Goal: Transaction & Acquisition: Purchase product/service

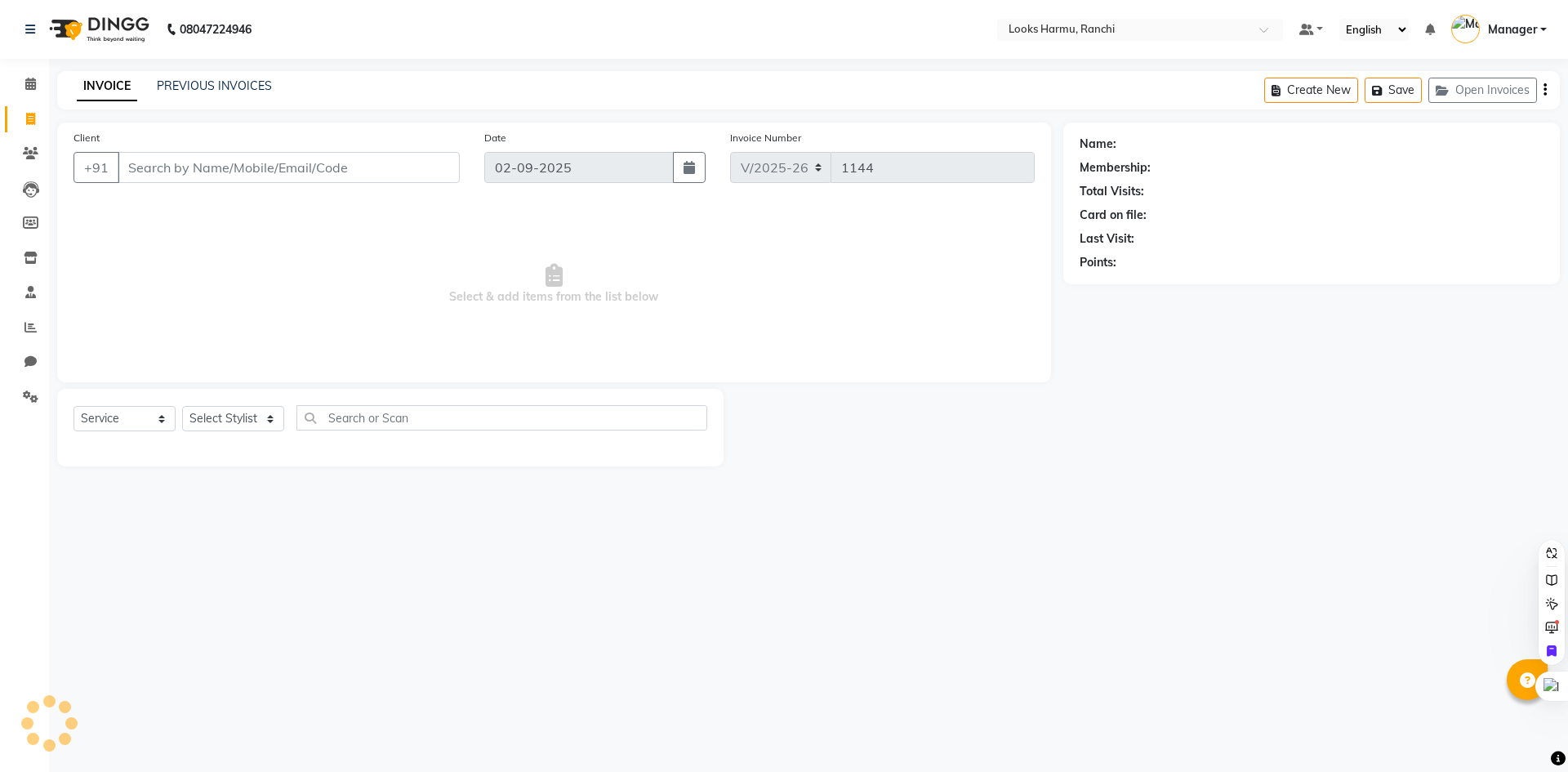
select select "6247"
click at [74, 405] on select "Select Service Product Membership Package Voucher Prepaid Gift Card" at bounding box center [125, 418] width 102 height 26
select select "V"
select select "47538"
click at [220, 414] on select "Select Stylist [PERSON_NAME] Arman_Noor Counter_Sales [PERSON_NAME] [PERSON_NAM…" at bounding box center [233, 418] width 102 height 26
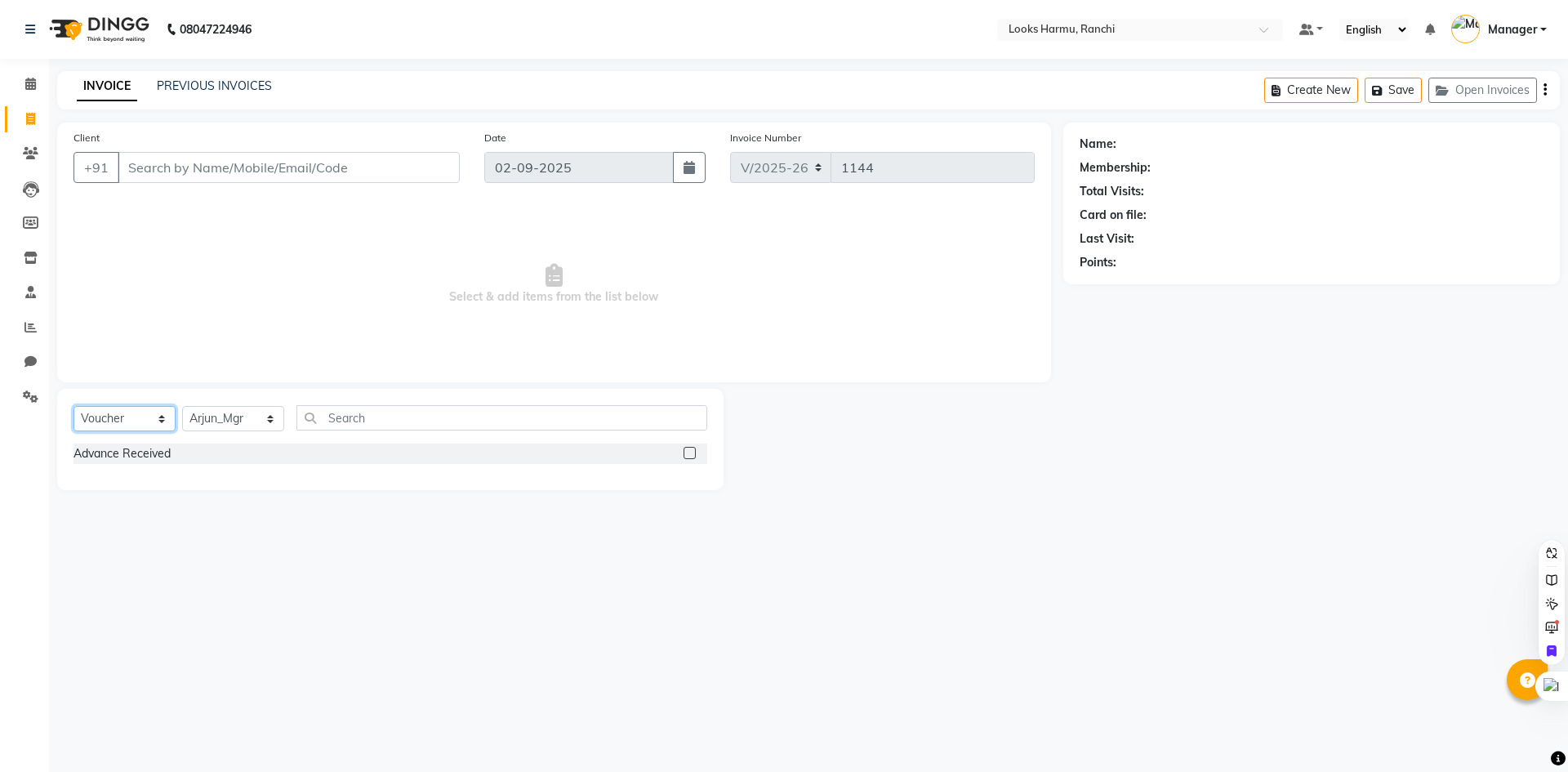
click at [163, 421] on select "Select Service Product Membership Package Voucher Prepaid Gift Card" at bounding box center [125, 418] width 102 height 26
select select "service"
click at [74, 405] on select "Select Service Product Membership Package Voucher Prepaid Gift Card" at bounding box center [125, 418] width 102 height 26
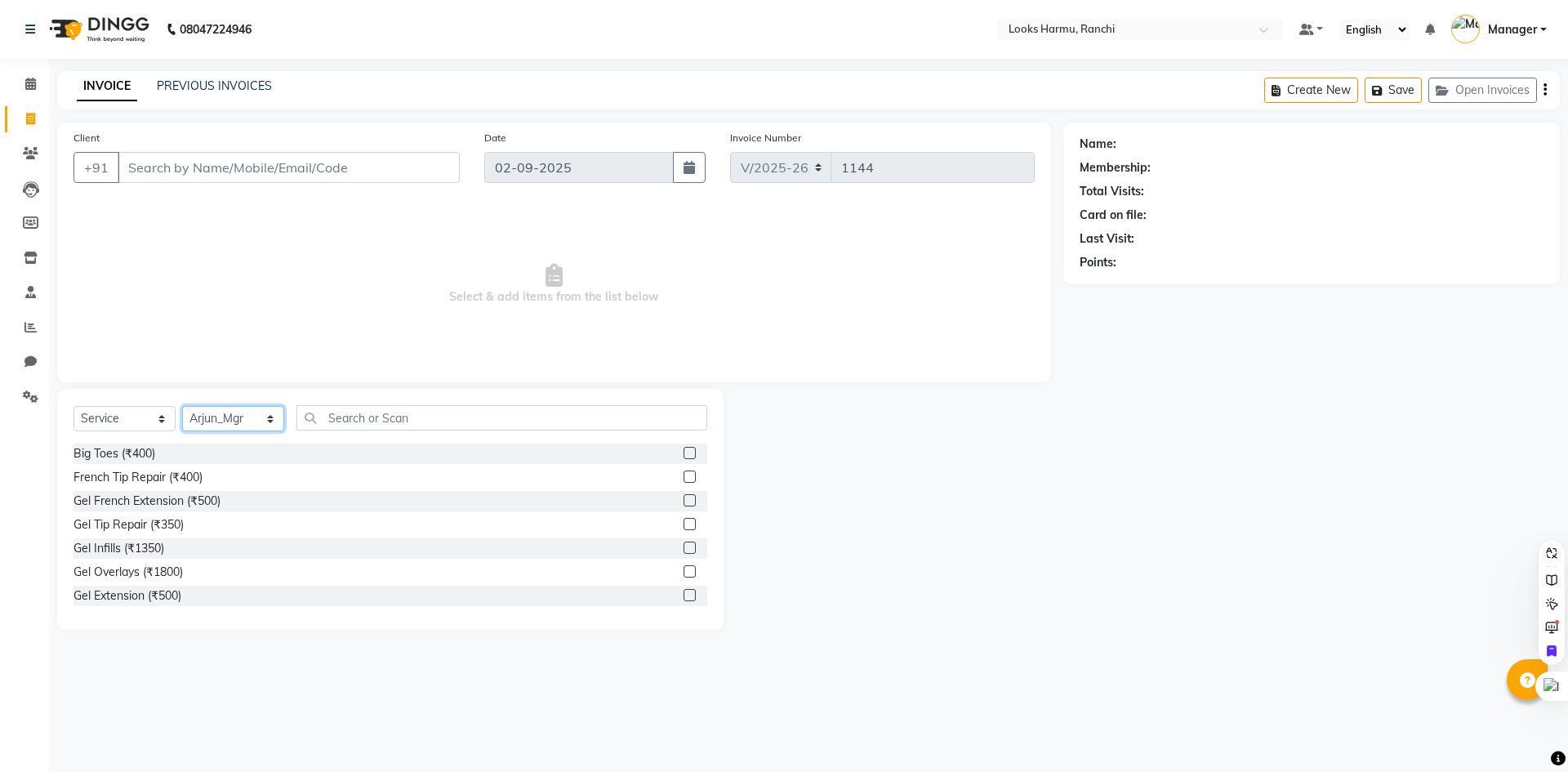
click at [227, 426] on select "Select Stylist [PERSON_NAME] Arman_Noor Counter_Sales [PERSON_NAME] [PERSON_NAM…" at bounding box center [233, 418] width 102 height 26
select select "54741"
click at [182, 405] on select "Select Stylist [PERSON_NAME] Arman_Noor Counter_Sales [PERSON_NAME] [PERSON_NAM…" at bounding box center [233, 418] width 102 height 26
click at [347, 428] on input "text" at bounding box center [502, 418] width 411 height 26
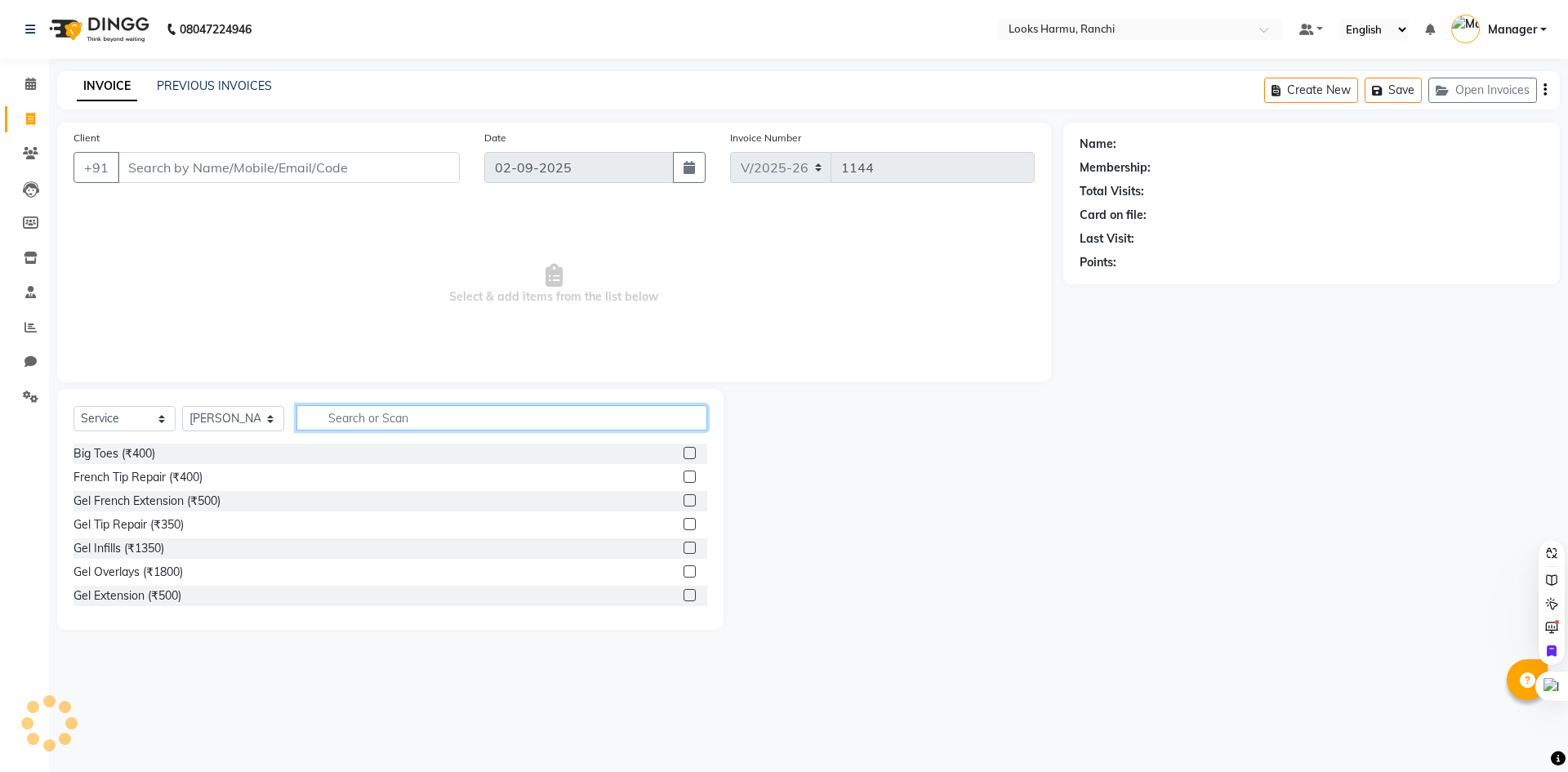
type input "T"
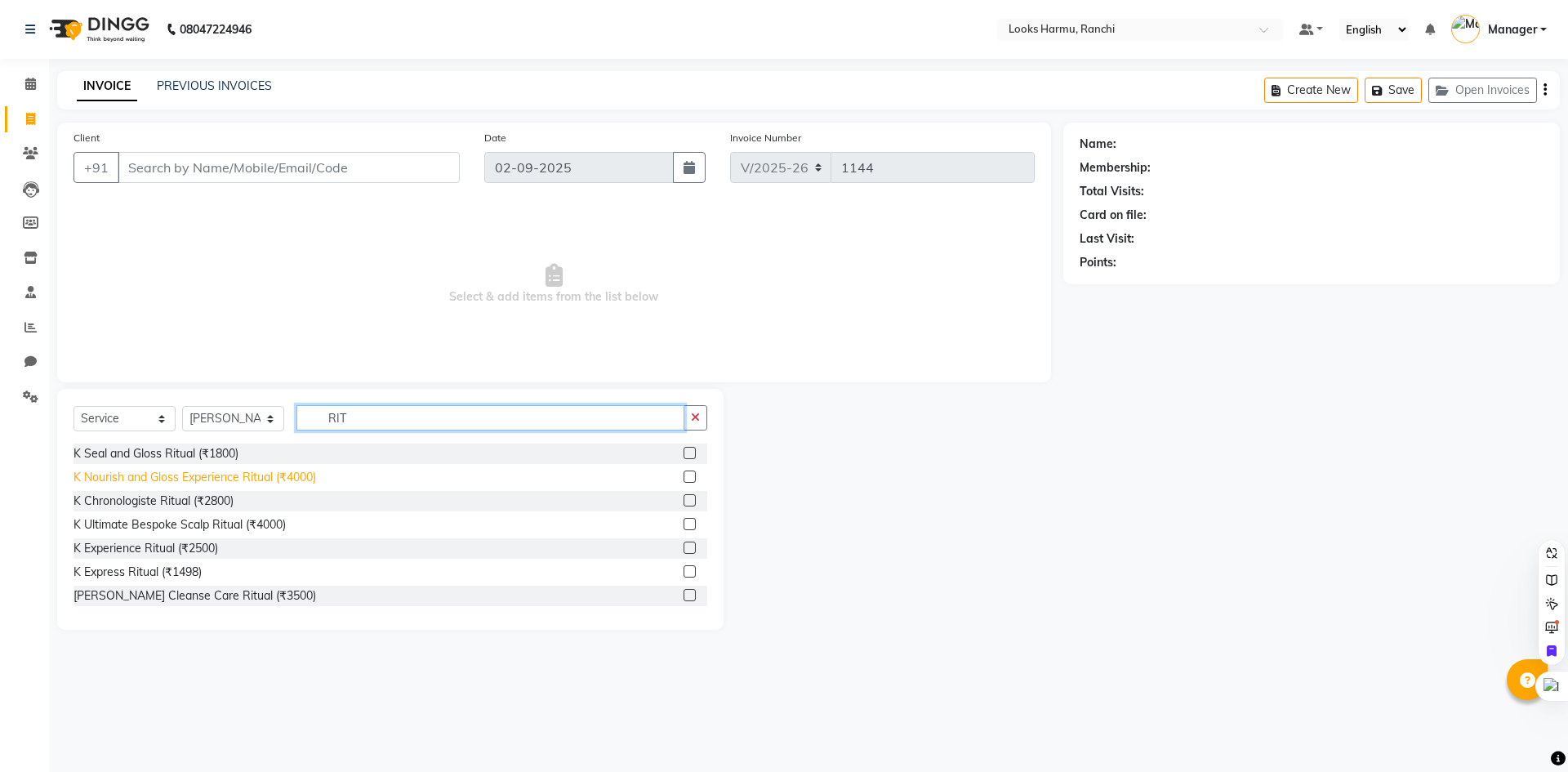
type input "RIT"
click at [234, 480] on div "K Nourish and Gloss Experience Ritual (₹4000)" at bounding box center [195, 477] width 243 height 17
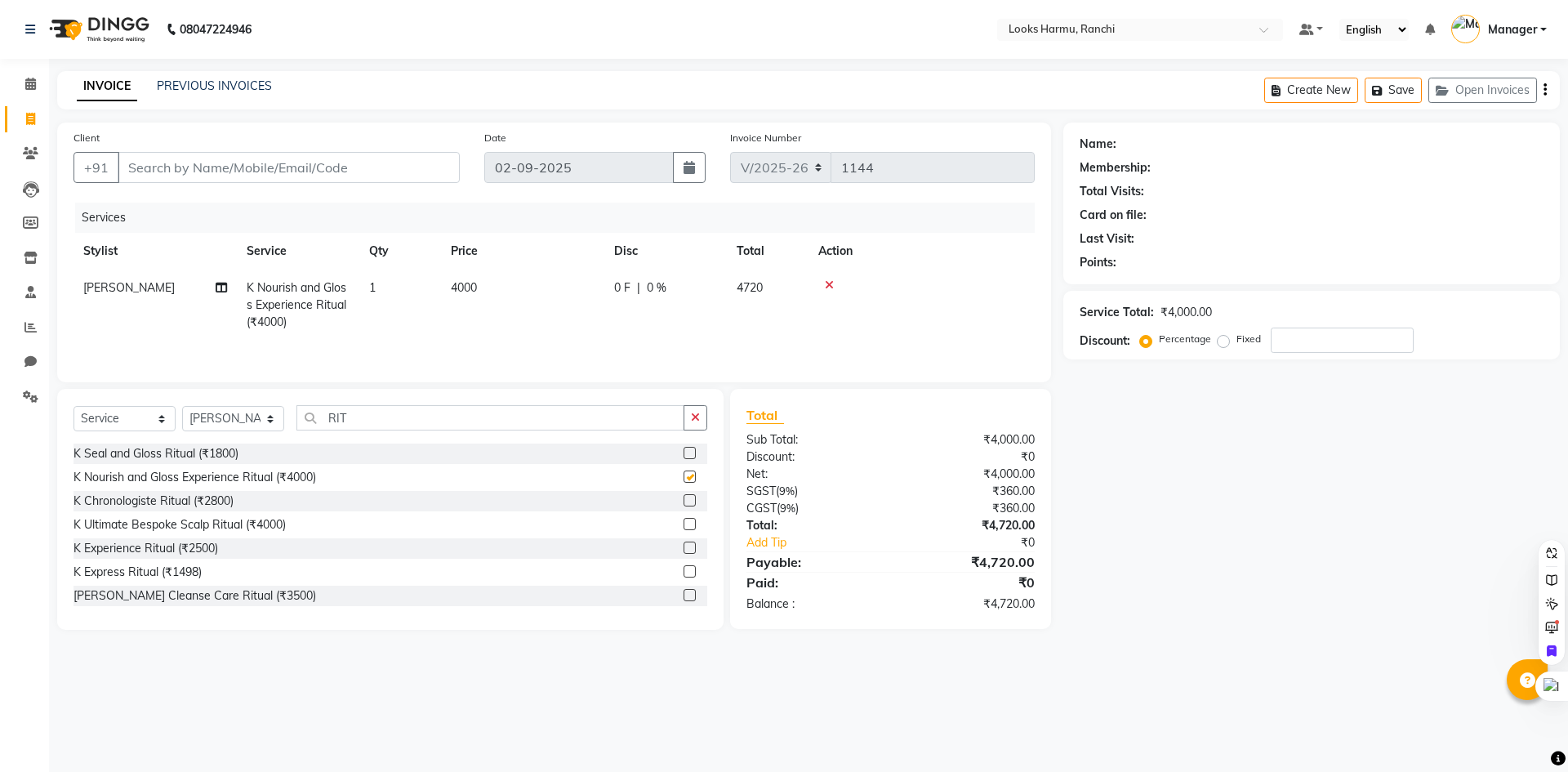
checkbox input "false"
click at [447, 296] on td "4000" at bounding box center [522, 304] width 163 height 71
select select "54741"
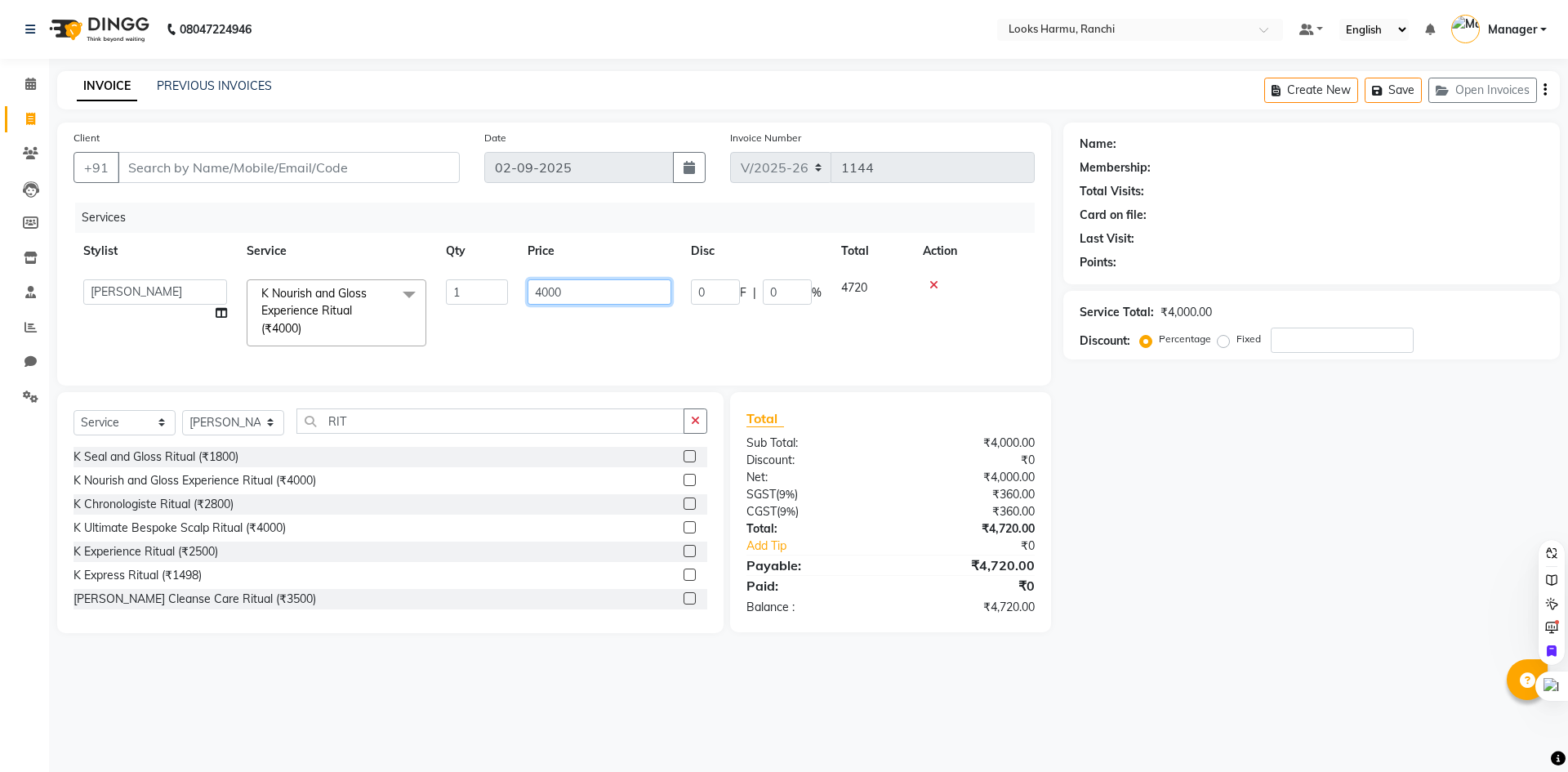
drag, startPoint x: 518, startPoint y: 298, endPoint x: 419, endPoint y: 296, distance: 99.0
click at [429, 296] on tr "[PERSON_NAME] Arman_Noor Counter_Sales [PERSON_NAME] [PERSON_NAME] LALIT LAXMI_…" at bounding box center [554, 312] width 962 height 86
type input "3600"
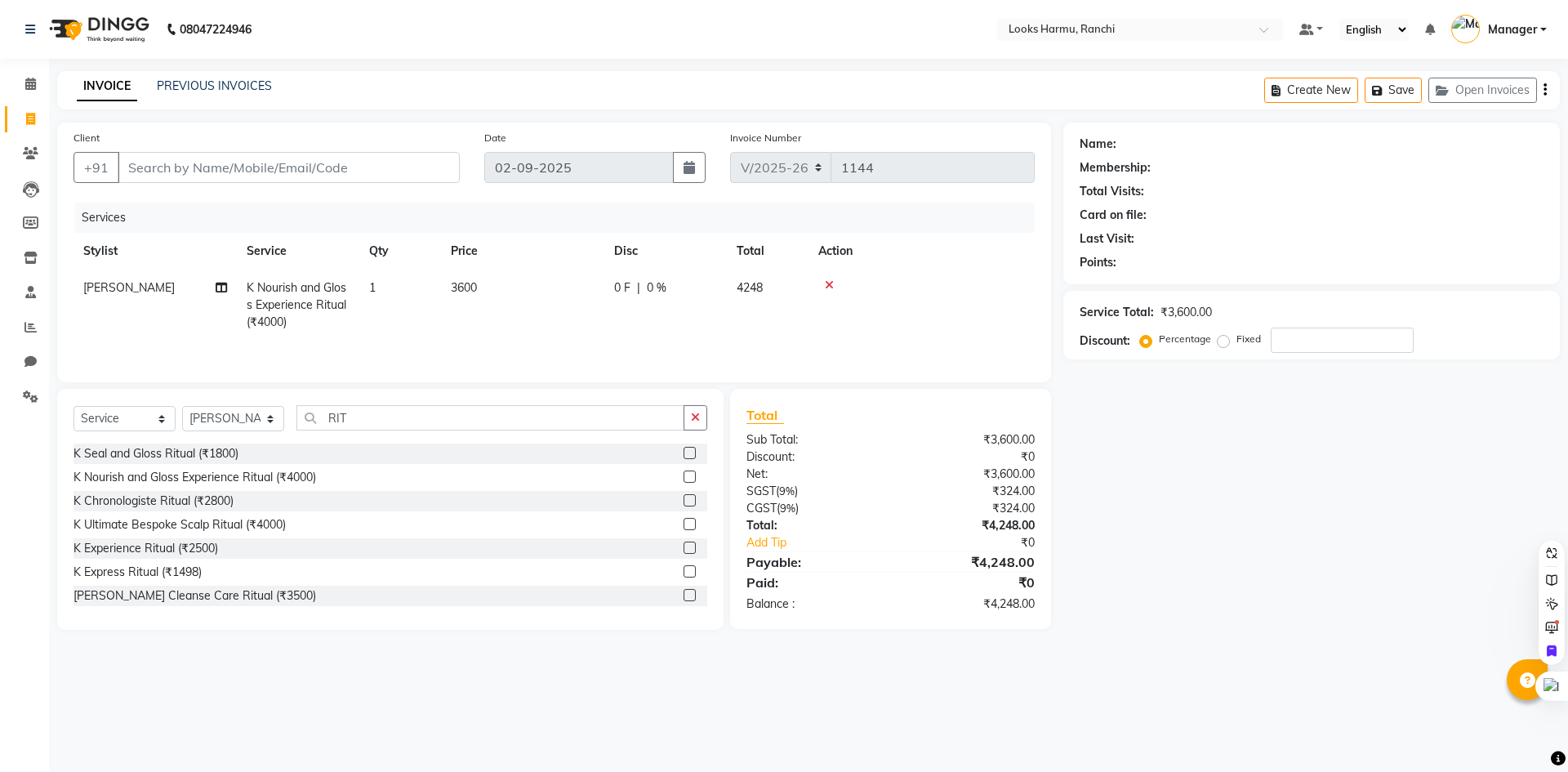
click at [450, 86] on div "INVOICE PREVIOUS INVOICES Create New Save Open Invoices" at bounding box center [808, 90] width 1503 height 39
click at [1172, 518] on div "Name: Membership: Total Visits: Card on file: Last Visit: Points: Service Total…" at bounding box center [1317, 375] width 509 height 507
click at [157, 430] on select "Select Service Product Membership Package Voucher Prepaid Gift Card" at bounding box center [125, 418] width 102 height 26
select select "product"
click at [74, 405] on select "Select Service Product Membership Package Voucher Prepaid Gift Card" at bounding box center [125, 418] width 102 height 26
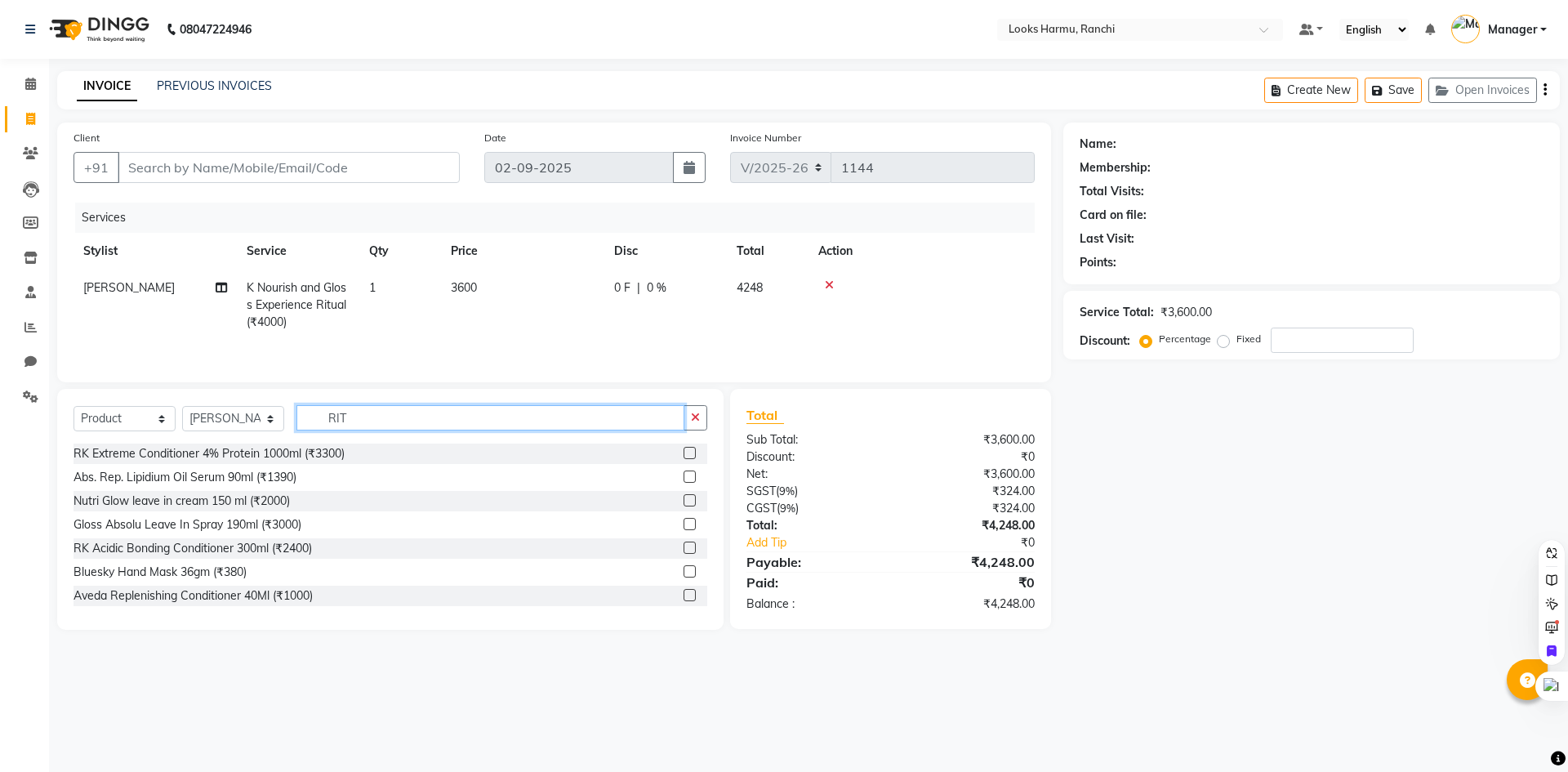
drag, startPoint x: 341, startPoint y: 420, endPoint x: 293, endPoint y: 424, distance: 48.2
click at [293, 424] on div "Select Service Product Membership Package Voucher Prepaid Gift Card Select Styl…" at bounding box center [390, 424] width 634 height 39
type input "T"
type input "3474637196684"
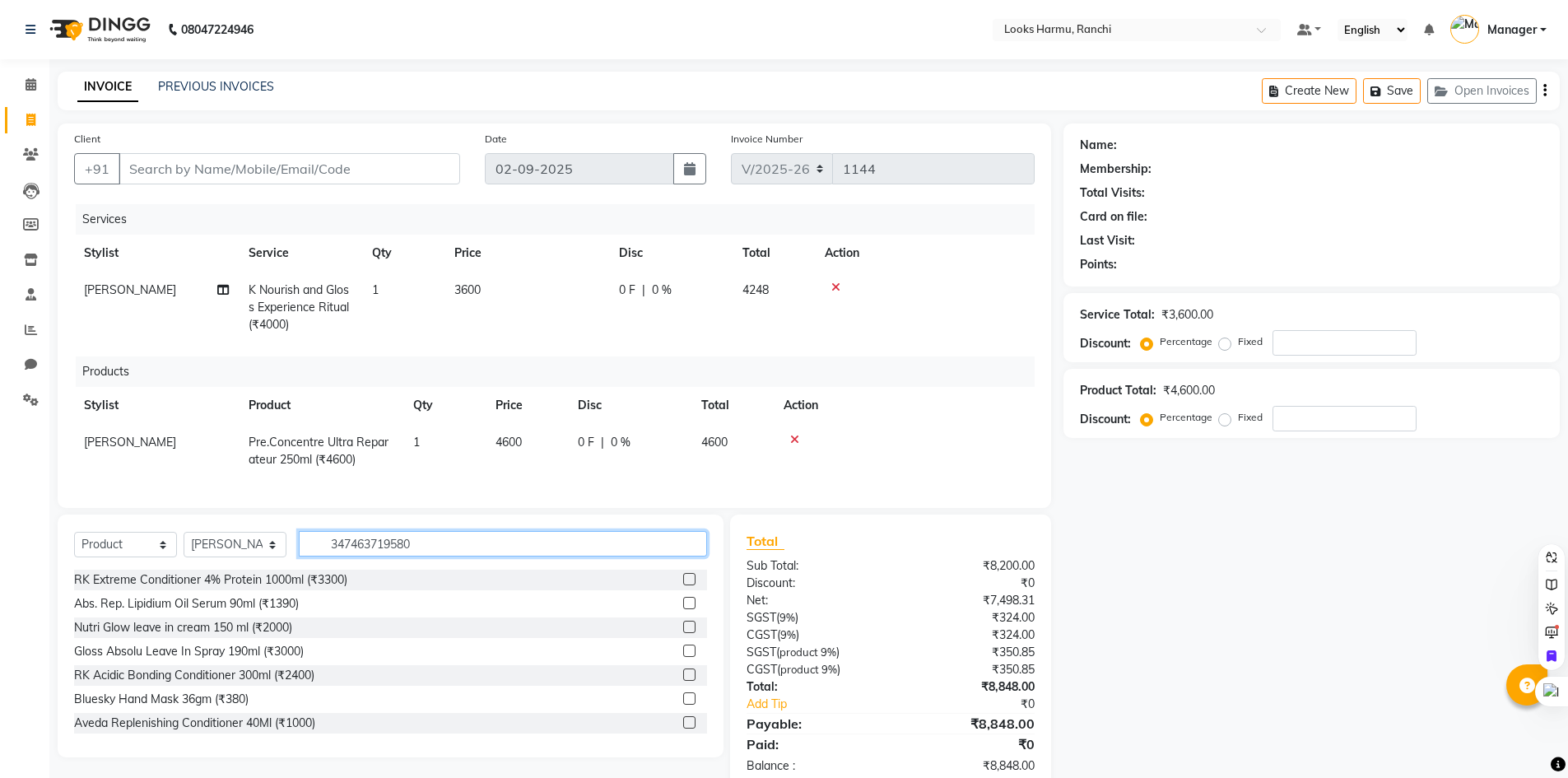
type input "3474637195809"
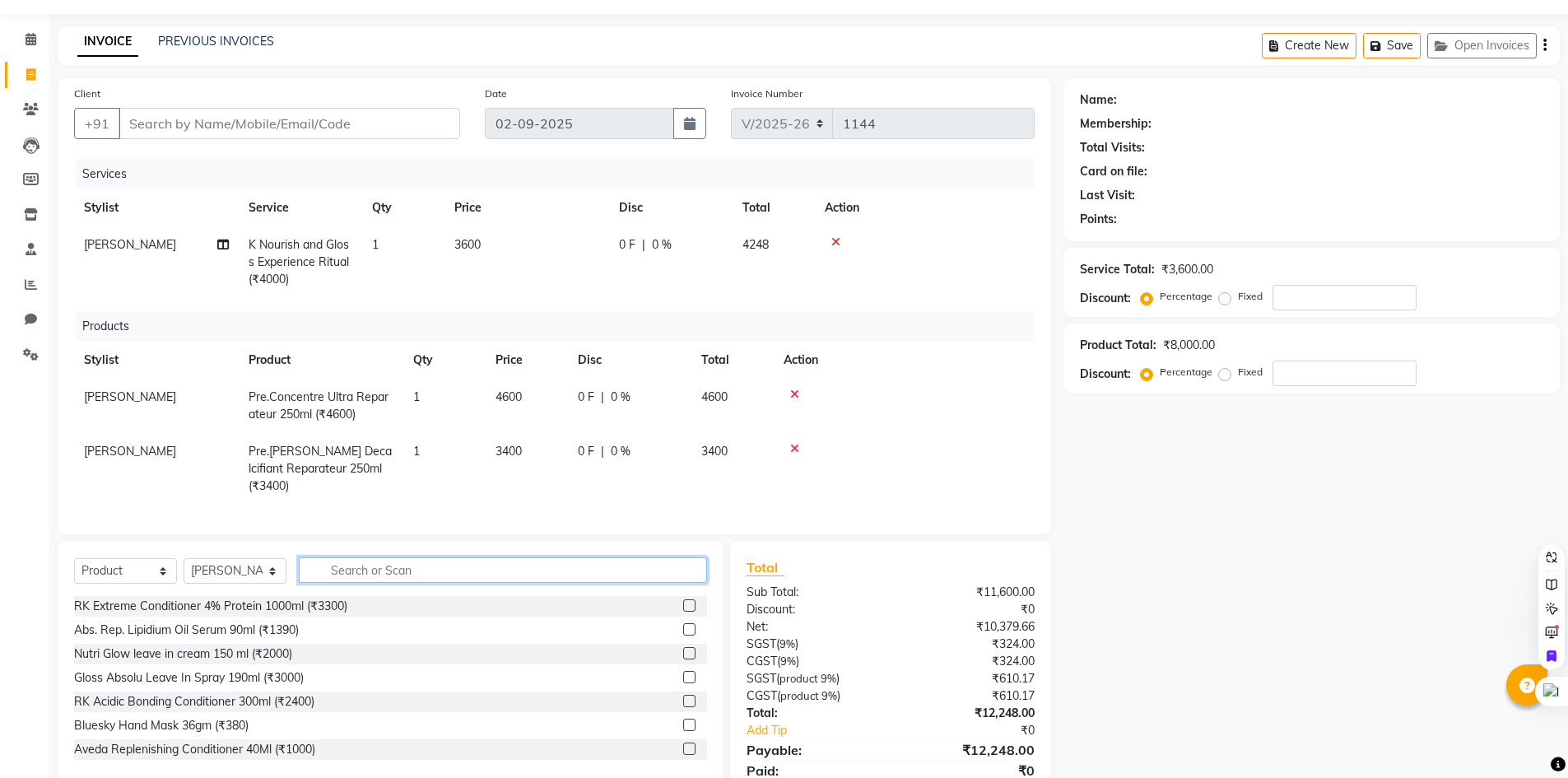
scroll to position [82, 0]
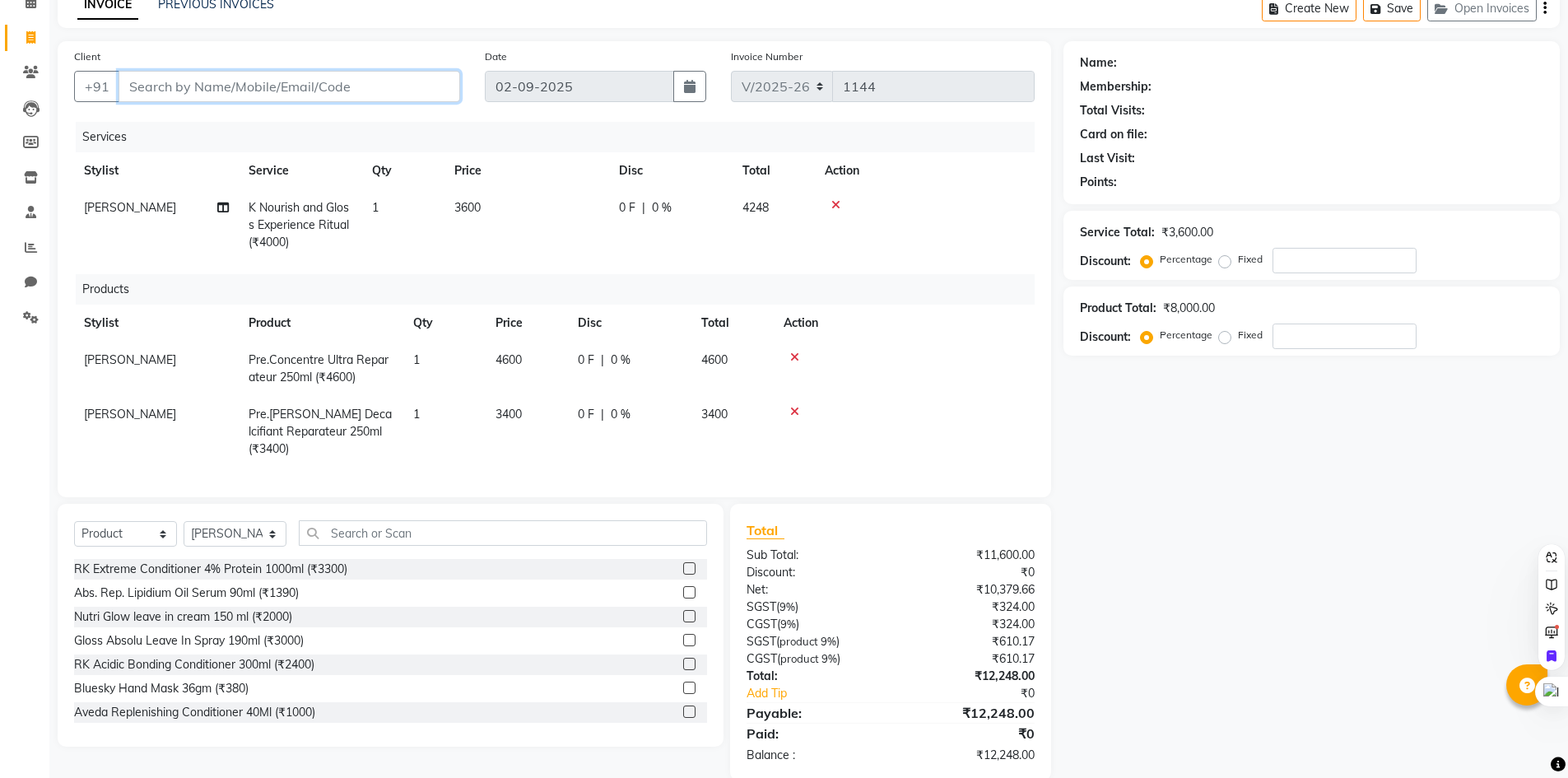
click at [180, 86] on input "Client" at bounding box center [289, 86] width 342 height 32
click at [255, 93] on input "Client" at bounding box center [289, 86] width 342 height 32
type input "7"
type input "0"
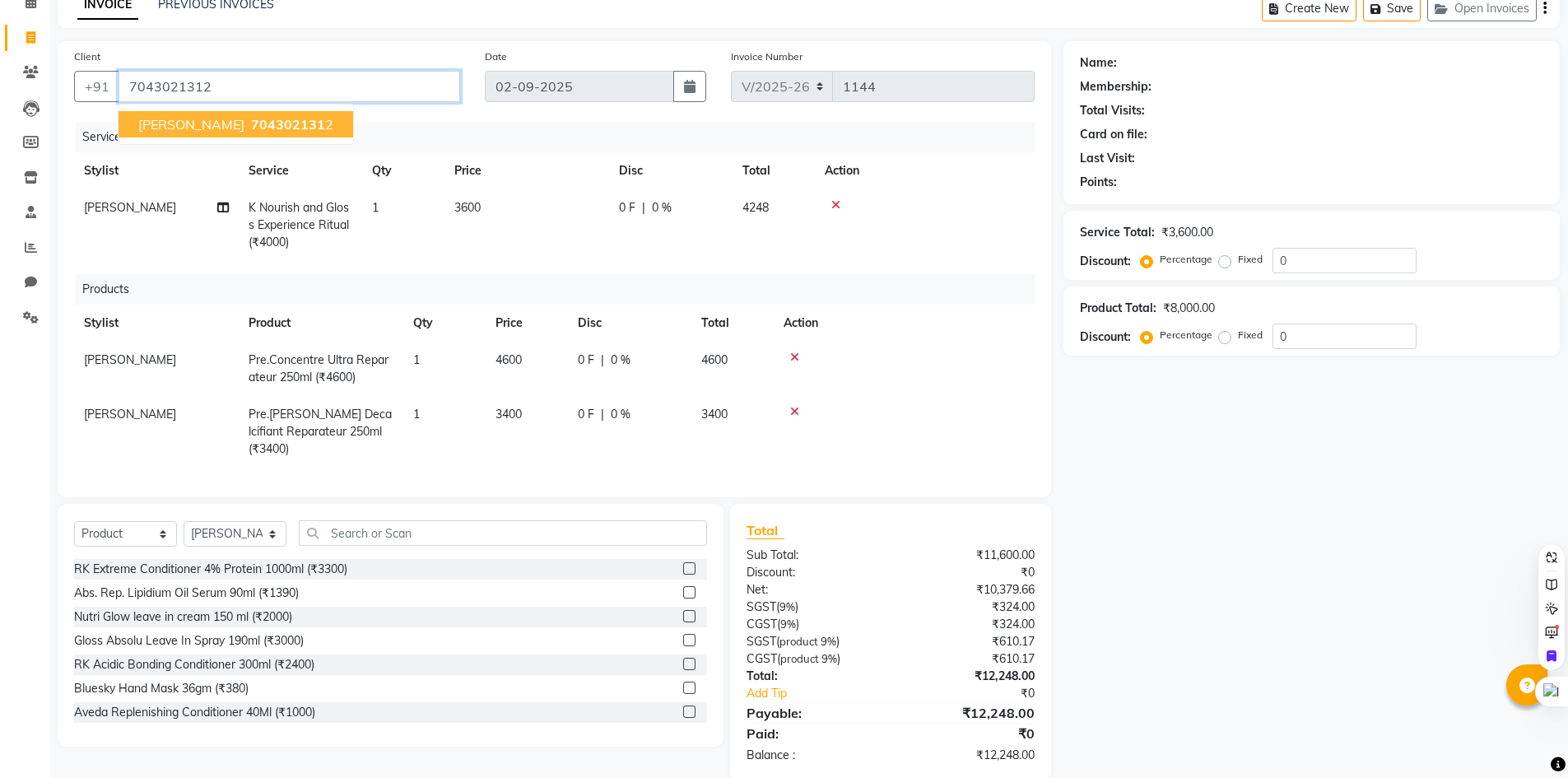
type input "7043021312"
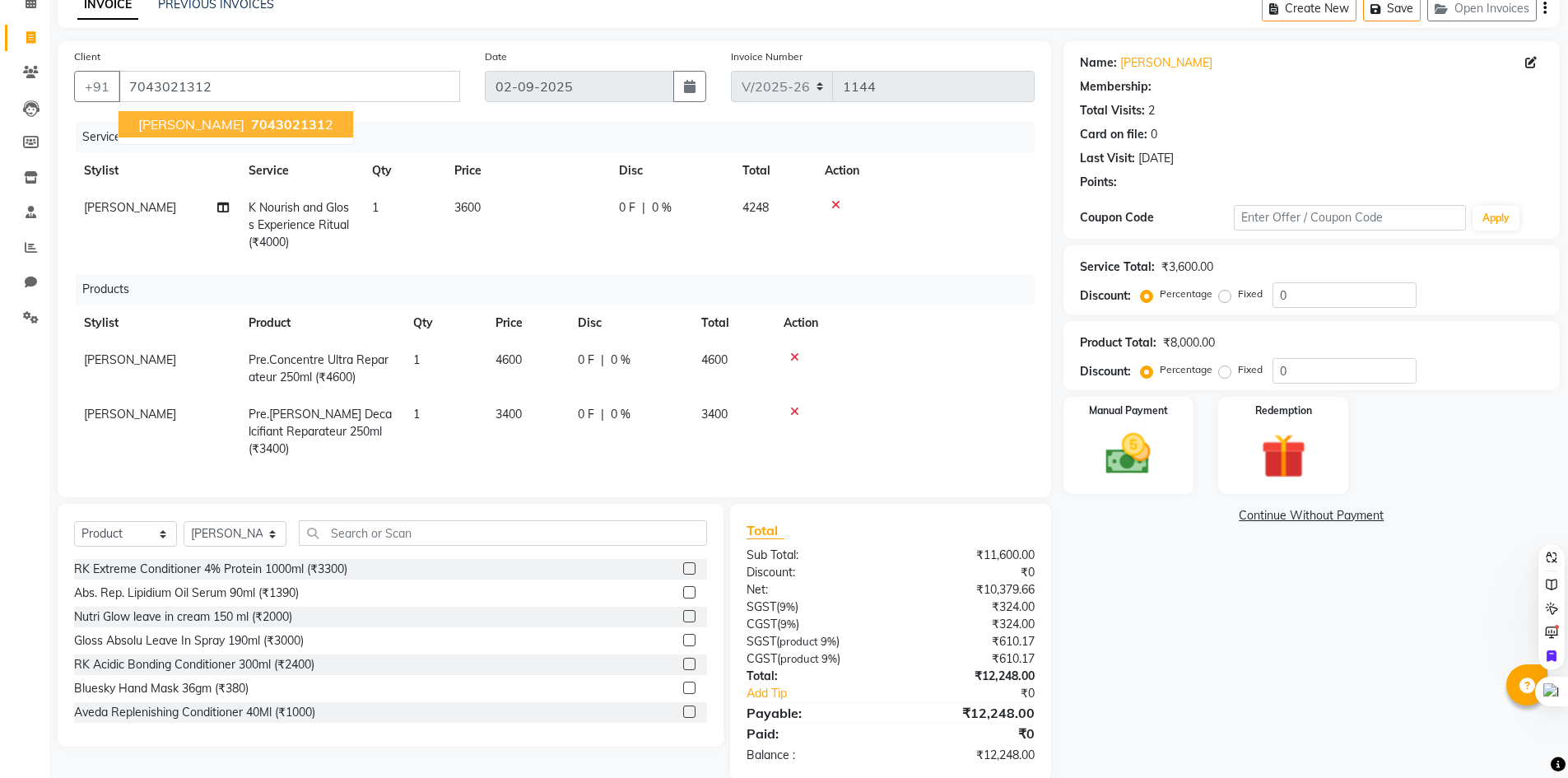
select select "1: Object"
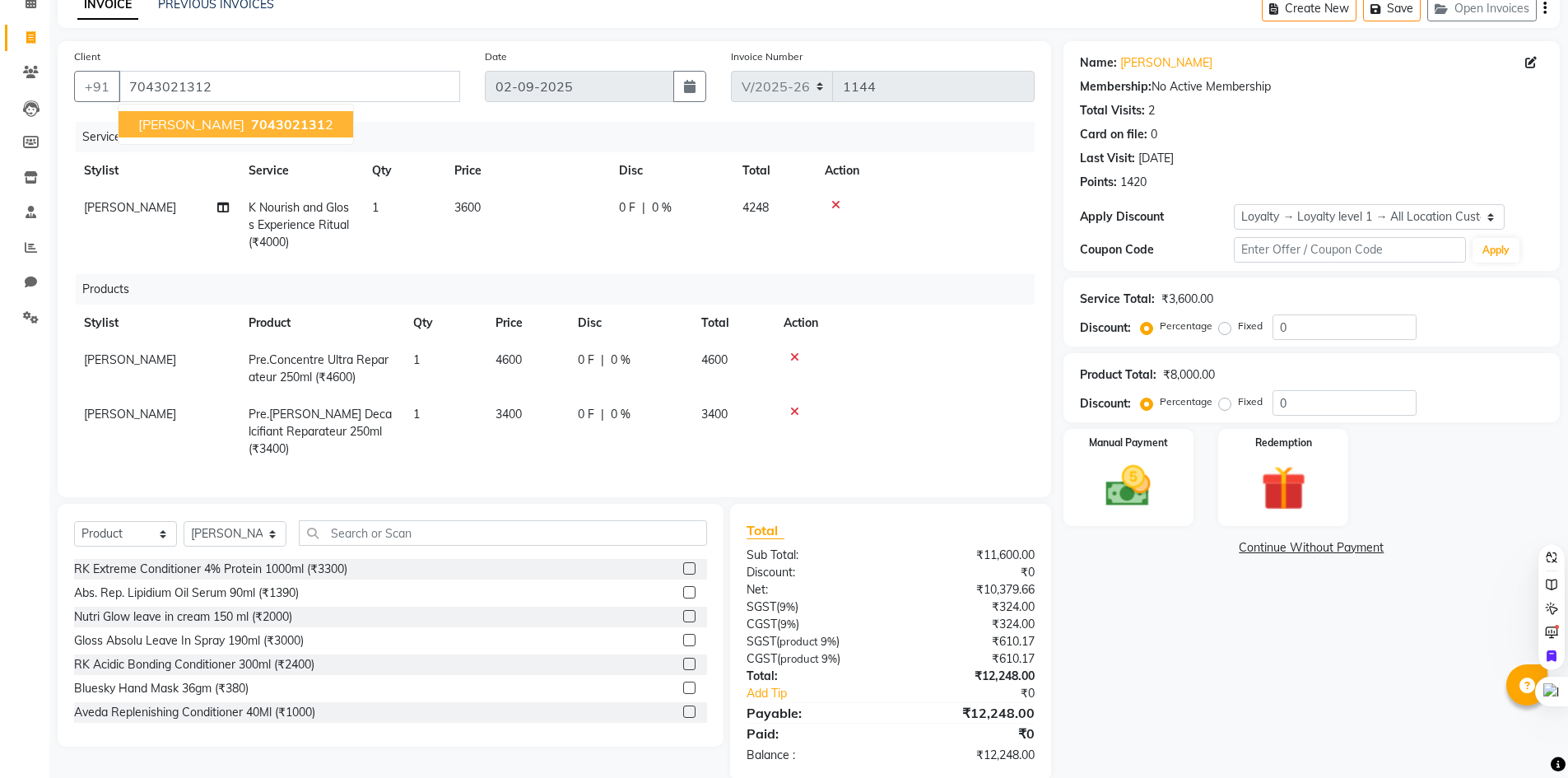
click at [268, 127] on ngb-highlight "704302131 2" at bounding box center [290, 124] width 86 height 16
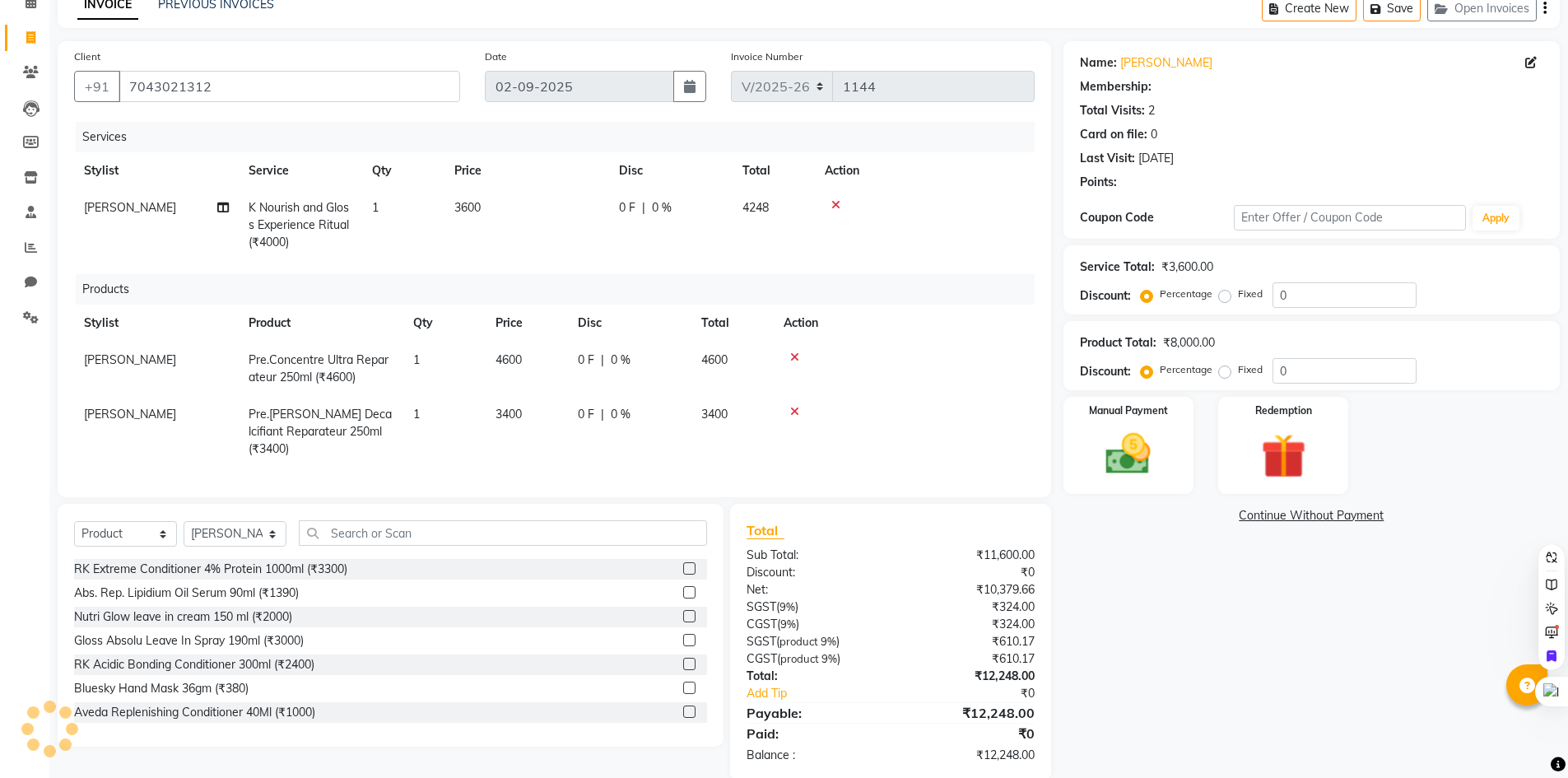
select select "1: Object"
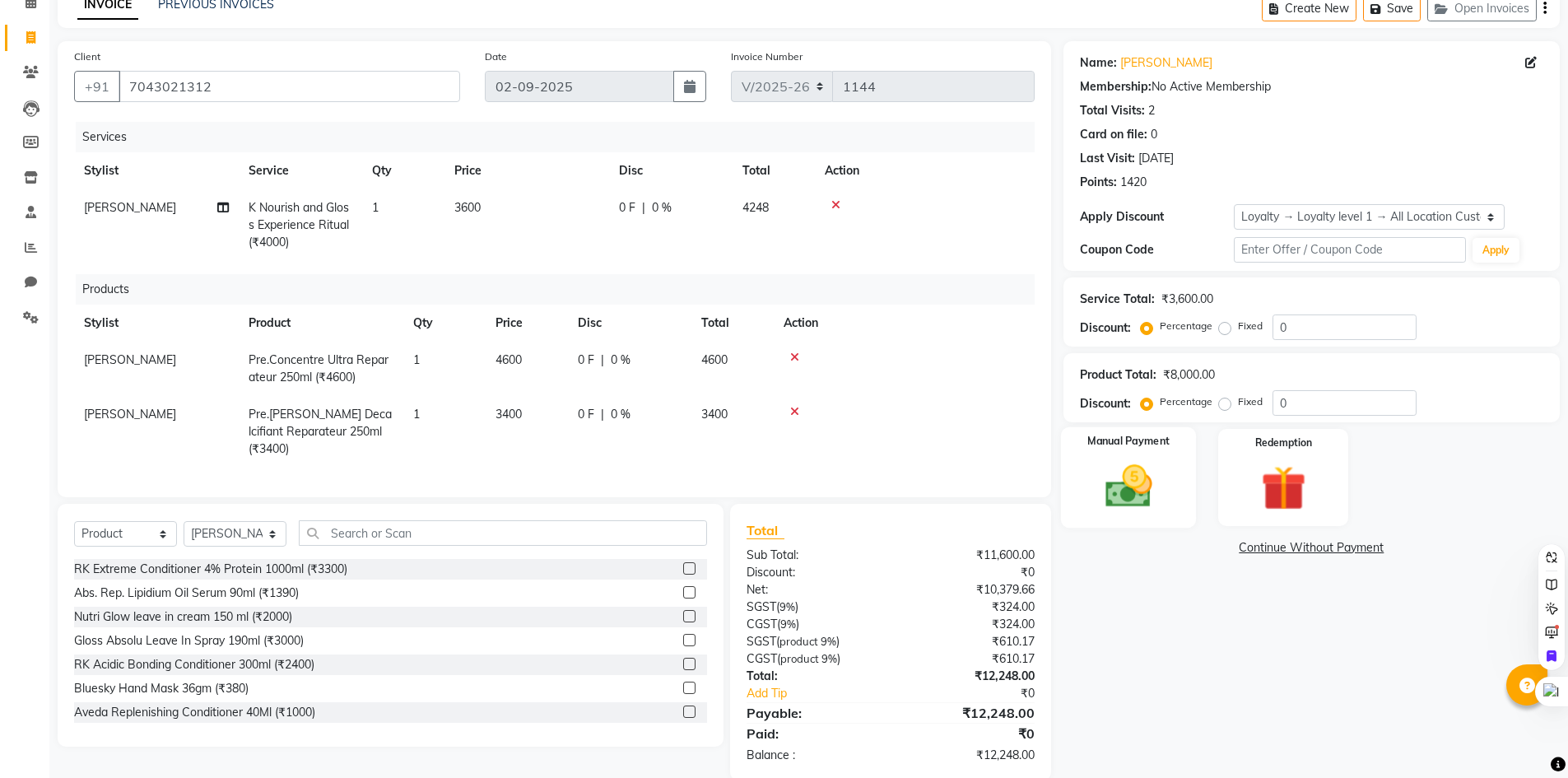
click at [1144, 509] on img at bounding box center [1128, 486] width 75 height 53
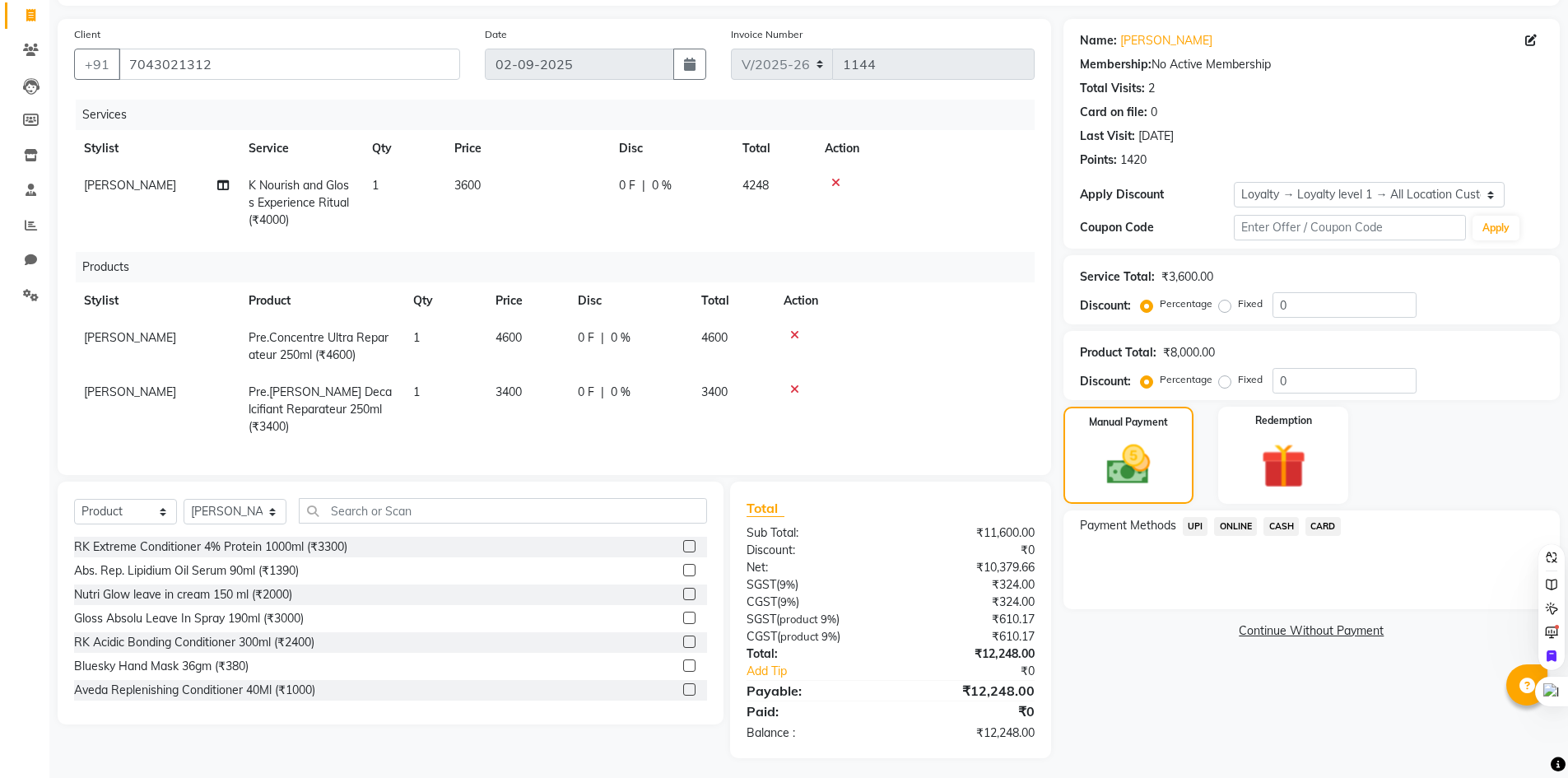
click at [1191, 522] on span "UPI" at bounding box center [1196, 526] width 26 height 19
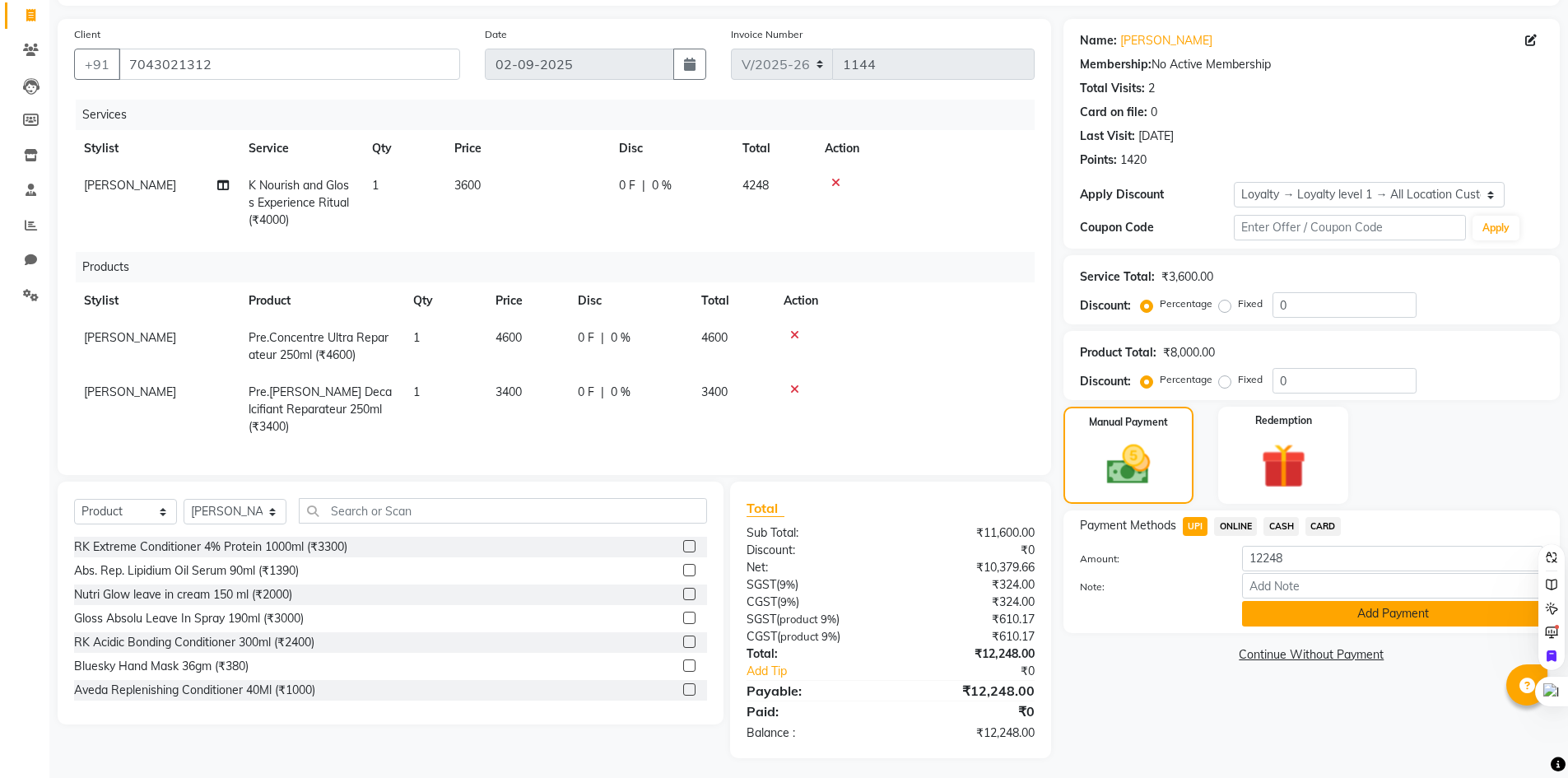
click at [1292, 618] on button "Add Payment" at bounding box center [1392, 613] width 301 height 26
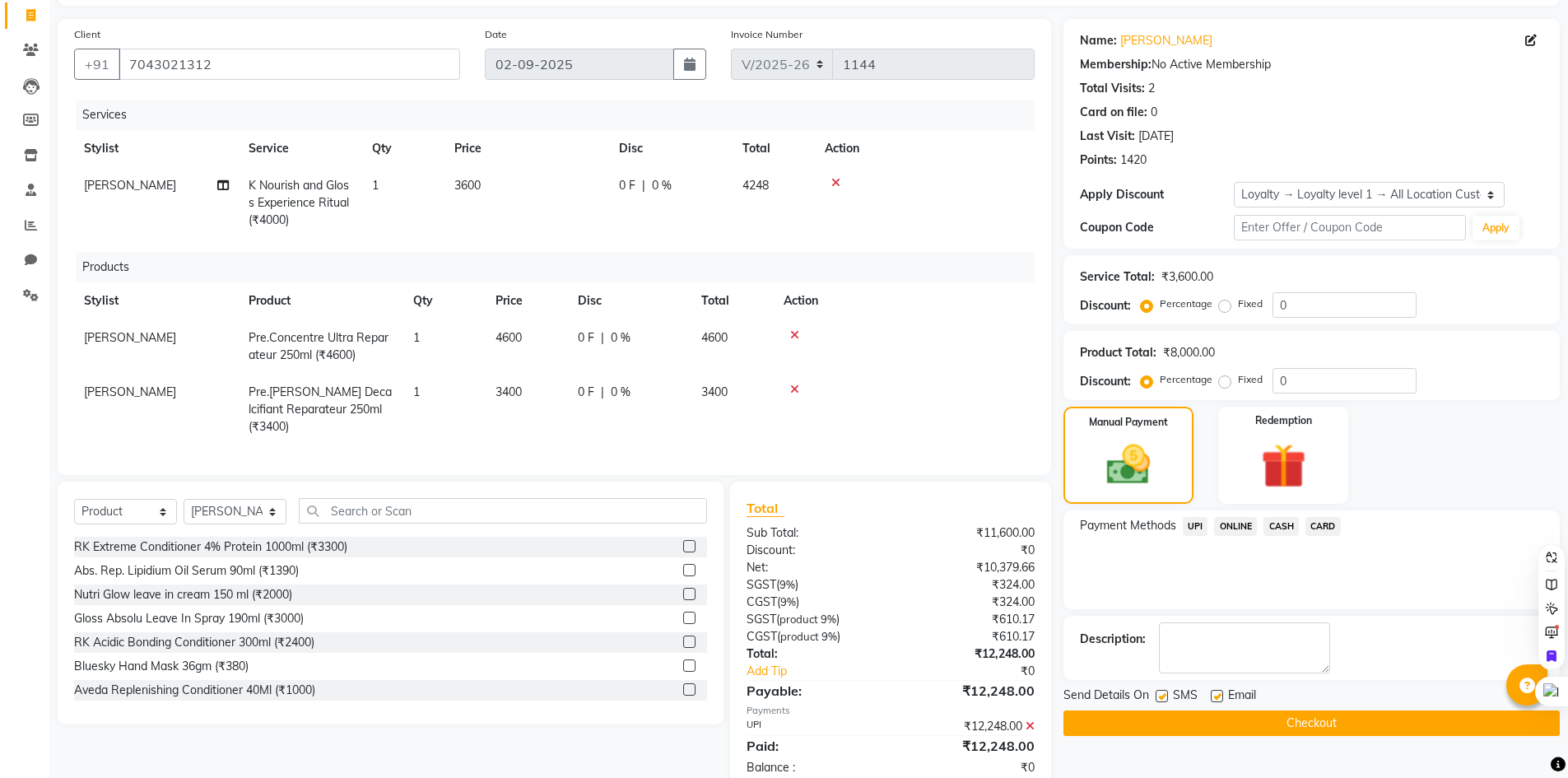
click at [1304, 712] on button "Checkout" at bounding box center [1312, 723] width 497 height 26
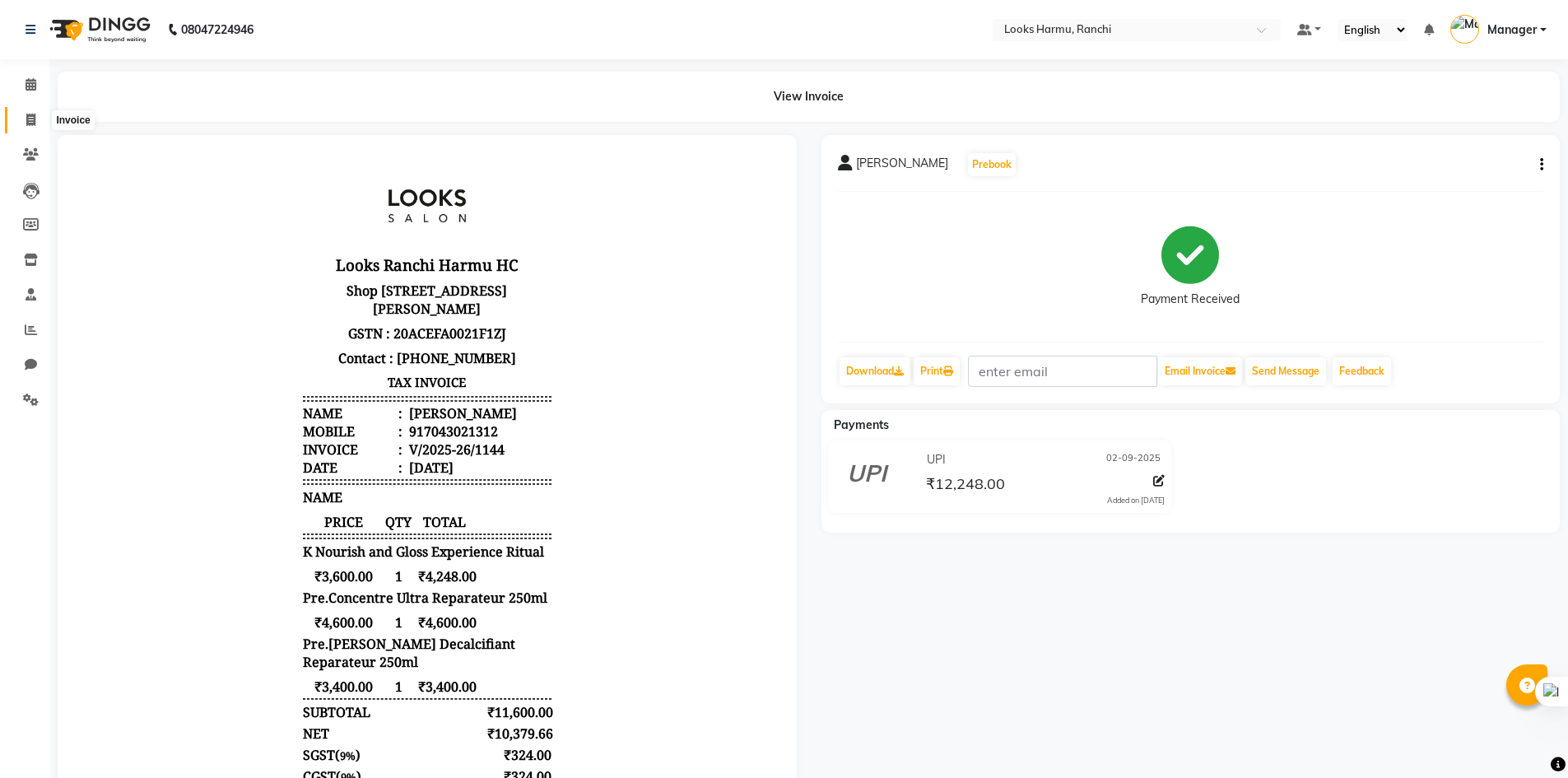
click at [32, 128] on span at bounding box center [31, 120] width 29 height 19
select select "service"
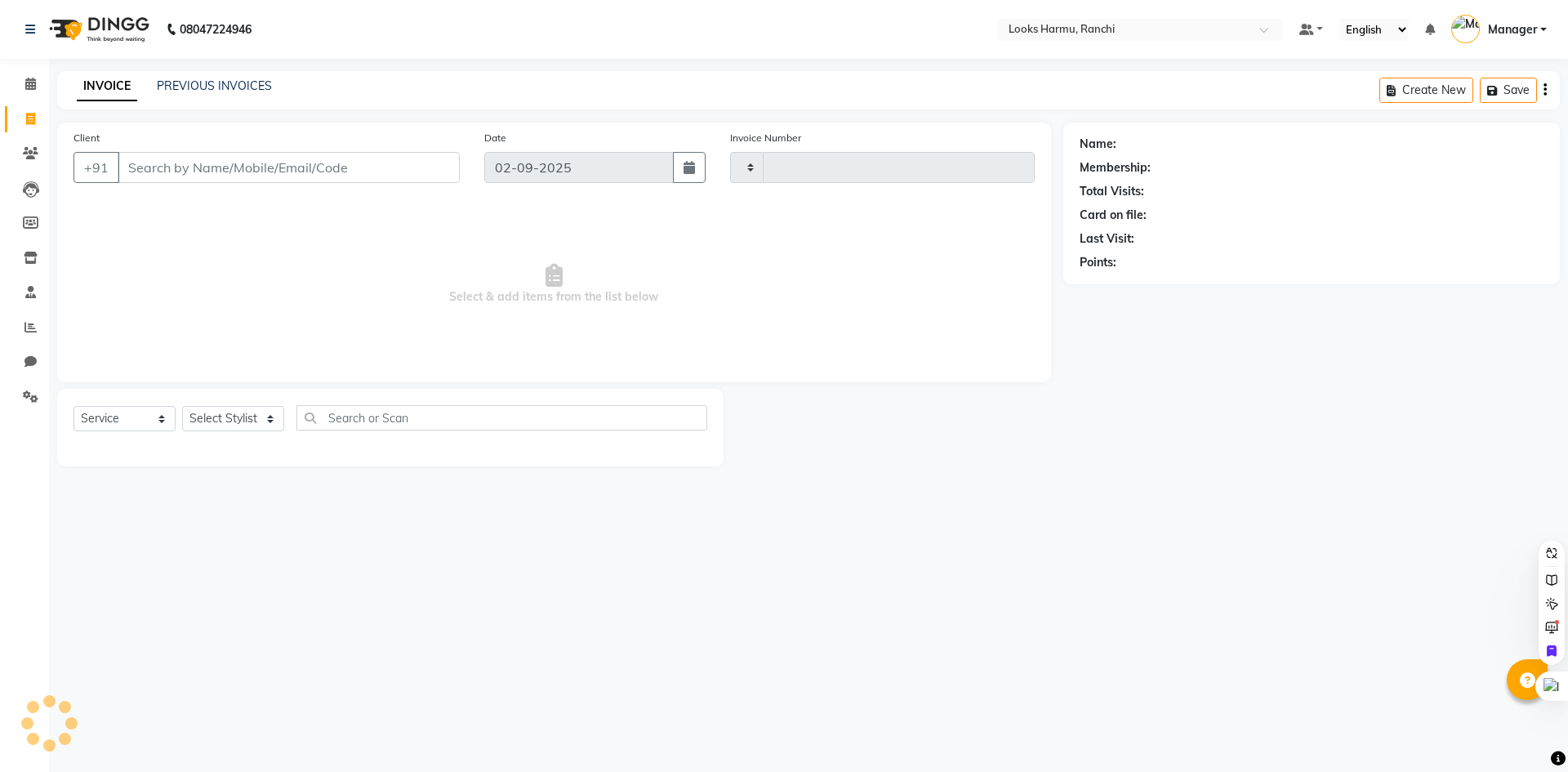
type input "1145"
select select "6247"
select select "V"
select select "47538"
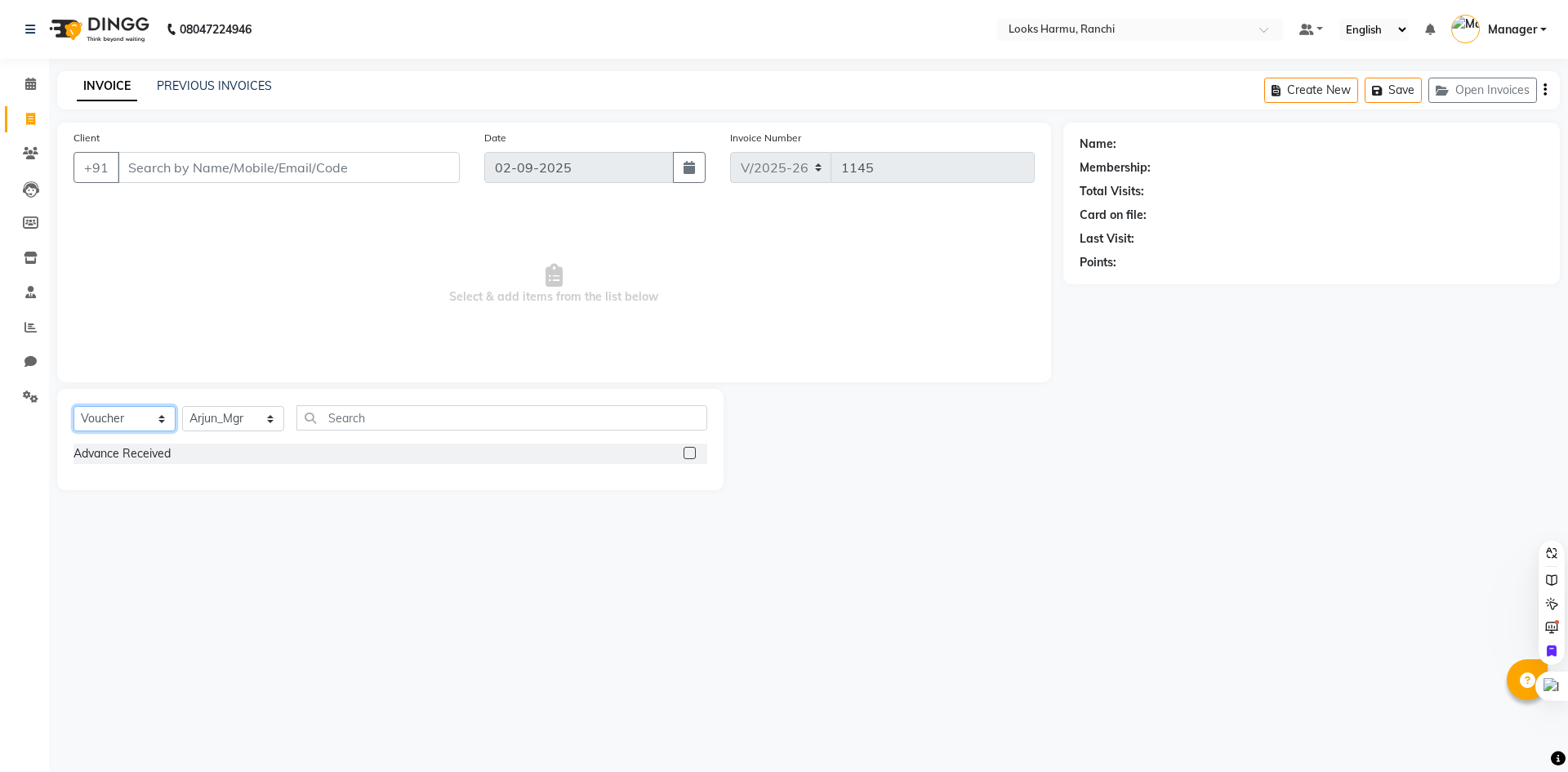
click at [135, 420] on select "Select Service Product Membership Package Voucher Prepaid Gift Card" at bounding box center [125, 418] width 102 height 26
select select "service"
click at [74, 405] on select "Select Service Product Membership Package Voucher Prepaid Gift Card" at bounding box center [125, 418] width 102 height 26
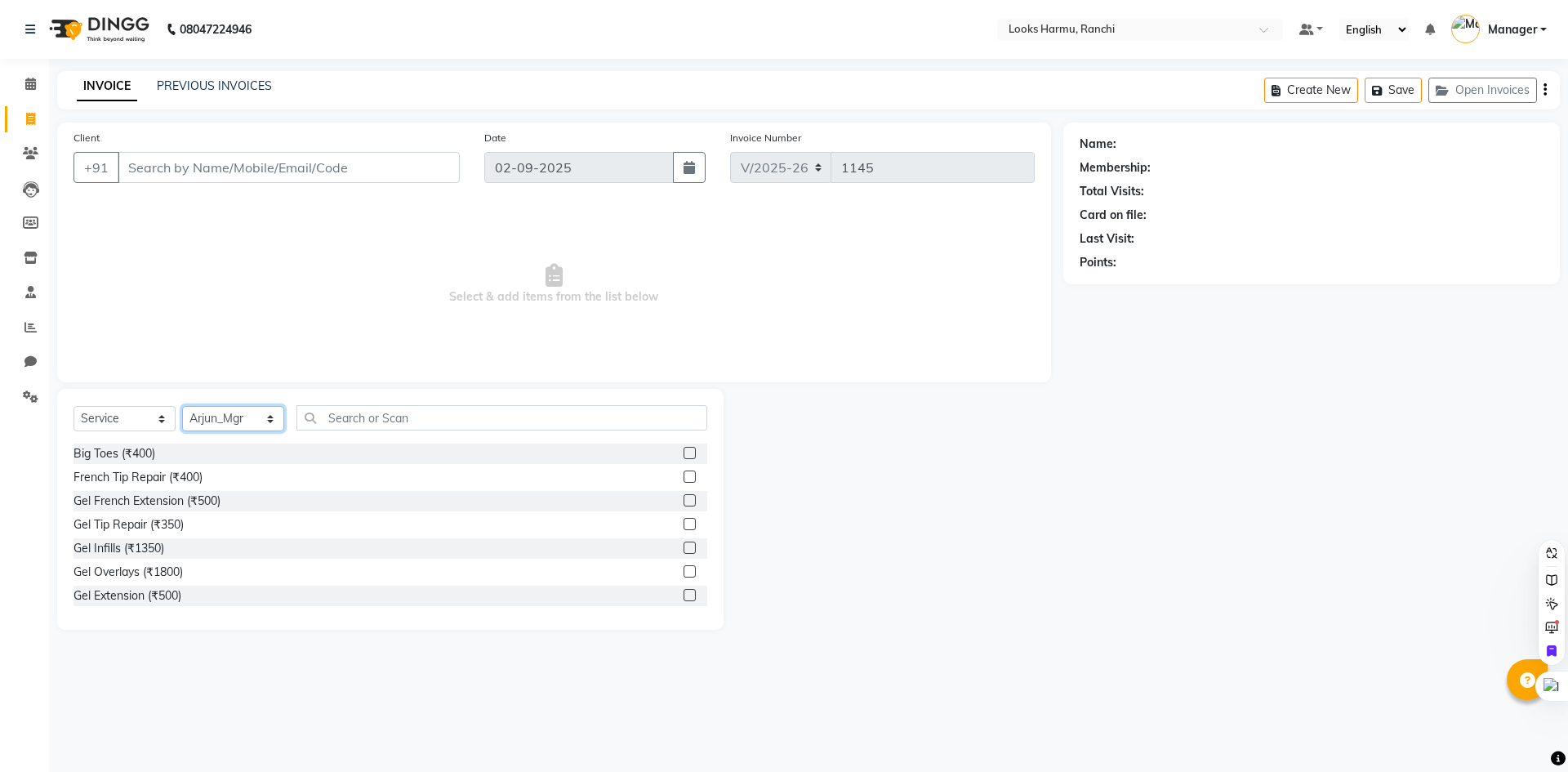
drag, startPoint x: 240, startPoint y: 426, endPoint x: 246, endPoint y: 415, distance: 12.5
click at [240, 426] on select "Select Stylist [PERSON_NAME] Arman_Noor Counter_Sales [PERSON_NAME] [PERSON_NAM…" at bounding box center [233, 418] width 102 height 26
select select "47149"
click at [182, 405] on select "Select Stylist [PERSON_NAME] Arman_Noor Counter_Sales [PERSON_NAME] [PERSON_NAM…" at bounding box center [233, 418] width 102 height 26
click at [381, 423] on input "text" at bounding box center [502, 418] width 411 height 26
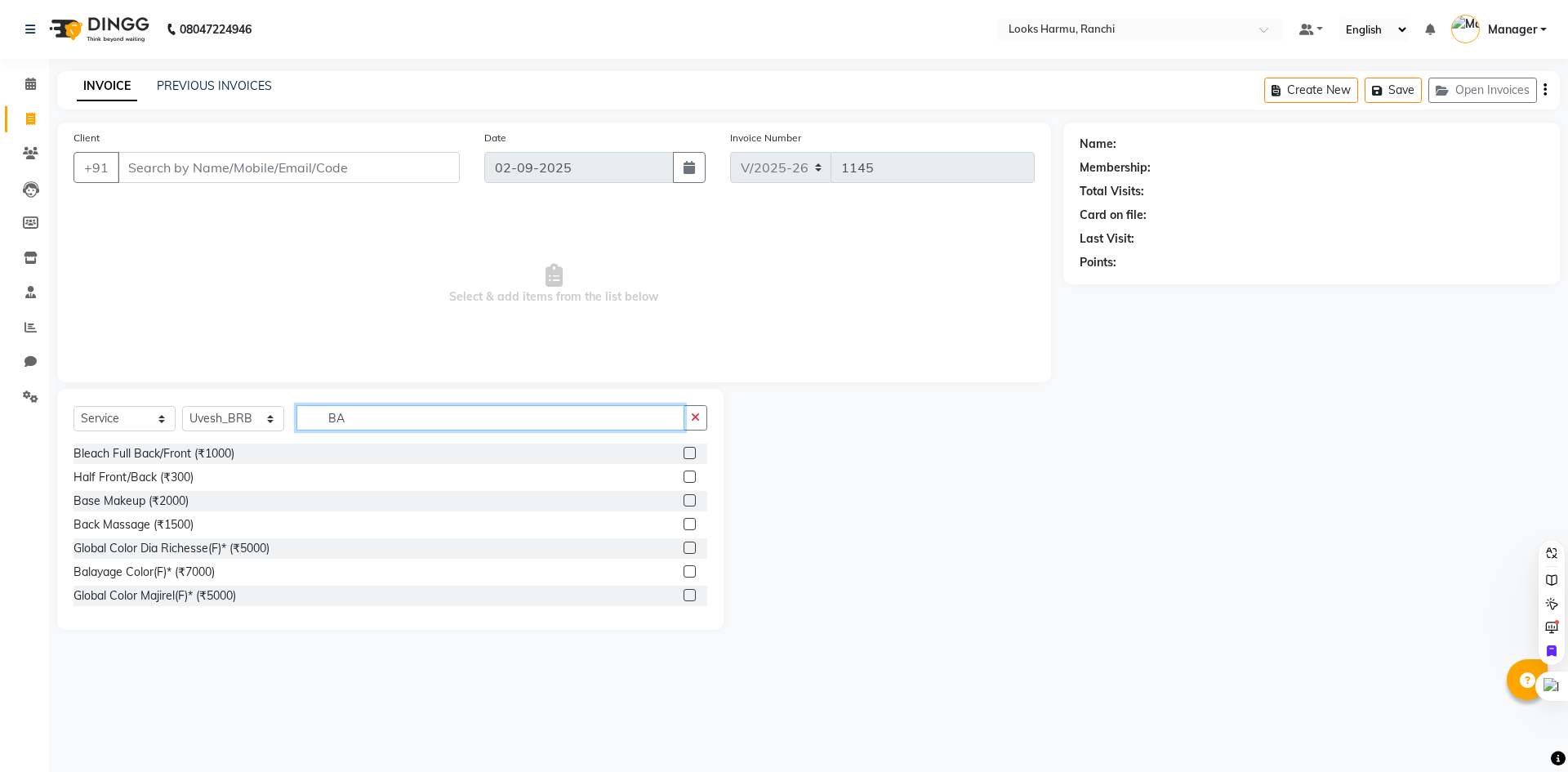
drag, startPoint x: 397, startPoint y: 422, endPoint x: 311, endPoint y: 423, distance: 86.0
click at [311, 423] on input "BA" at bounding box center [490, 418] width 387 height 26
type input "CUT"
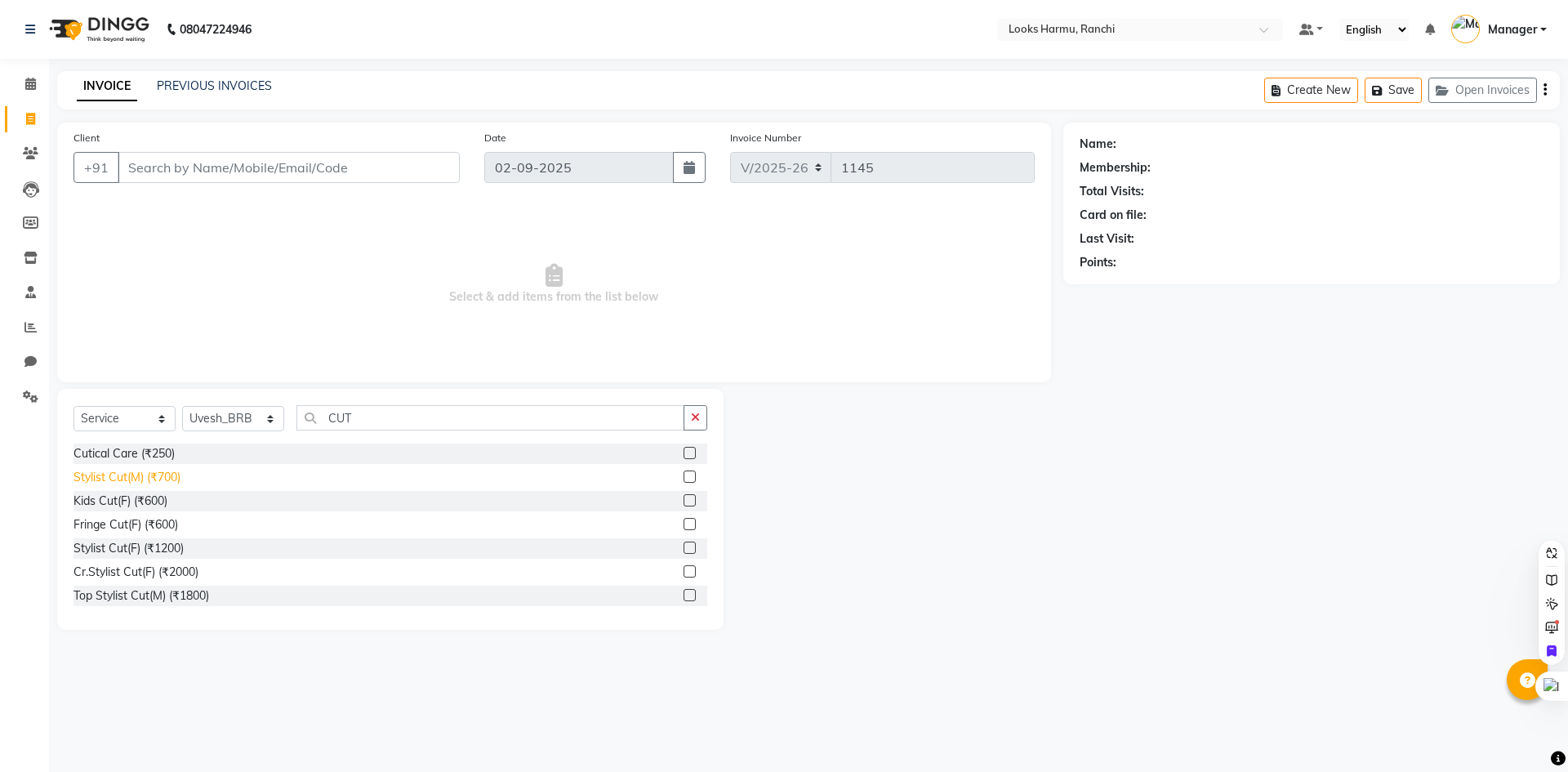
click at [178, 478] on div "Stylist Cut(M) (₹700)" at bounding box center [127, 477] width 107 height 17
checkbox input "false"
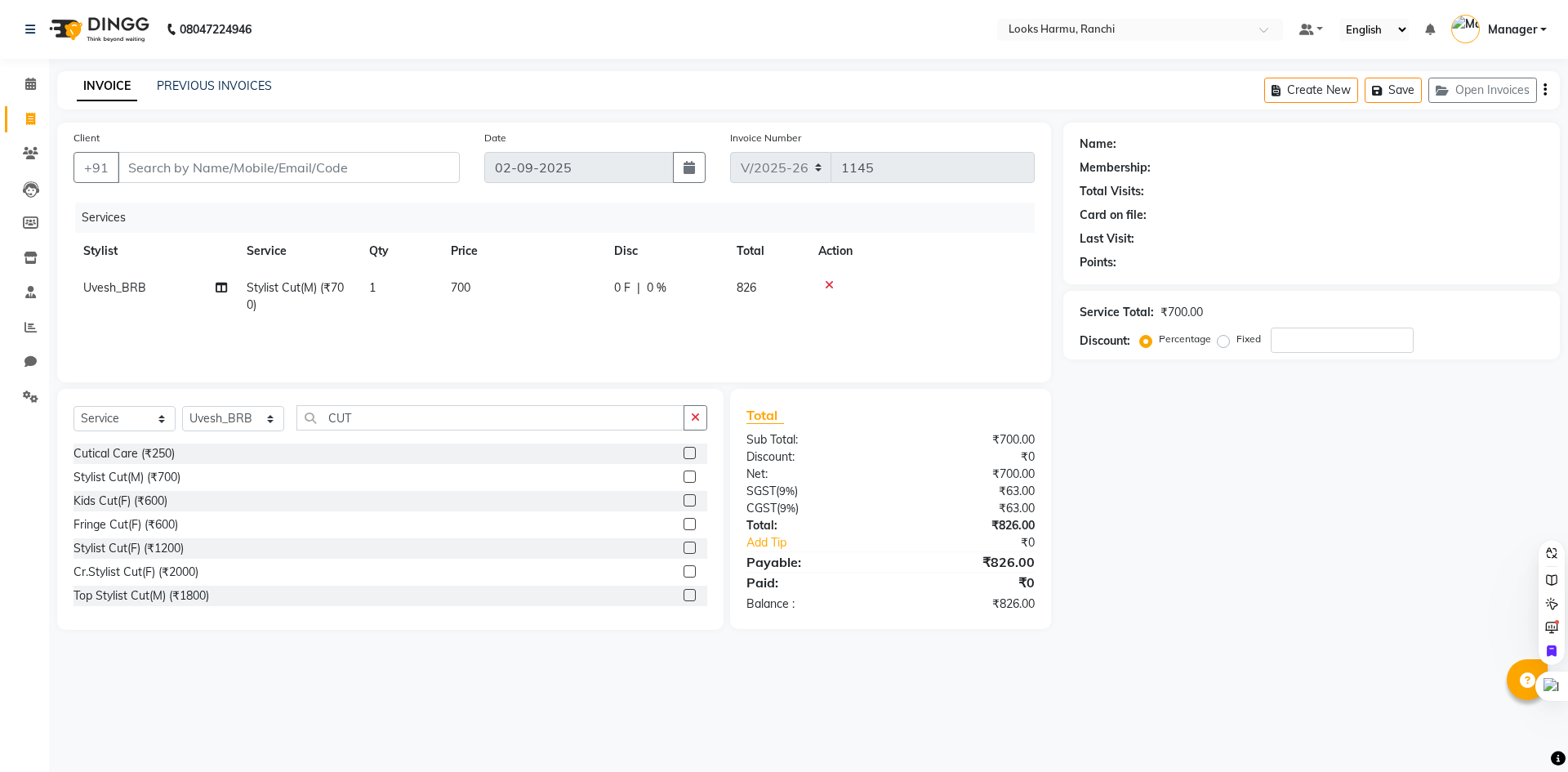
click at [477, 296] on td "700" at bounding box center [522, 296] width 163 height 54
select select "47149"
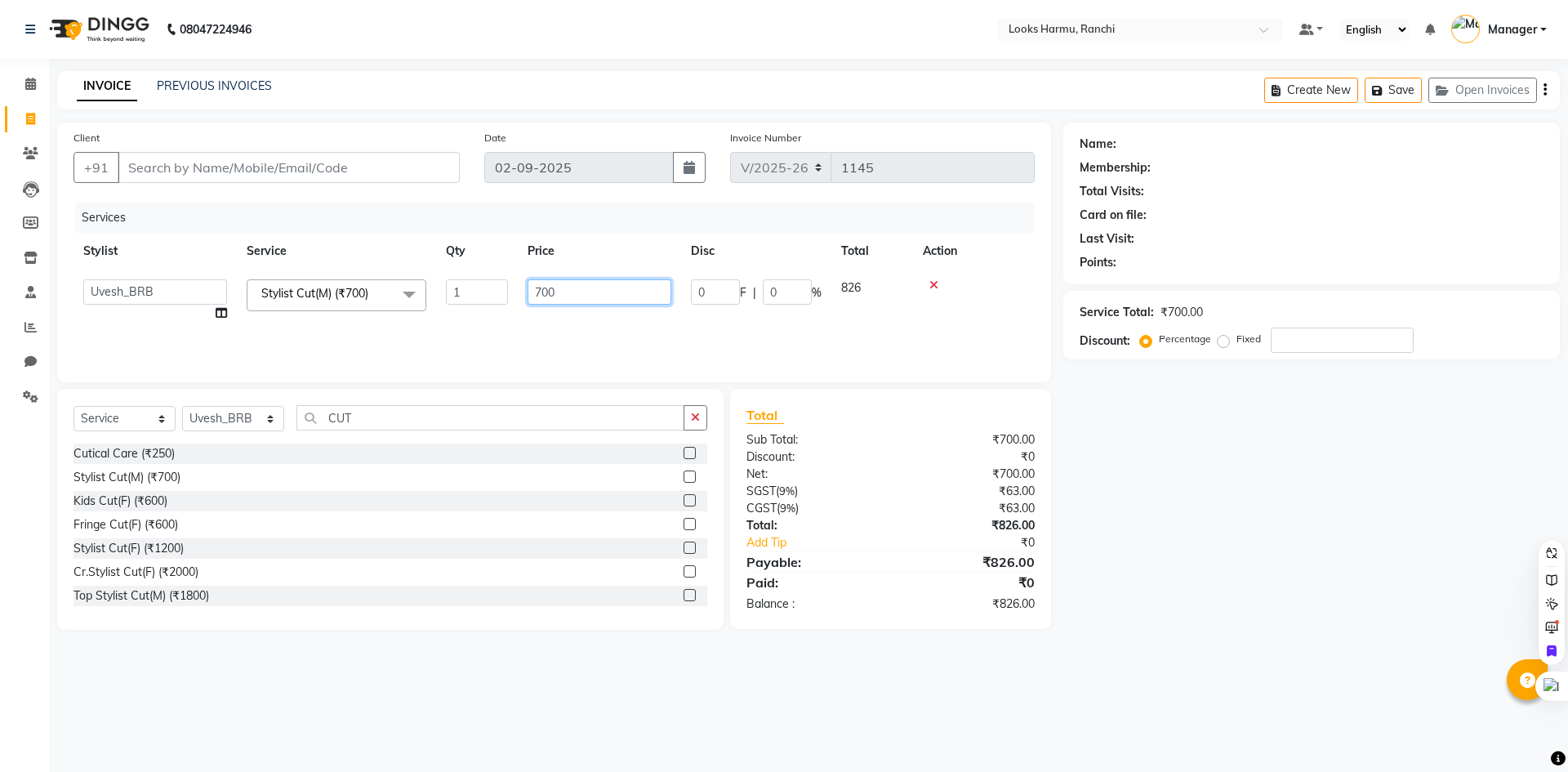
click at [579, 288] on input "700" at bounding box center [600, 292] width 144 height 26
type input "500"
click at [547, 81] on div "INVOICE PREVIOUS INVOICES Create New Save Open Invoices" at bounding box center [808, 90] width 1503 height 39
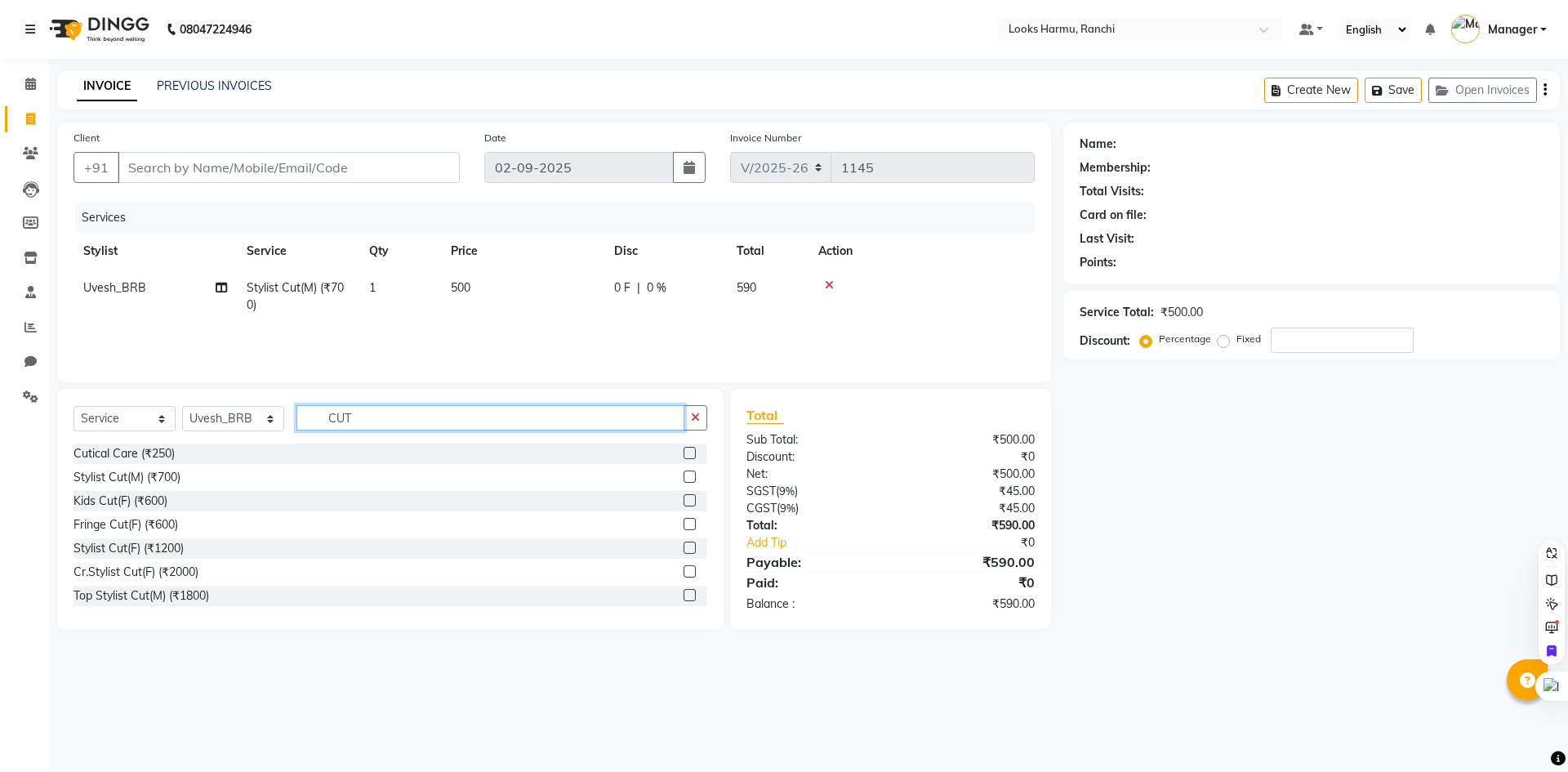
drag, startPoint x: 376, startPoint y: 423, endPoint x: 314, endPoint y: 422, distance: 62.0
click at [314, 422] on input "CUT" at bounding box center [490, 418] width 387 height 26
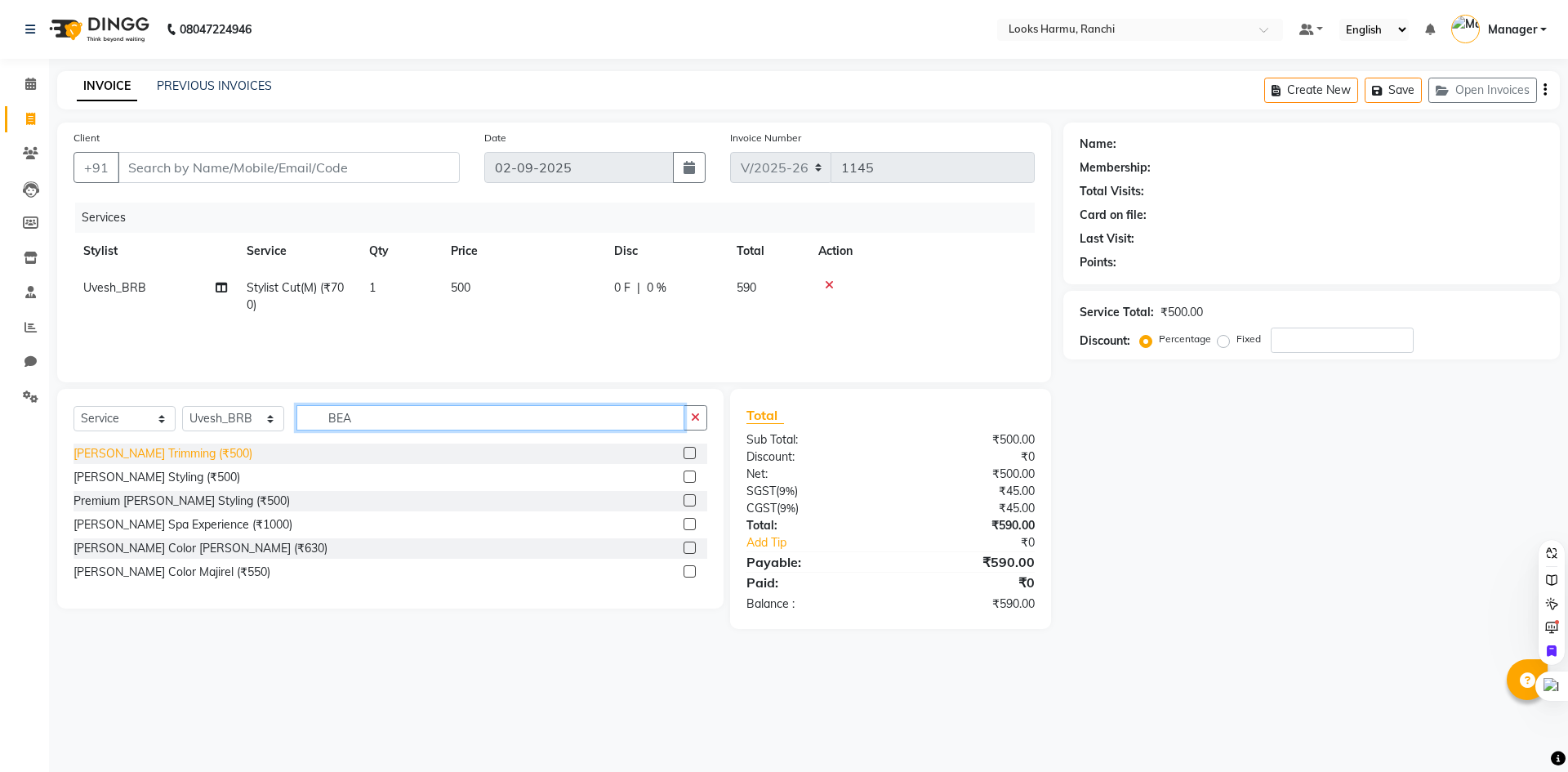
type input "BEA"
click at [140, 458] on div "[PERSON_NAME] Trimming (₹500)" at bounding box center [163, 454] width 179 height 17
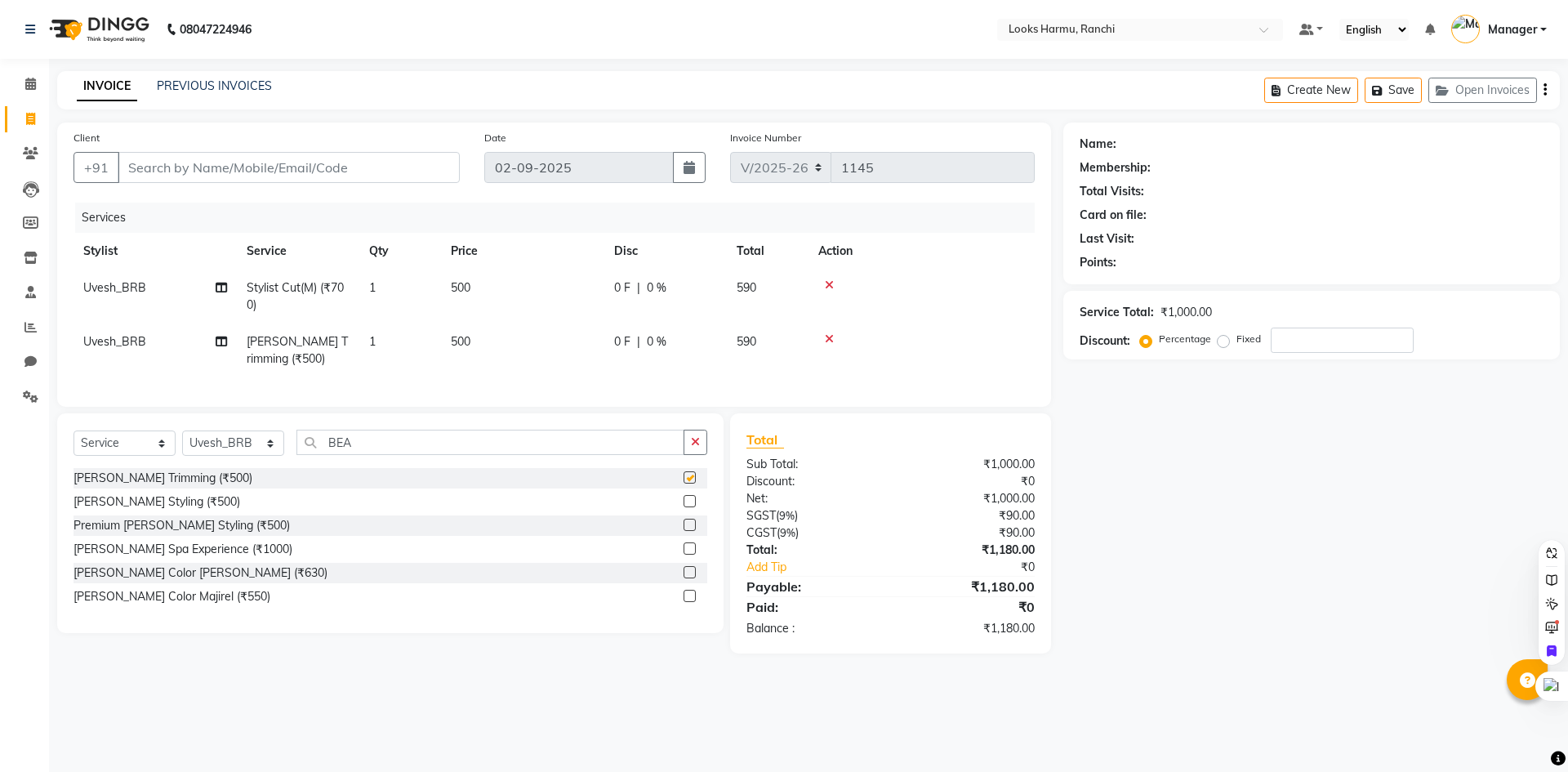
checkbox input "false"
click at [495, 349] on td "500" at bounding box center [522, 350] width 163 height 54
select select "47149"
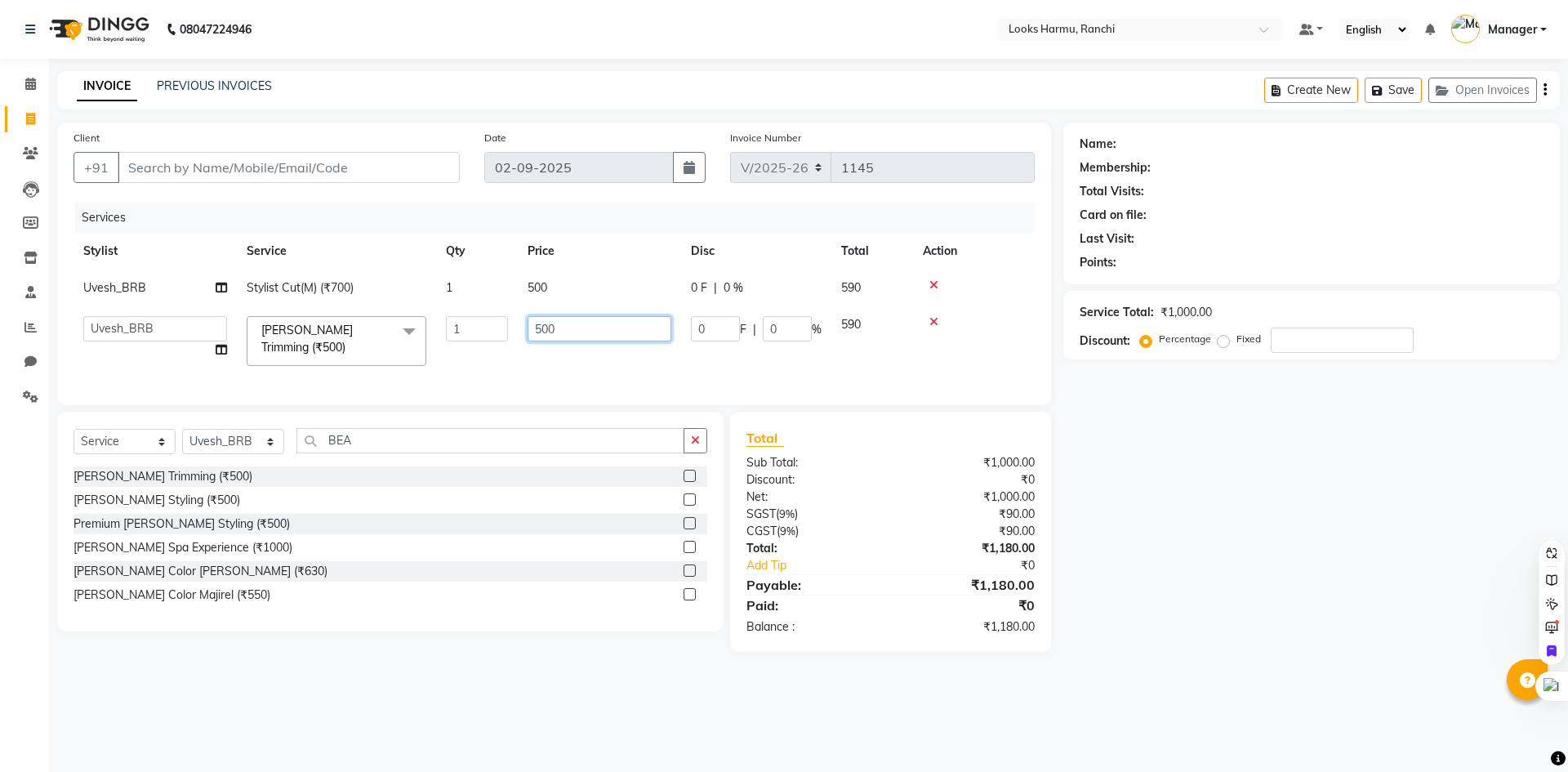
drag, startPoint x: 575, startPoint y: 339, endPoint x: 467, endPoint y: 335, distance: 108.1
click at [467, 335] on tr "[PERSON_NAME] Arman_Noor Counter_Sales [PERSON_NAME] [PERSON_NAME] LALIT LAXMI_…" at bounding box center [554, 340] width 962 height 69
type input "350"
click at [527, 85] on div "INVOICE PREVIOUS INVOICES Create New Save Open Invoices" at bounding box center [808, 90] width 1503 height 39
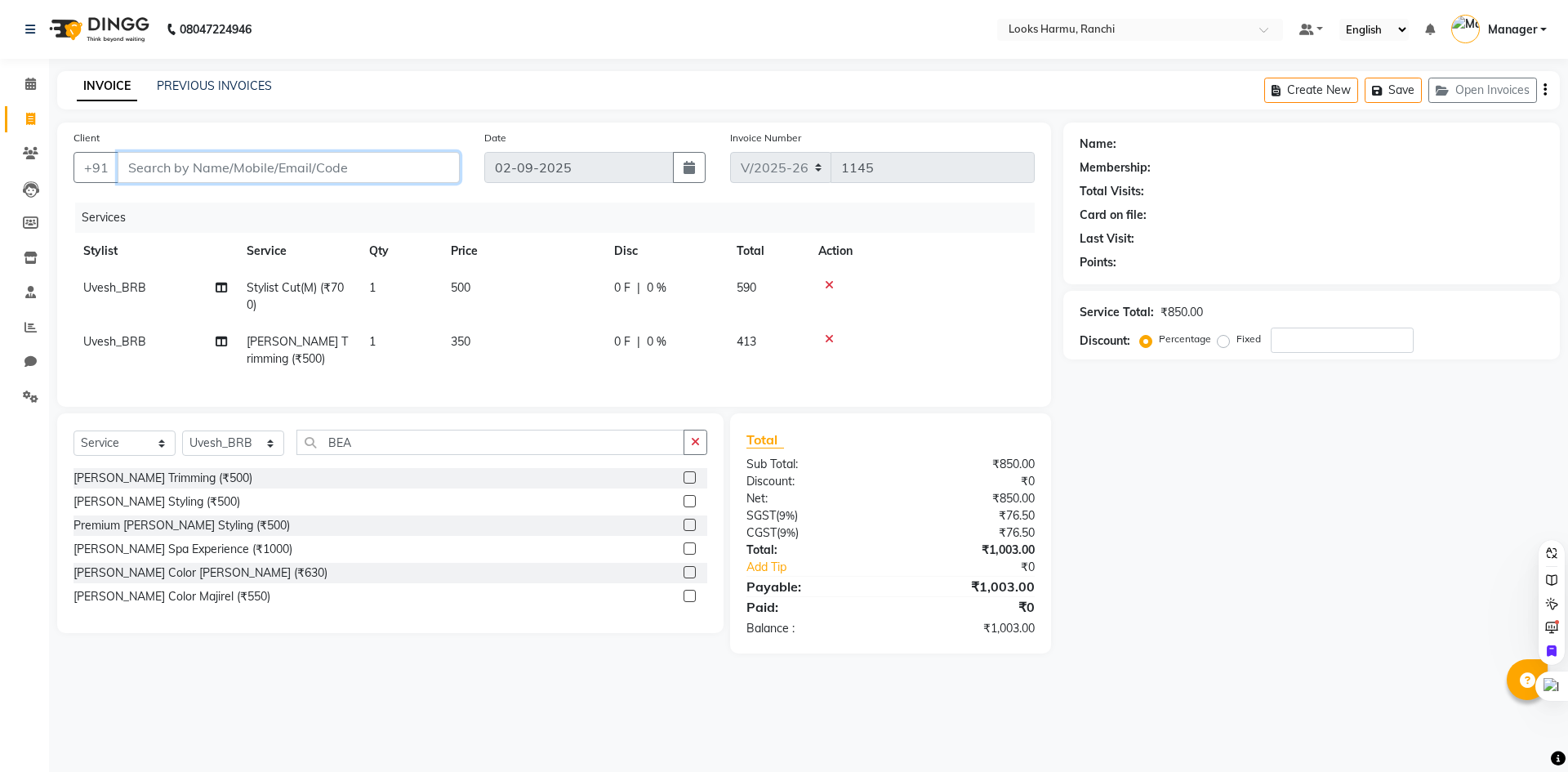
click at [358, 165] on input "Client" at bounding box center [288, 167] width 342 height 31
click at [423, 166] on input "Client" at bounding box center [288, 167] width 342 height 31
type input "8"
type input "0"
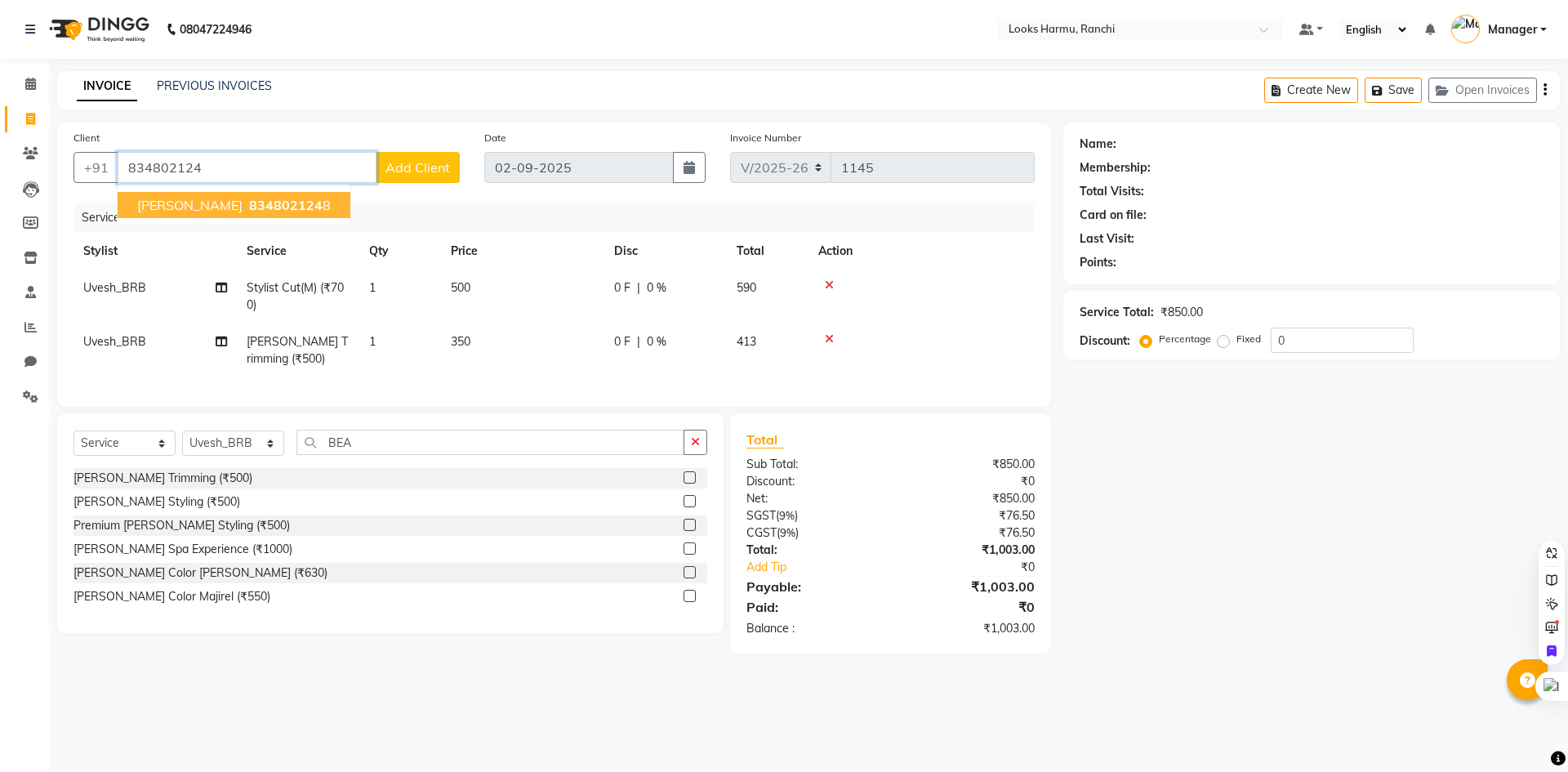
click at [304, 204] on span "834802124" at bounding box center [286, 205] width 74 height 16
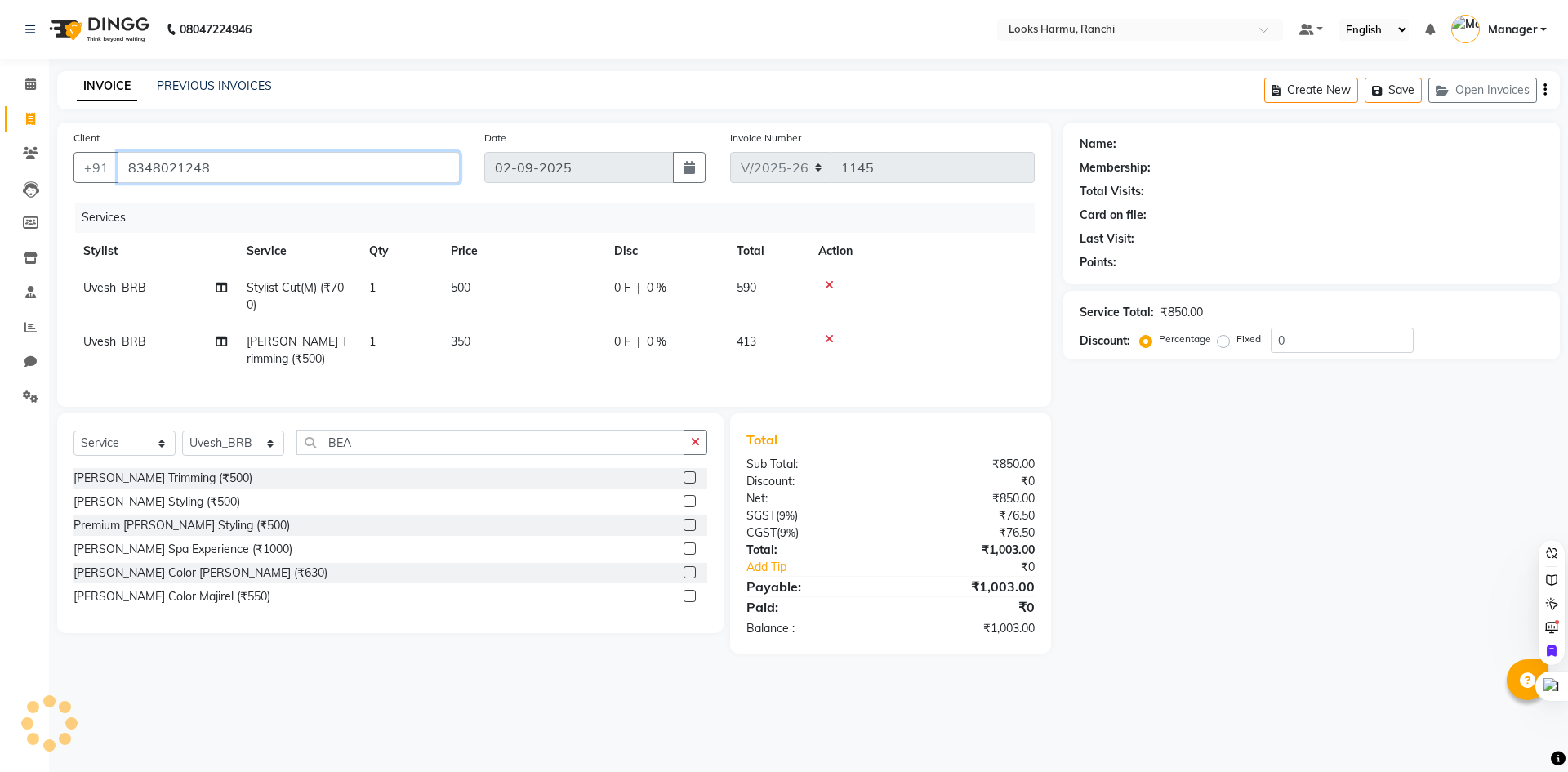
type input "8348021248"
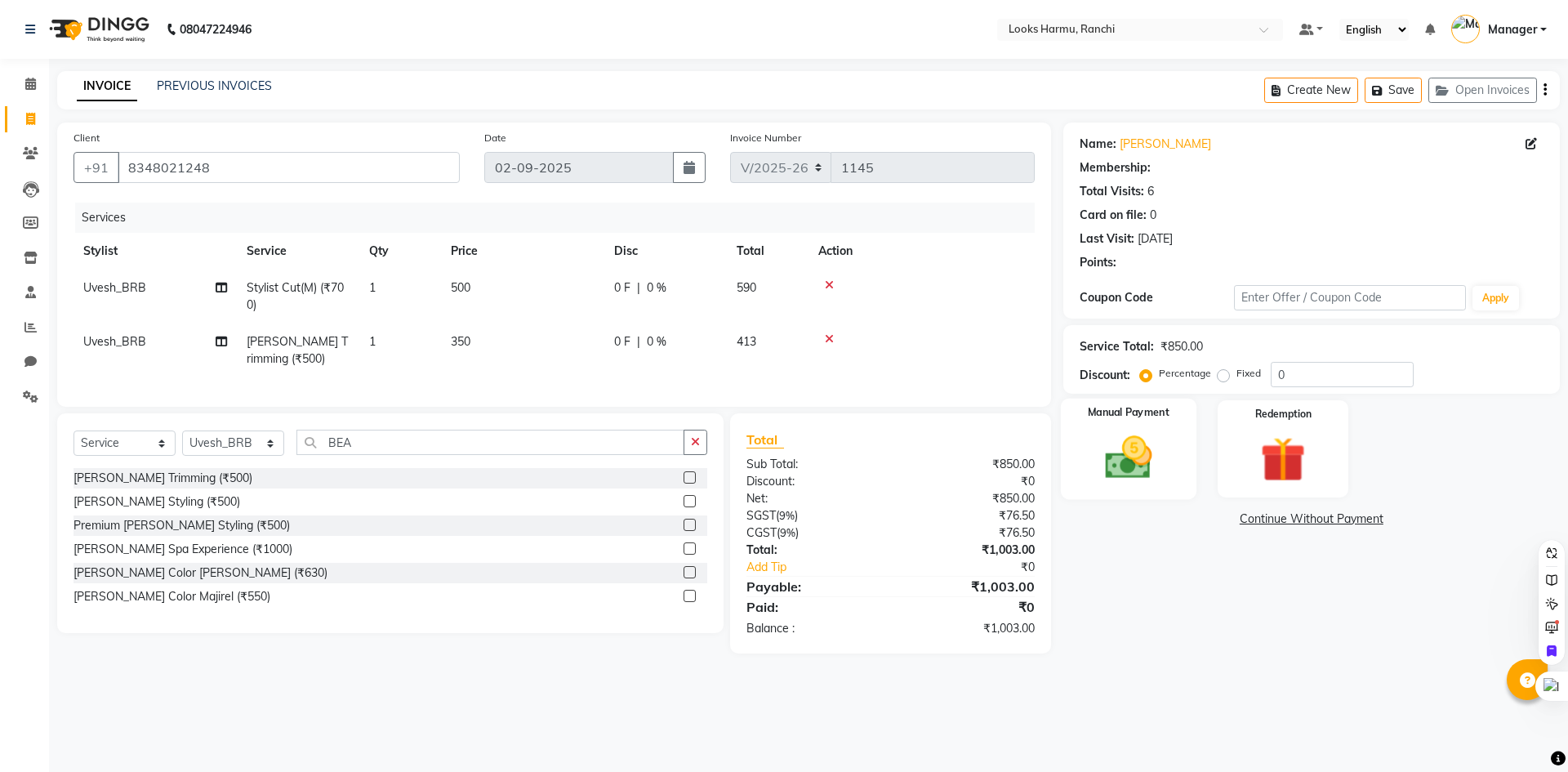
select select "1: Object"
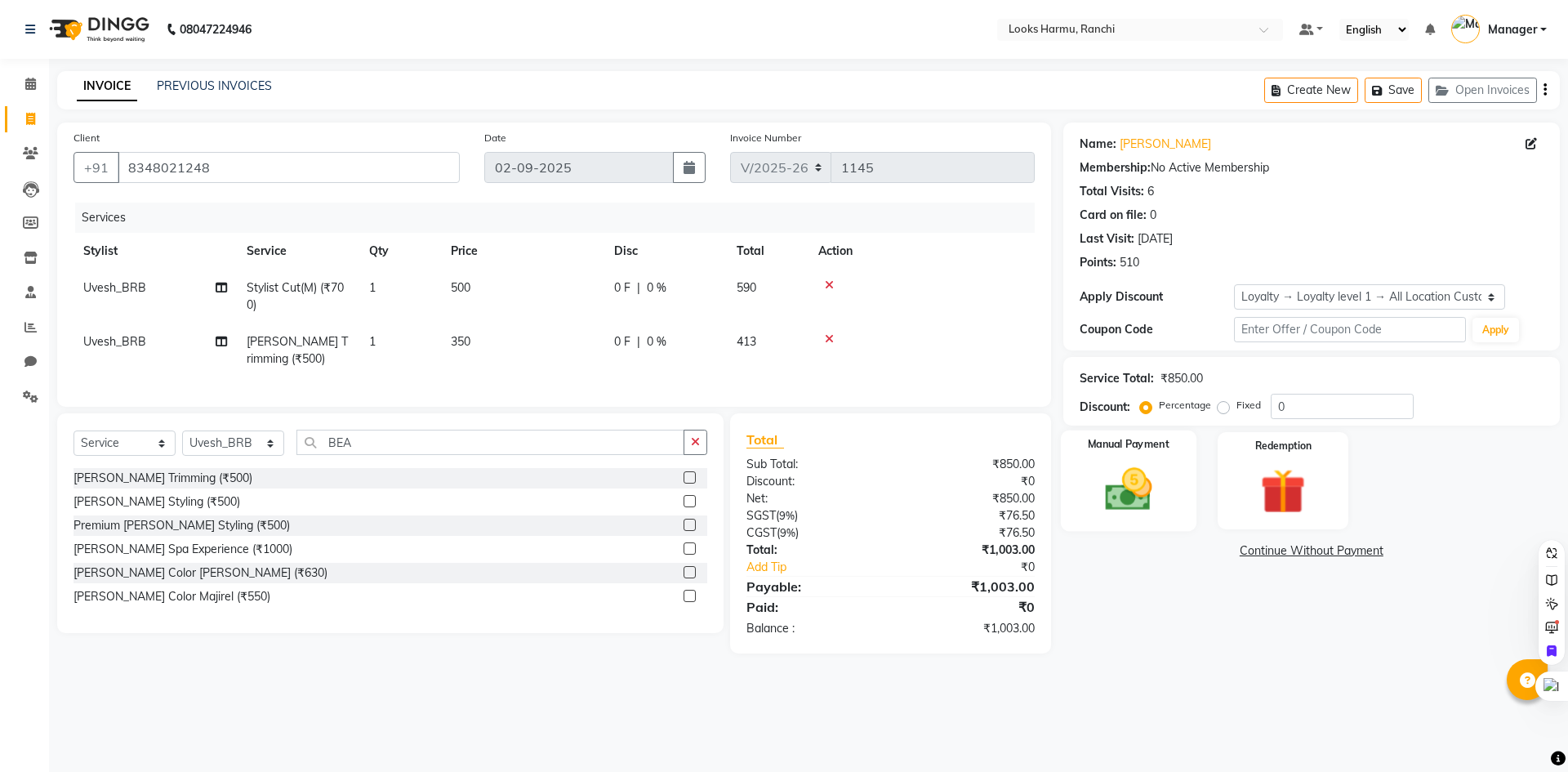
click at [1143, 495] on img at bounding box center [1128, 489] width 76 height 54
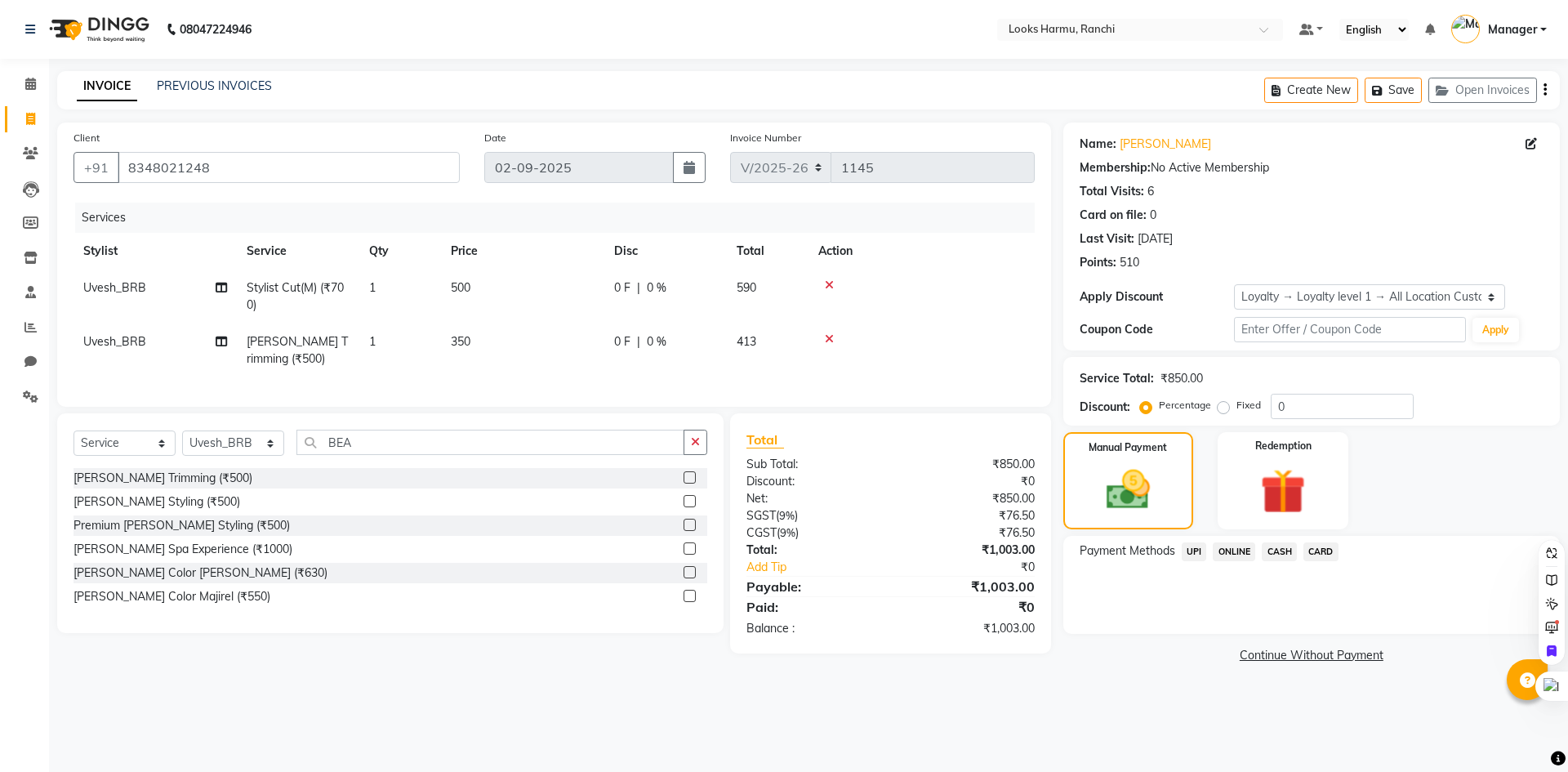
click at [1199, 557] on span "UPI" at bounding box center [1194, 551] width 26 height 19
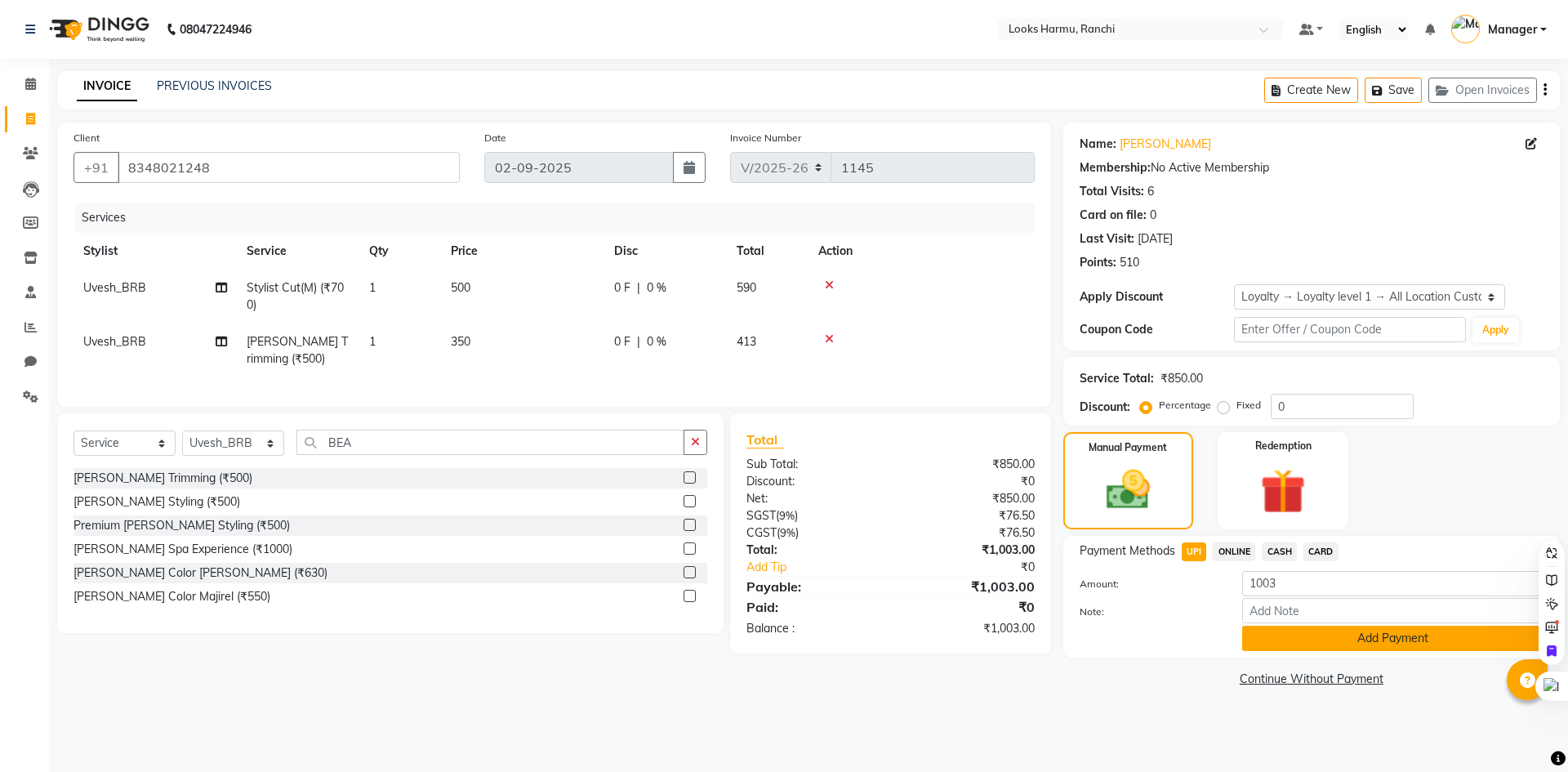
click at [1293, 641] on button "Add Payment" at bounding box center [1393, 637] width 301 height 26
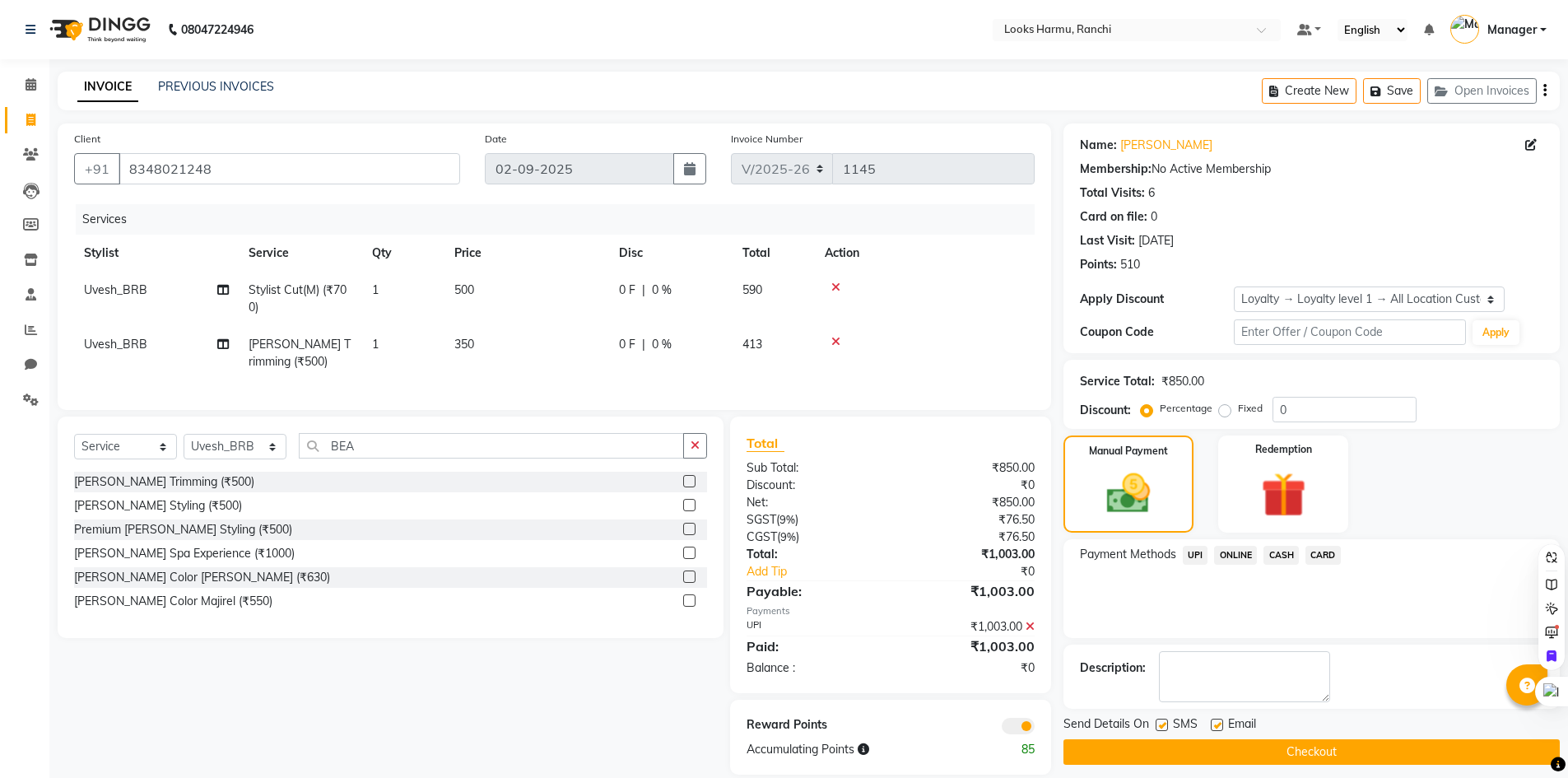
click at [1380, 754] on button "Checkout" at bounding box center [1312, 751] width 497 height 26
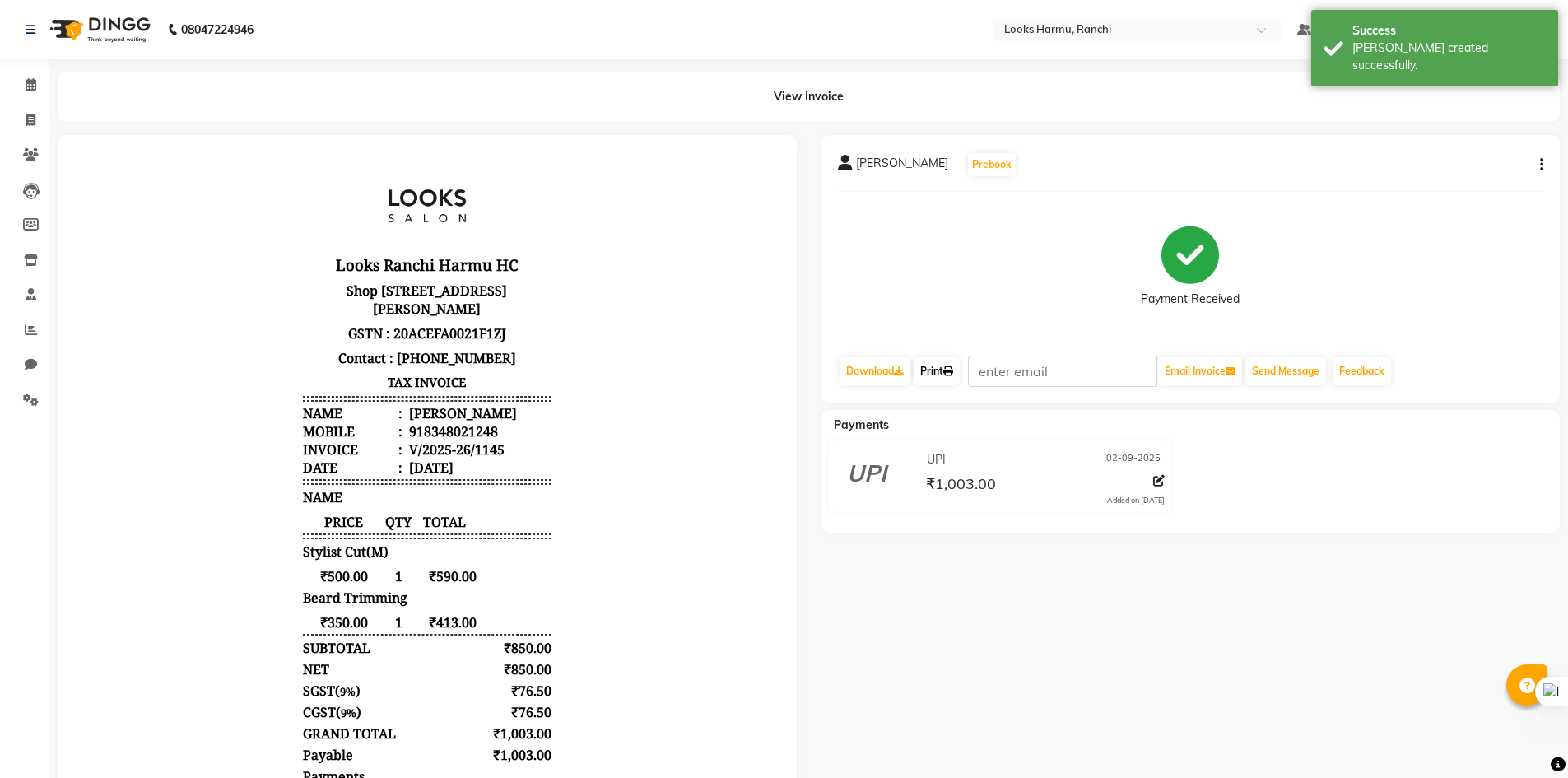
click at [940, 377] on link "Print" at bounding box center [937, 370] width 46 height 28
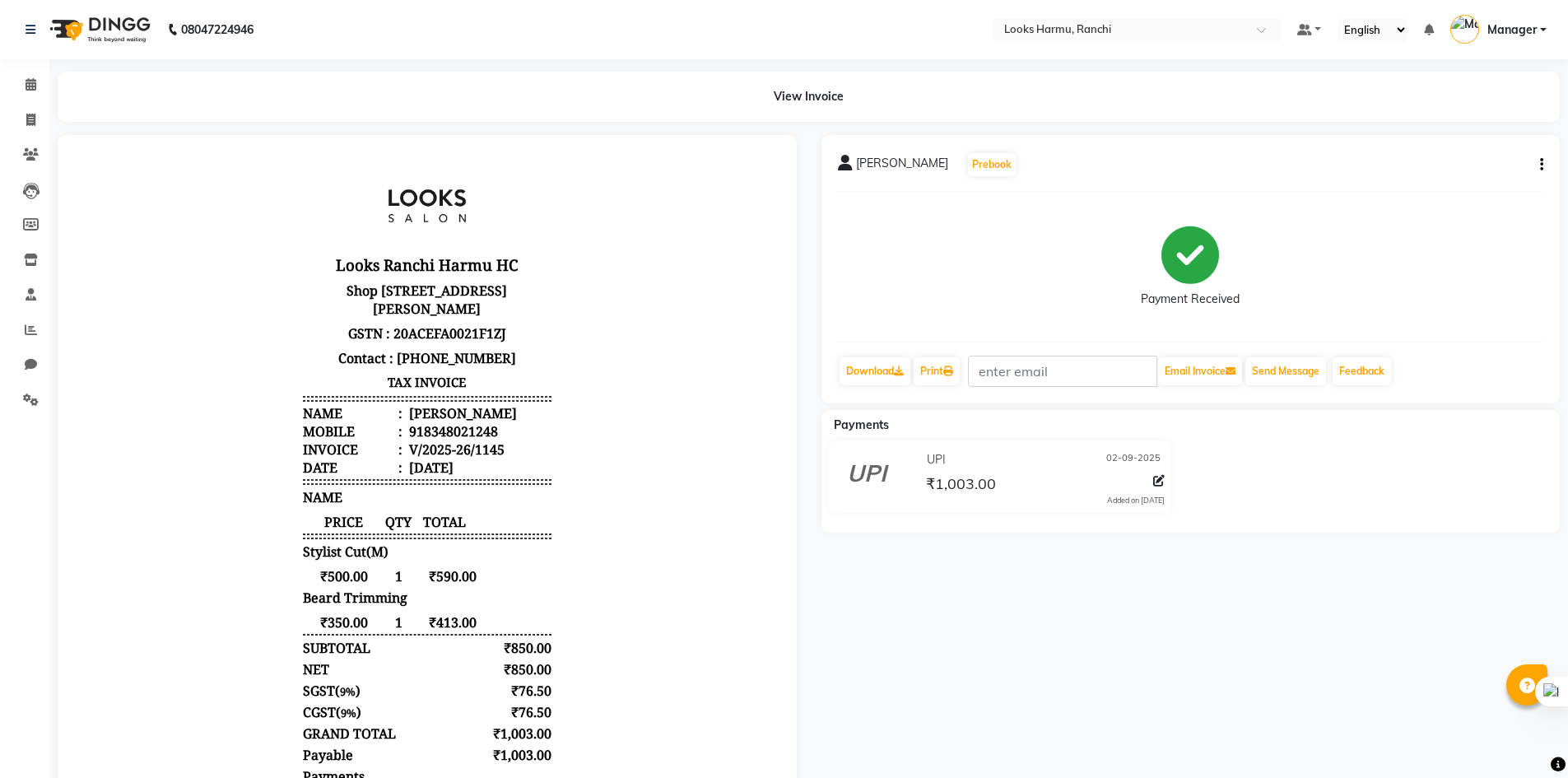
click at [1536, 177] on div "[PERSON_NAME] Prebook" at bounding box center [1192, 165] width 707 height 27
click at [1540, 165] on icon "button" at bounding box center [1541, 164] width 3 height 1
click at [1258, 165] on div "[PERSON_NAME] Prebook" at bounding box center [1192, 165] width 707 height 27
click at [23, 111] on span at bounding box center [31, 120] width 29 height 19
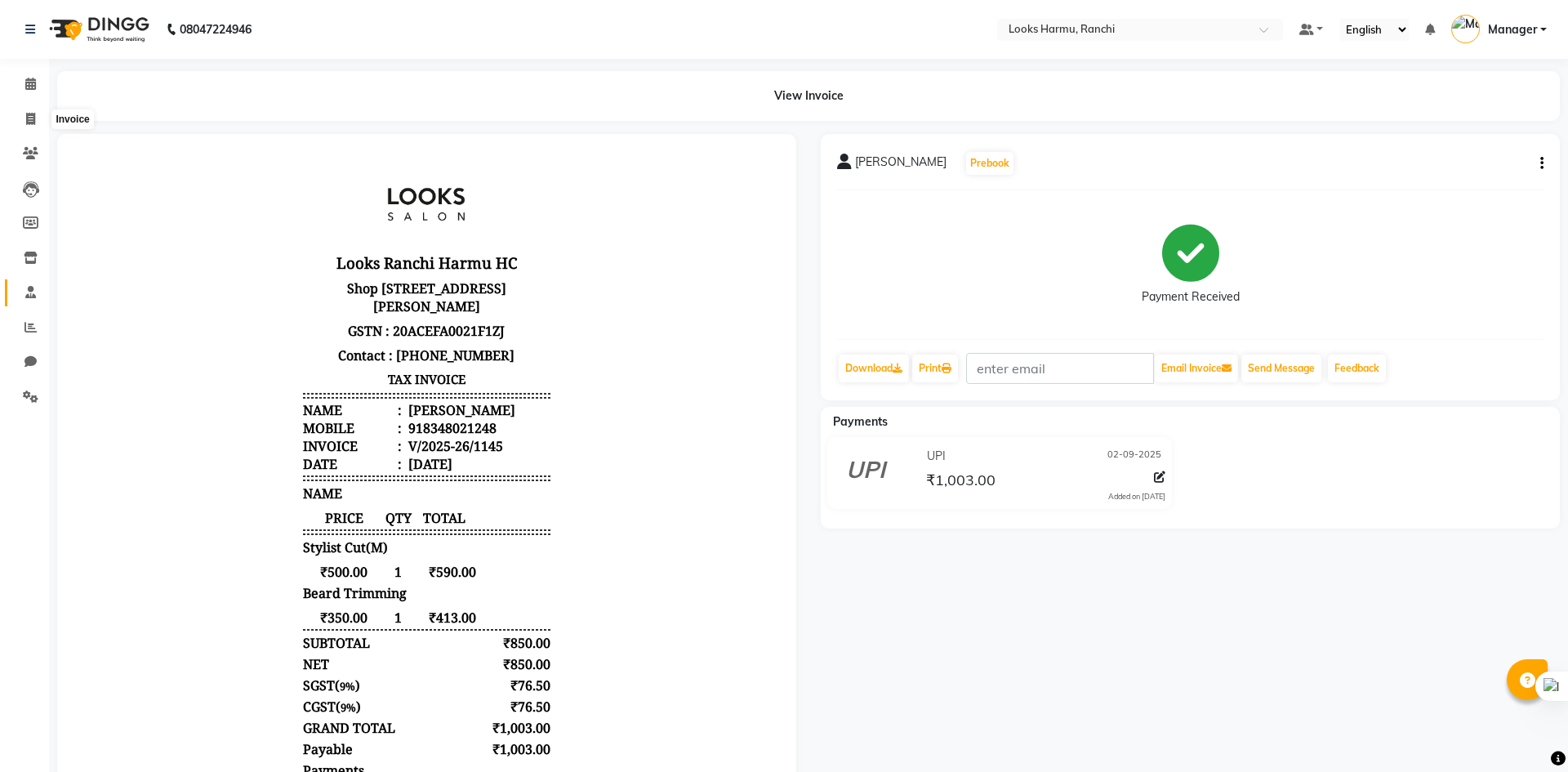
select select "service"
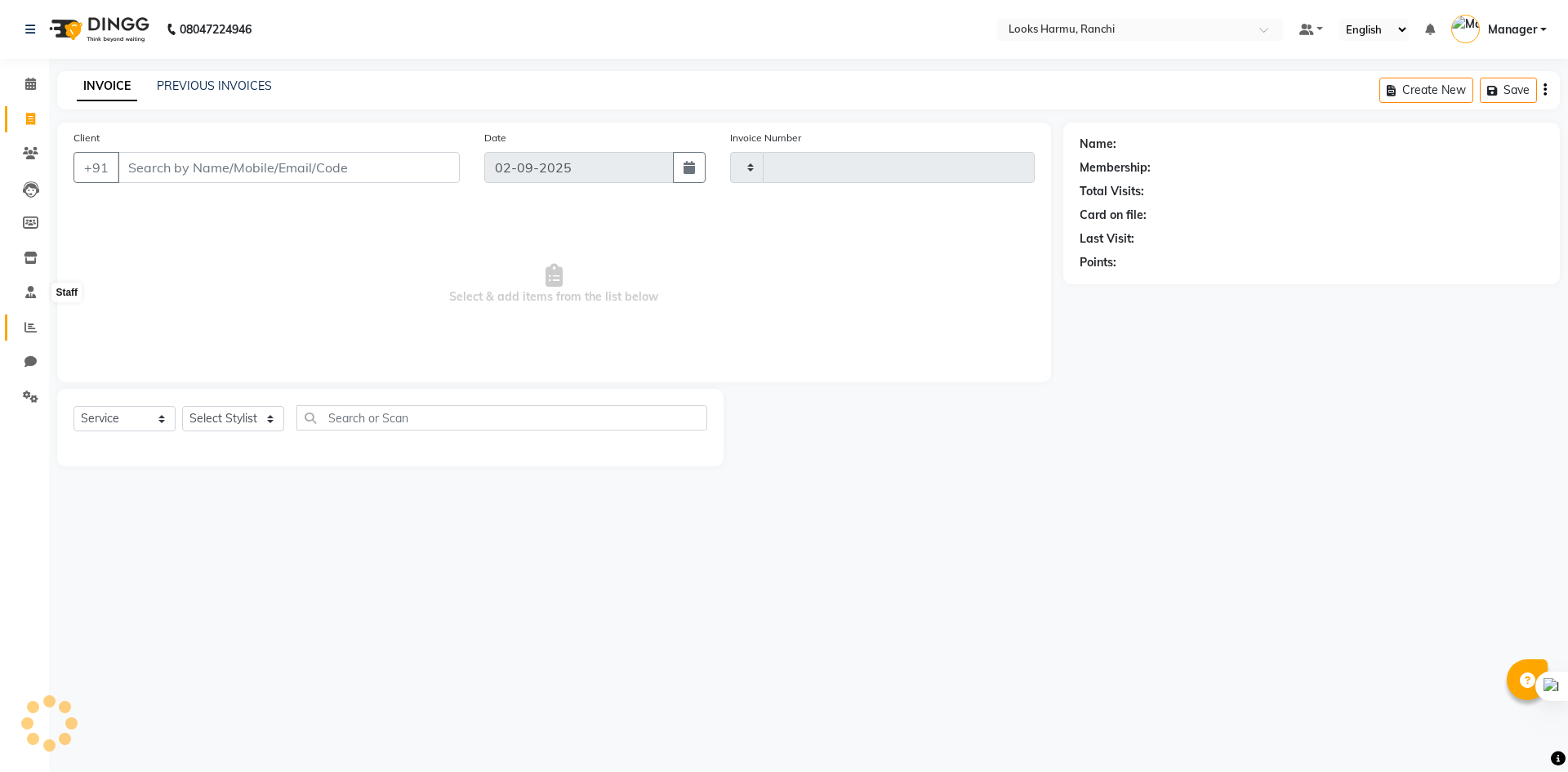
type input "1146"
select select "6247"
click at [35, 390] on icon at bounding box center [30, 396] width 15 height 12
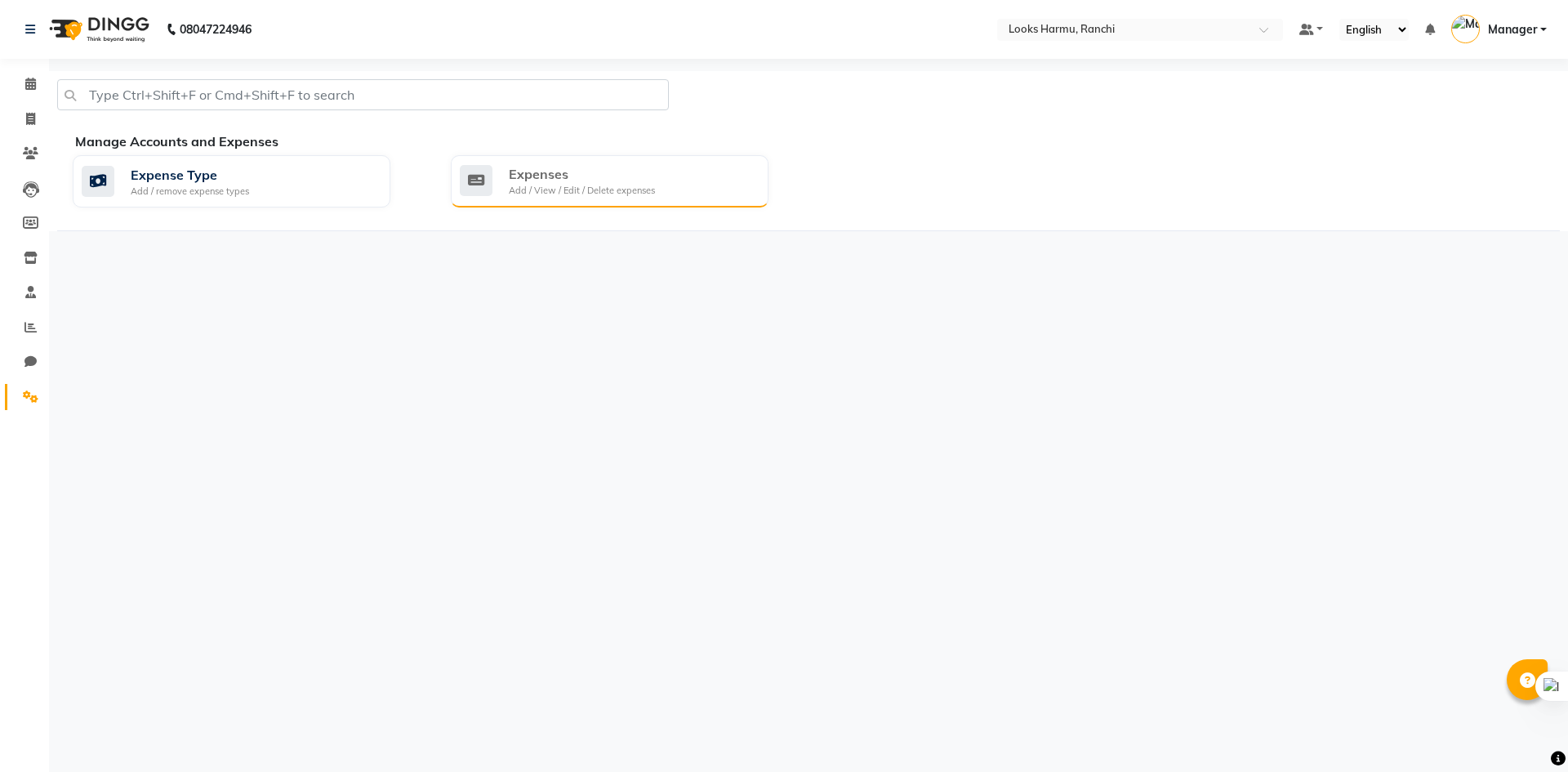
click at [548, 192] on div "Add / View / Edit / Delete expenses" at bounding box center [582, 190] width 146 height 14
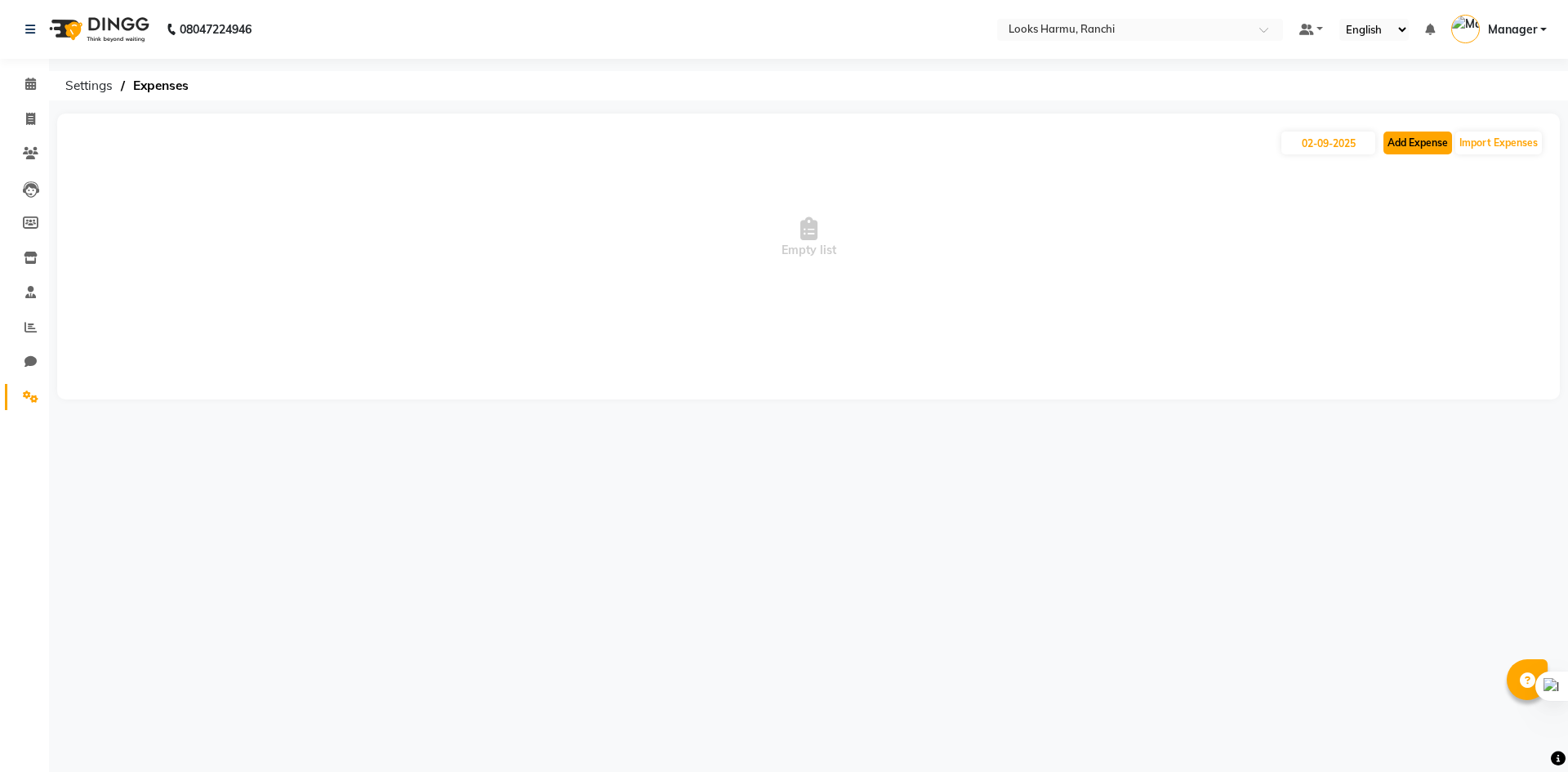
click at [1390, 139] on button "Add Expense" at bounding box center [1417, 143] width 68 height 23
select select "1"
select select "5241"
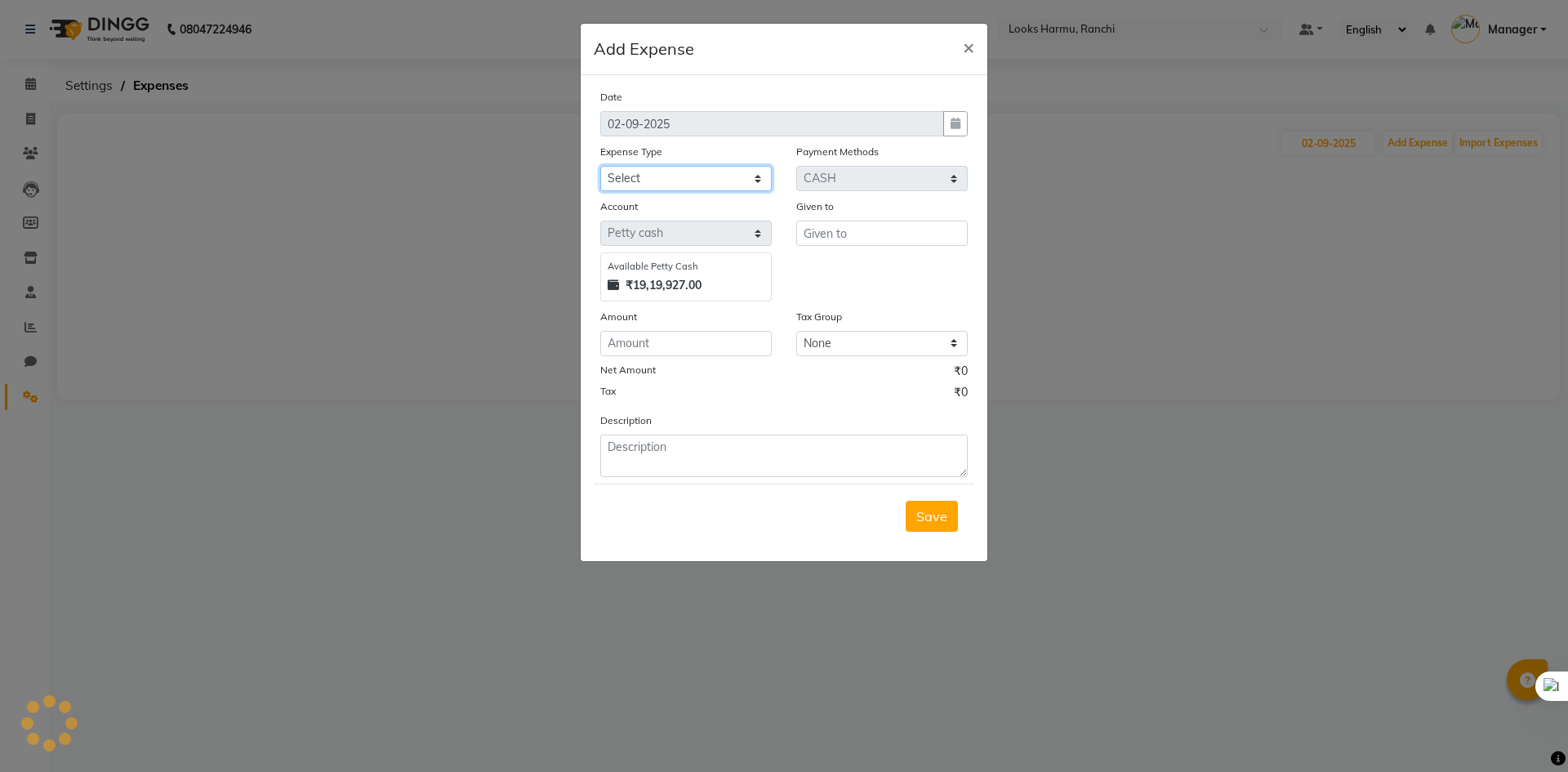
click at [702, 181] on select "Select Bank Deposit Blinkit Cash Handover CLIENT Client ordered food Client Ref…" at bounding box center [686, 178] width 171 height 26
select select "23704"
click at [601, 166] on select "Select Bank Deposit Blinkit Cash Handover CLIENT Client ordered food Client Ref…" at bounding box center [686, 178] width 171 height 26
click at [844, 241] on input "text" at bounding box center [881, 233] width 171 height 26
type input "Counter_Sales"
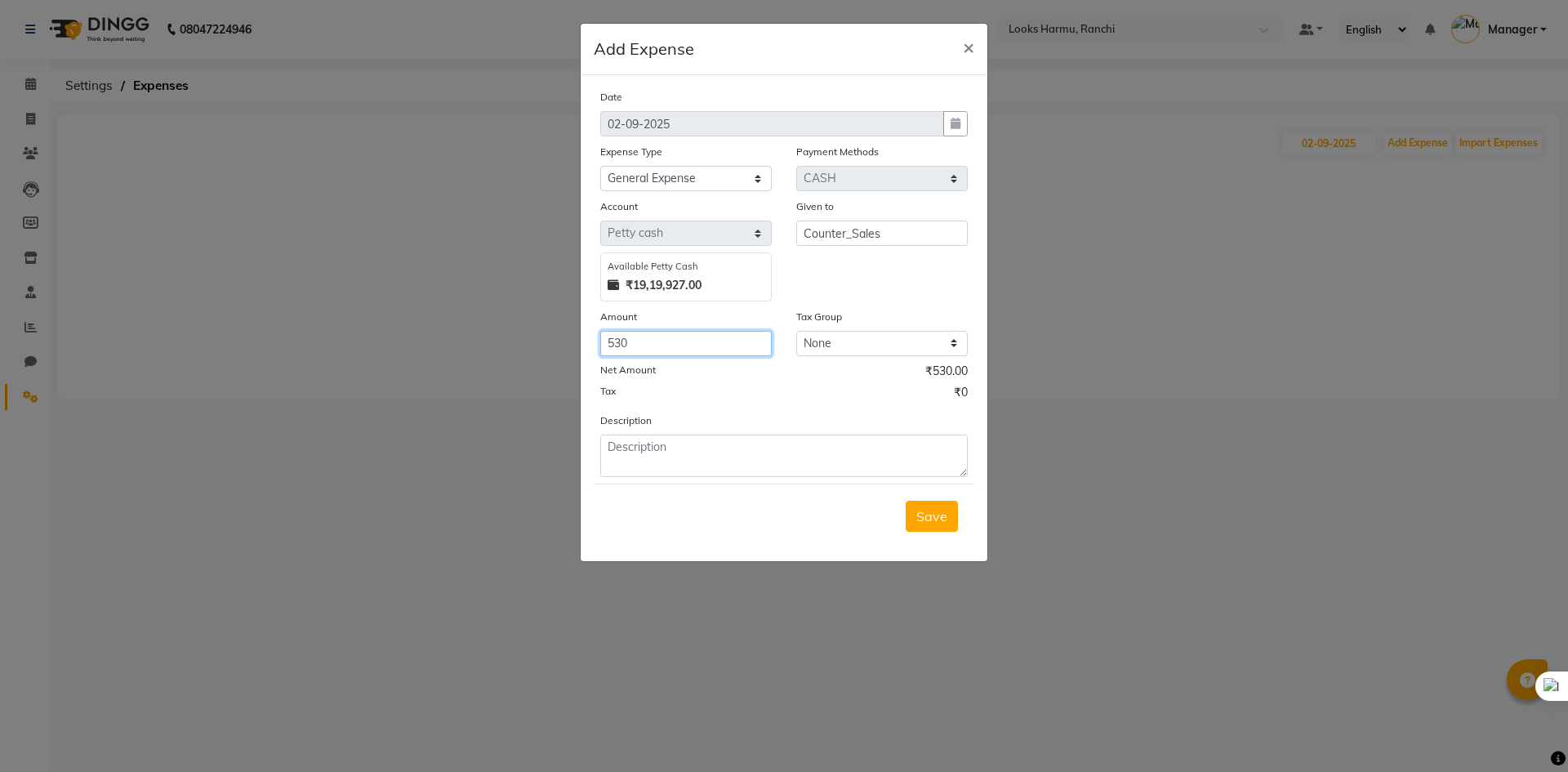
type input "530"
type textarea "MOBILE RECHARGE"
click at [927, 530] on button "Save" at bounding box center [931, 515] width 52 height 31
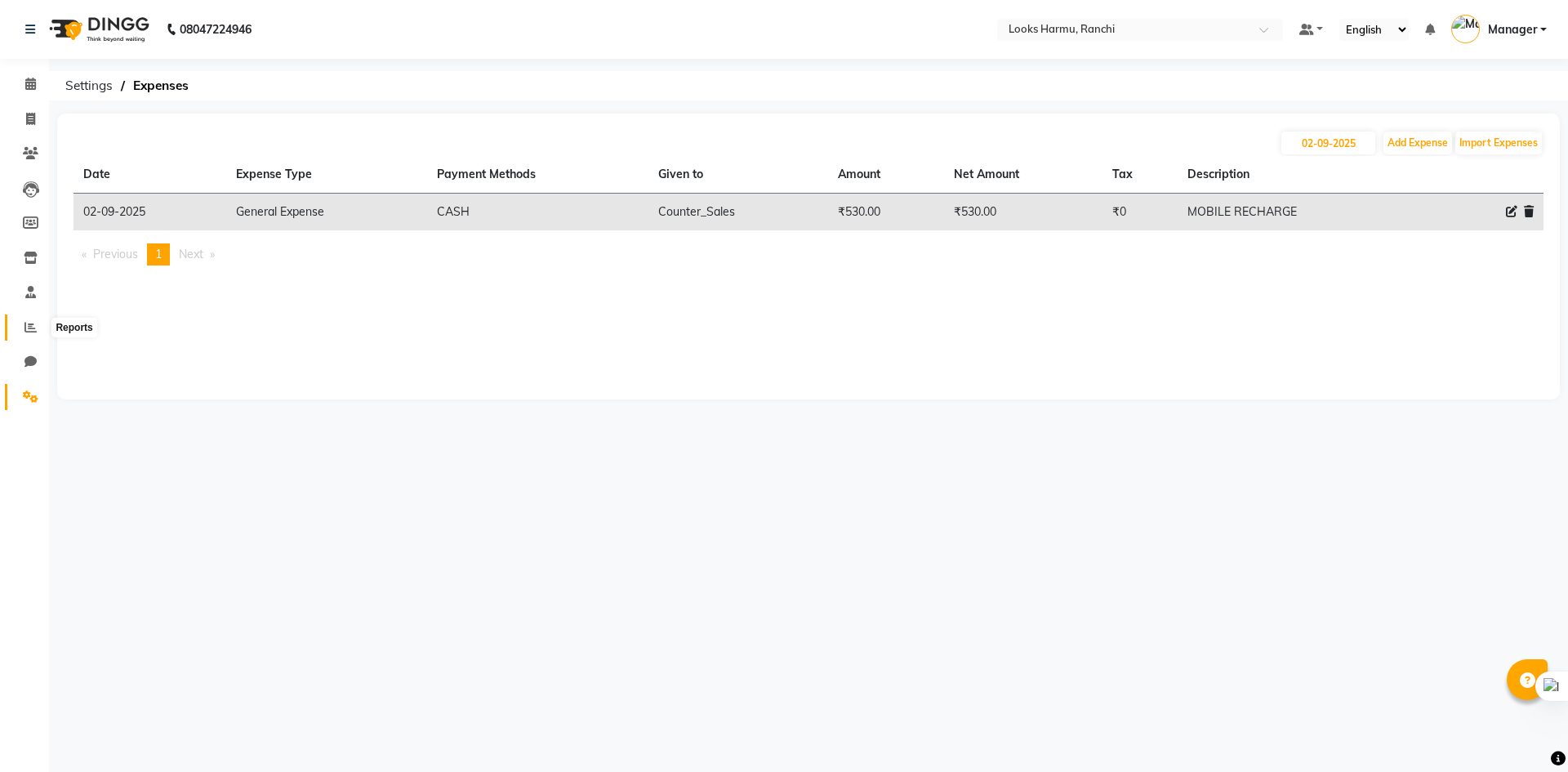
click at [32, 331] on icon at bounding box center [30, 327] width 12 height 12
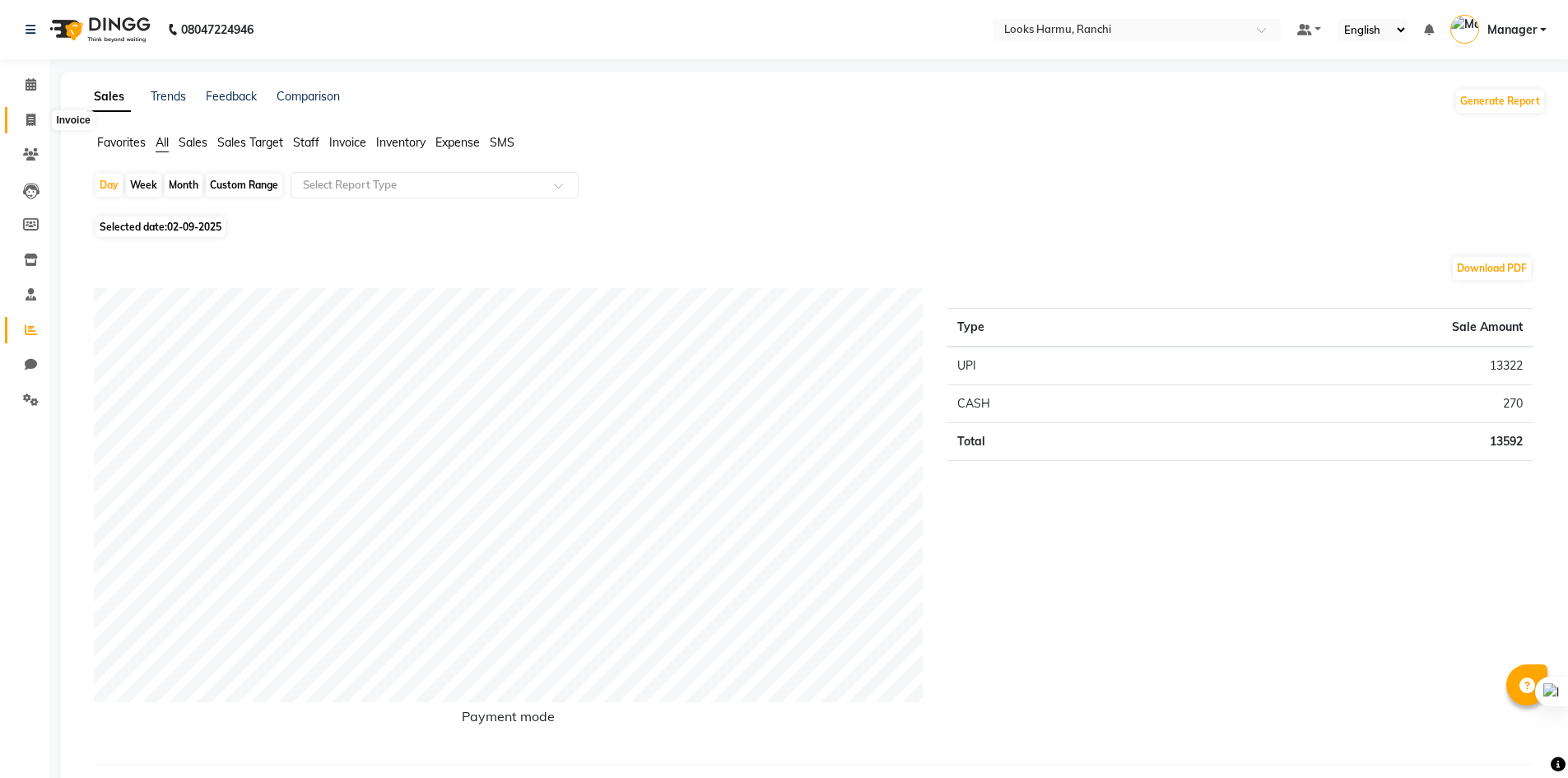
drag, startPoint x: 26, startPoint y: 116, endPoint x: 86, endPoint y: 116, distance: 60.0
click at [27, 116] on icon at bounding box center [31, 119] width 9 height 12
select select "service"
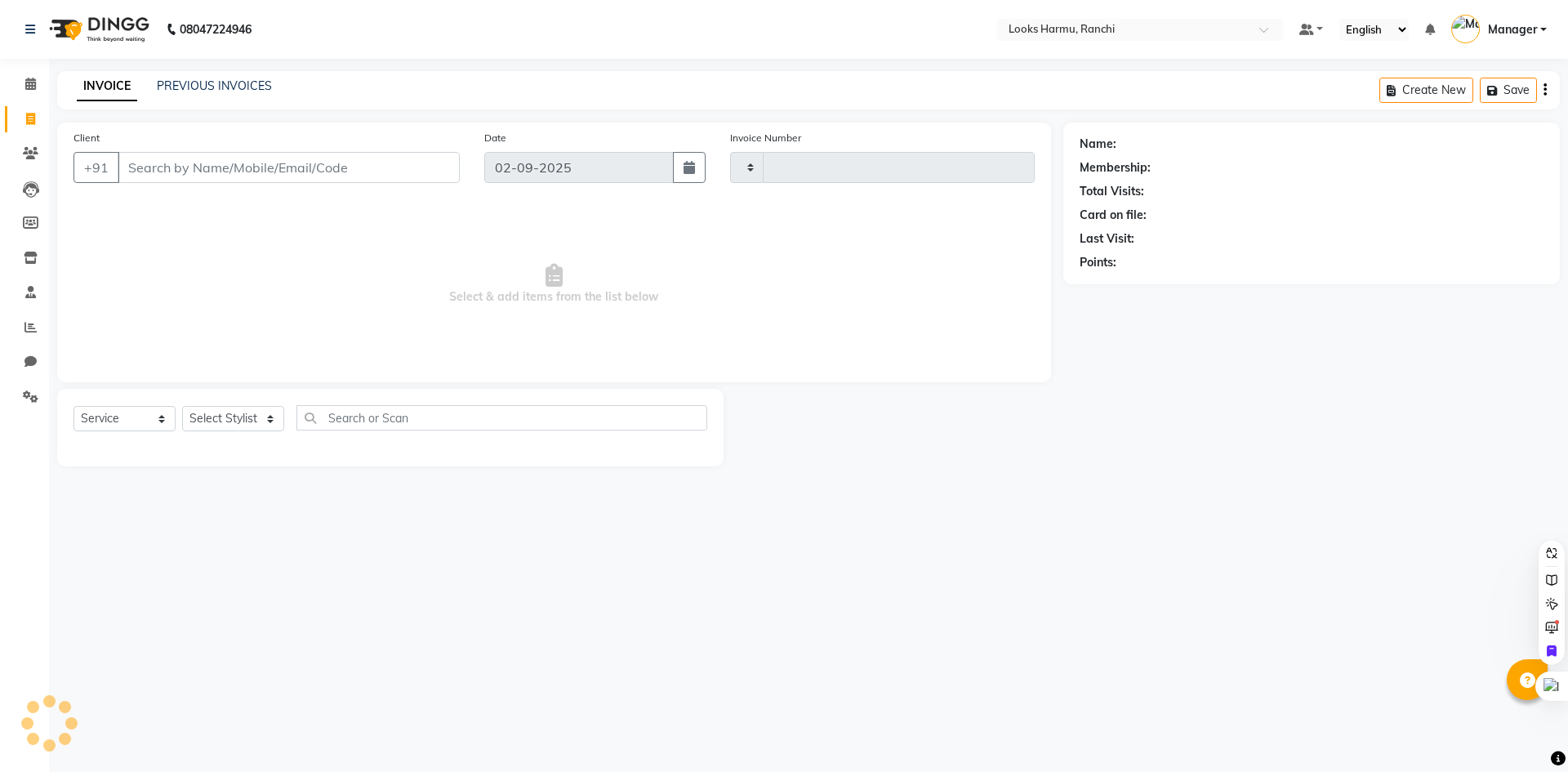
type input "1146"
select select "6247"
click at [165, 160] on input "Client" at bounding box center [288, 167] width 342 height 31
type input "7739101122"
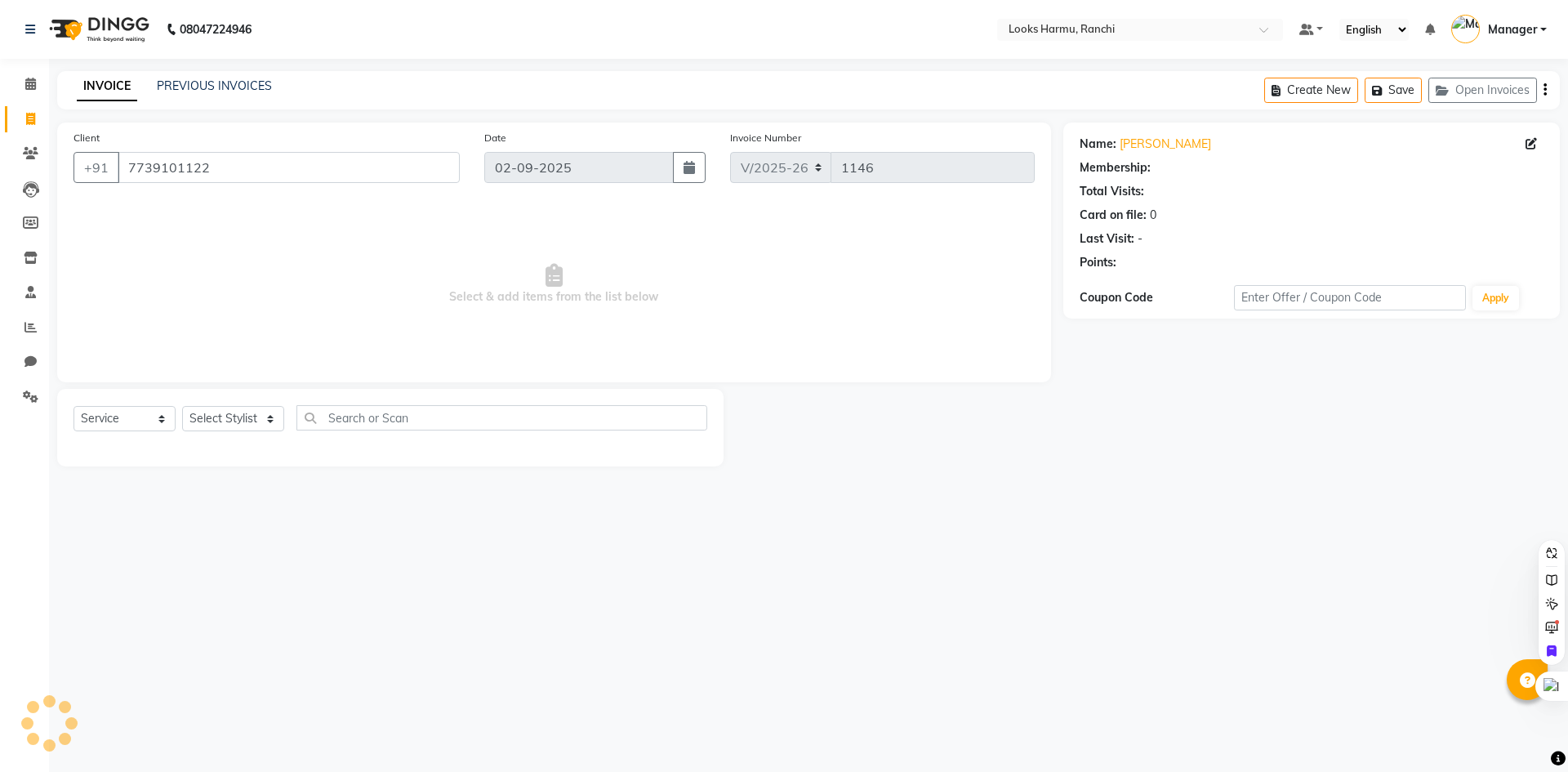
select select "1: Object"
select select "V"
select select "47538"
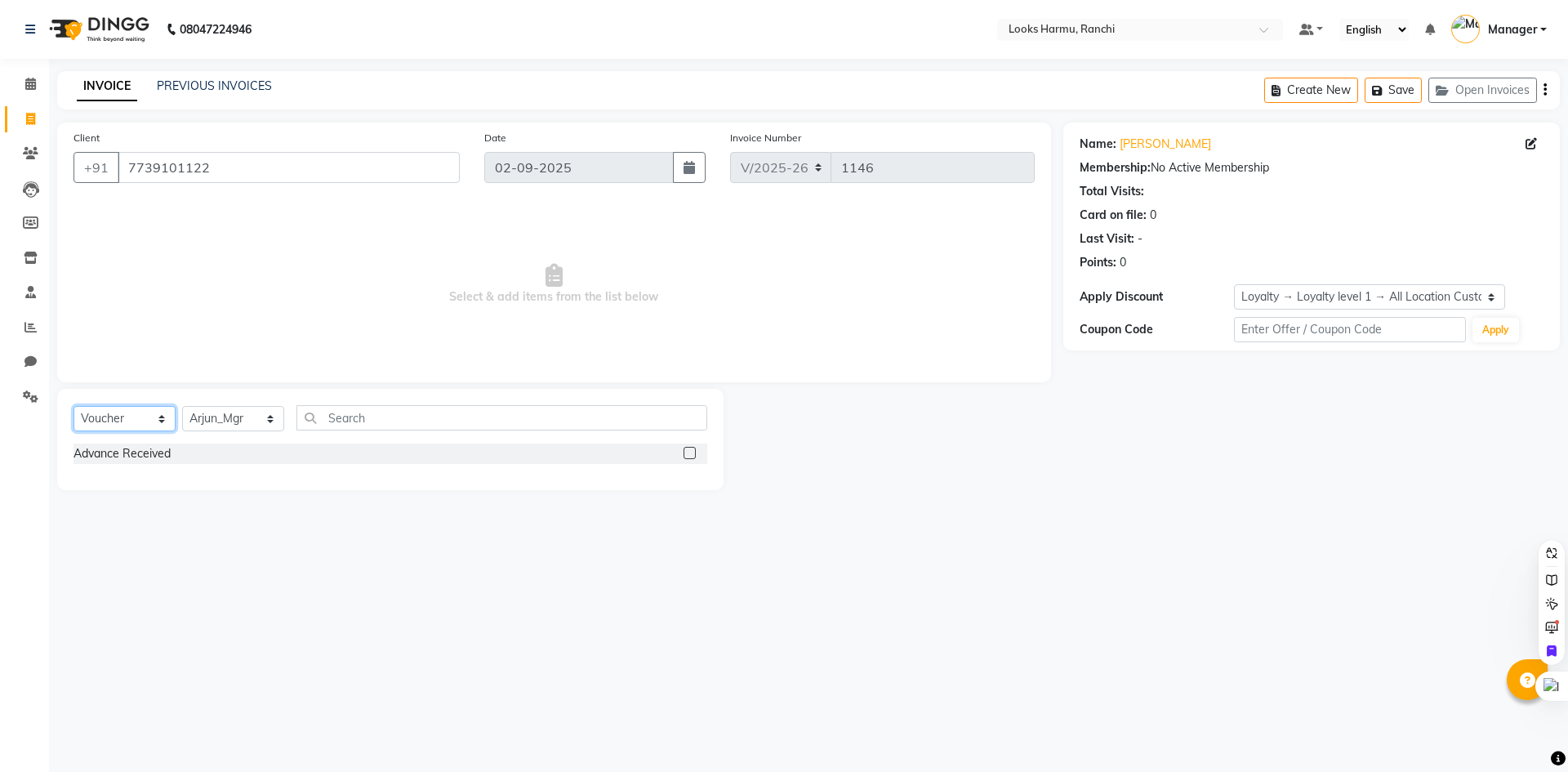
click at [121, 420] on select "Select Service Product Membership Package Voucher Prepaid Gift Card" at bounding box center [125, 418] width 102 height 26
select select "P"
click at [74, 405] on select "Select Service Product Membership Package Voucher Prepaid Gift Card" at bounding box center [125, 418] width 102 height 26
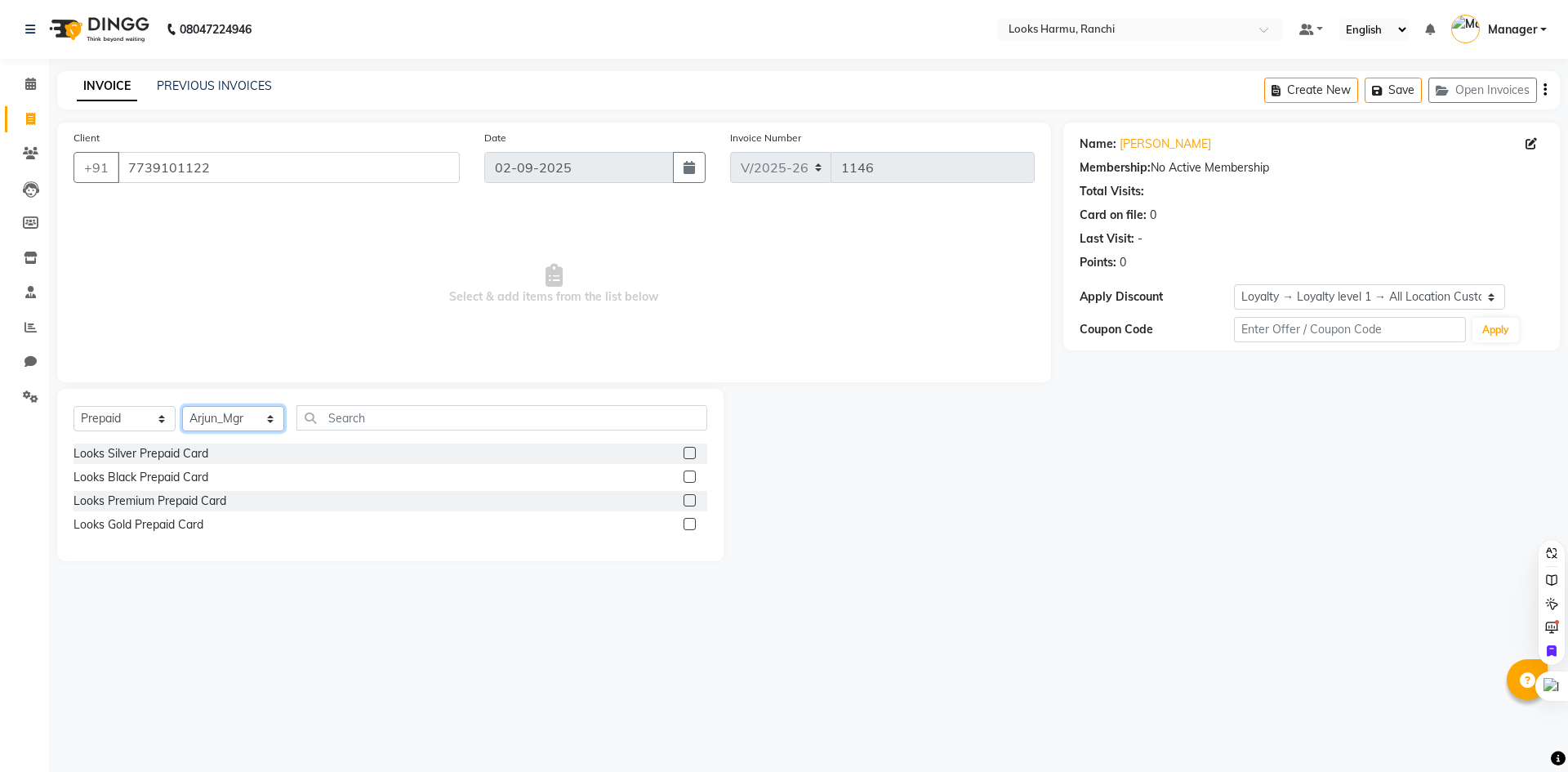
click at [238, 417] on select "Select Stylist [PERSON_NAME] Arman_Noor Counter_Sales [PERSON_NAME] [PERSON_NAM…" at bounding box center [233, 418] width 102 height 26
click at [182, 405] on select "Select Stylist [PERSON_NAME] Arman_Noor Counter_Sales [PERSON_NAME] [PERSON_NAM…" at bounding box center [233, 418] width 102 height 26
click at [366, 417] on input "text" at bounding box center [502, 418] width 411 height 26
click at [177, 471] on div "Looks Black Prepaid Card" at bounding box center [141, 477] width 135 height 17
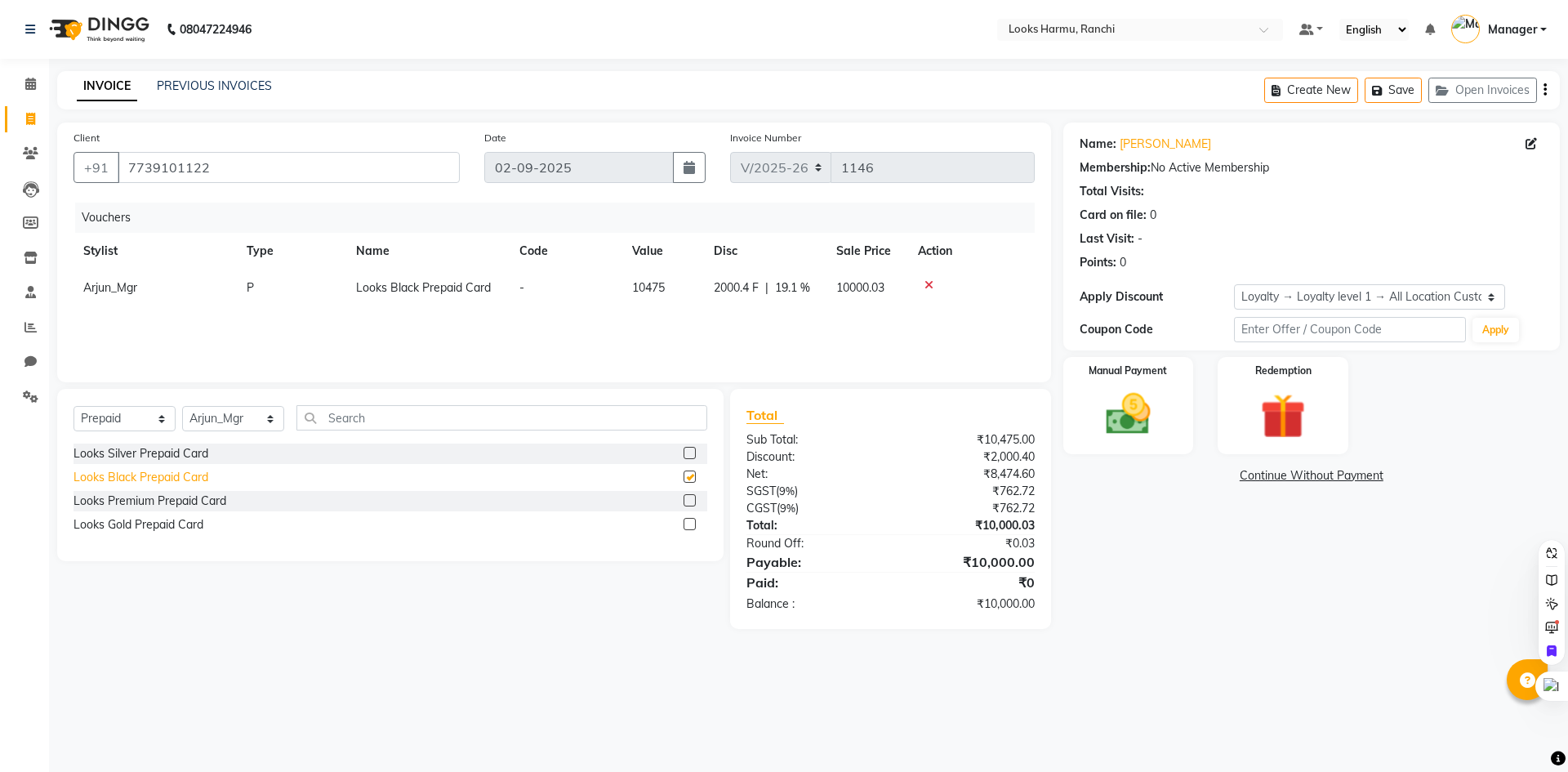
checkbox input "false"
click at [925, 284] on icon at bounding box center [928, 285] width 9 height 11
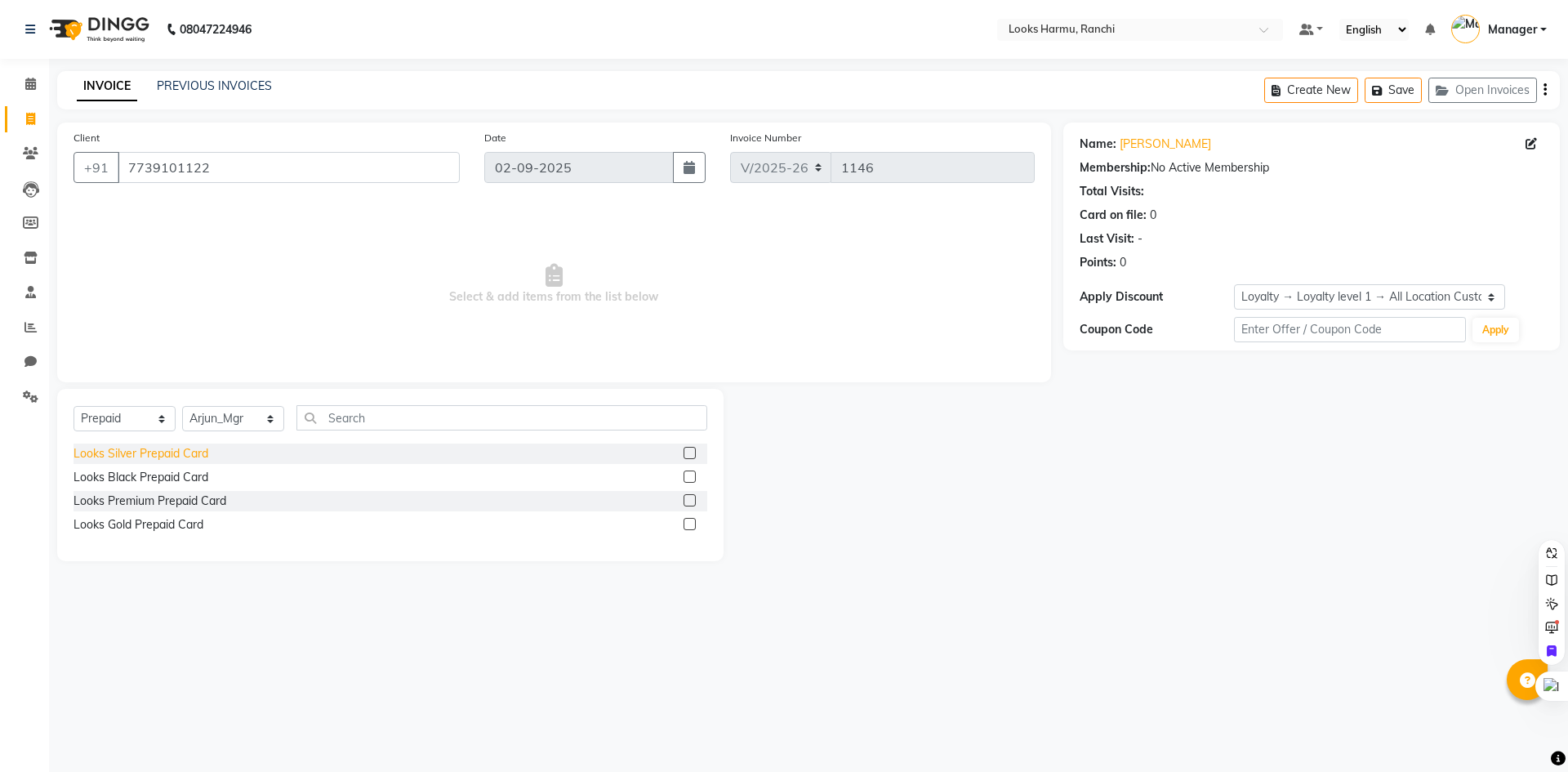
click at [172, 457] on div "Looks Silver Prepaid Card" at bounding box center [141, 454] width 135 height 17
checkbox input "false"
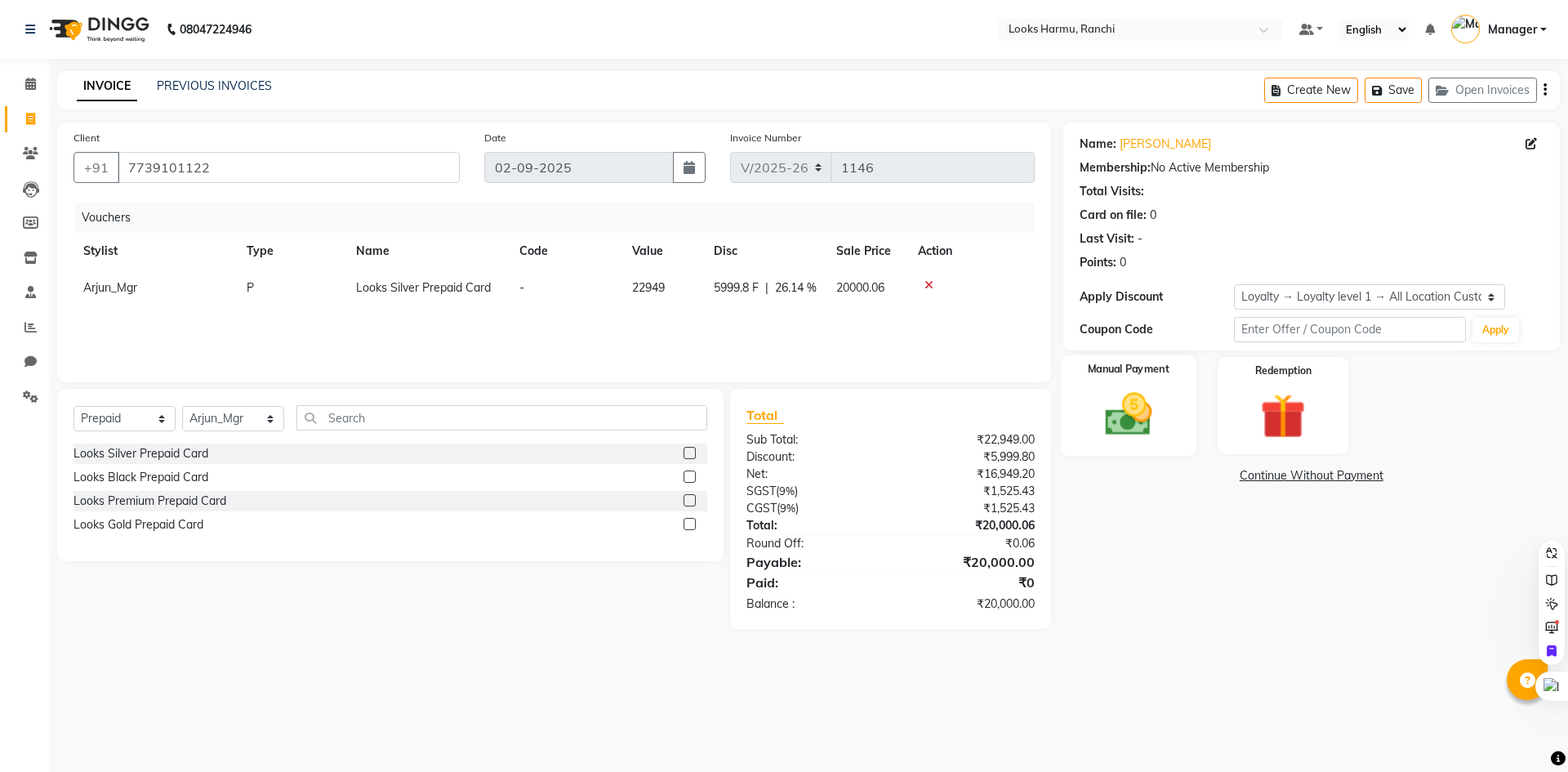
click at [1140, 410] on img at bounding box center [1128, 414] width 76 height 54
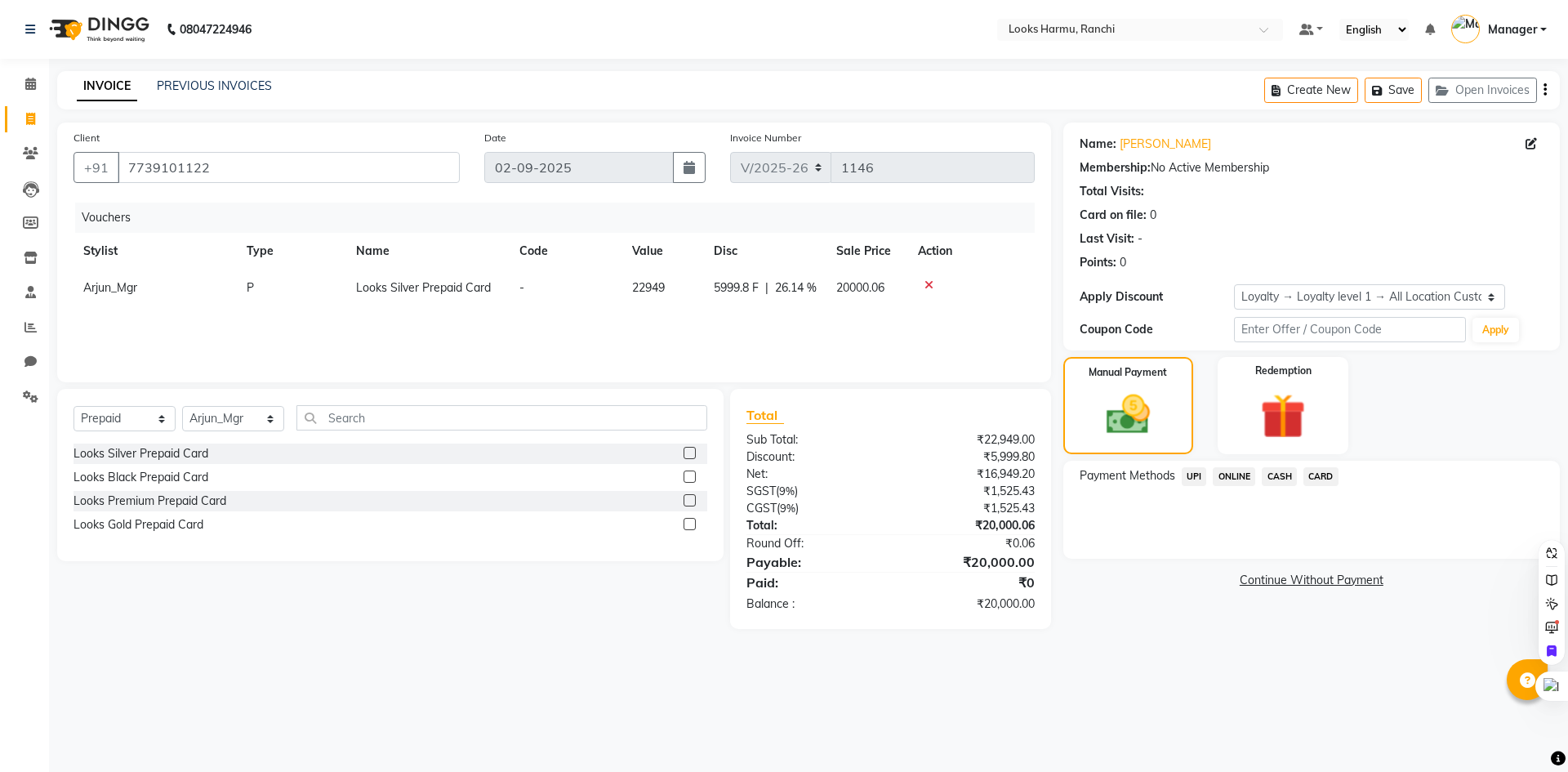
drag, startPoint x: 1192, startPoint y: 476, endPoint x: 1219, endPoint y: 489, distance: 30.0
click at [1193, 476] on span "UPI" at bounding box center [1194, 476] width 26 height 19
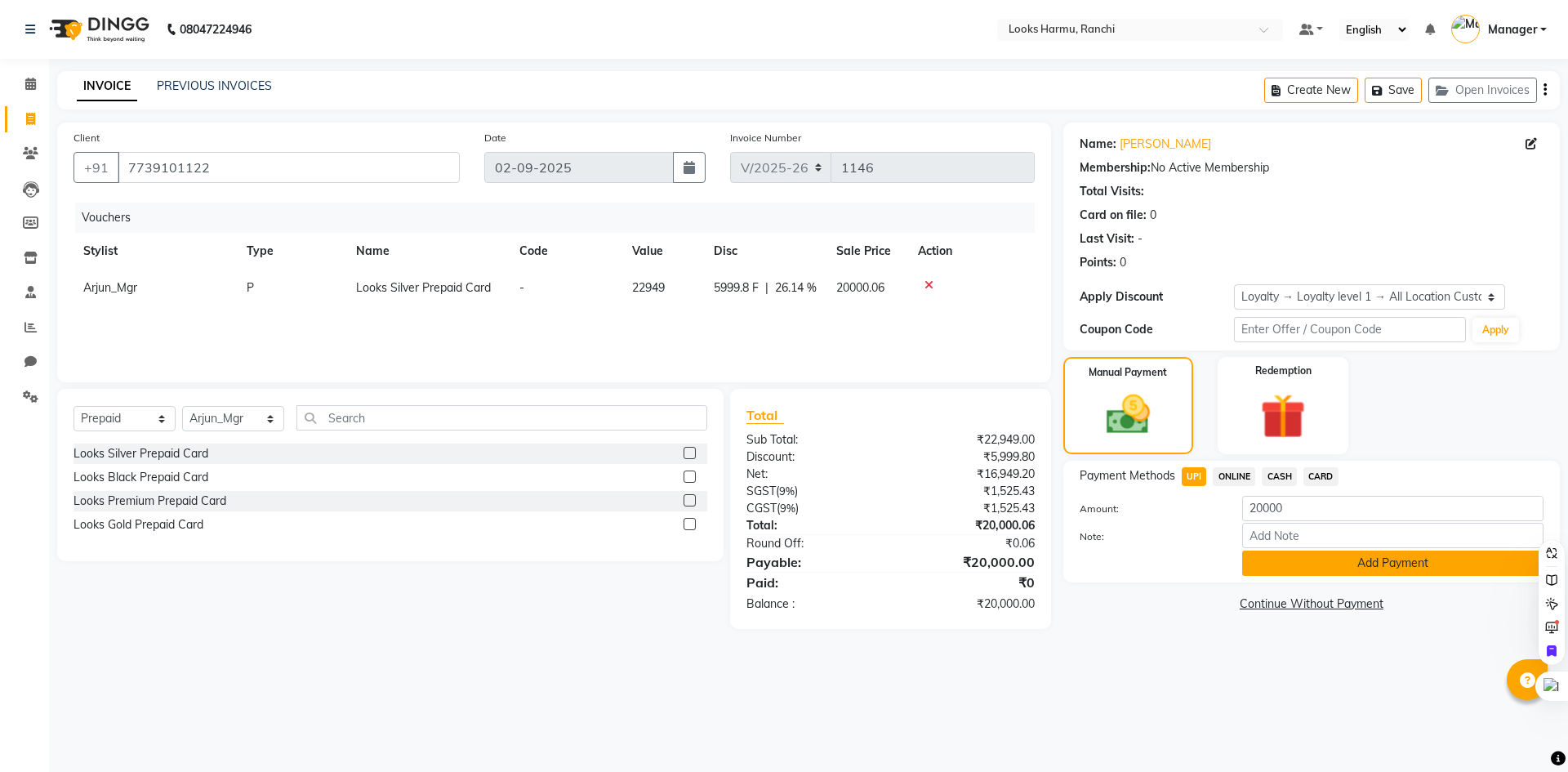
click at [1328, 570] on button "Add Payment" at bounding box center [1393, 563] width 301 height 26
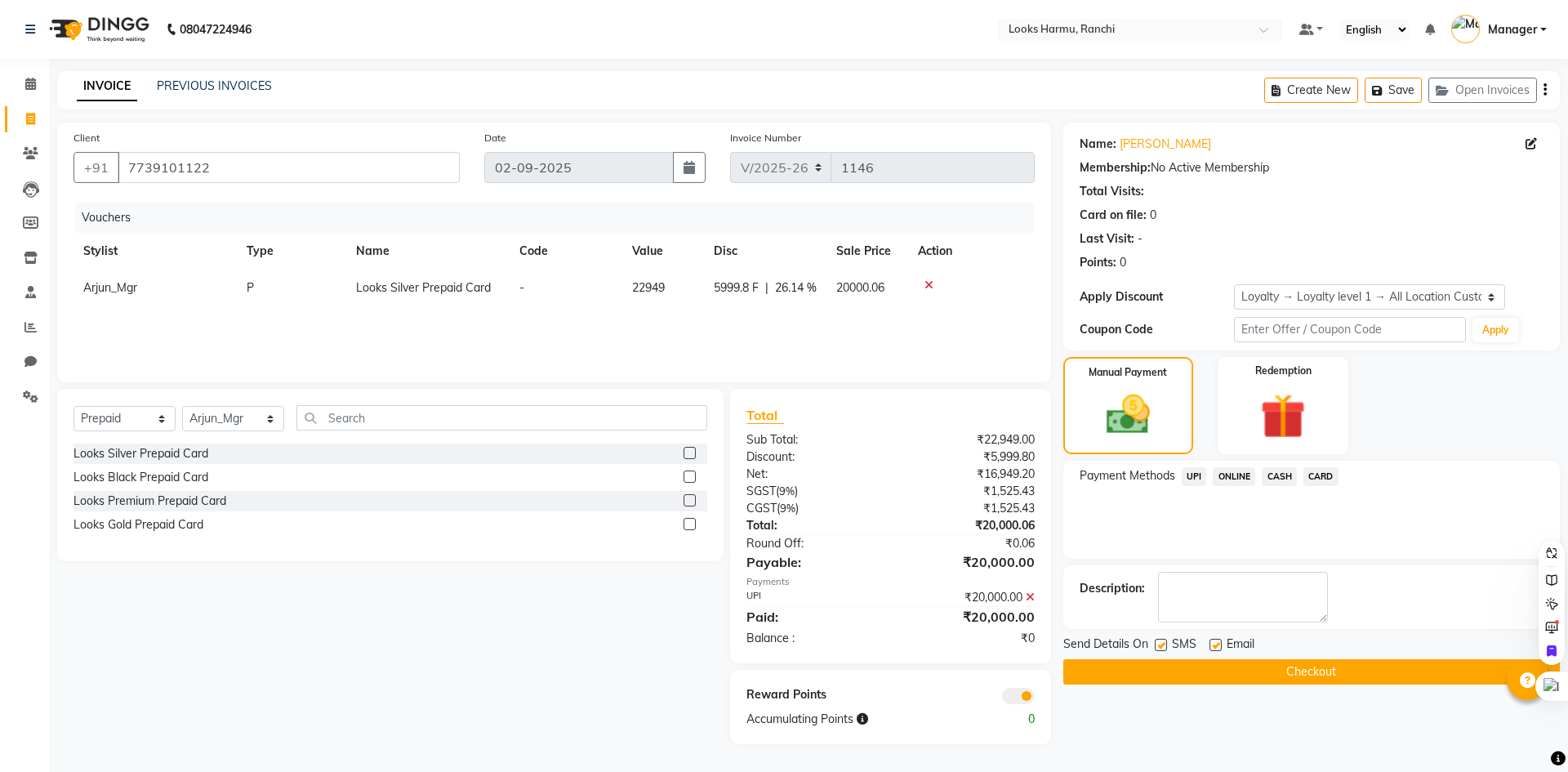
click at [1311, 677] on button "Checkout" at bounding box center [1311, 672] width 496 height 26
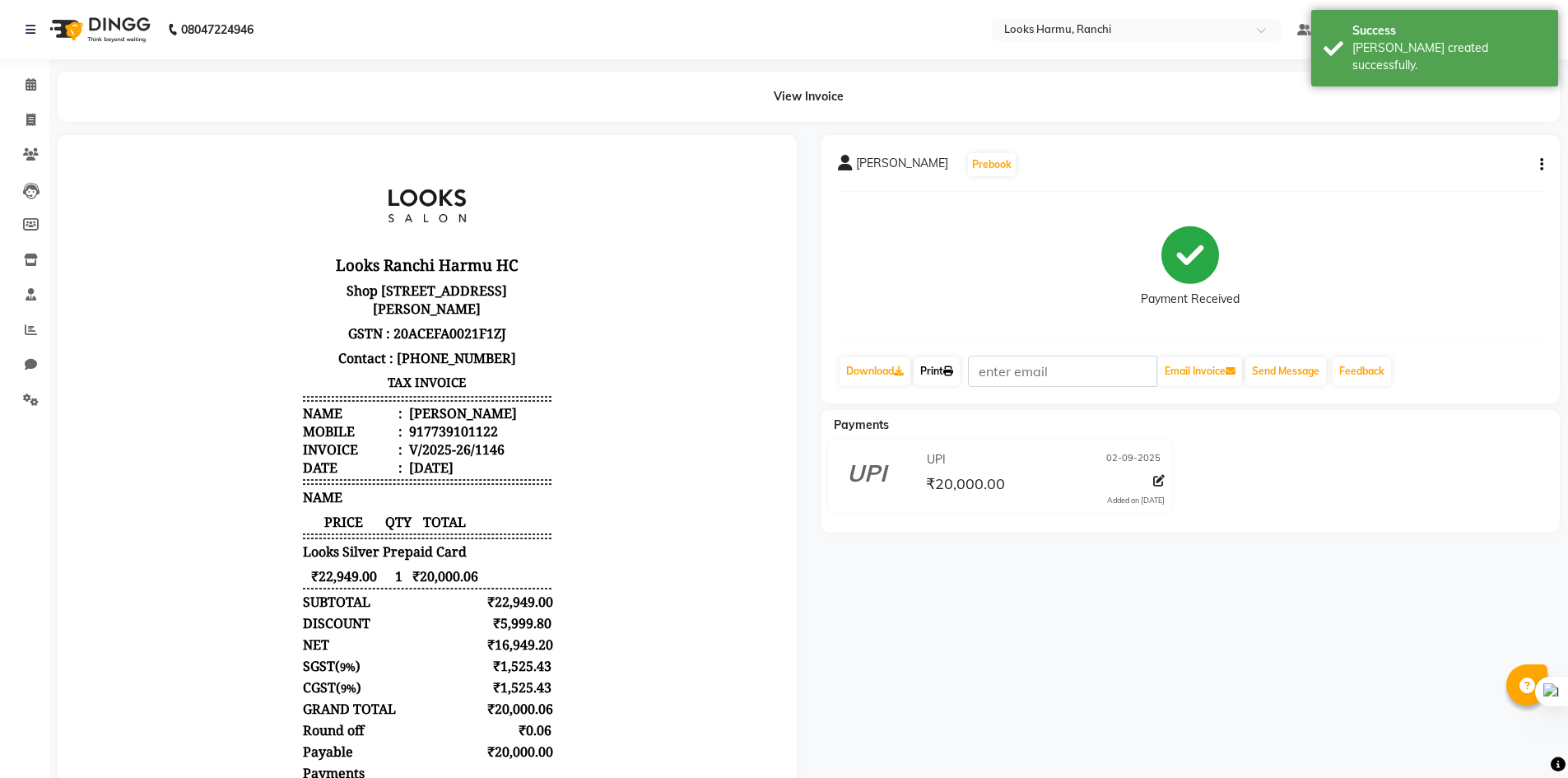
click at [940, 368] on link "Print" at bounding box center [937, 370] width 46 height 28
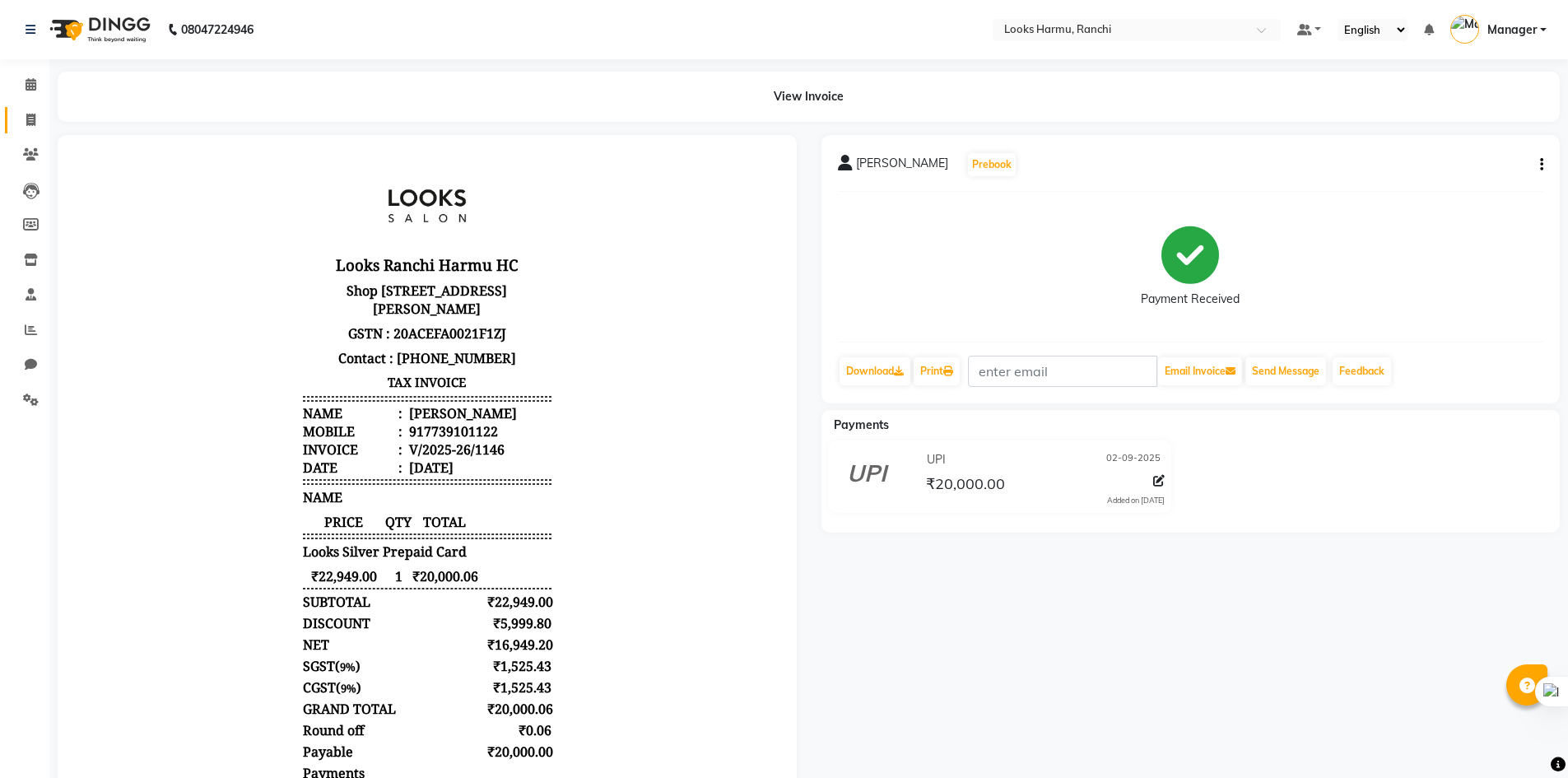
click at [14, 111] on link "Invoice" at bounding box center [24, 120] width 39 height 27
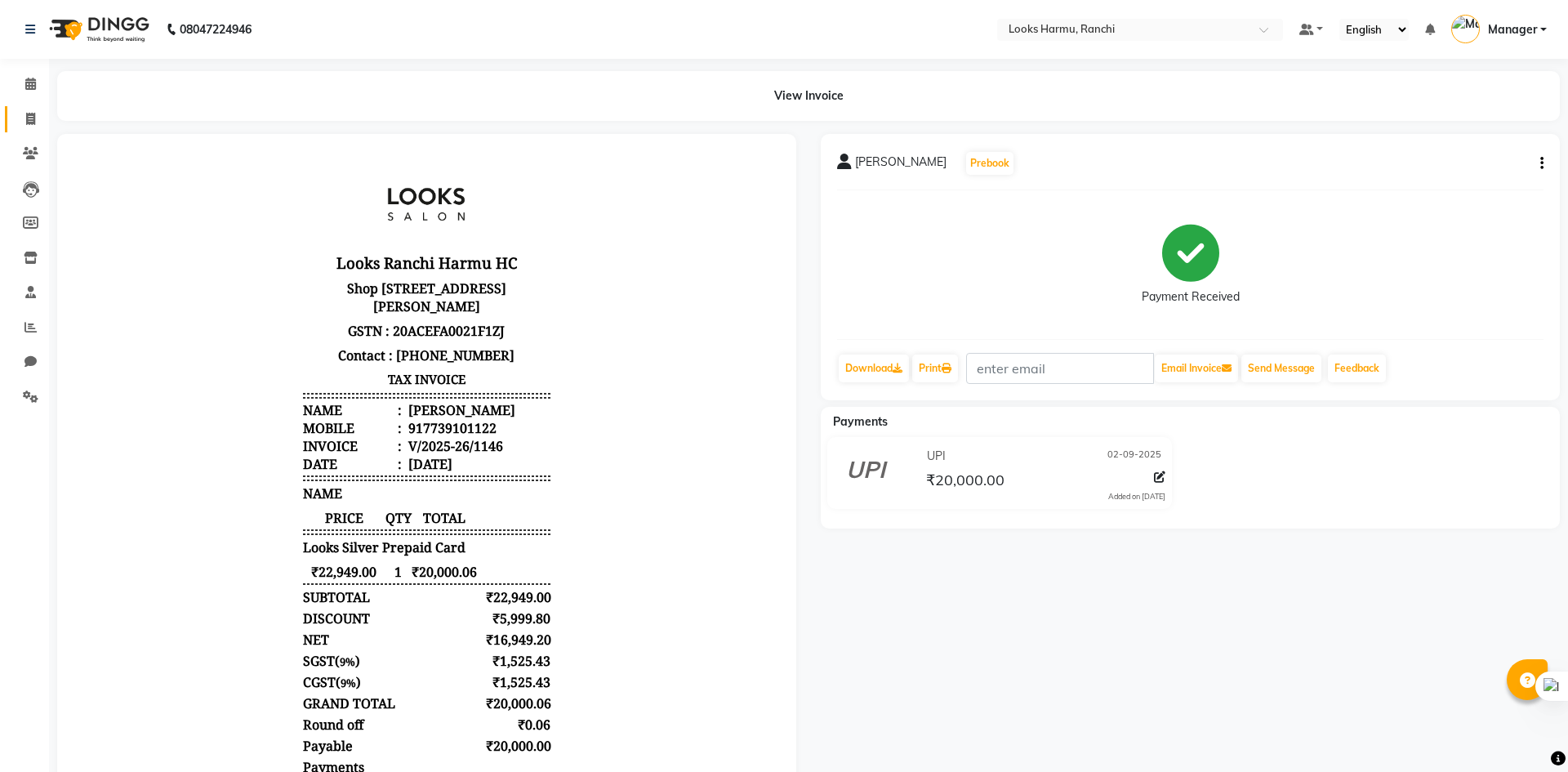
select select "service"
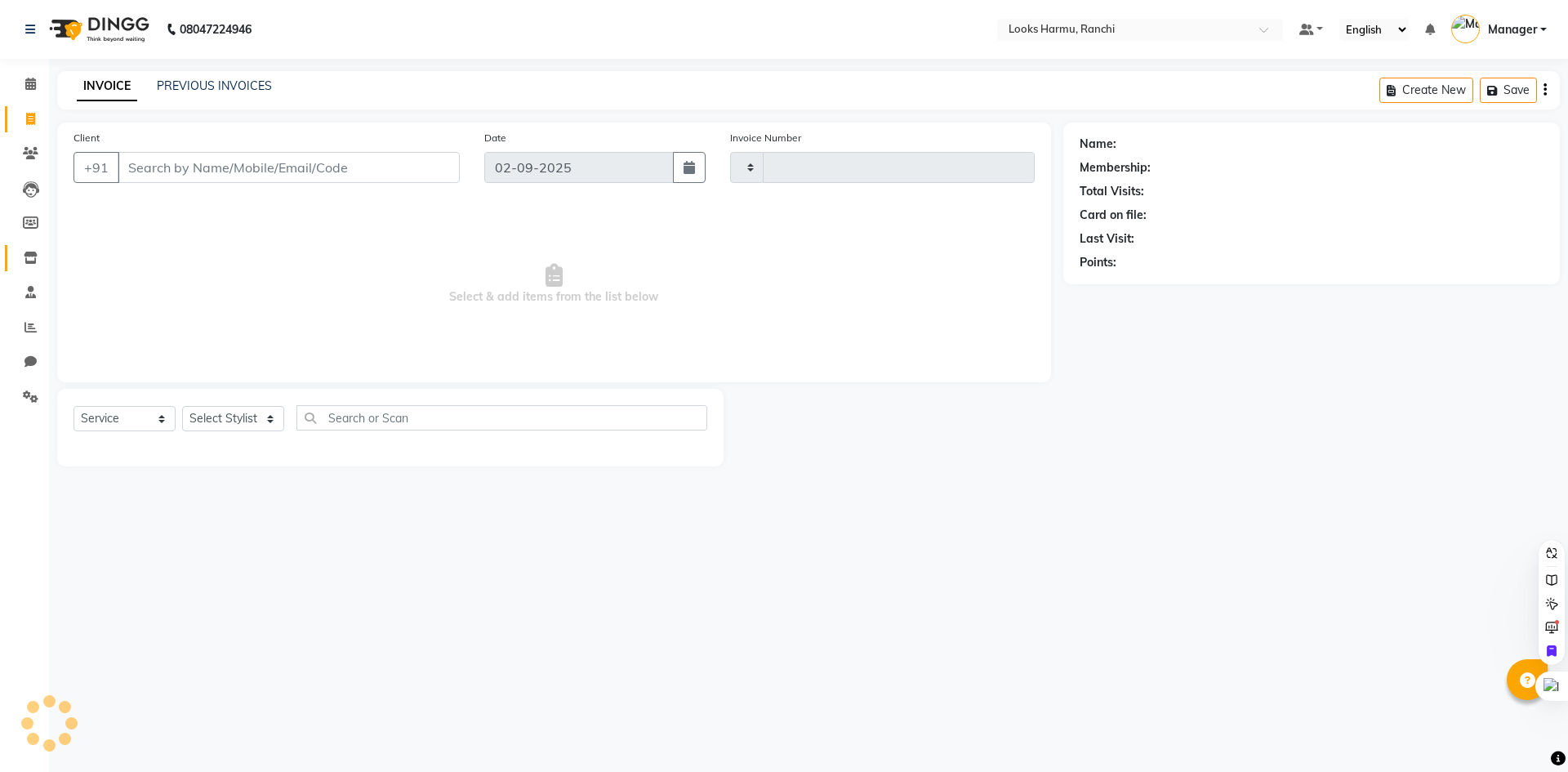
type input "1148"
select select "6247"
click at [11, 318] on link "Reports" at bounding box center [24, 328] width 39 height 27
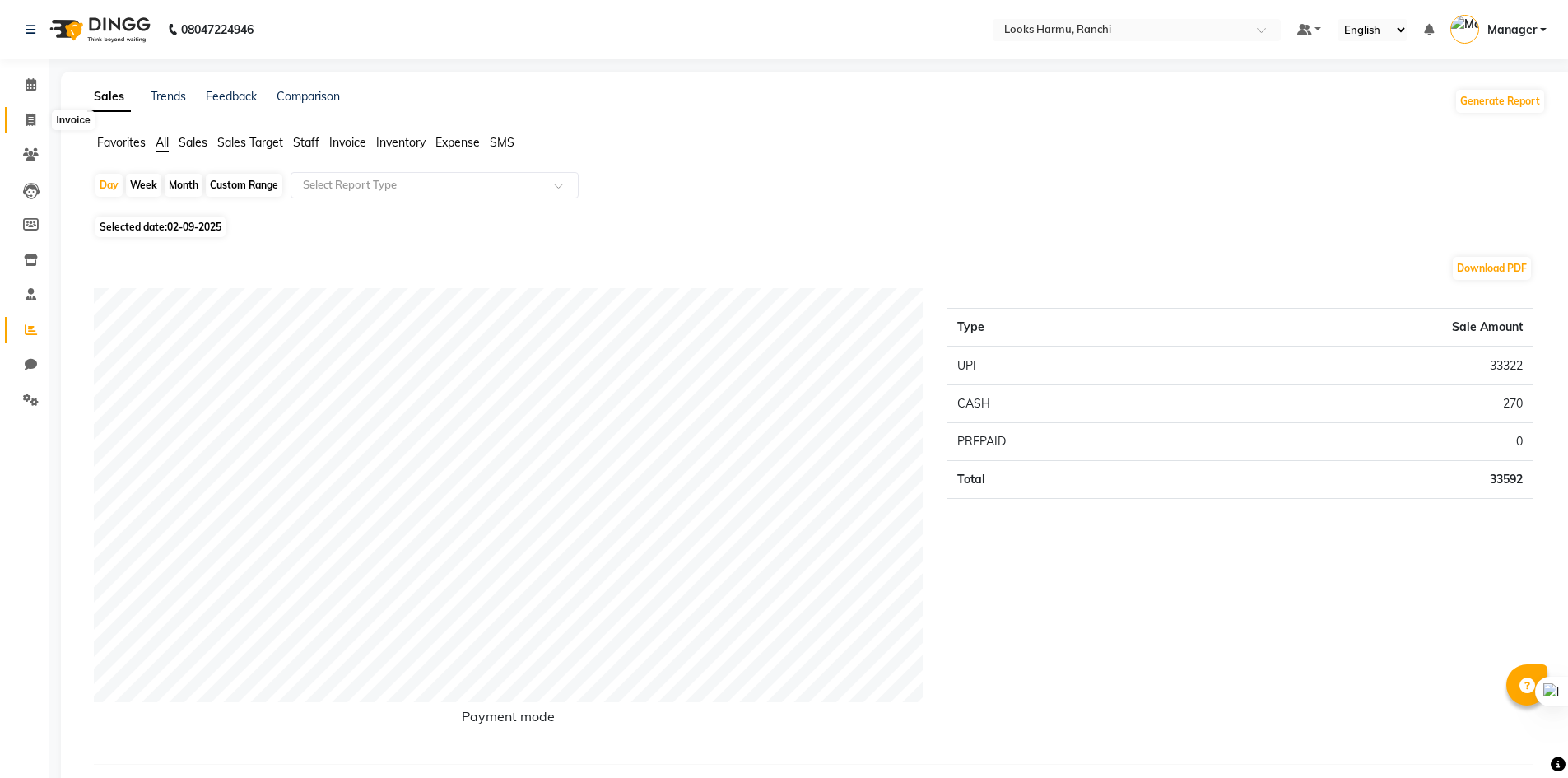
click at [34, 122] on icon at bounding box center [31, 119] width 9 height 12
select select "service"
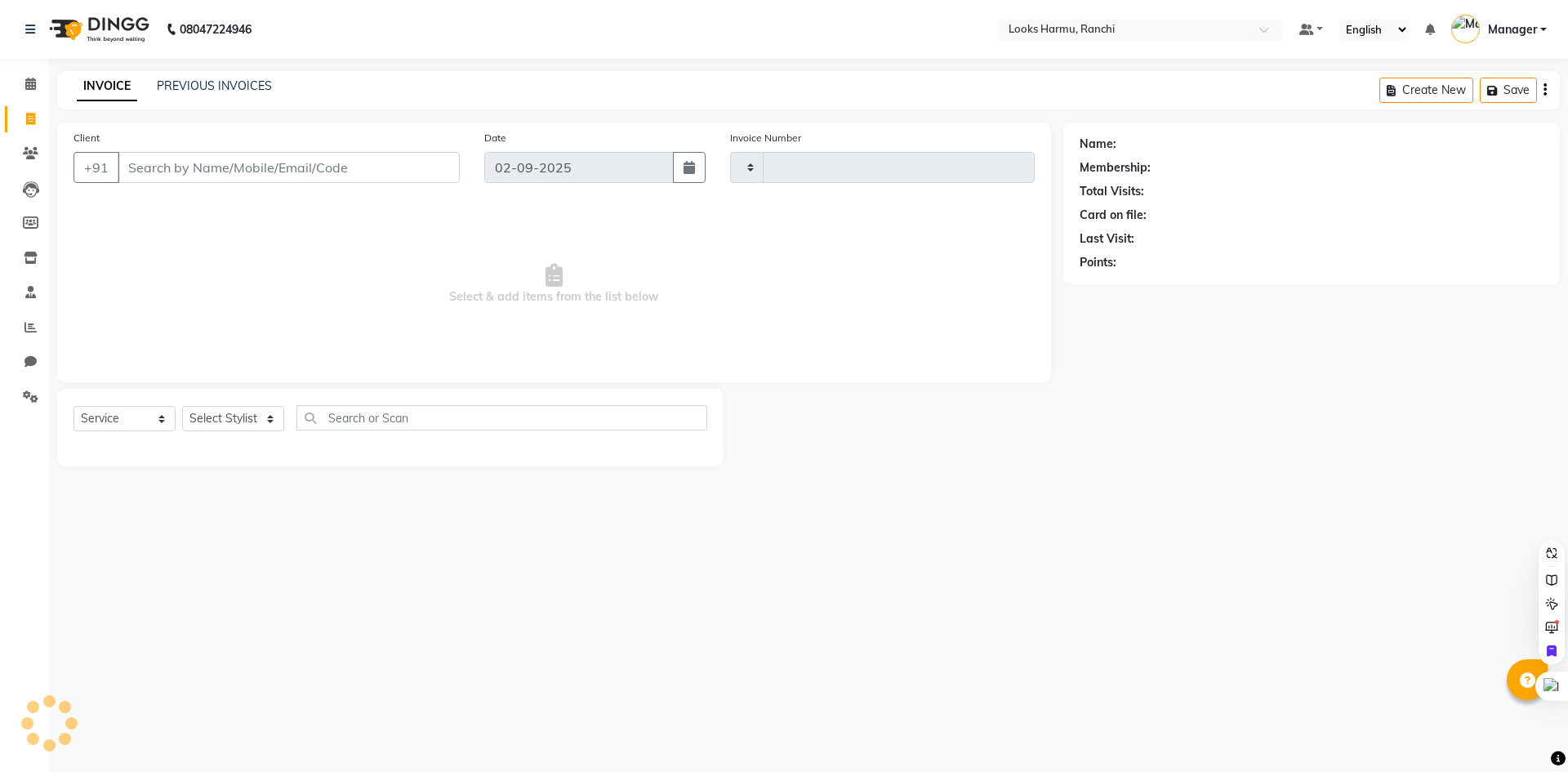
type input "1148"
select select "6247"
select select "V"
select select "47538"
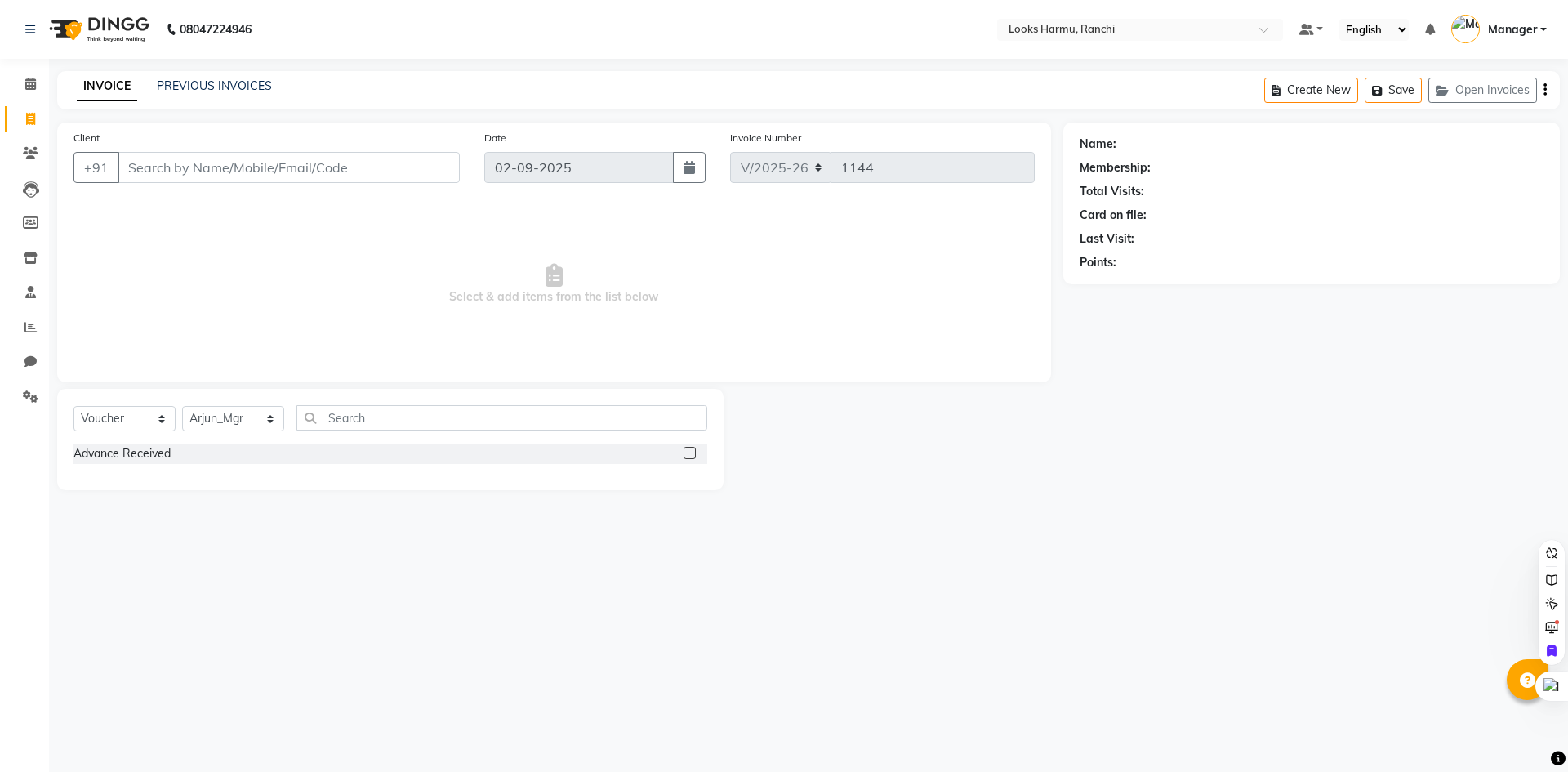
select select "6247"
select select "V"
select select "47538"
select select "6247"
select select "V"
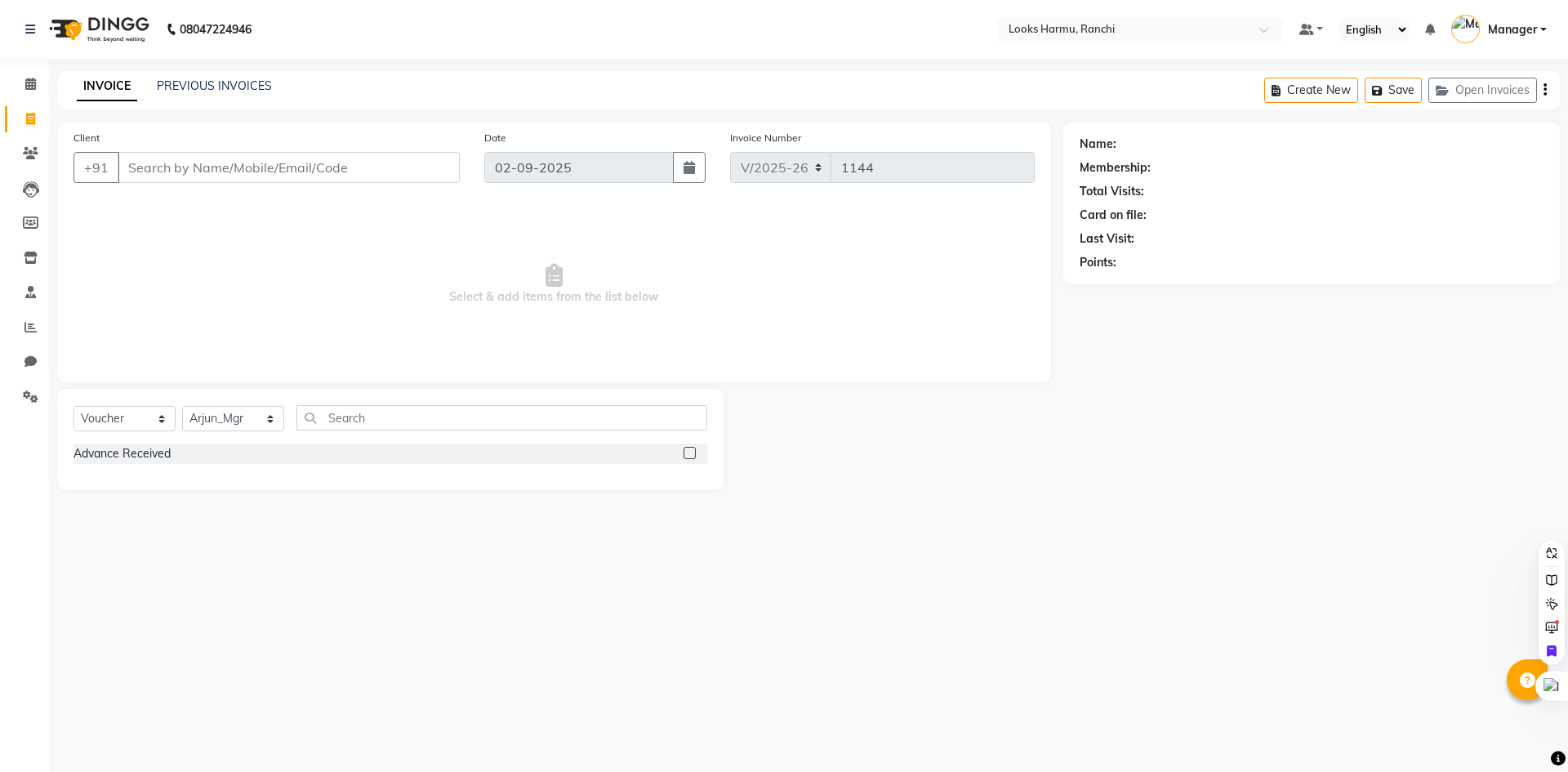
select select "47538"
click at [139, 426] on select "Select Service Product Membership Package Voucher Prepaid Gift Card" at bounding box center [125, 418] width 102 height 26
select select "service"
click at [74, 405] on select "Select Service Product Membership Package Voucher Prepaid Gift Card" at bounding box center [125, 418] width 102 height 26
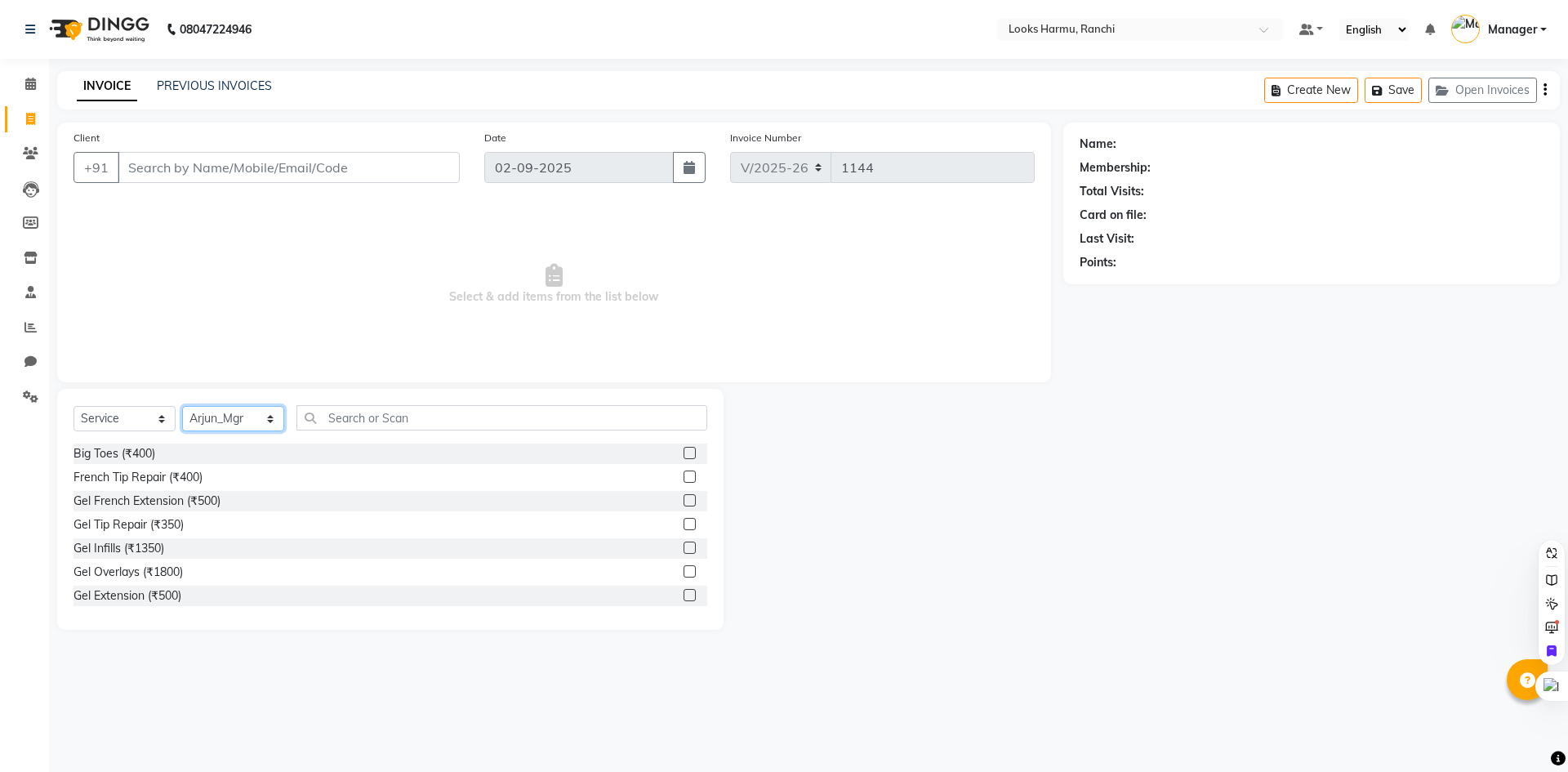
click at [229, 417] on select "Select Stylist [PERSON_NAME] Arman_Noor Counter_Sales [PERSON_NAME] [PERSON_NAM…" at bounding box center [233, 418] width 102 height 26
select select "47156"
click at [182, 405] on select "Select Stylist [PERSON_NAME] Arman_Noor Counter_Sales [PERSON_NAME] [PERSON_NAM…" at bounding box center [233, 418] width 102 height 26
click at [369, 408] on input "text" at bounding box center [502, 418] width 411 height 26
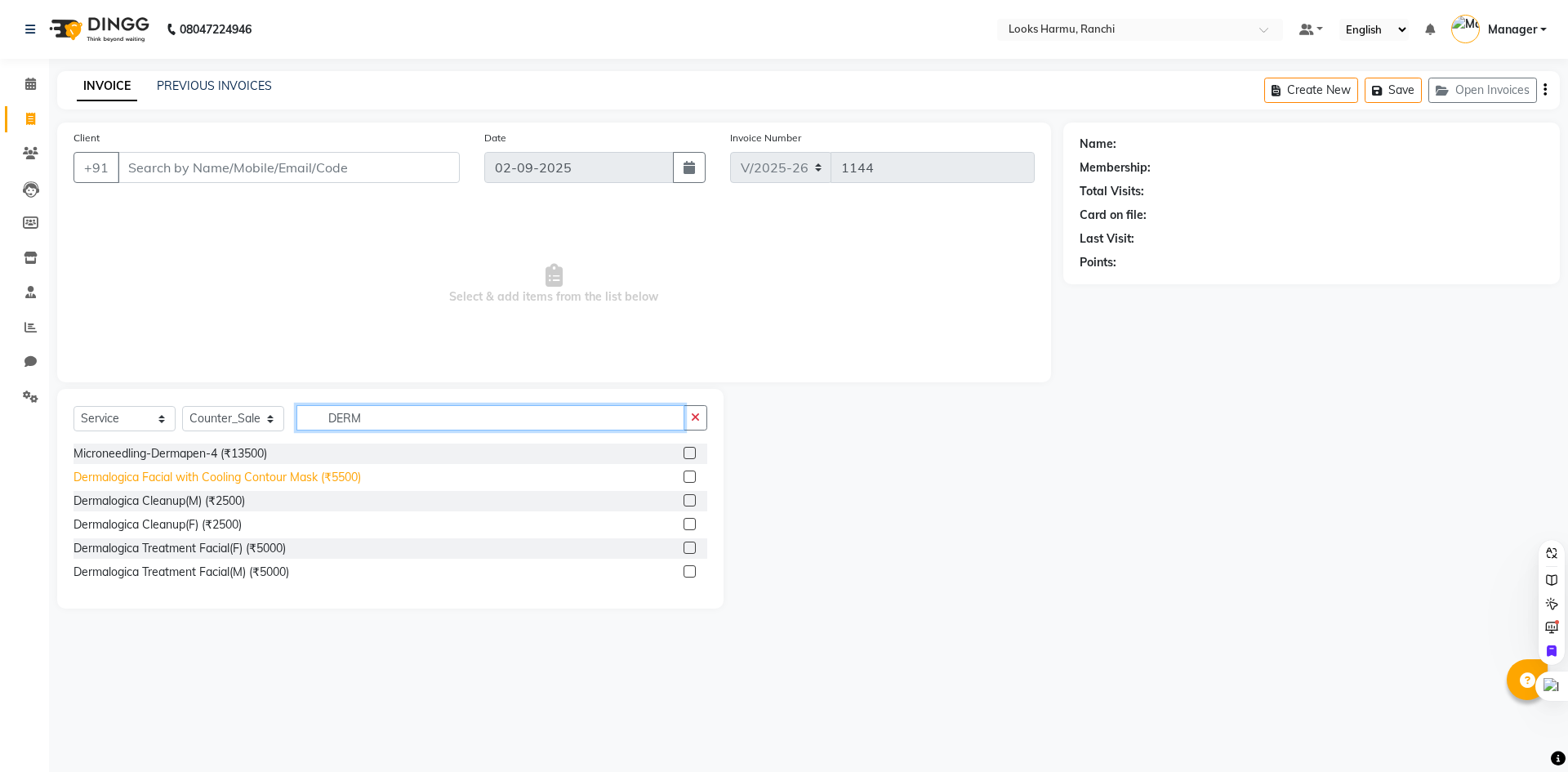
type input "DERM"
click at [217, 477] on div "Dermalogica Facial with Cooling Contour Mask (₹5500)" at bounding box center [217, 477] width 287 height 17
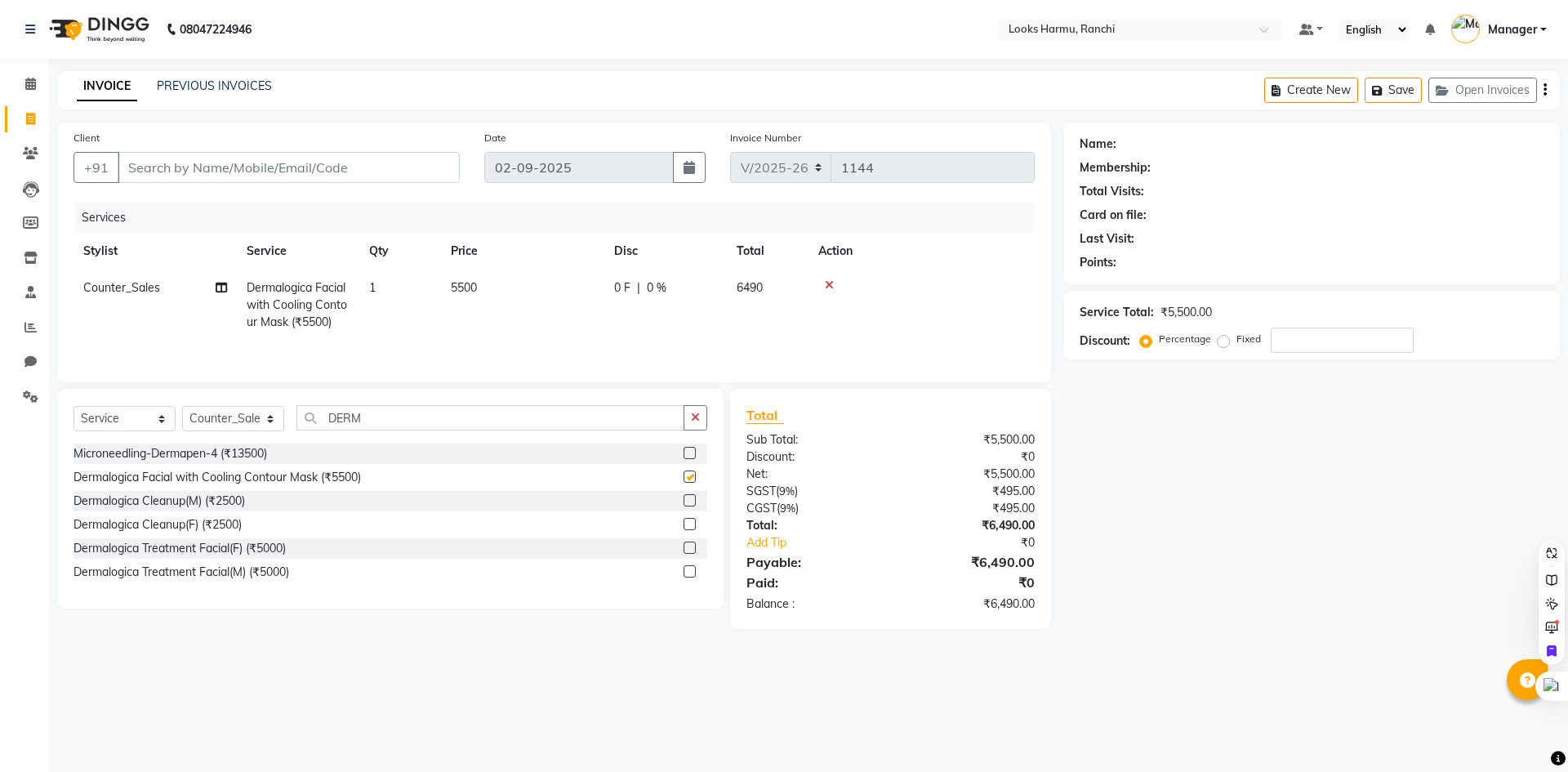
checkbox input "false"
drag, startPoint x: 504, startPoint y: 280, endPoint x: 517, endPoint y: 285, distance: 13.9
click at [504, 283] on td "5500" at bounding box center [522, 304] width 163 height 71
select select "47156"
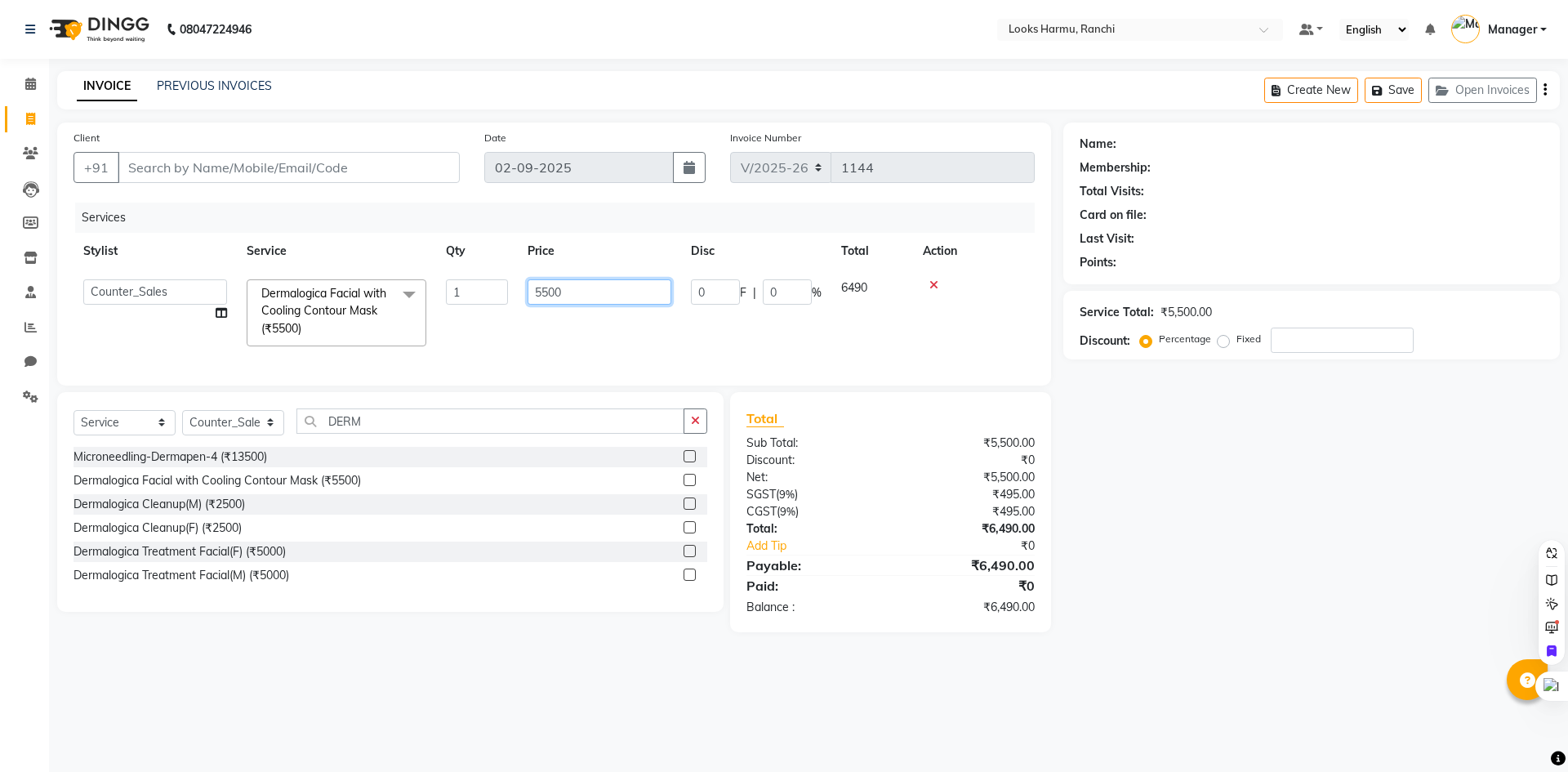
click at [483, 287] on tr "Aditya_Singh Aishwarya Gautam Anny Arjun_Mgr Arman_Noor Counter_Sales Farhana I…" at bounding box center [554, 312] width 962 height 86
type input "5000"
click at [459, 47] on nav "08047224946 Select Location × Looks Harmu, Ranchi Default Panel My Panel Englis…" at bounding box center [784, 29] width 1568 height 59
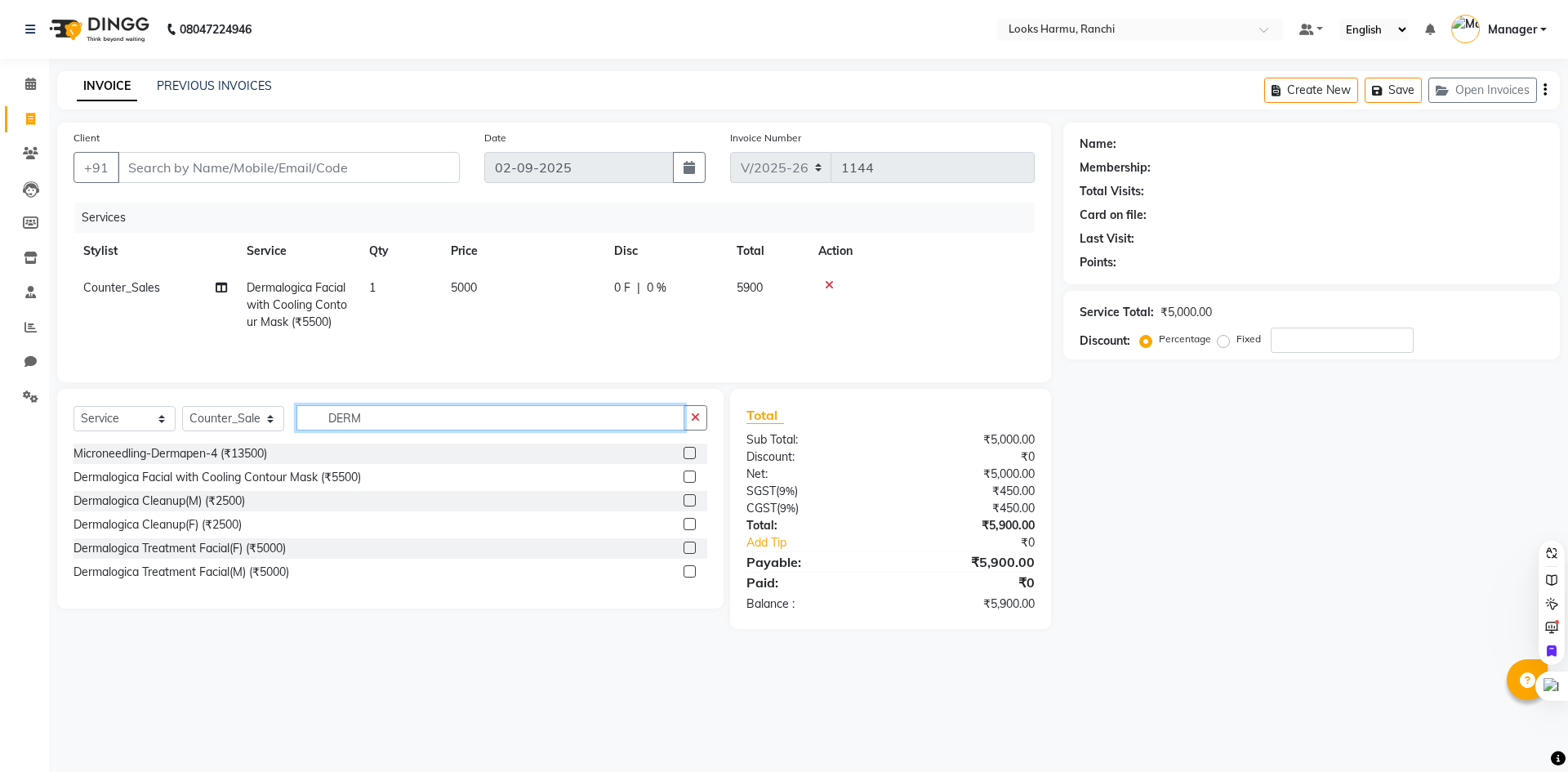
drag, startPoint x: 376, startPoint y: 408, endPoint x: 322, endPoint y: 417, distance: 54.7
click at [322, 417] on input "DERM" at bounding box center [490, 418] width 387 height 26
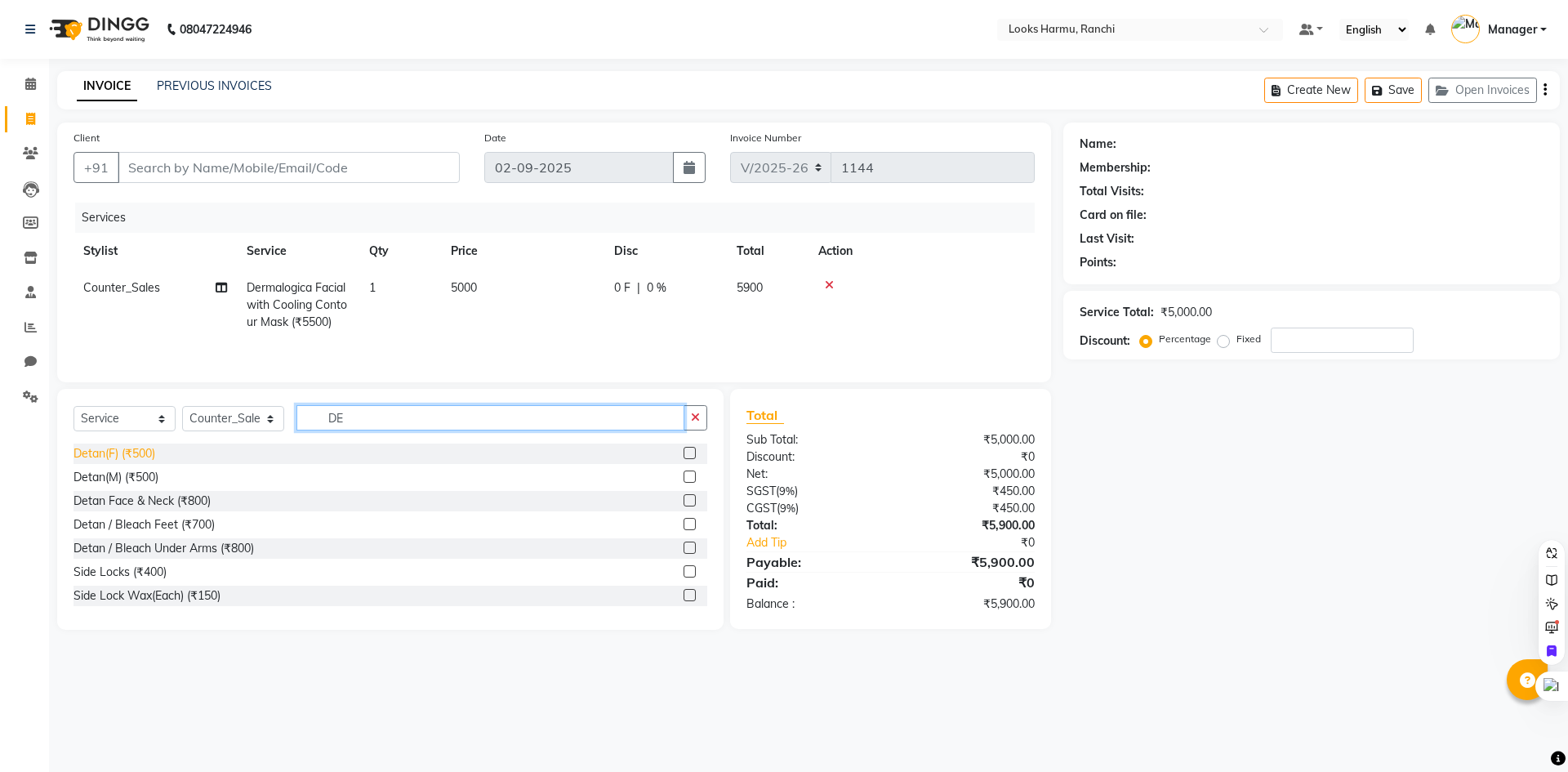
type input "DE"
drag, startPoint x: 98, startPoint y: 455, endPoint x: 245, endPoint y: 427, distance: 149.6
click at [110, 453] on div "Detan(F) (₹500)" at bounding box center [115, 454] width 81 height 17
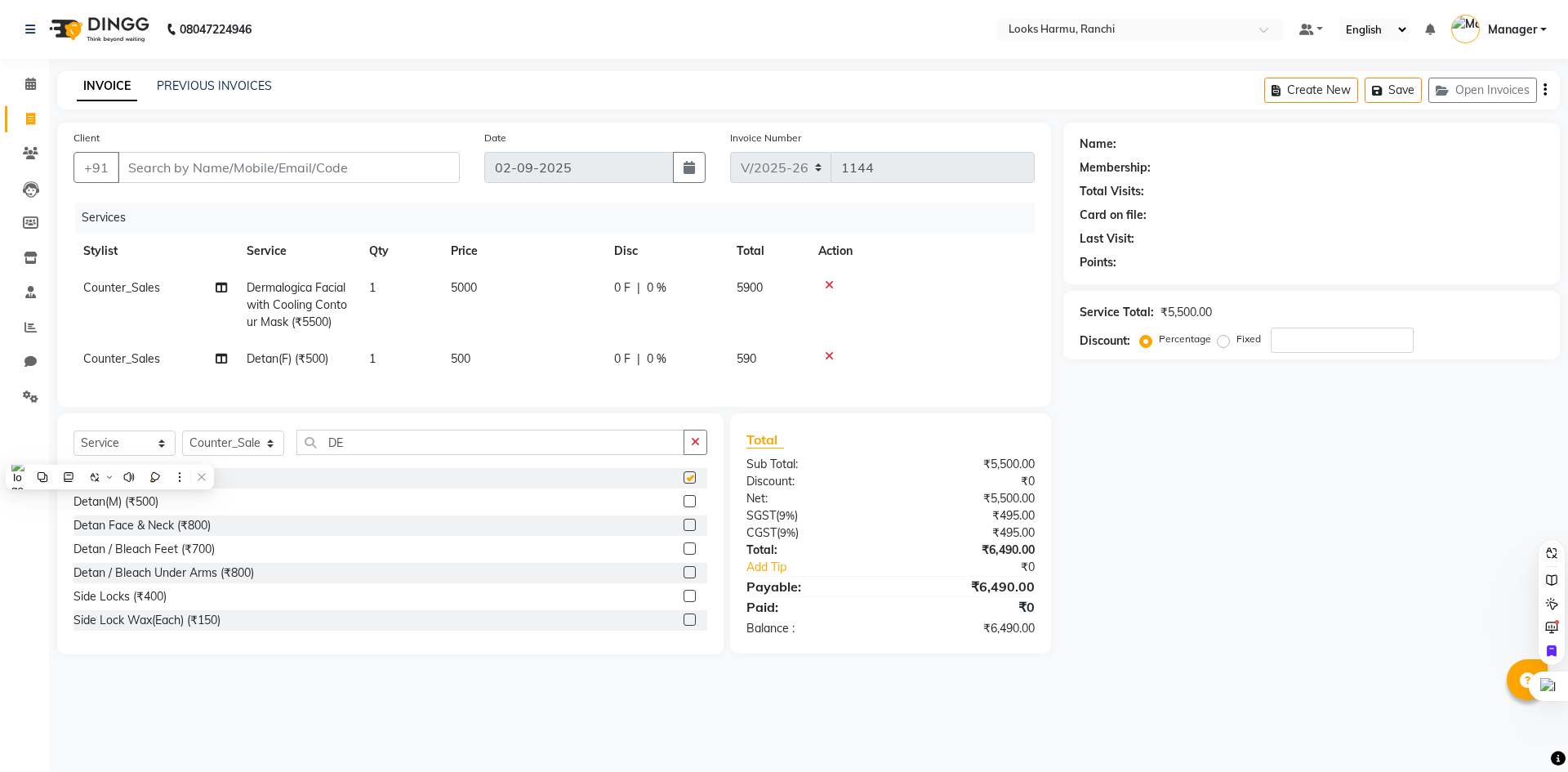
checkbox input "false"
drag, startPoint x: 460, startPoint y: 361, endPoint x: 512, endPoint y: 359, distance: 52.0
click at [464, 361] on span "500" at bounding box center [460, 359] width 20 height 15
select select "47156"
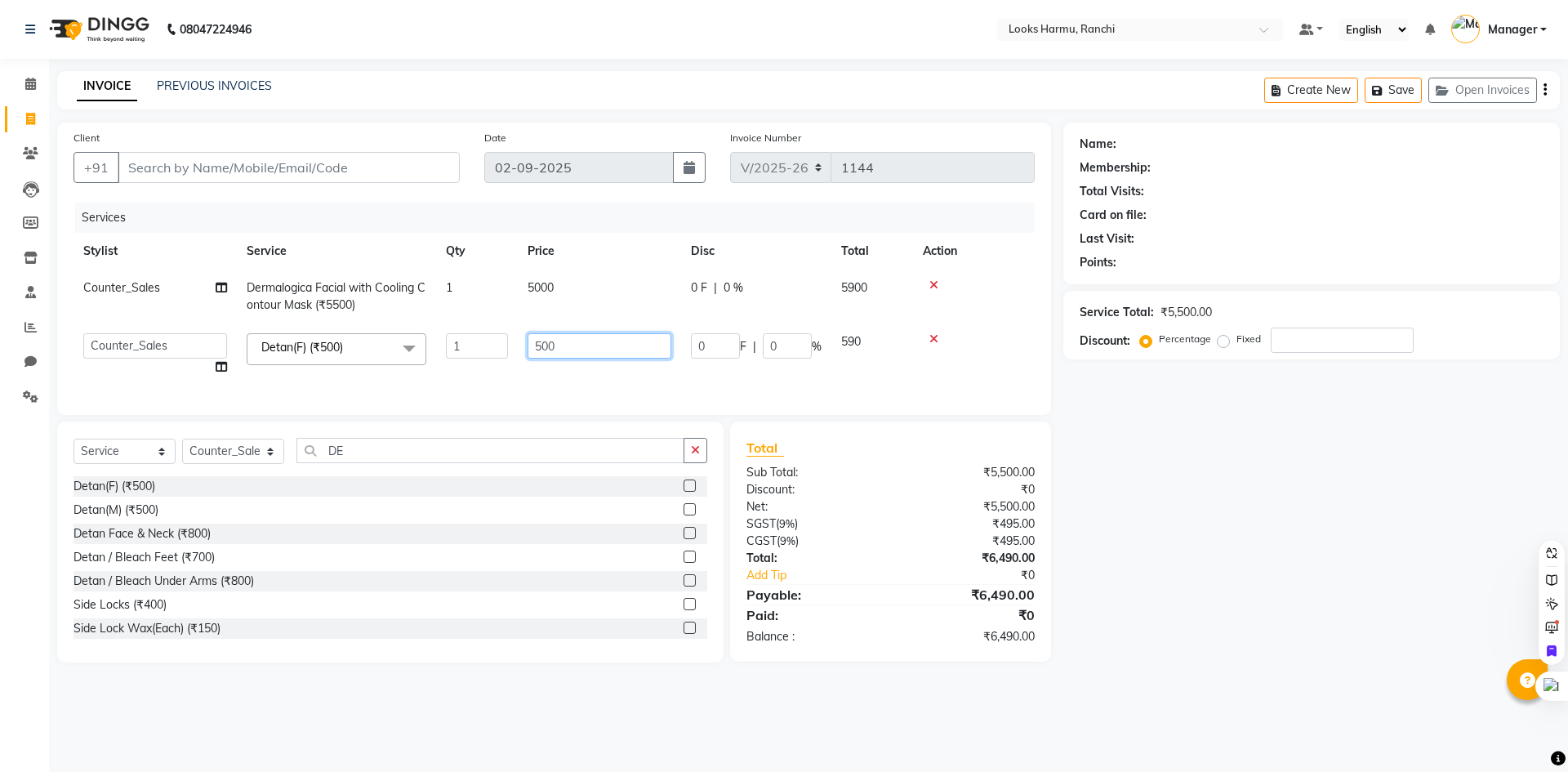
drag, startPoint x: 539, startPoint y: 343, endPoint x: 514, endPoint y: 343, distance: 25.0
click at [515, 343] on tr "Aditya_Singh Aishwarya Gautam Anny Arjun_Mgr Arman_Noor Counter_Sales Farhana I…" at bounding box center [554, 354] width 962 height 63
type input "1000"
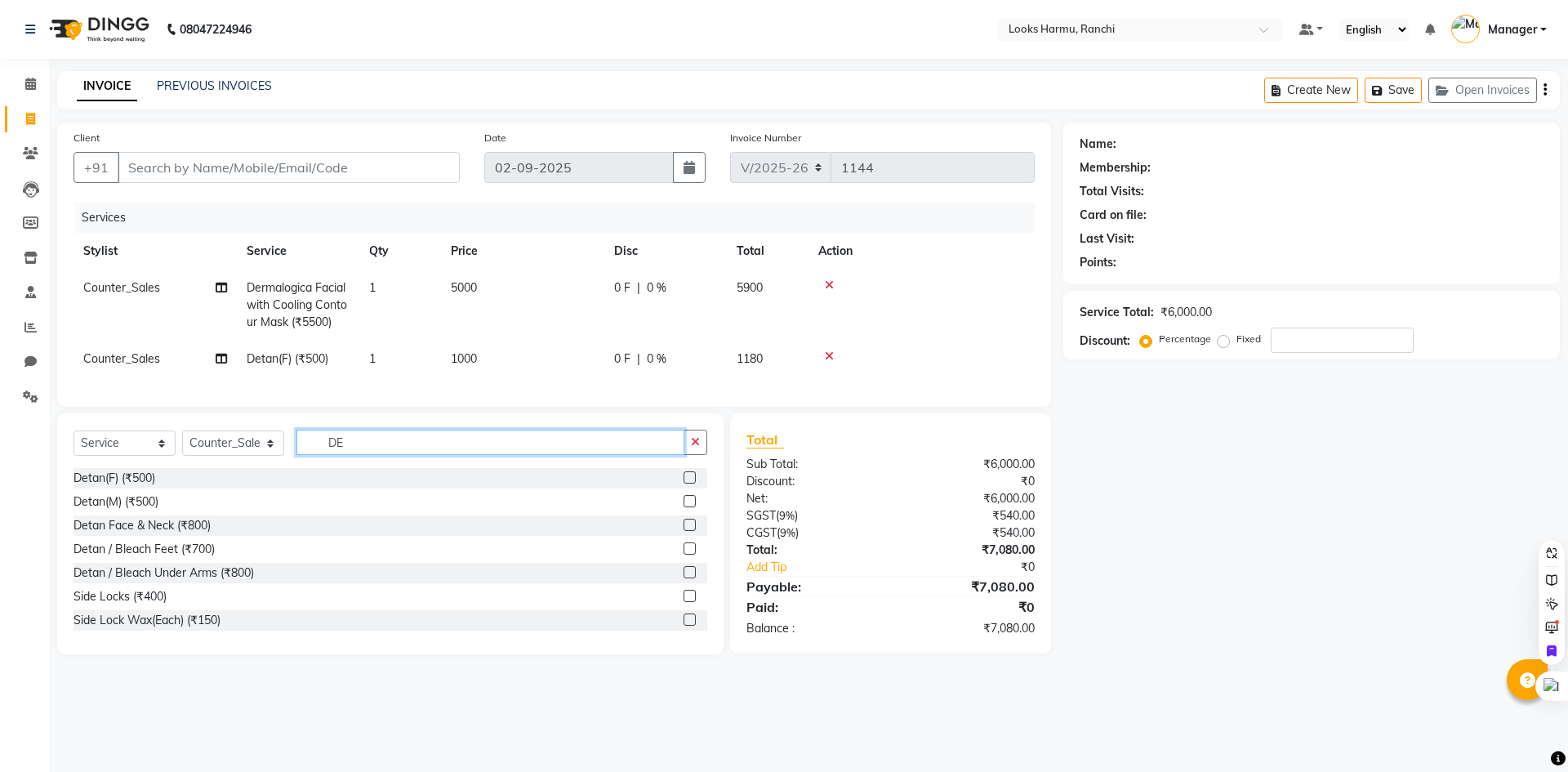
drag, startPoint x: 380, startPoint y: 465, endPoint x: 313, endPoint y: 459, distance: 67.3
click at [313, 455] on input "DE" at bounding box center [490, 441] width 387 height 26
type input "EYE"
click at [206, 488] on div "Eye Makeup (₹1250)" at bounding box center [390, 478] width 634 height 21
click at [200, 511] on div "Eyebrows & Upperlips (₹100)" at bounding box center [149, 502] width 151 height 17
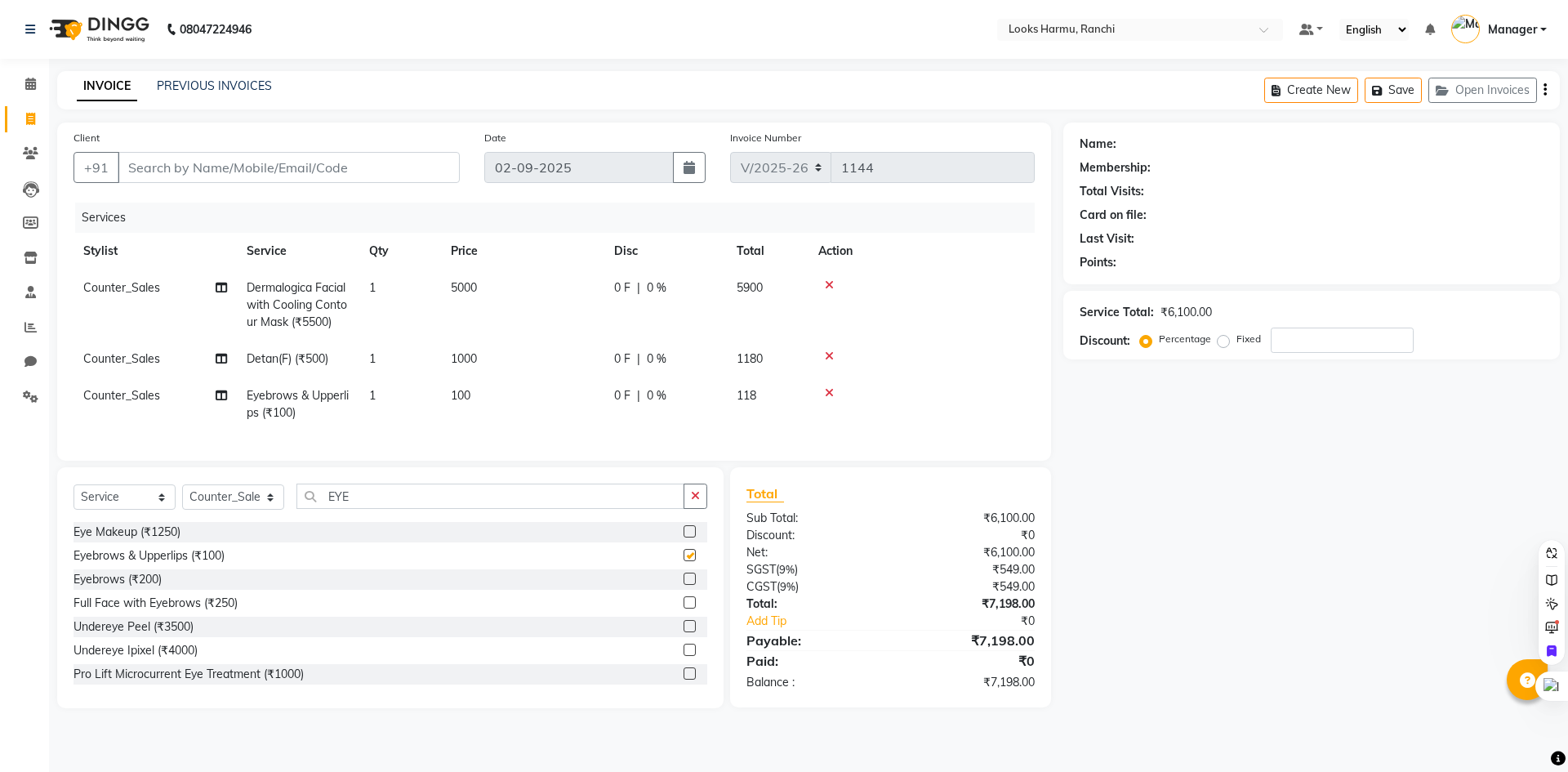
checkbox input "false"
drag, startPoint x: 478, startPoint y: 402, endPoint x: 531, endPoint y: 395, distance: 53.5
click at [478, 402] on td "100" at bounding box center [522, 404] width 163 height 54
select select "47156"
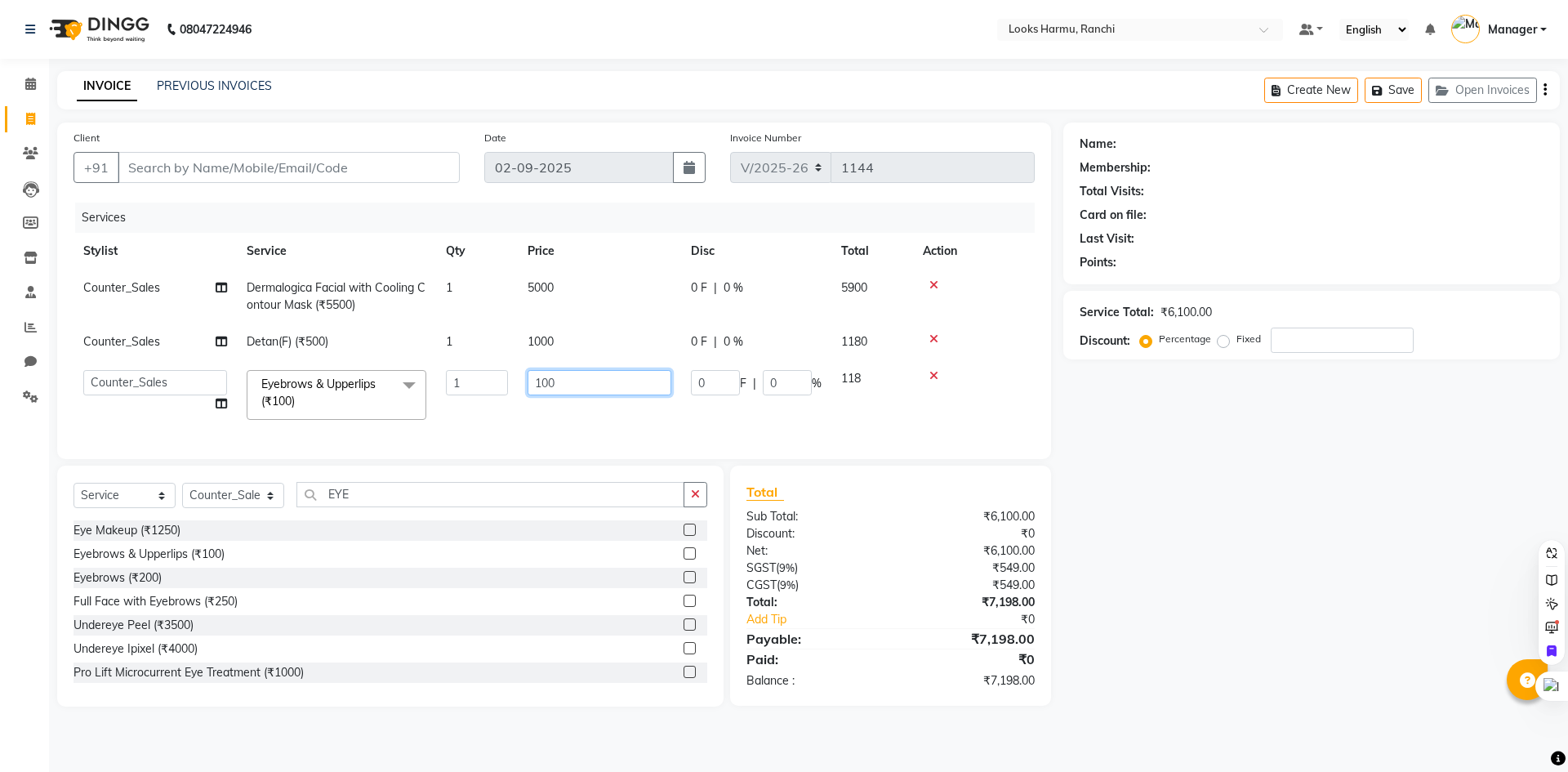
drag, startPoint x: 558, startPoint y: 383, endPoint x: 463, endPoint y: 382, distance: 95.0
click at [471, 383] on tr "Aditya_Singh Aishwarya Gautam Anny Arjun_Mgr Arman_Noor Counter_Sales Farhana I…" at bounding box center [554, 394] width 962 height 69
type input "120"
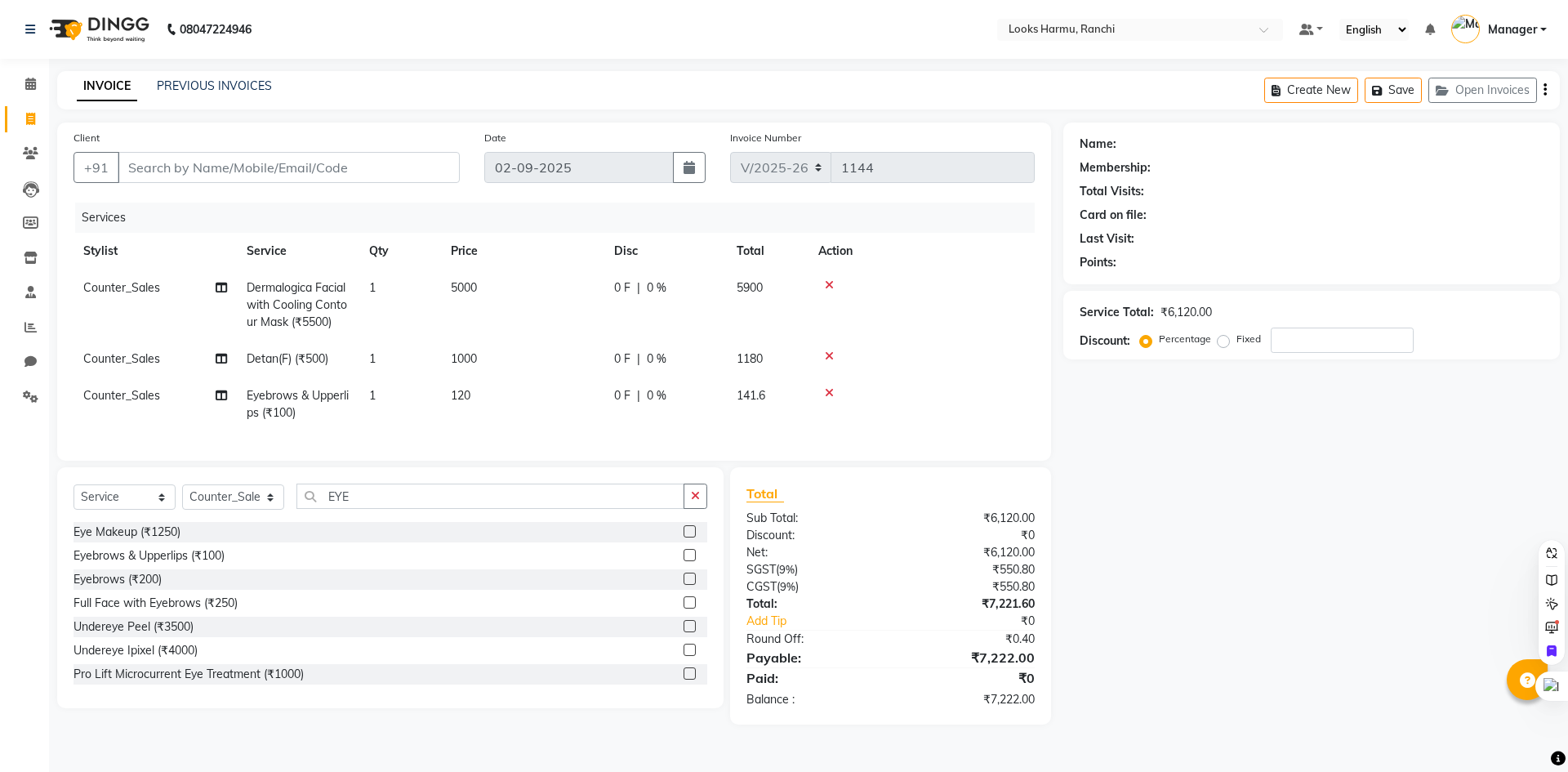
click at [568, 98] on div "INVOICE PREVIOUS INVOICES Create New Save Open Invoices" at bounding box center [808, 90] width 1503 height 39
click at [258, 507] on select "Select Stylist [PERSON_NAME] Arman_Noor Counter_Sales [PERSON_NAME] [PERSON_NAM…" at bounding box center [233, 496] width 102 height 26
select select "47157"
click at [182, 496] on select "Select Stylist [PERSON_NAME] Arman_Noor Counter_Sales [PERSON_NAME] [PERSON_NAM…" at bounding box center [233, 496] width 102 height 26
drag, startPoint x: 406, startPoint y: 512, endPoint x: 307, endPoint y: 509, distance: 99.0
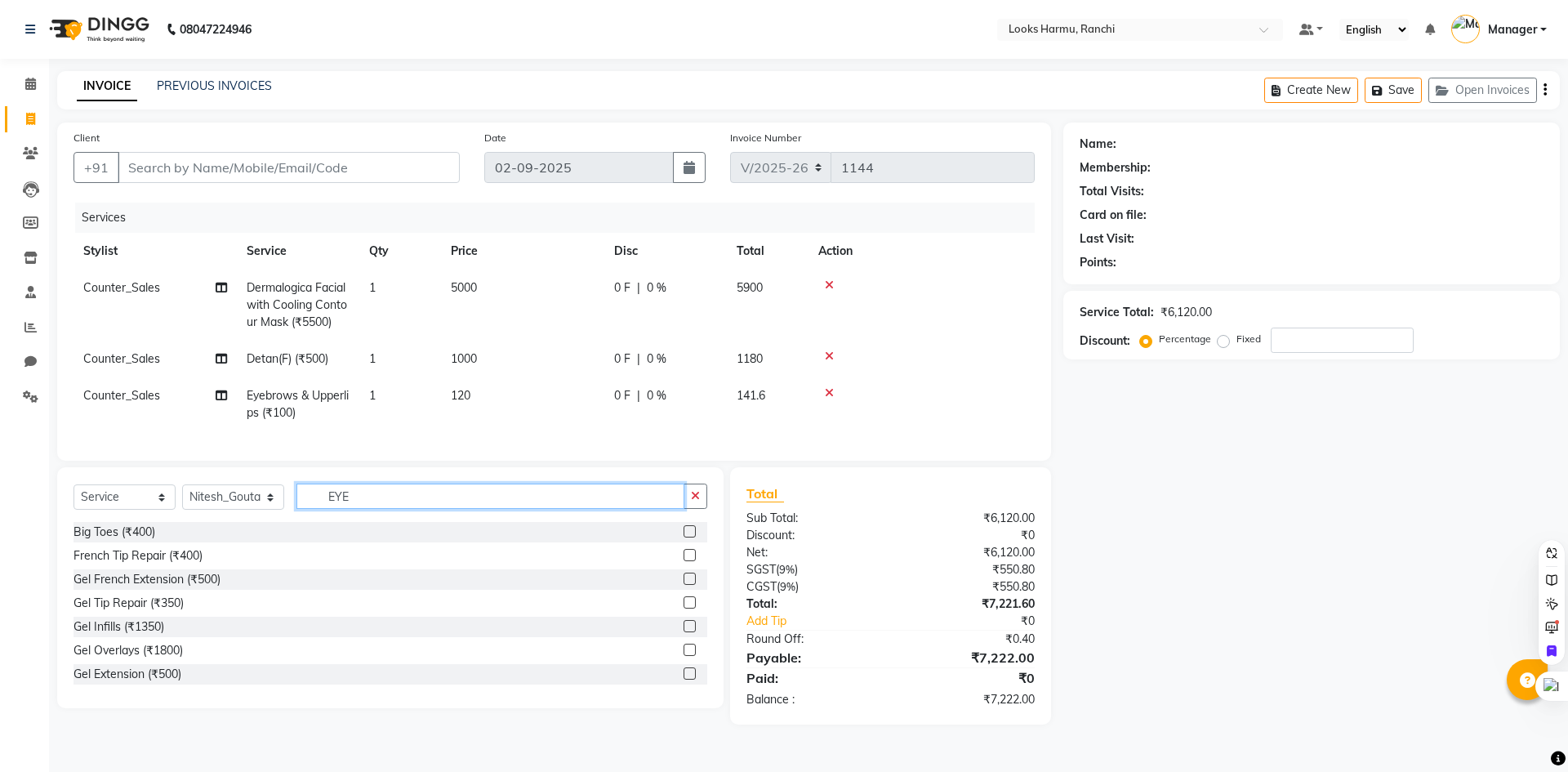
click at [307, 509] on input "EYE" at bounding box center [490, 495] width 387 height 26
type input "RIT"
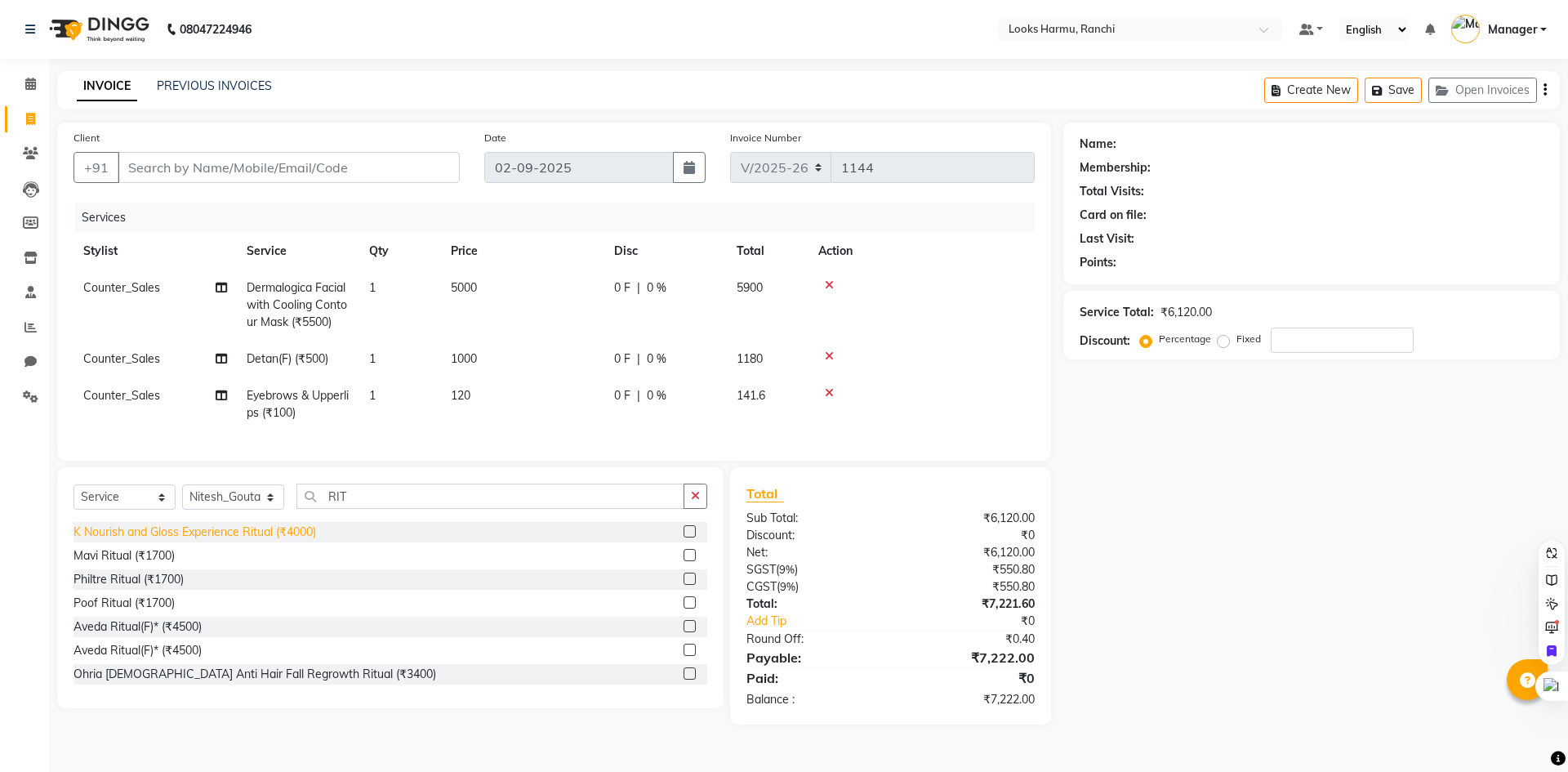
click at [280, 540] on div "K Nourish and Gloss Experience Ritual (₹4000)" at bounding box center [195, 532] width 243 height 17
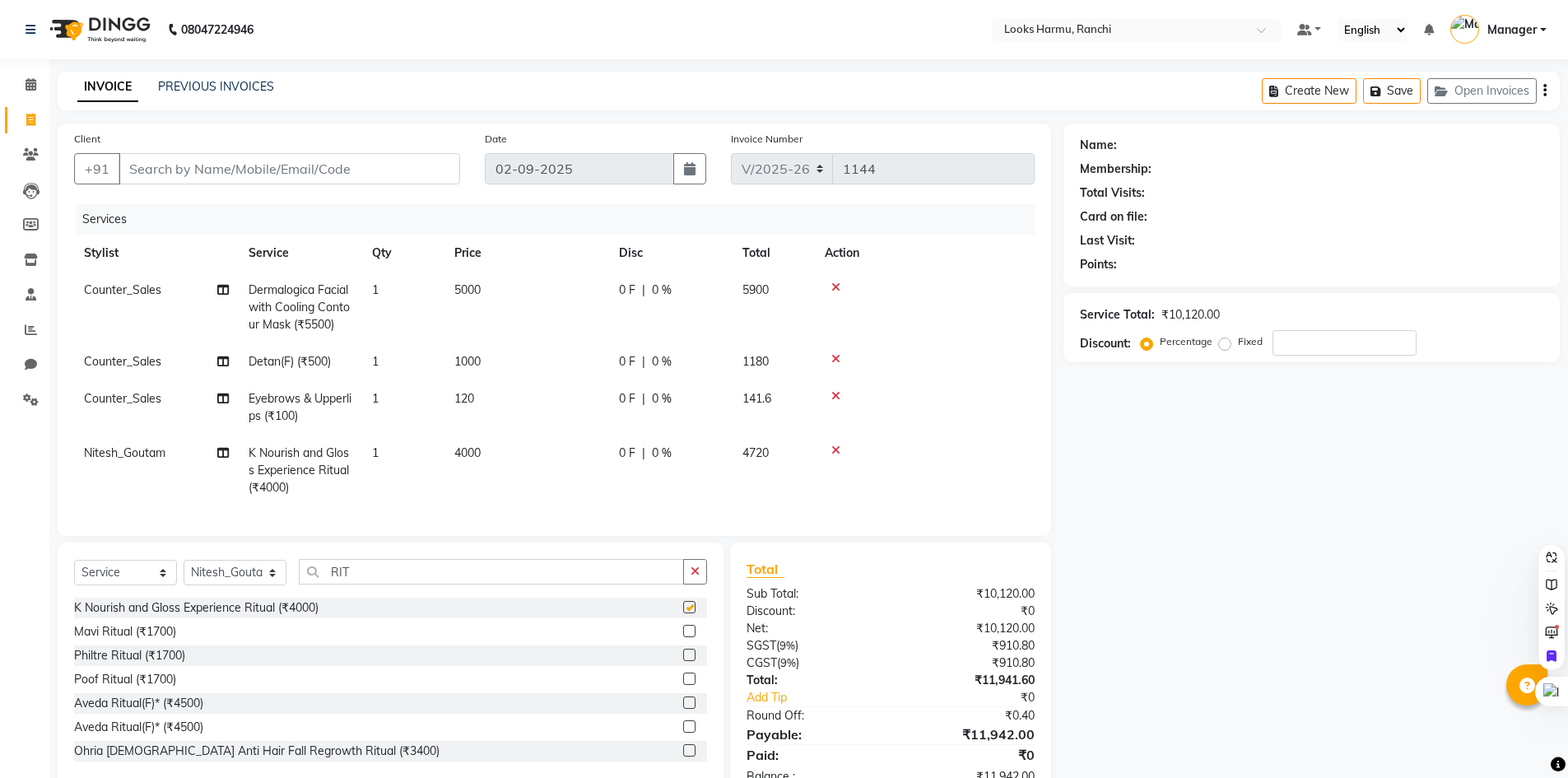
checkbox input "false"
drag, startPoint x: 453, startPoint y: 451, endPoint x: 549, endPoint y: 451, distance: 96.0
click at [460, 451] on td "4000" at bounding box center [526, 470] width 164 height 72
select select "47157"
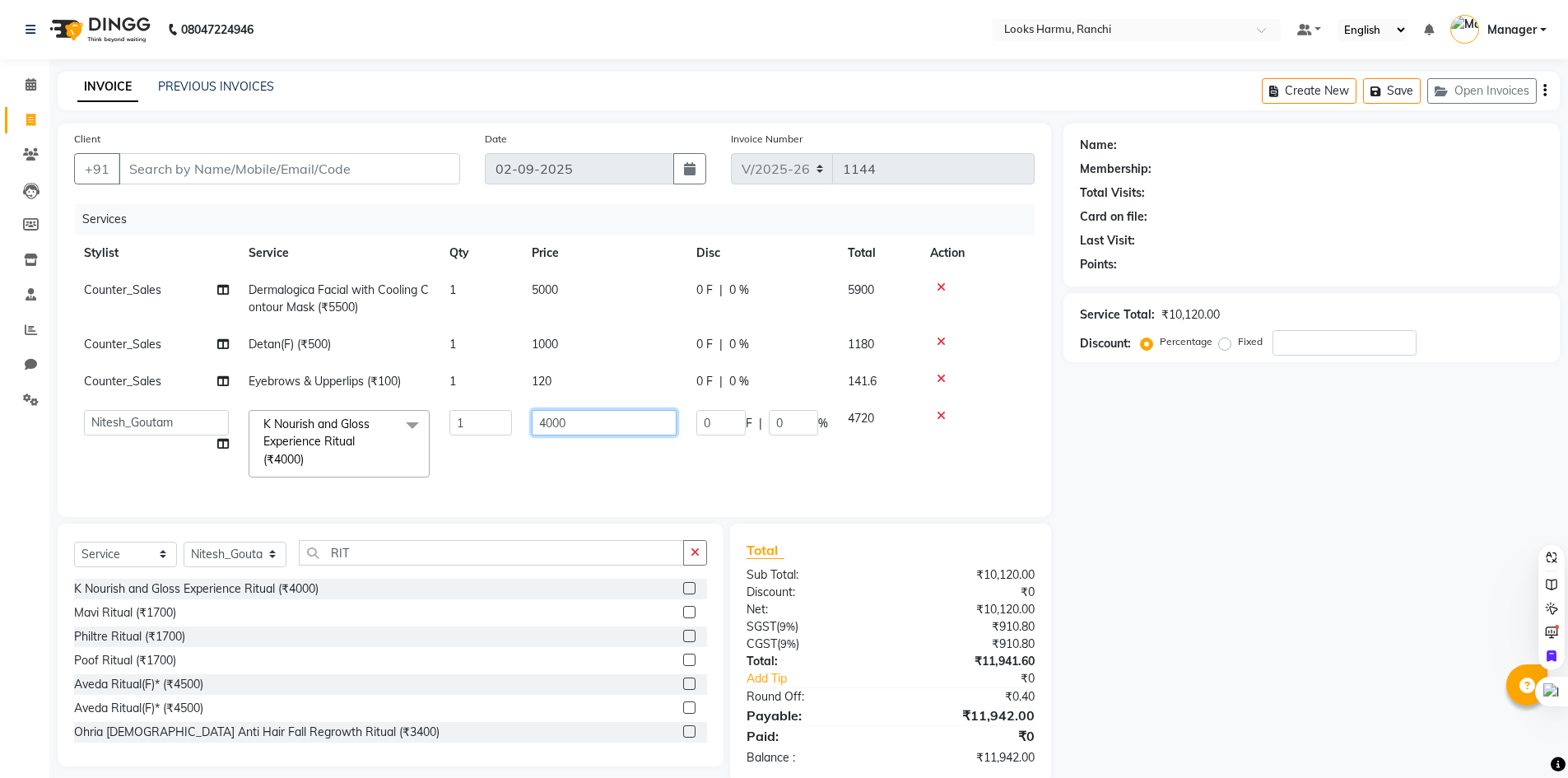
click at [474, 421] on tr "[PERSON_NAME] Arman_Noor Counter_Sales [PERSON_NAME] [PERSON_NAME] LALIT LAXMI_…" at bounding box center [555, 443] width 961 height 87
type input "4500"
click at [548, 101] on div "INVOICE PREVIOUS INVOICES Create New Save Open Invoices" at bounding box center [808, 91] width 1502 height 39
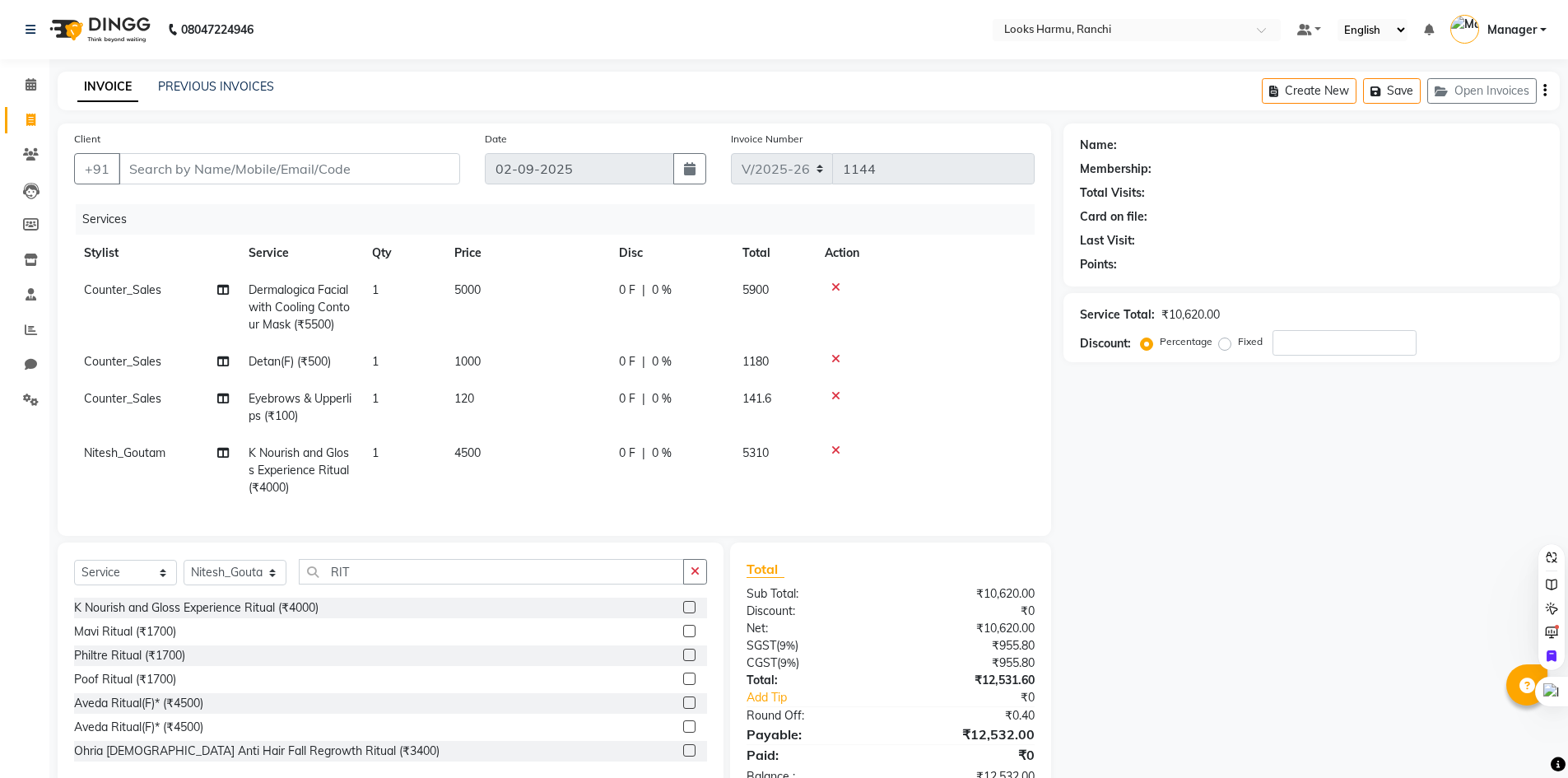
click at [839, 396] on icon at bounding box center [836, 396] width 9 height 11
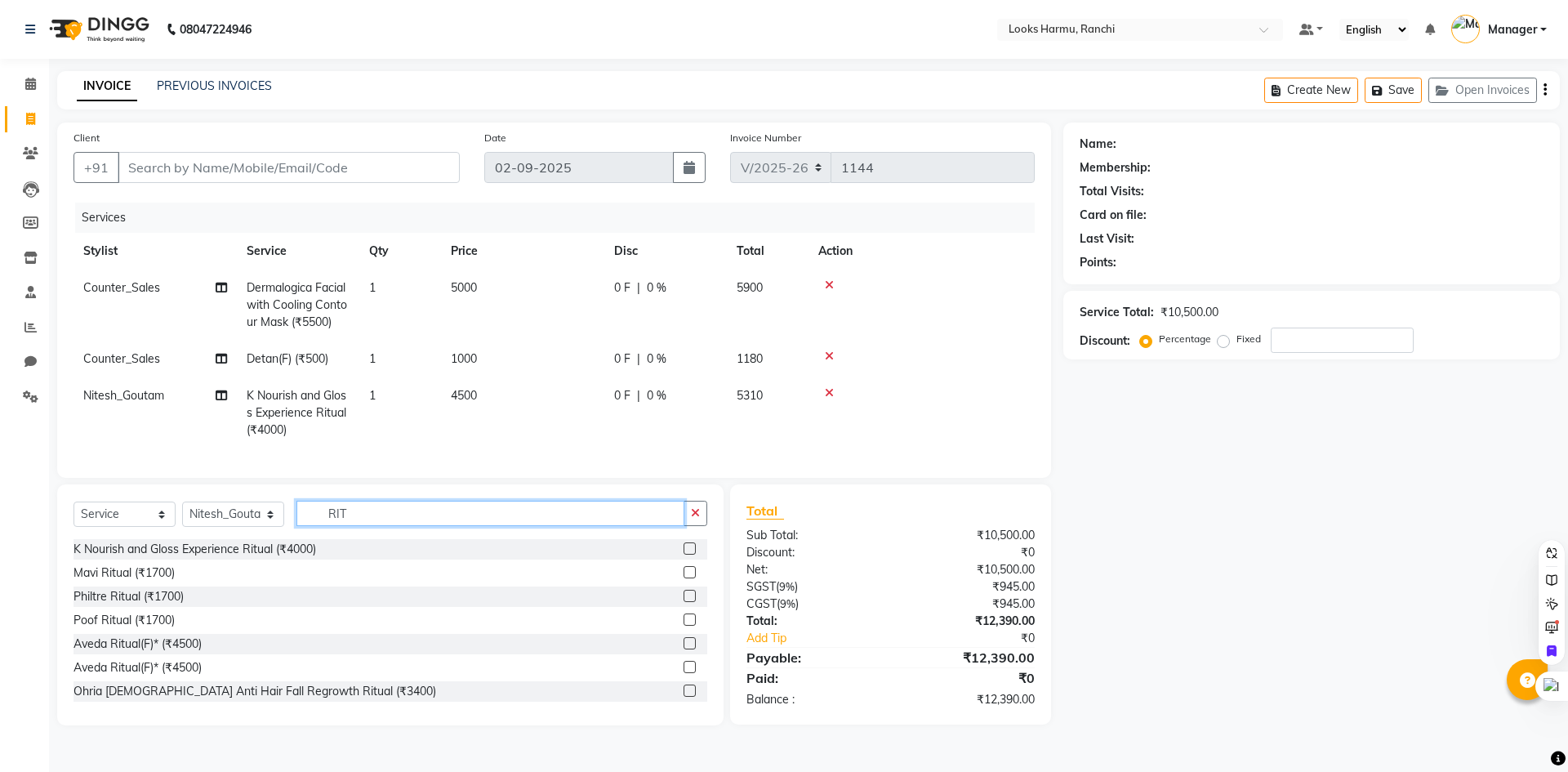
click at [309, 524] on input "RIT" at bounding box center [490, 512] width 387 height 26
click at [206, 523] on select "Select Stylist [PERSON_NAME] Arman_Noor Counter_Sales [PERSON_NAME] [PERSON_NAM…" at bounding box center [233, 513] width 102 height 26
select select "47156"
click at [182, 513] on select "Select Stylist [PERSON_NAME] Arman_Noor Counter_Sales [PERSON_NAME] [PERSON_NAM…" at bounding box center [233, 513] width 102 height 26
type input "EYE"
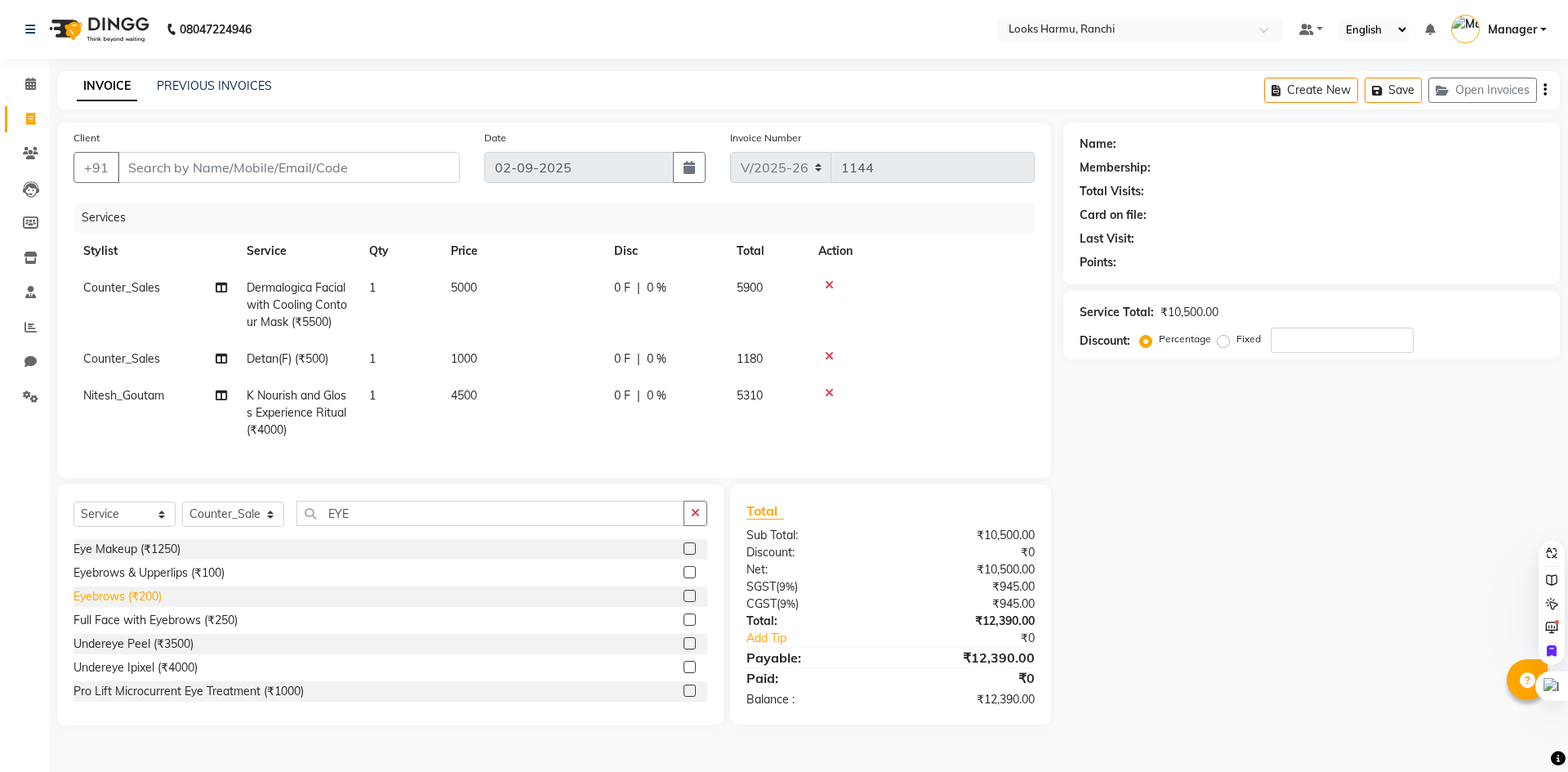
click at [146, 601] on div "Eyebrows (₹200)" at bounding box center [117, 597] width 88 height 17
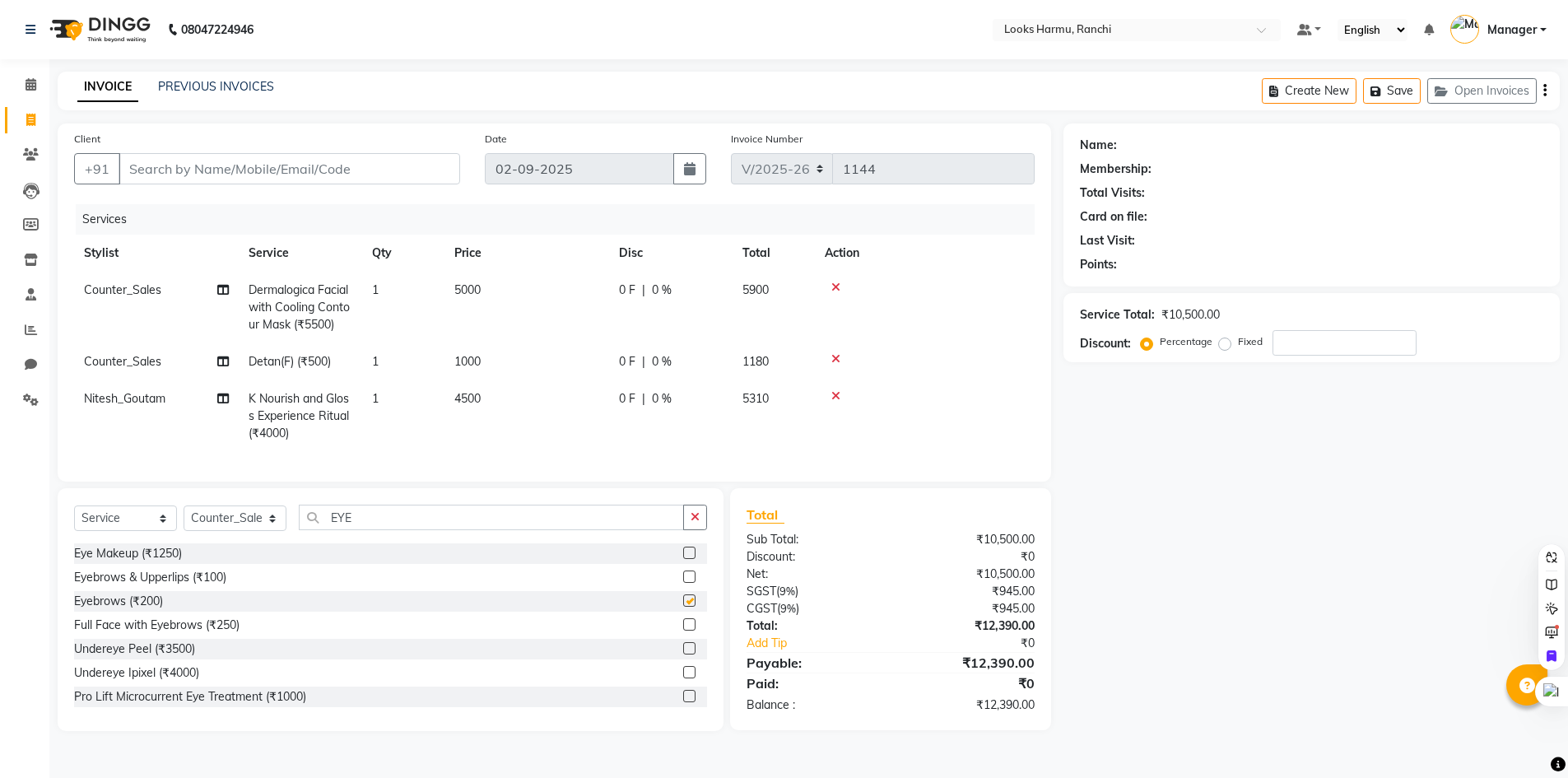
checkbox input "false"
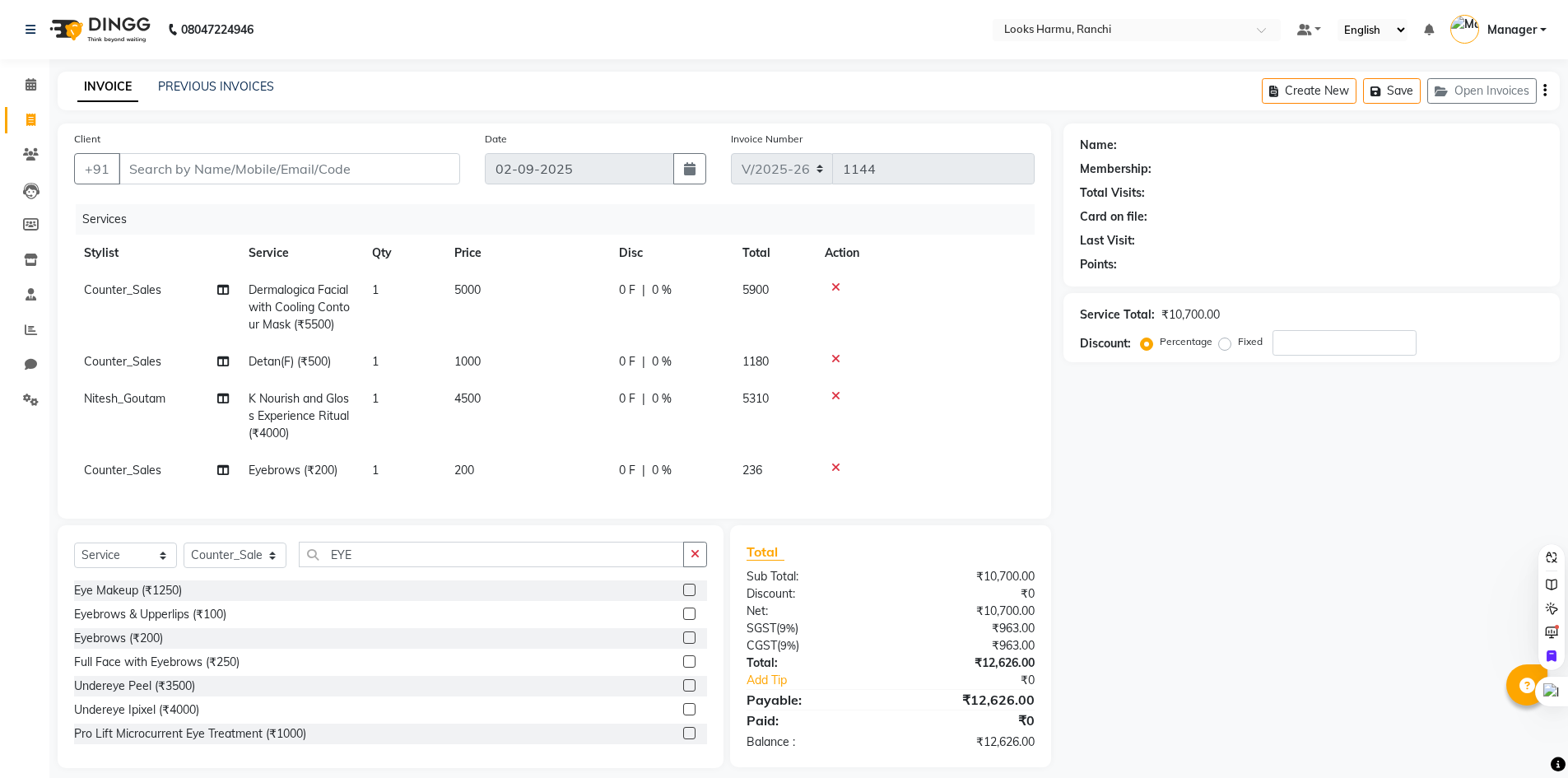
drag, startPoint x: 477, startPoint y: 492, endPoint x: 483, endPoint y: 485, distance: 9.2
click at [477, 492] on div "Services Stylist Service Qty Price Disc Total Action Counter_Sales Dermalogica …" at bounding box center [555, 353] width 961 height 298
click at [522, 463] on td "200" at bounding box center [526, 470] width 164 height 37
select select "47156"
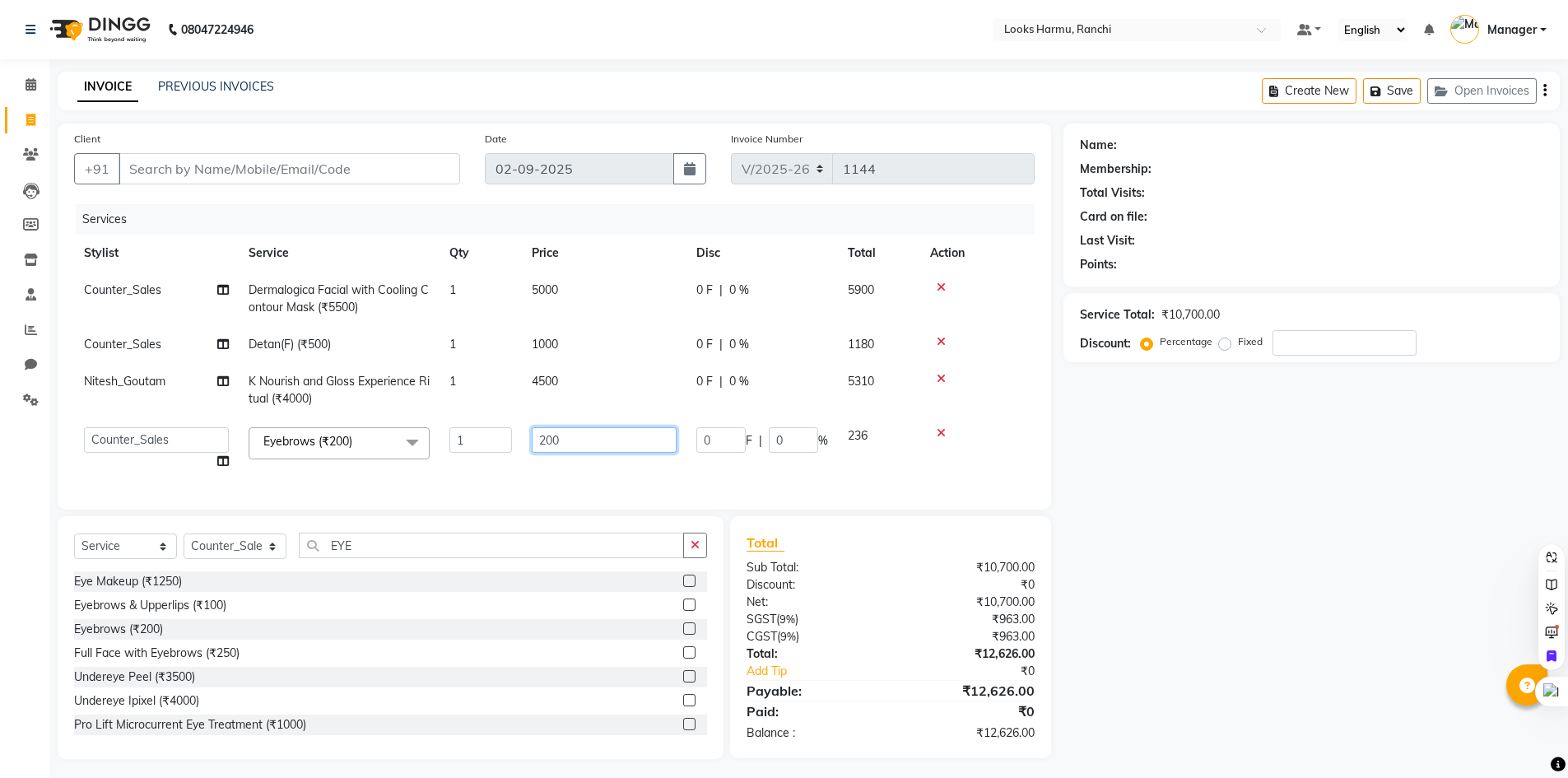
drag, startPoint x: 570, startPoint y: 442, endPoint x: 463, endPoint y: 422, distance: 108.9
click at [474, 427] on tr "Aditya_Singh Aishwarya Gautam Anny Arjun_Mgr Arman_Noor Counter_Sales Farhana I…" at bounding box center [555, 449] width 961 height 63
type input "60"
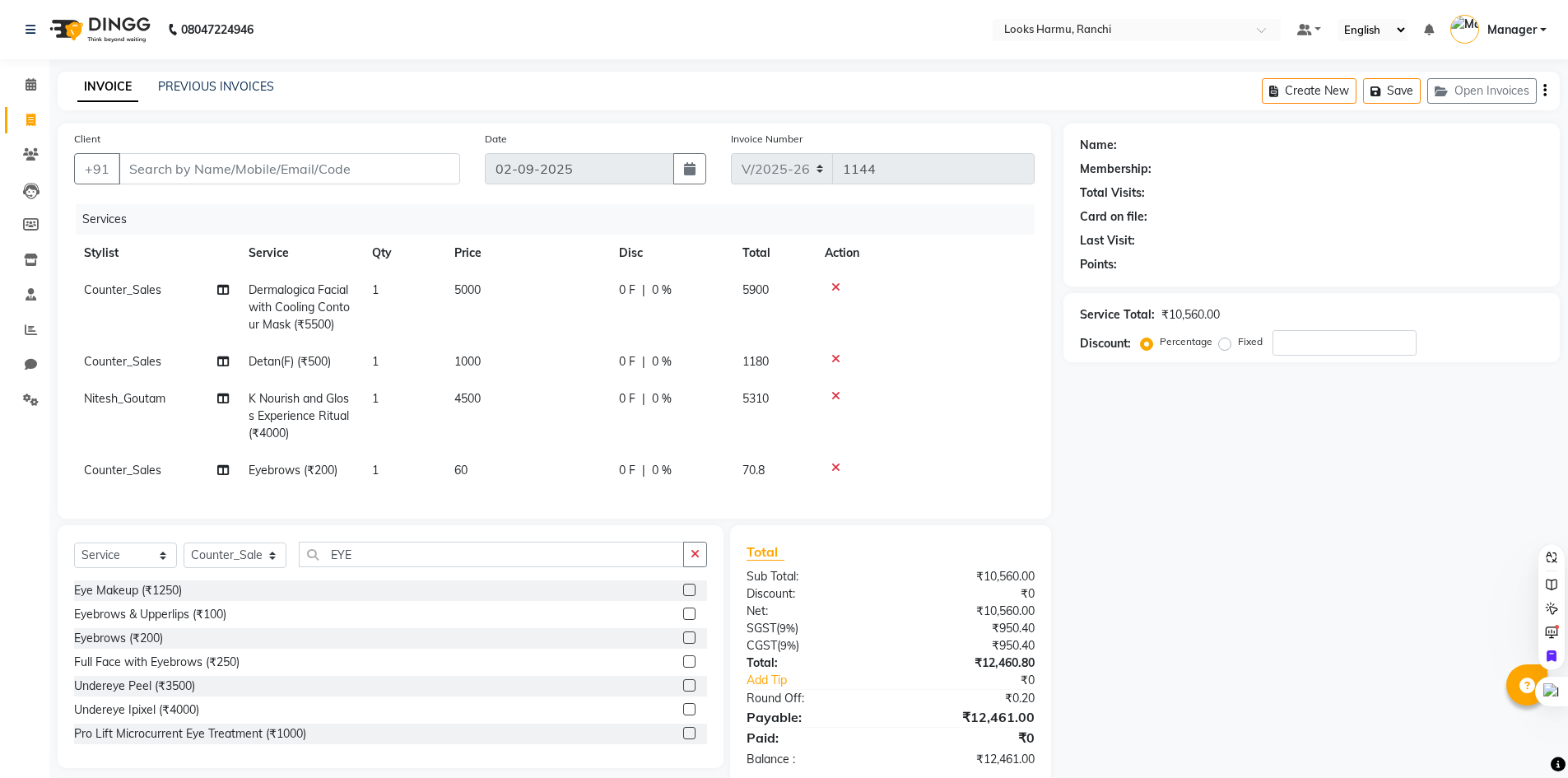
drag, startPoint x: 417, startPoint y: 113, endPoint x: 367, endPoint y: 306, distance: 199.4
click at [417, 114] on main "INVOICE PREVIOUS INVOICES Create New Save Open Invoices Client +91 Date 02-09-2…" at bounding box center [809, 440] width 1518 height 737
drag, startPoint x: 372, startPoint y: 557, endPoint x: 319, endPoint y: 556, distance: 53.0
click at [326, 557] on input "EYE" at bounding box center [491, 554] width 385 height 26
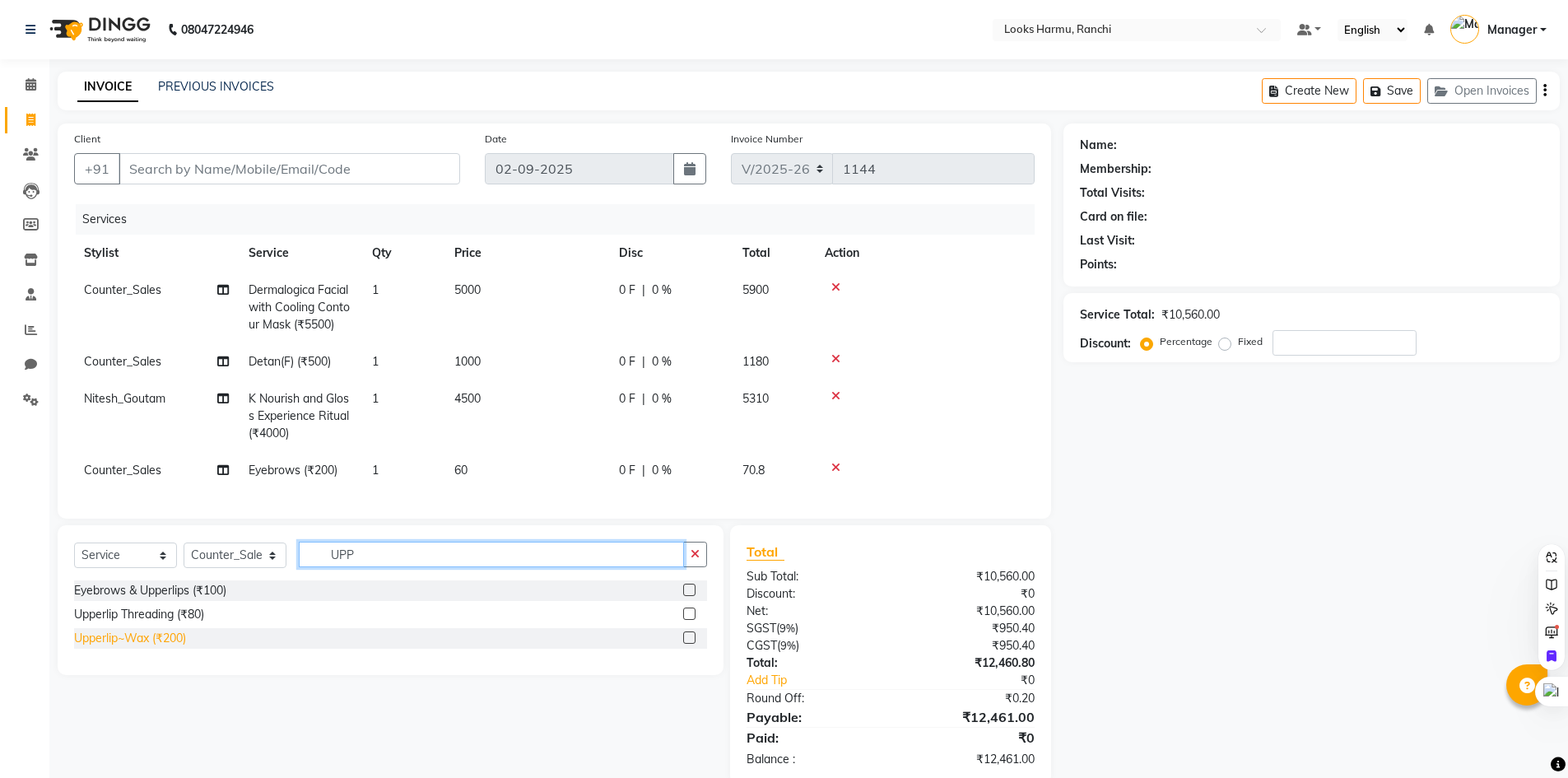
type input "UPP"
click at [153, 647] on div "Upperlip~Wax (₹200)" at bounding box center [130, 638] width 112 height 17
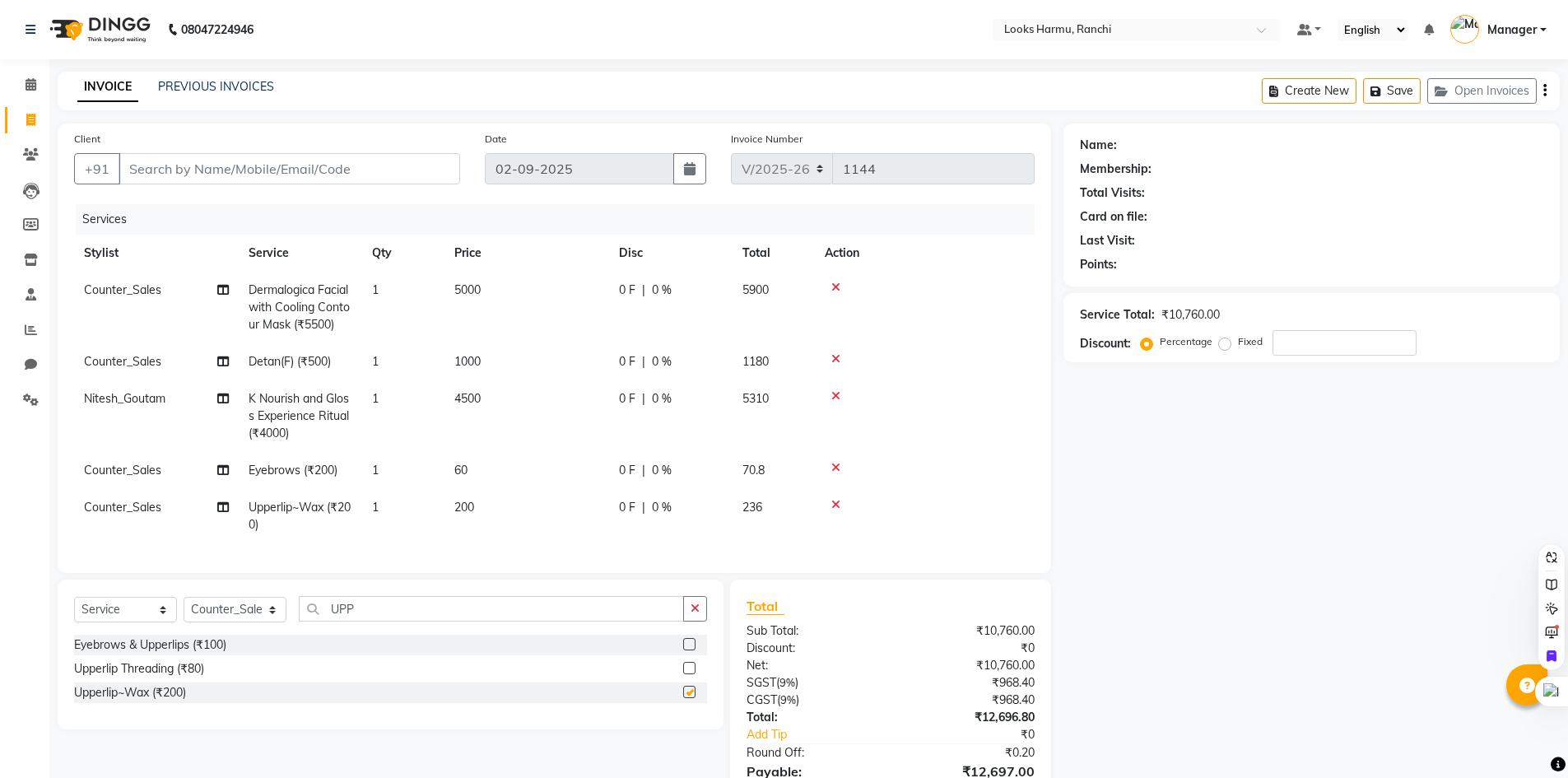
checkbox input "false"
drag, startPoint x: 374, startPoint y: 618, endPoint x: 261, endPoint y: 624, distance: 113.2
click at [261, 624] on div "Select Service Product Membership Package Voucher Prepaid Gift Card Select Styl…" at bounding box center [391, 615] width 633 height 39
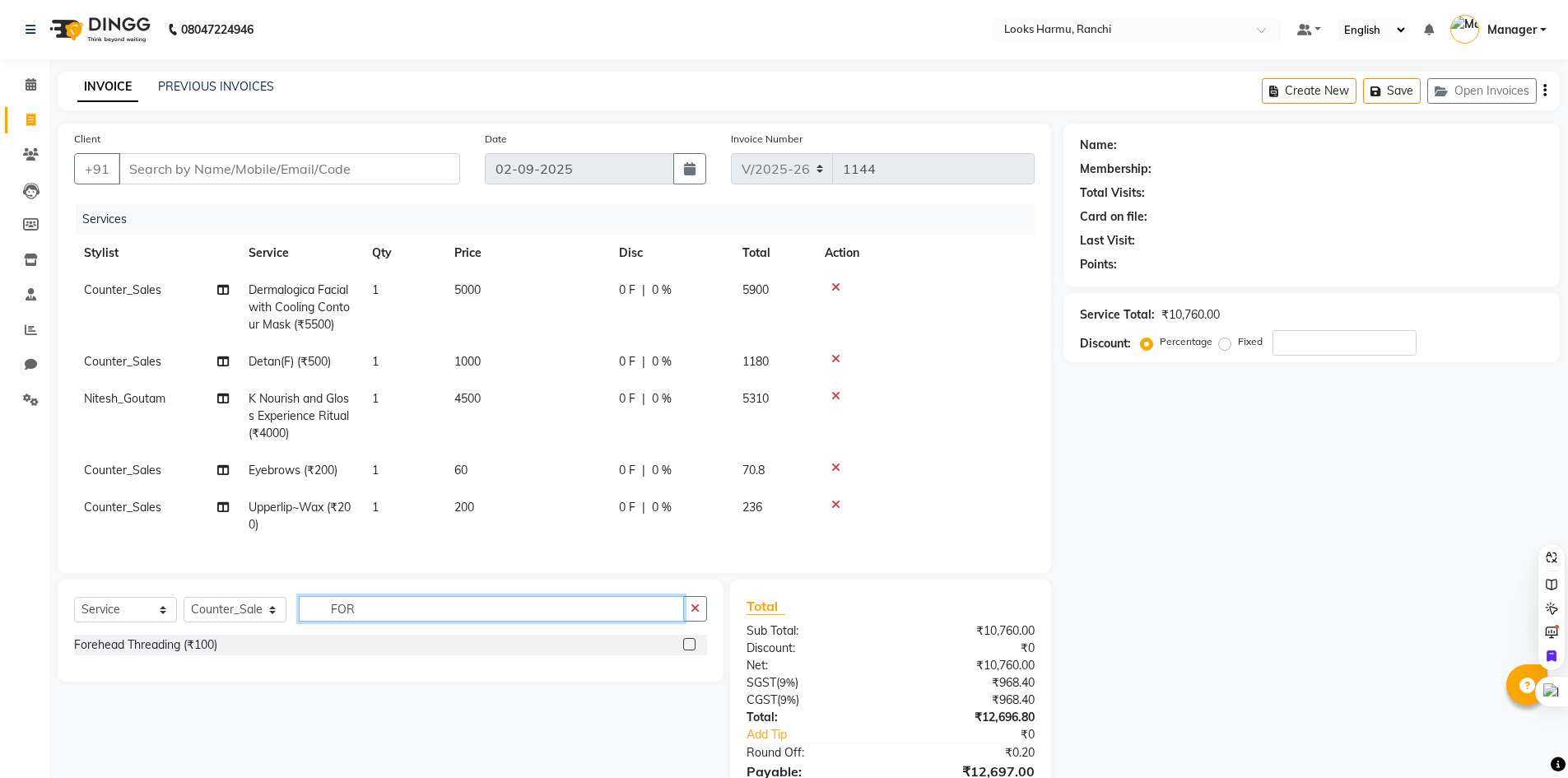
type input "FOR"
click at [173, 659] on div "Forehead Threading (₹100)" at bounding box center [391, 646] width 633 height 24
click at [188, 651] on div "Forehead Threading (₹100)" at bounding box center [146, 644] width 143 height 17
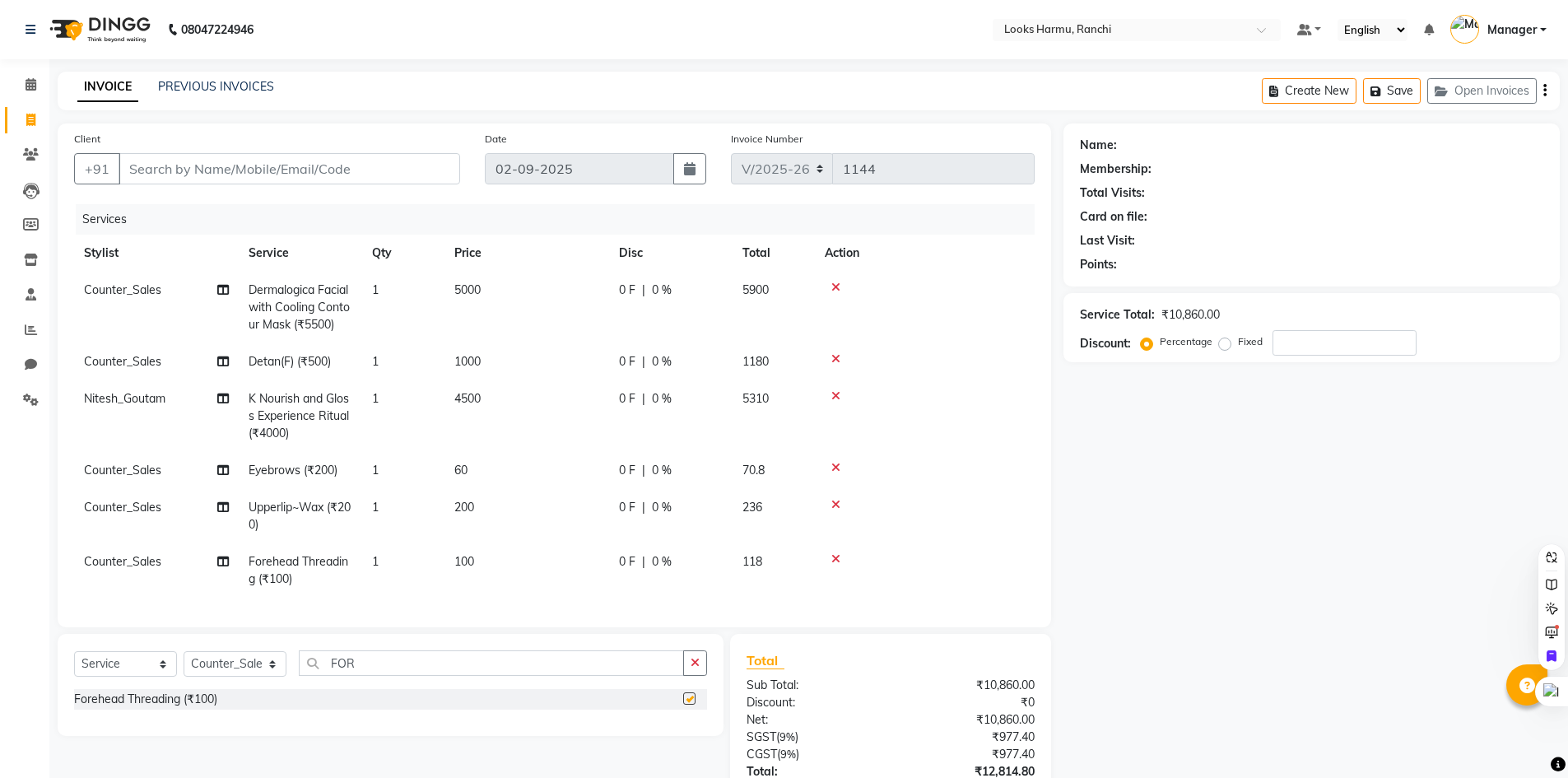
checkbox input "false"
drag, startPoint x: 464, startPoint y: 561, endPoint x: 564, endPoint y: 556, distance: 100.1
click at [465, 561] on span "100" at bounding box center [464, 561] width 20 height 15
select select "47156"
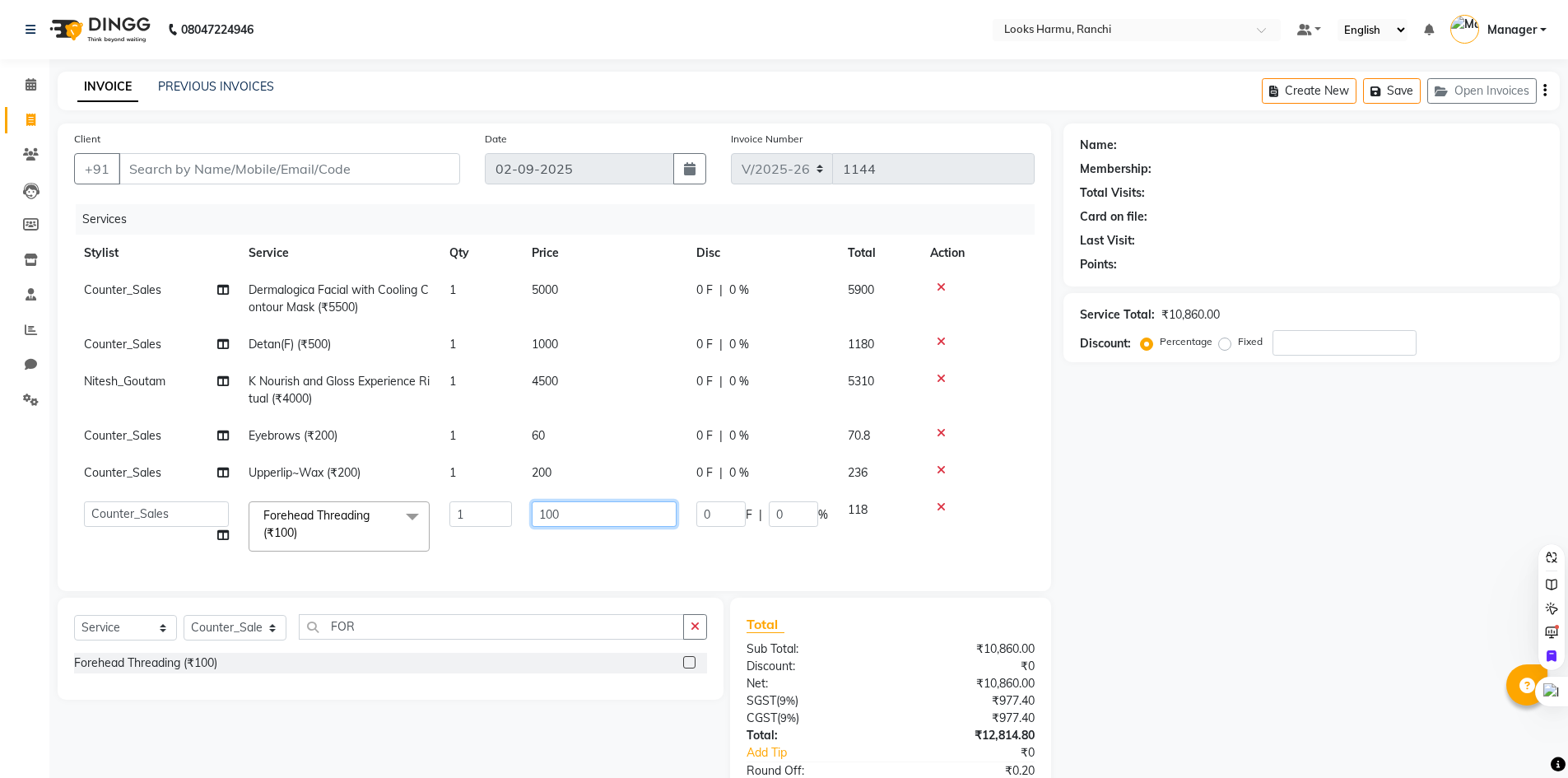
click at [556, 522] on input "100" at bounding box center [604, 514] width 145 height 26
type input "1"
type input "200"
click at [527, 91] on div "INVOICE PREVIOUS INVOICES Create New Save Open Invoices" at bounding box center [808, 91] width 1502 height 39
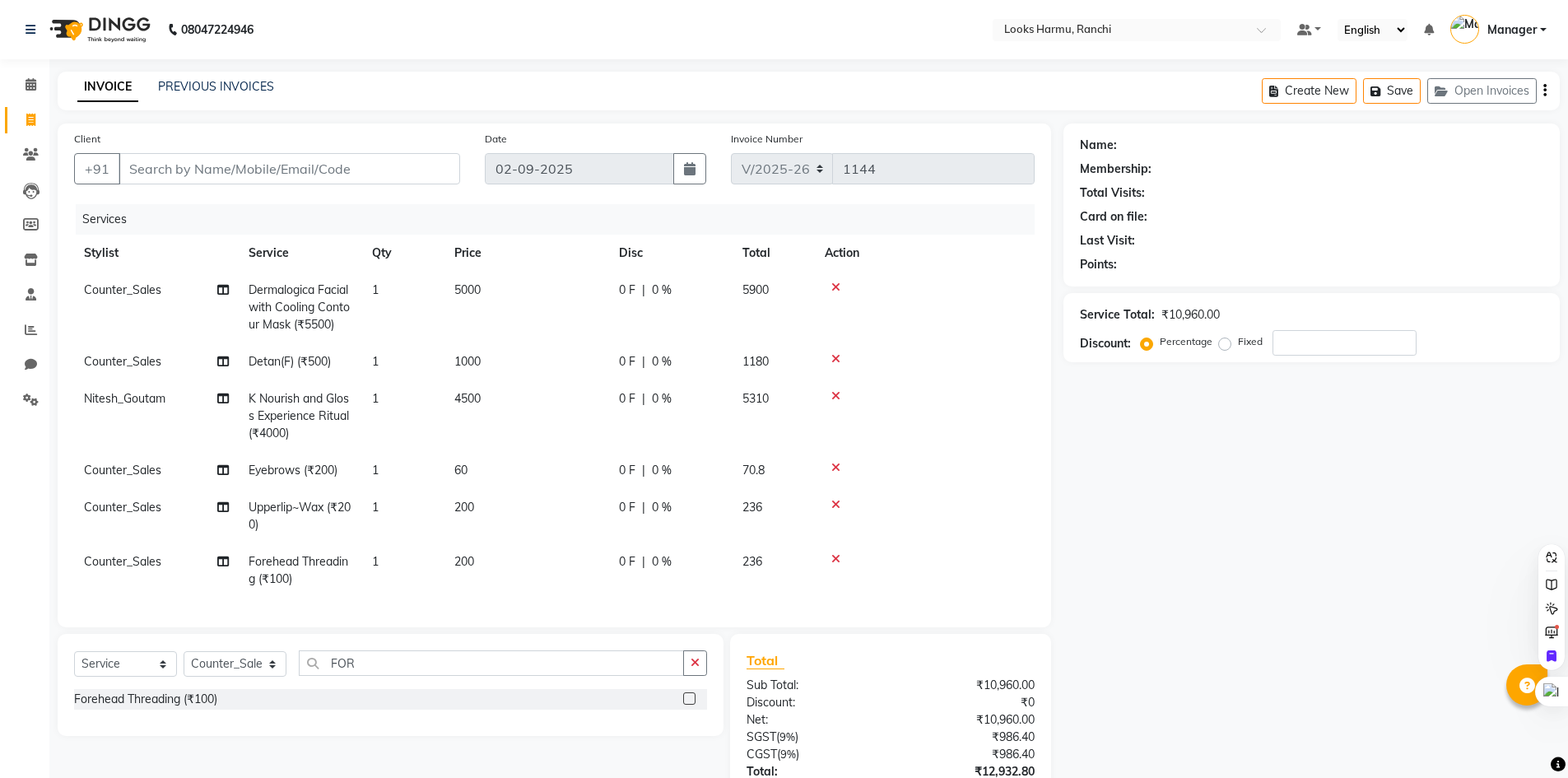
click at [475, 557] on span "200" at bounding box center [464, 561] width 20 height 15
select select "47156"
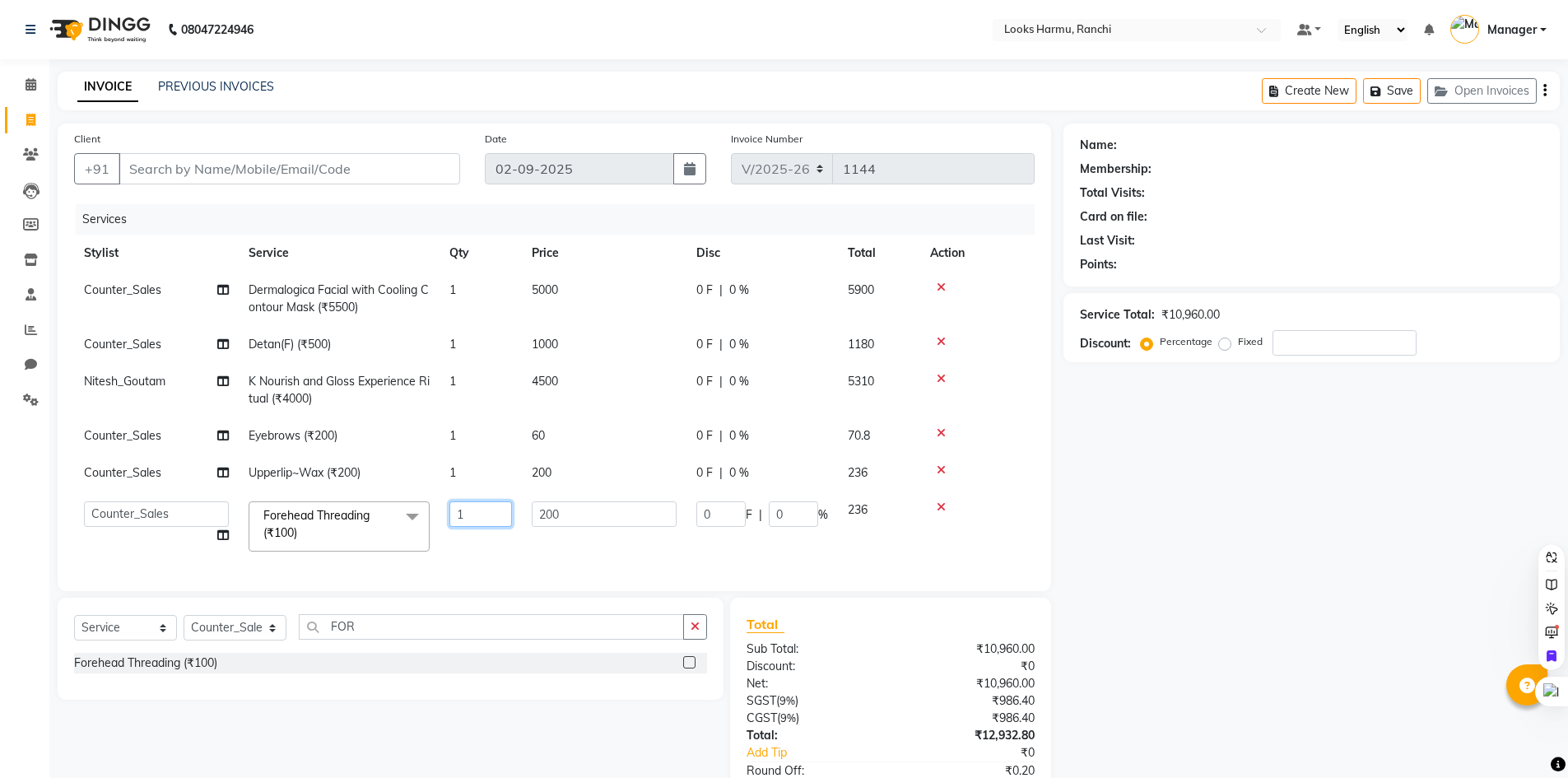
drag, startPoint x: 587, startPoint y: 498, endPoint x: 431, endPoint y: 500, distance: 156.0
click at [432, 499] on tr "Aditya_Singh Aishwarya Gautam Anny Arjun_Mgr Arman_Noor Counter_Sales Farhana I…" at bounding box center [555, 526] width 961 height 70
click at [464, 221] on div "Services" at bounding box center [561, 220] width 971 height 31
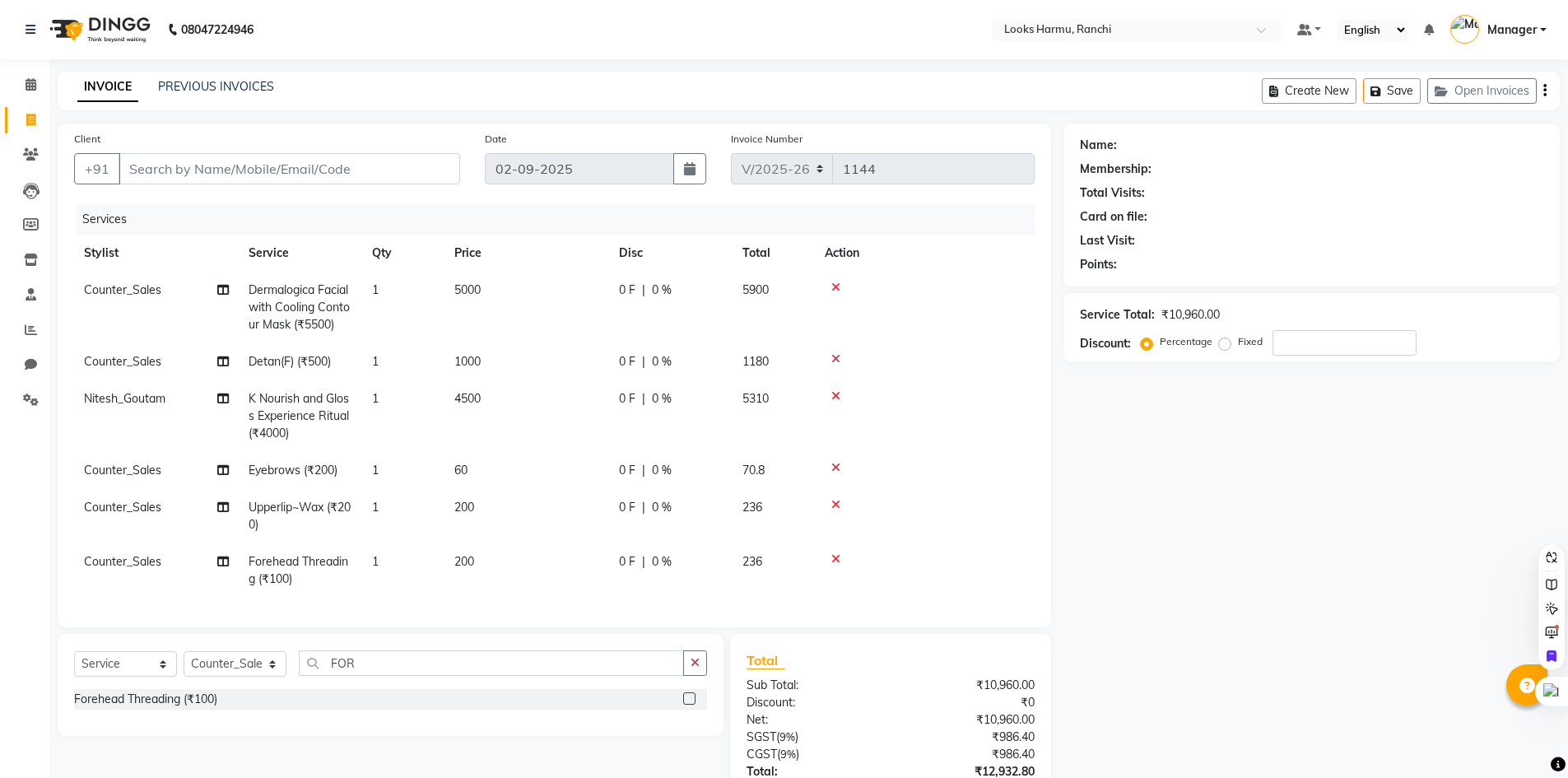
click at [494, 570] on td "200" at bounding box center [526, 570] width 164 height 54
select select "47156"
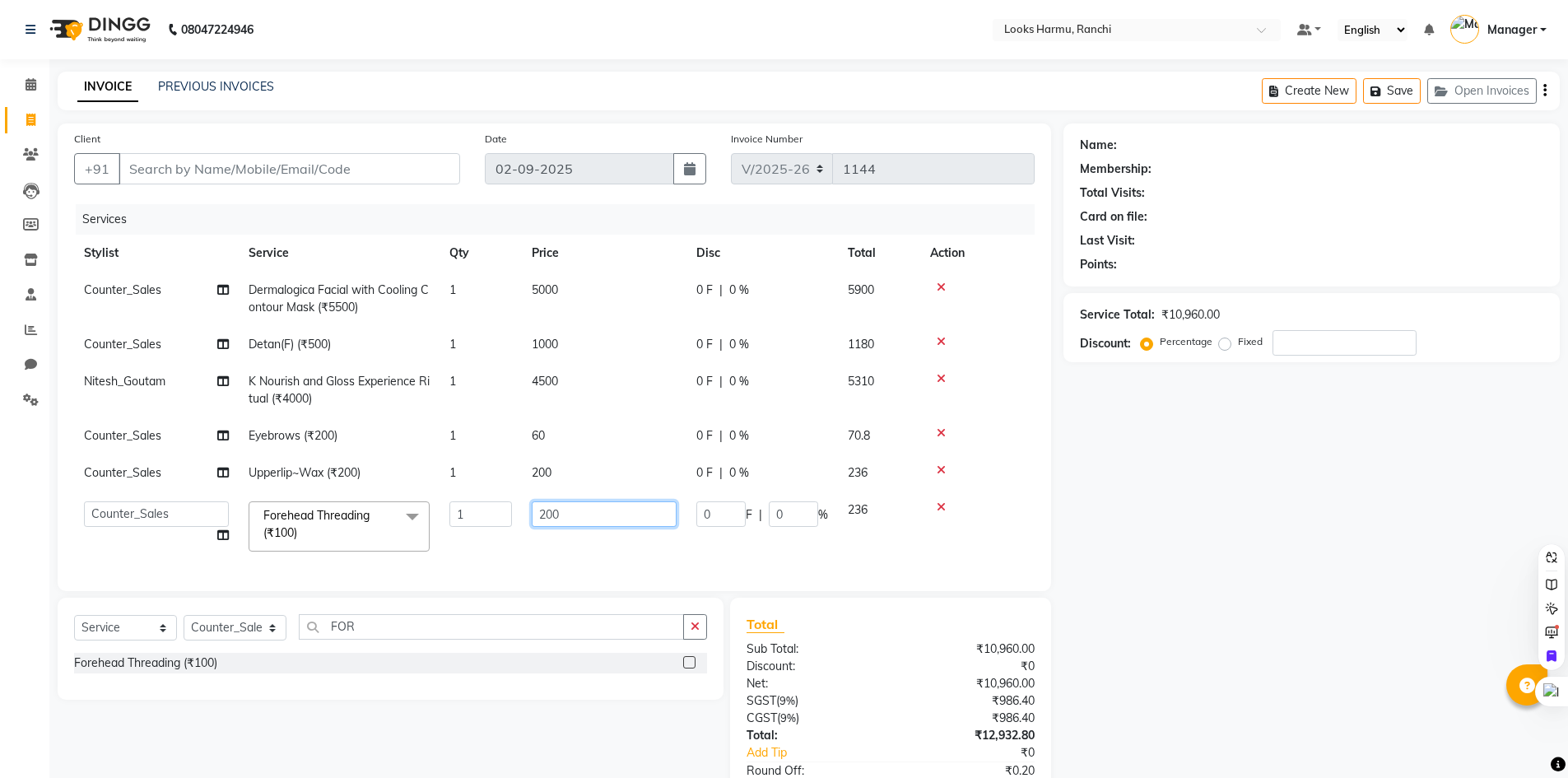
click at [578, 526] on input "200" at bounding box center [604, 514] width 145 height 26
drag, startPoint x: 585, startPoint y: 515, endPoint x: 498, endPoint y: 525, distance: 87.6
click at [498, 525] on tr "Aditya_Singh Aishwarya Gautam Anny Arjun_Mgr Arman_Noor Counter_Sales Farhana I…" at bounding box center [555, 526] width 961 height 70
type input "250"
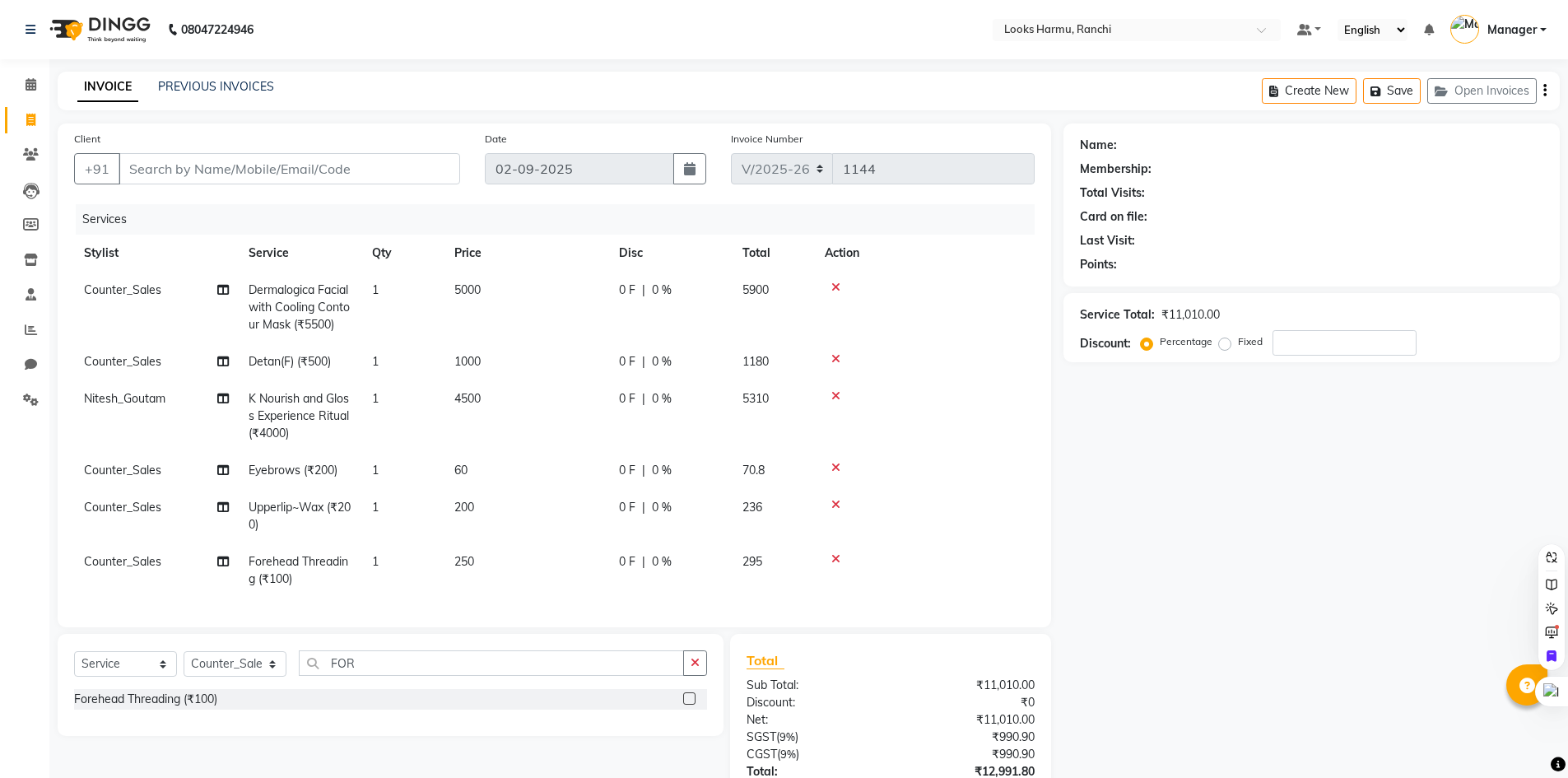
click at [646, 64] on div "08047224946 Select Location × Looks Harmu, Ranchi Default Panel My Panel Englis…" at bounding box center [784, 458] width 1568 height 917
click at [195, 163] on input "Client" at bounding box center [289, 168] width 342 height 32
type input "7"
type input "0"
type input "7739101122"
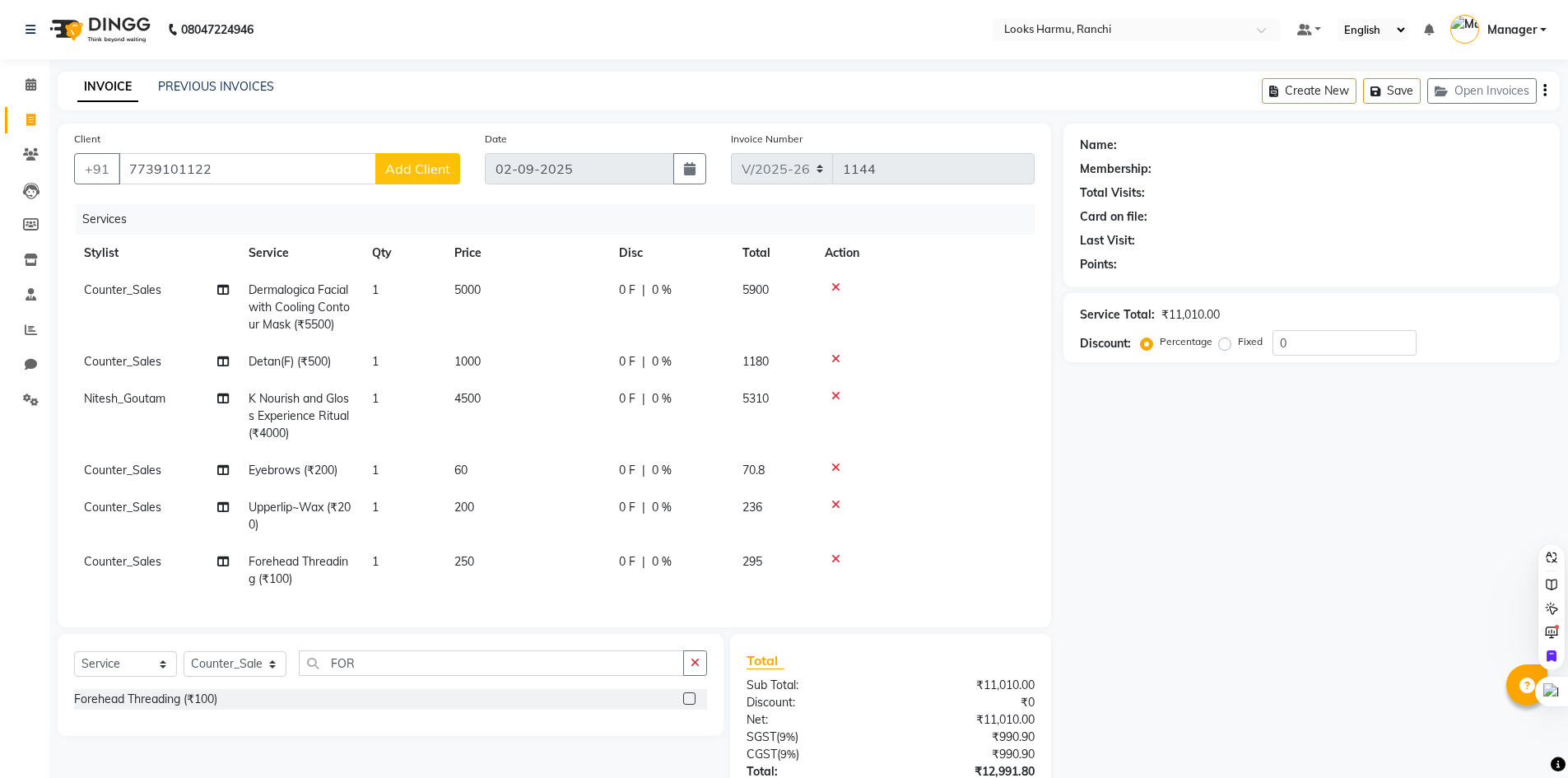
click at [430, 173] on span "Add Client" at bounding box center [417, 168] width 65 height 16
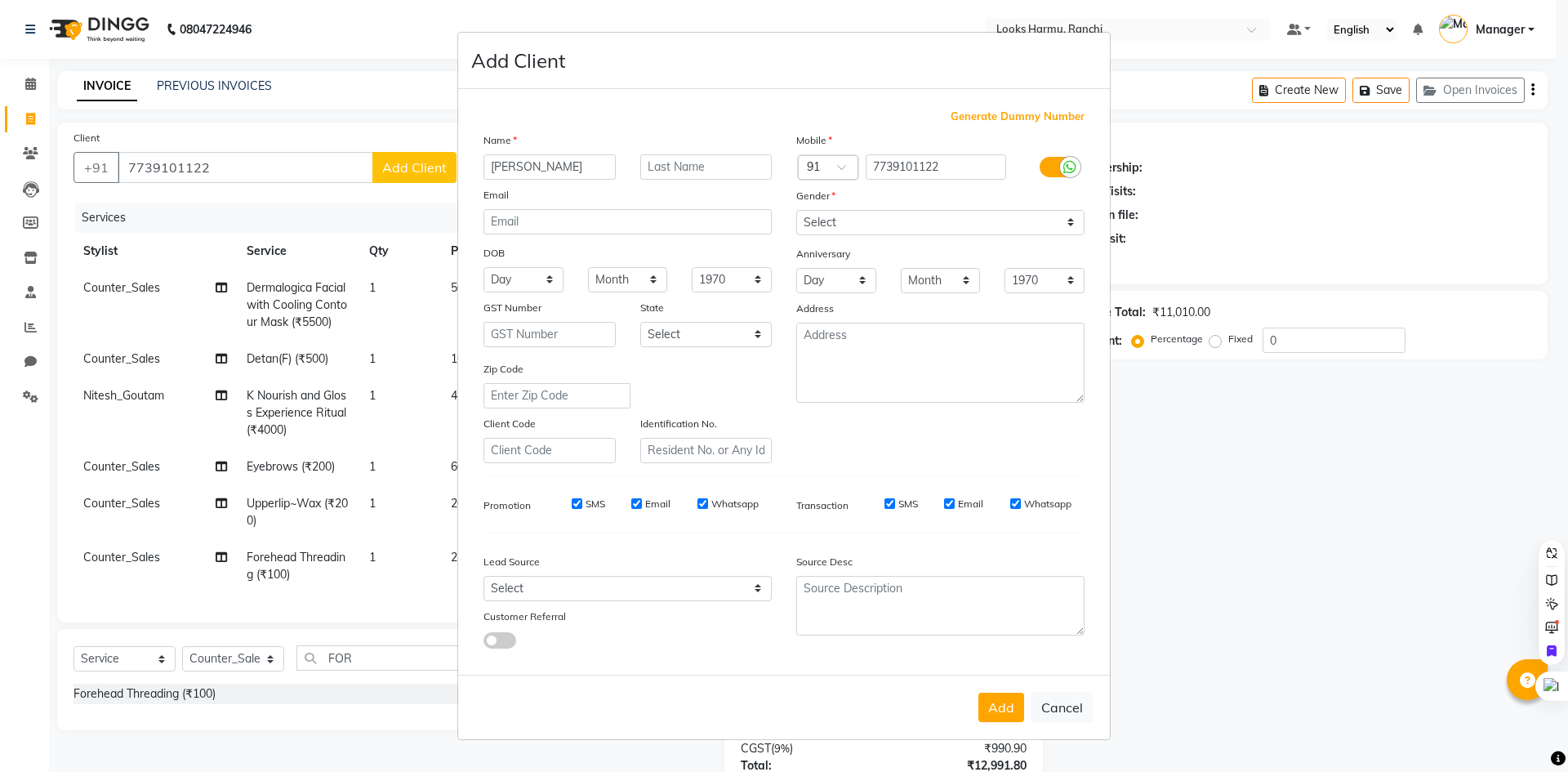
type input "NEETU"
type input "SINGH"
click at [1054, 165] on label at bounding box center [1057, 168] width 37 height 21
click at [0, 0] on input "checkbox" at bounding box center [0, 0] width 0 height 0
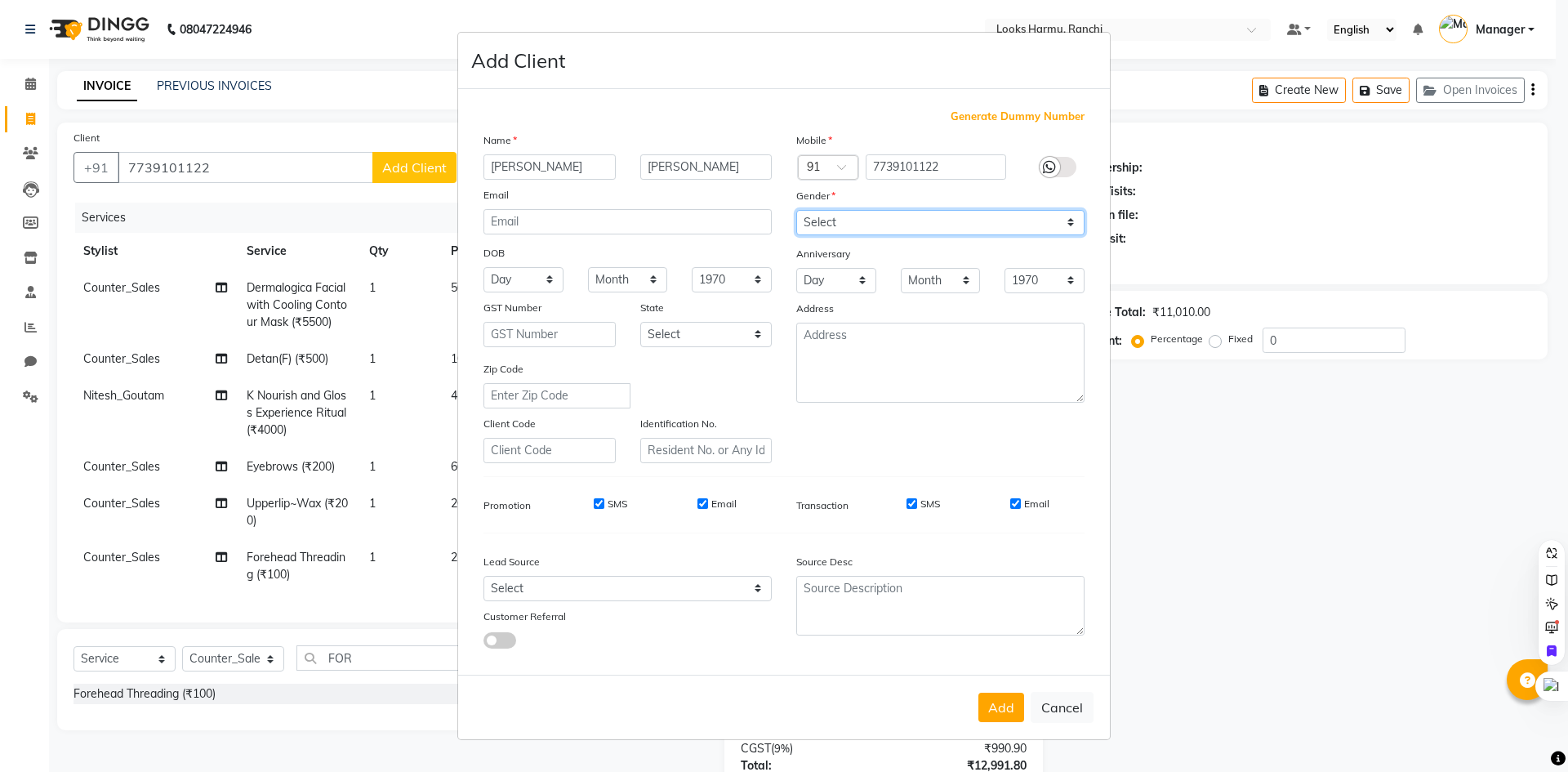
drag, startPoint x: 1024, startPoint y: 225, endPoint x: 1019, endPoint y: 233, distance: 9.4
click at [1024, 225] on select "Select Male Female Other Prefer Not To Say" at bounding box center [940, 223] width 288 height 26
select select "female"
click at [796, 210] on select "Select Male Female Other Prefer Not To Say" at bounding box center [940, 223] width 288 height 26
click at [1009, 701] on button "Add" at bounding box center [1001, 707] width 45 height 29
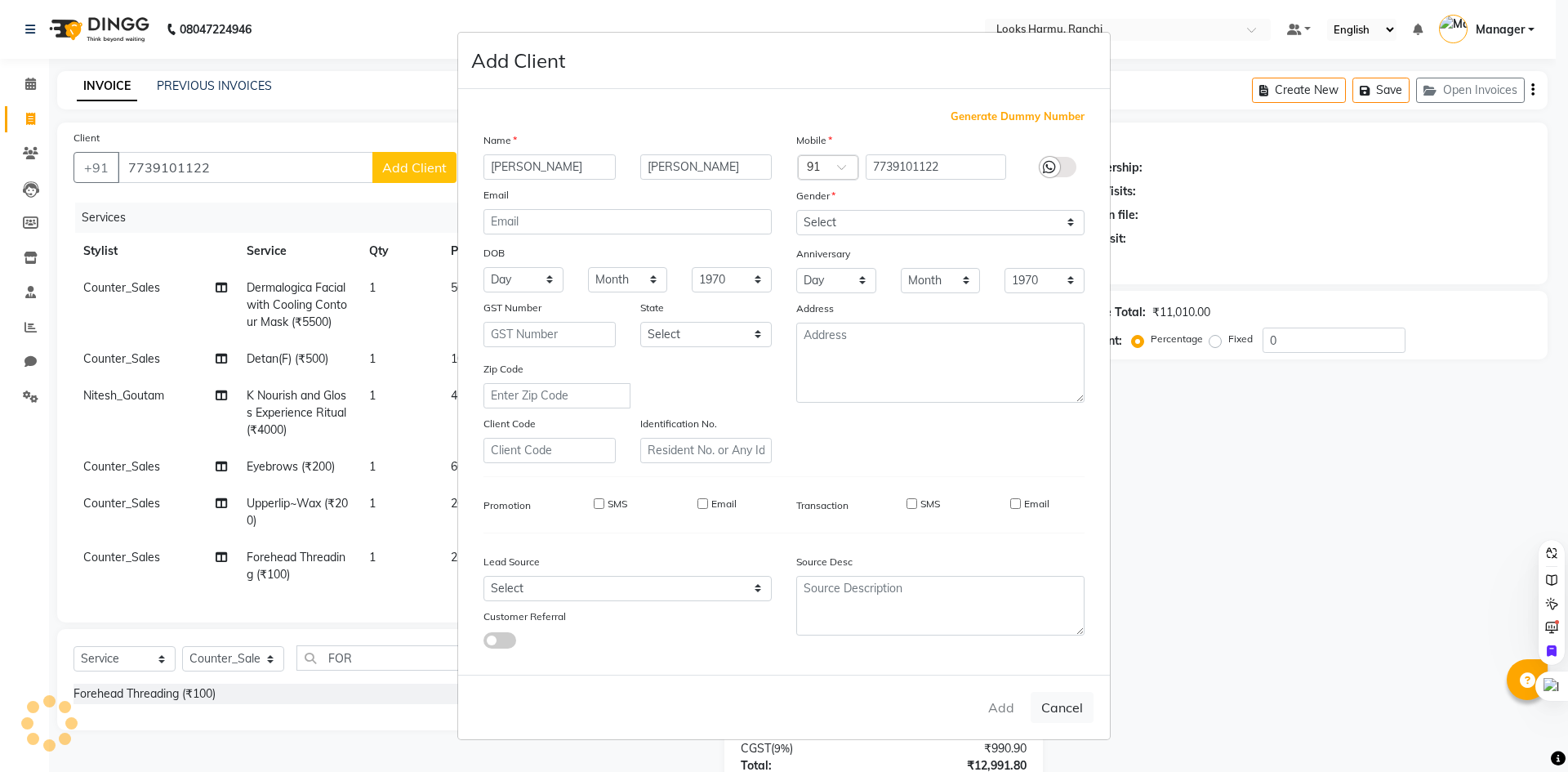
select select
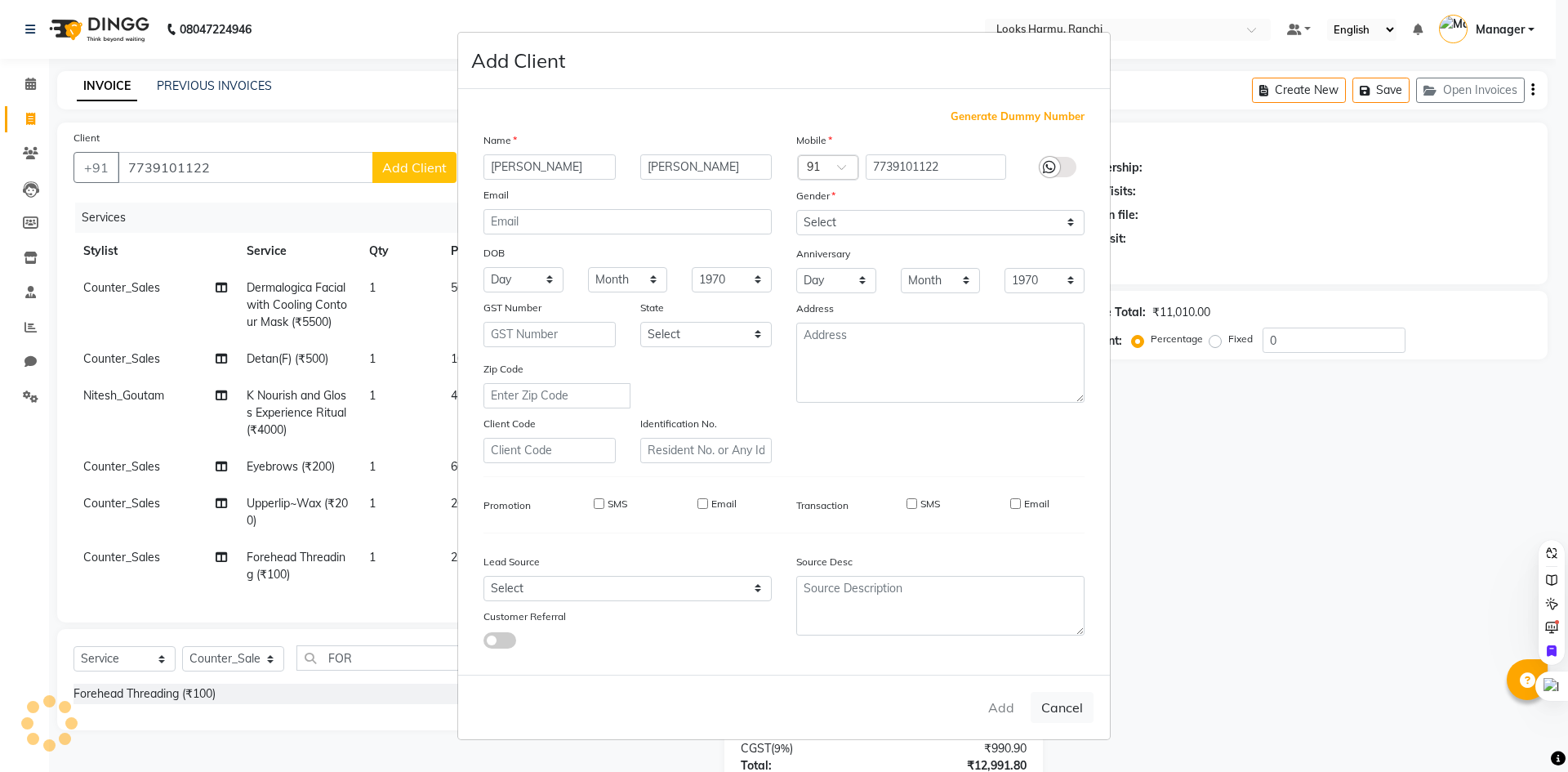
select select
checkbox input "false"
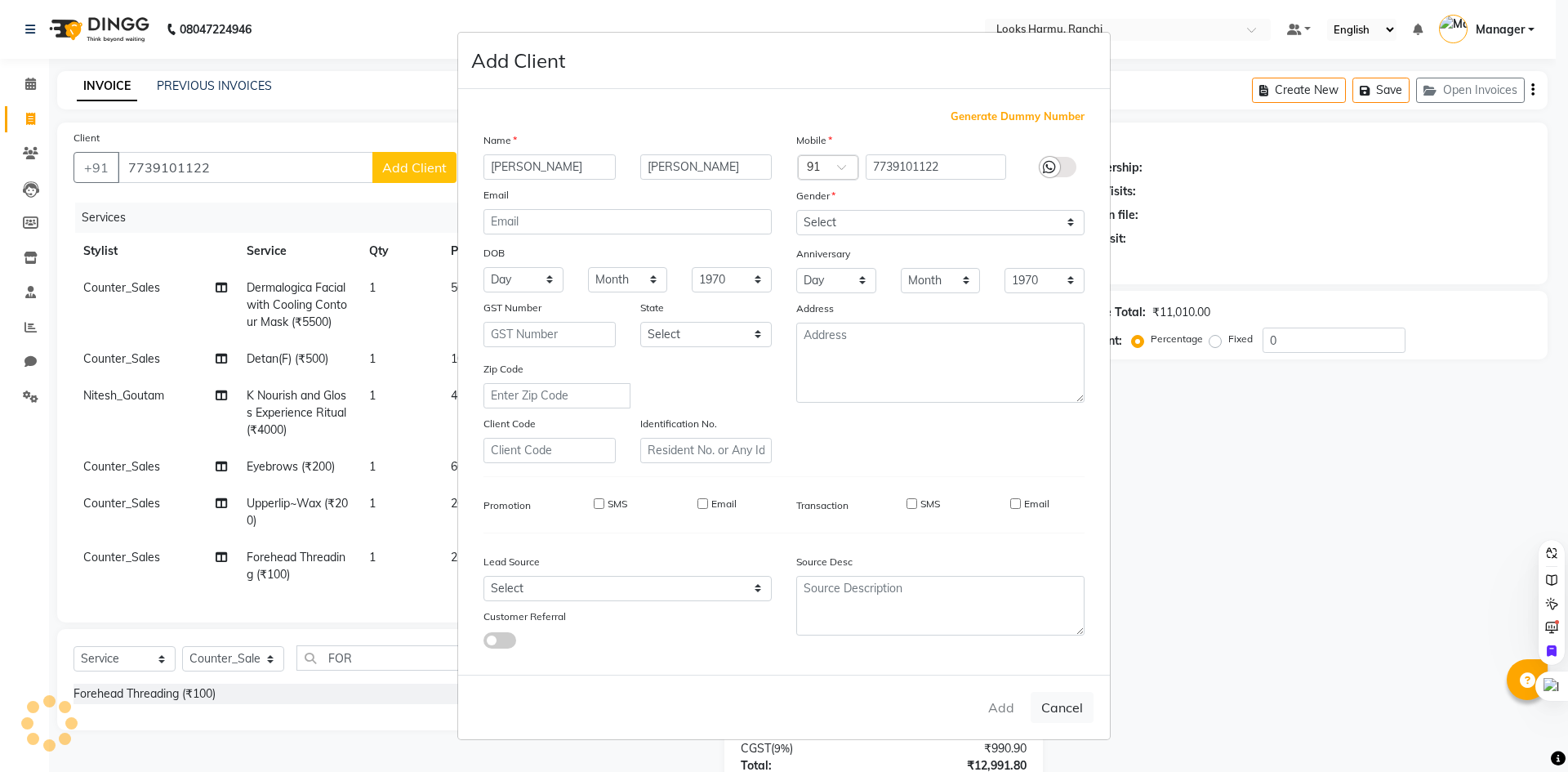
checkbox input "false"
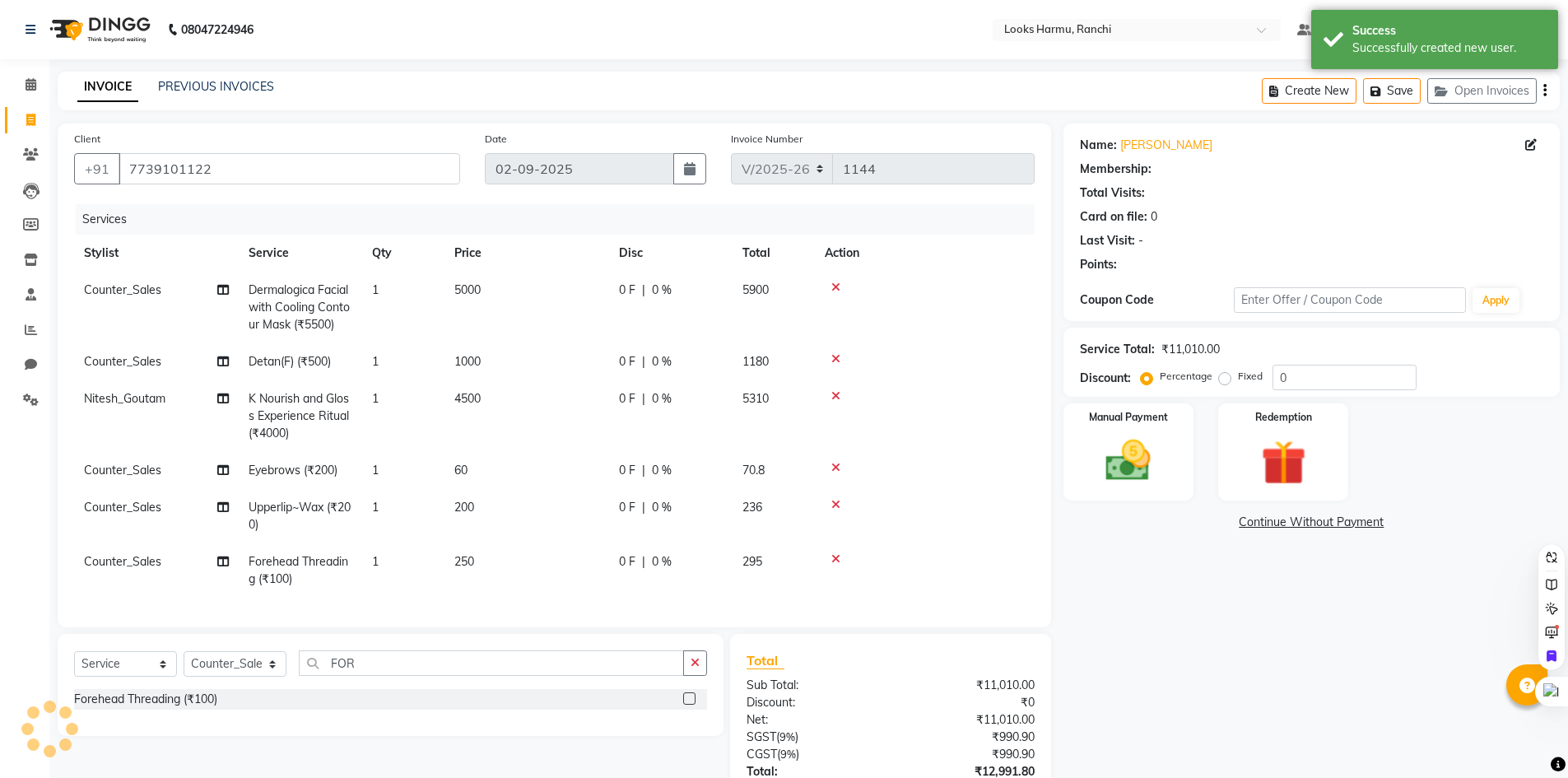
select select "1: Object"
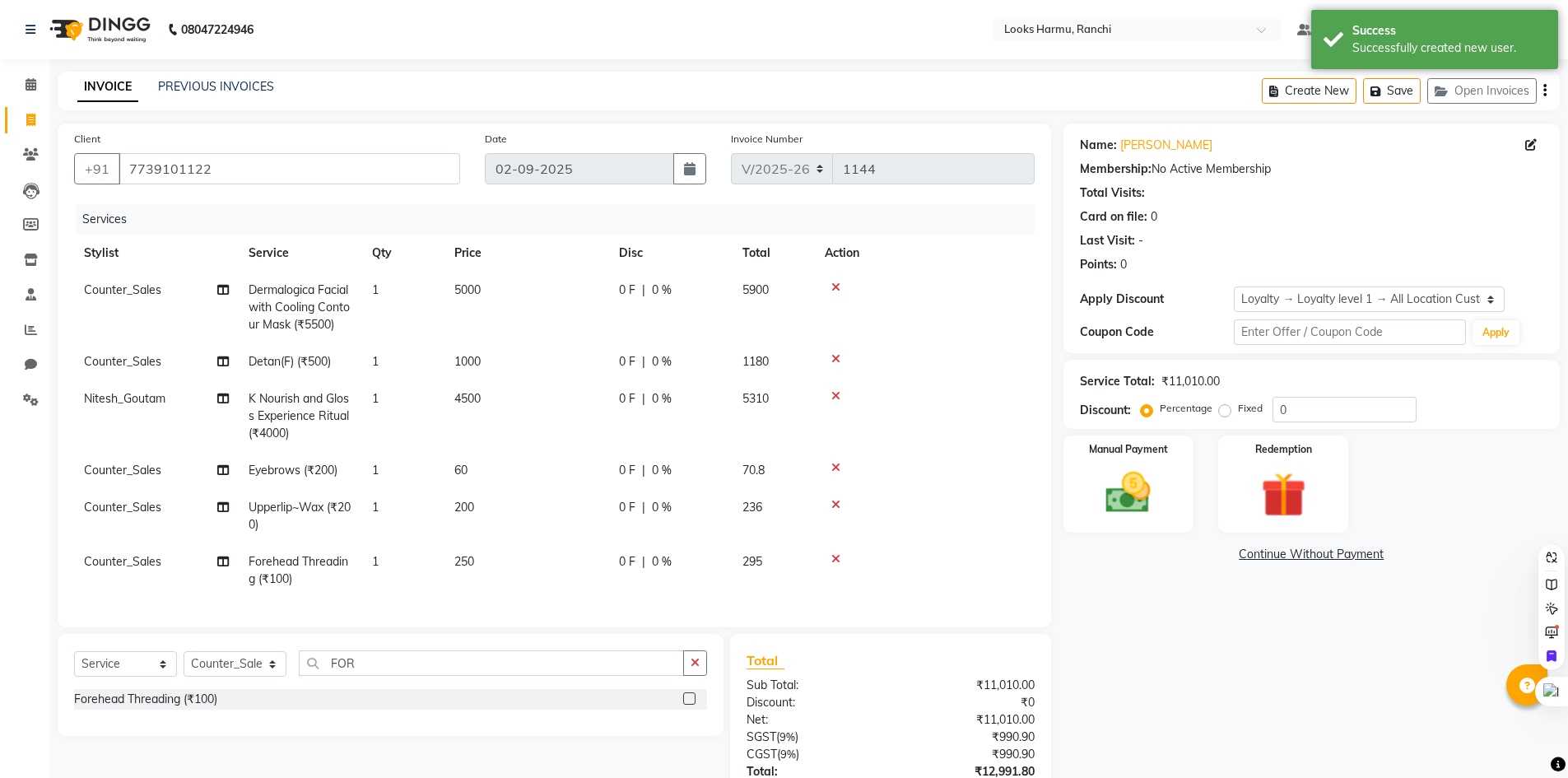
click at [877, 80] on div "INVOICE PREVIOUS INVOICES Create New Save Open Invoices" at bounding box center [808, 91] width 1502 height 39
click at [1173, 597] on div "Name: Neetu Singh Membership: No Active Membership Total Visits: Card on file: …" at bounding box center [1318, 508] width 509 height 769
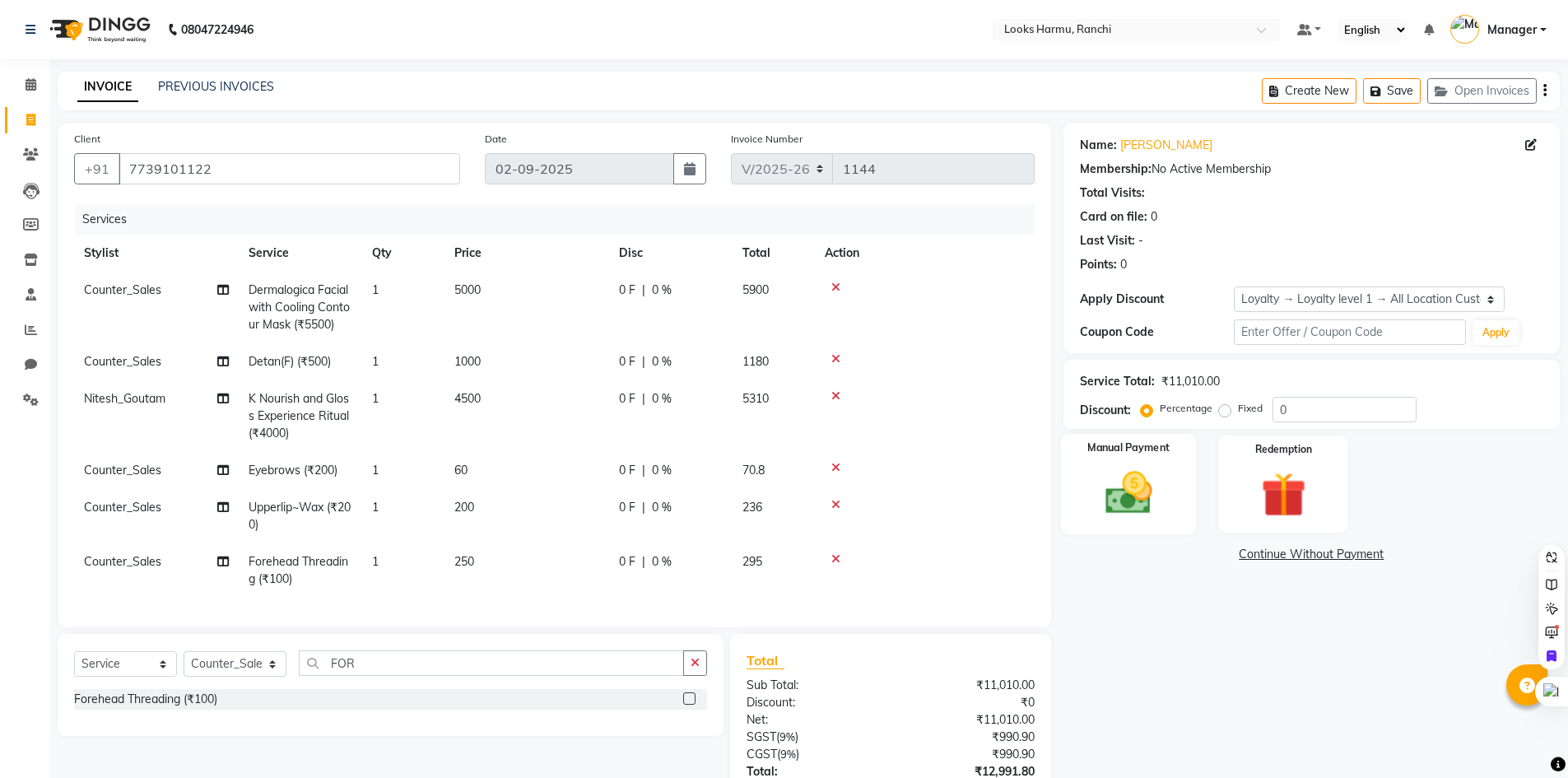
click at [1133, 508] on img at bounding box center [1128, 493] width 75 height 53
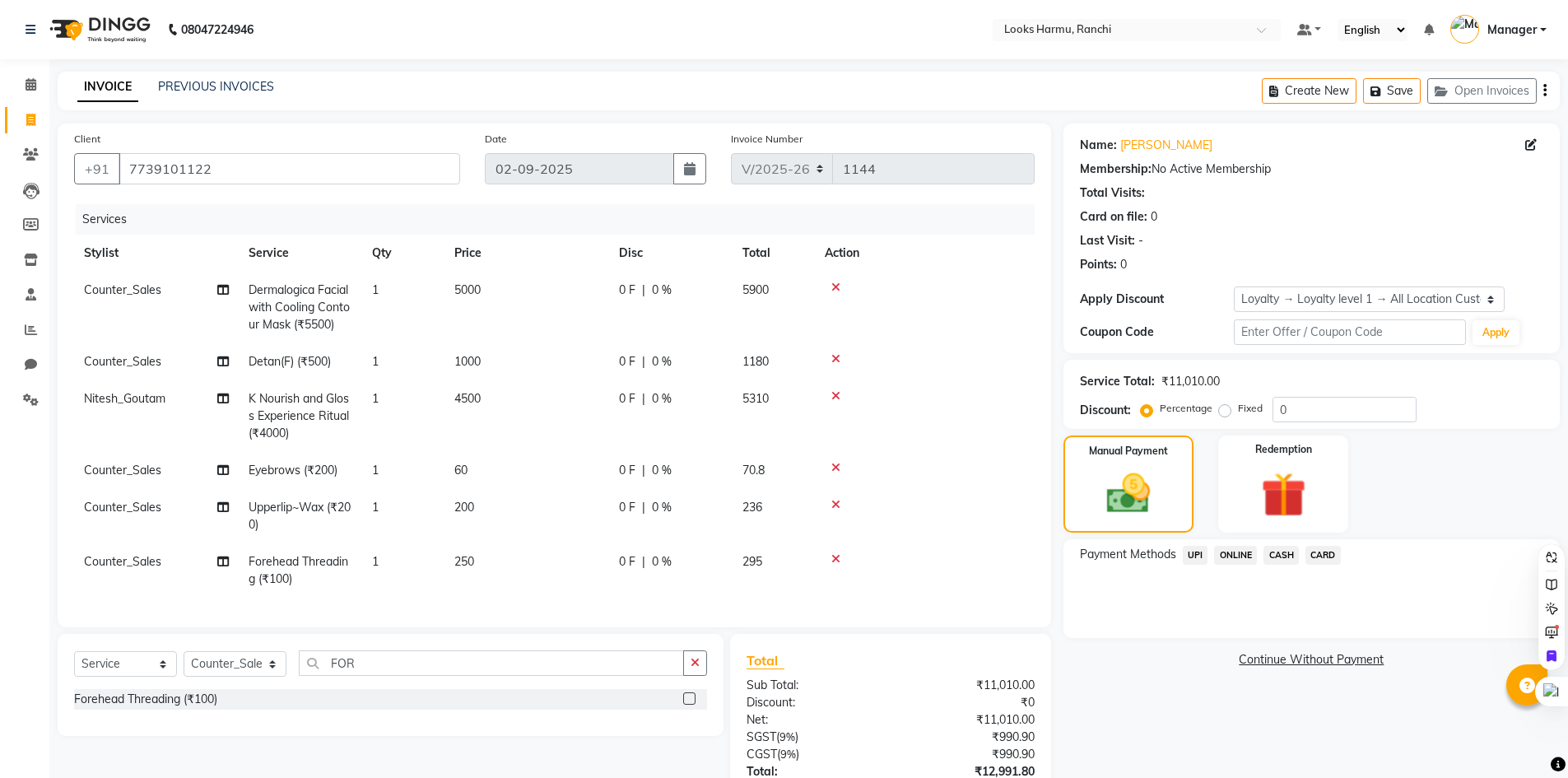
click at [940, 74] on div "INVOICE PREVIOUS INVOICES Create New Save Open Invoices" at bounding box center [808, 91] width 1502 height 39
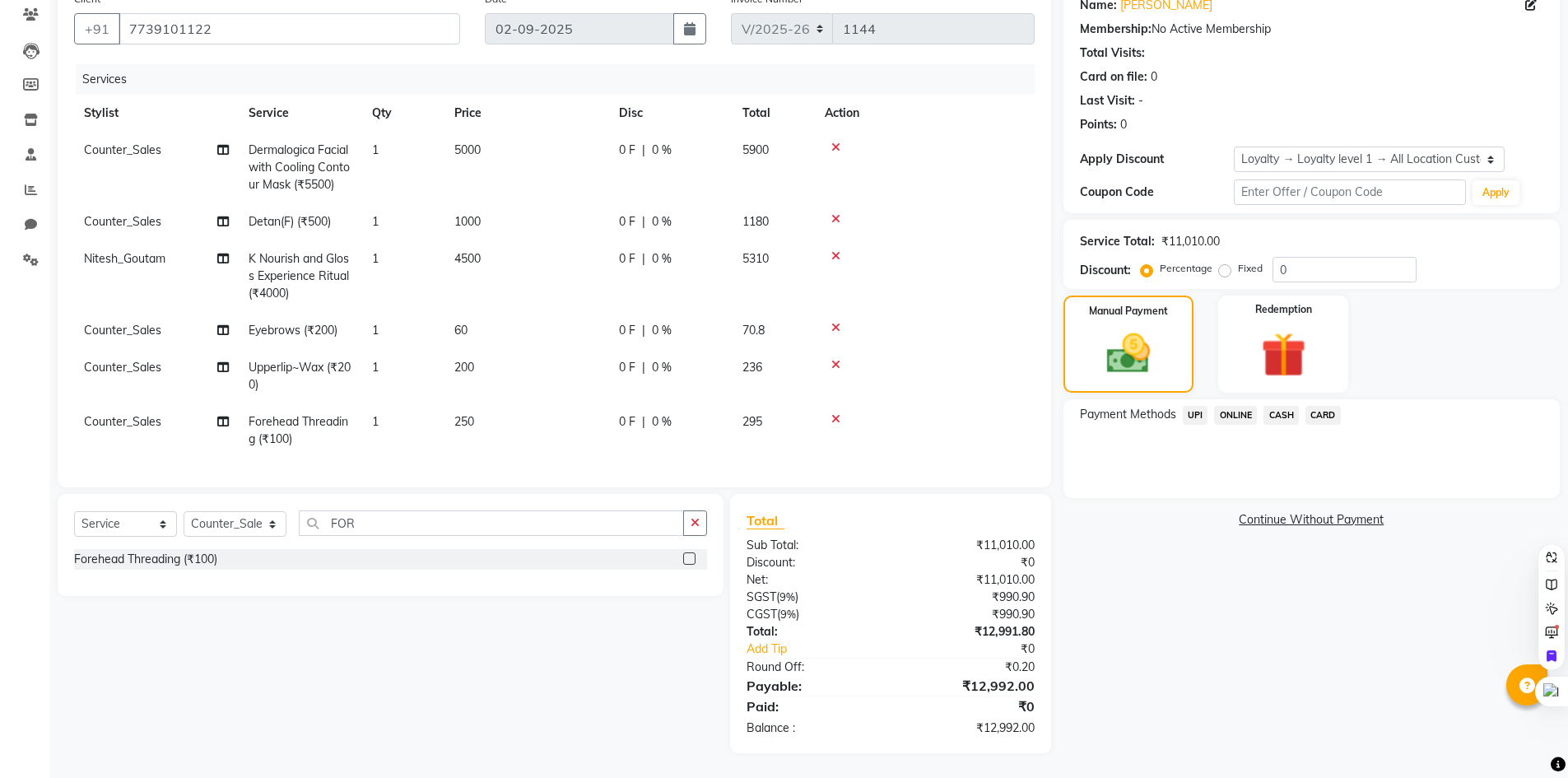
click at [1494, 309] on div "Manual Payment Redemption" at bounding box center [1312, 344] width 521 height 97
click at [1283, 340] on img at bounding box center [1282, 354] width 75 height 58
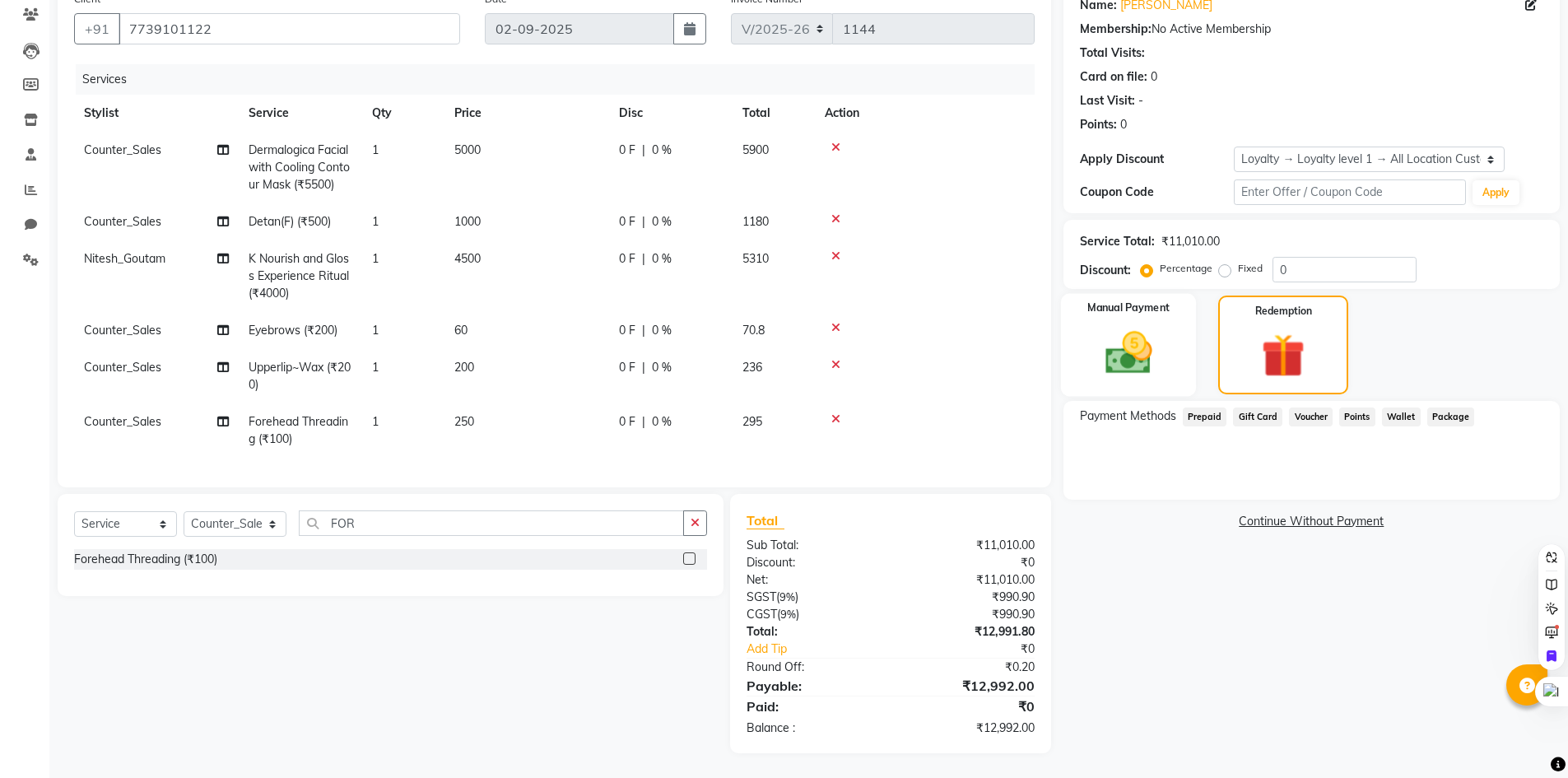
drag, startPoint x: 1165, startPoint y: 348, endPoint x: 1211, endPoint y: 358, distance: 47.1
click at [1165, 349] on img at bounding box center [1128, 352] width 74 height 52
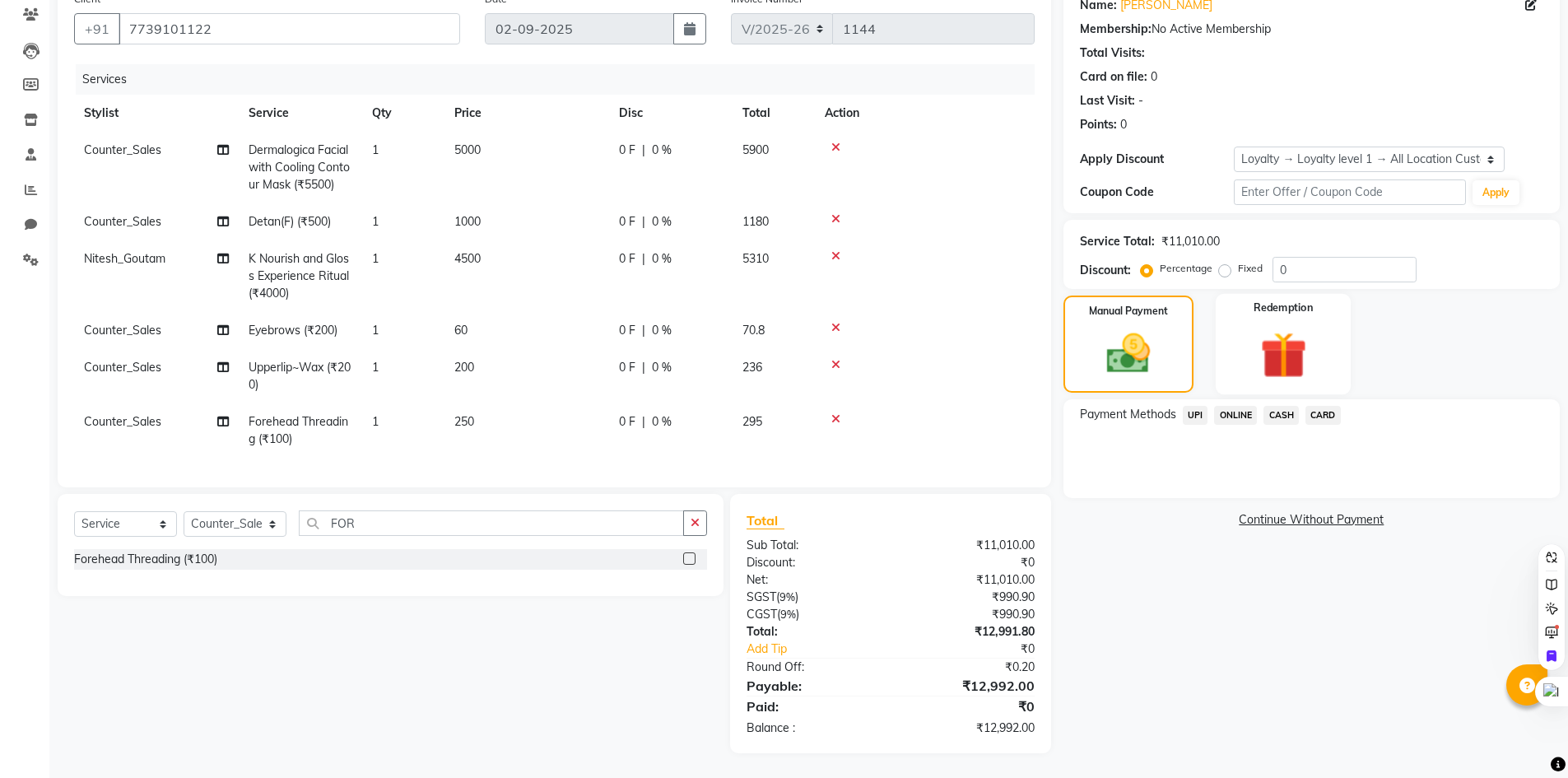
click at [1317, 355] on img at bounding box center [1282, 354] width 75 height 58
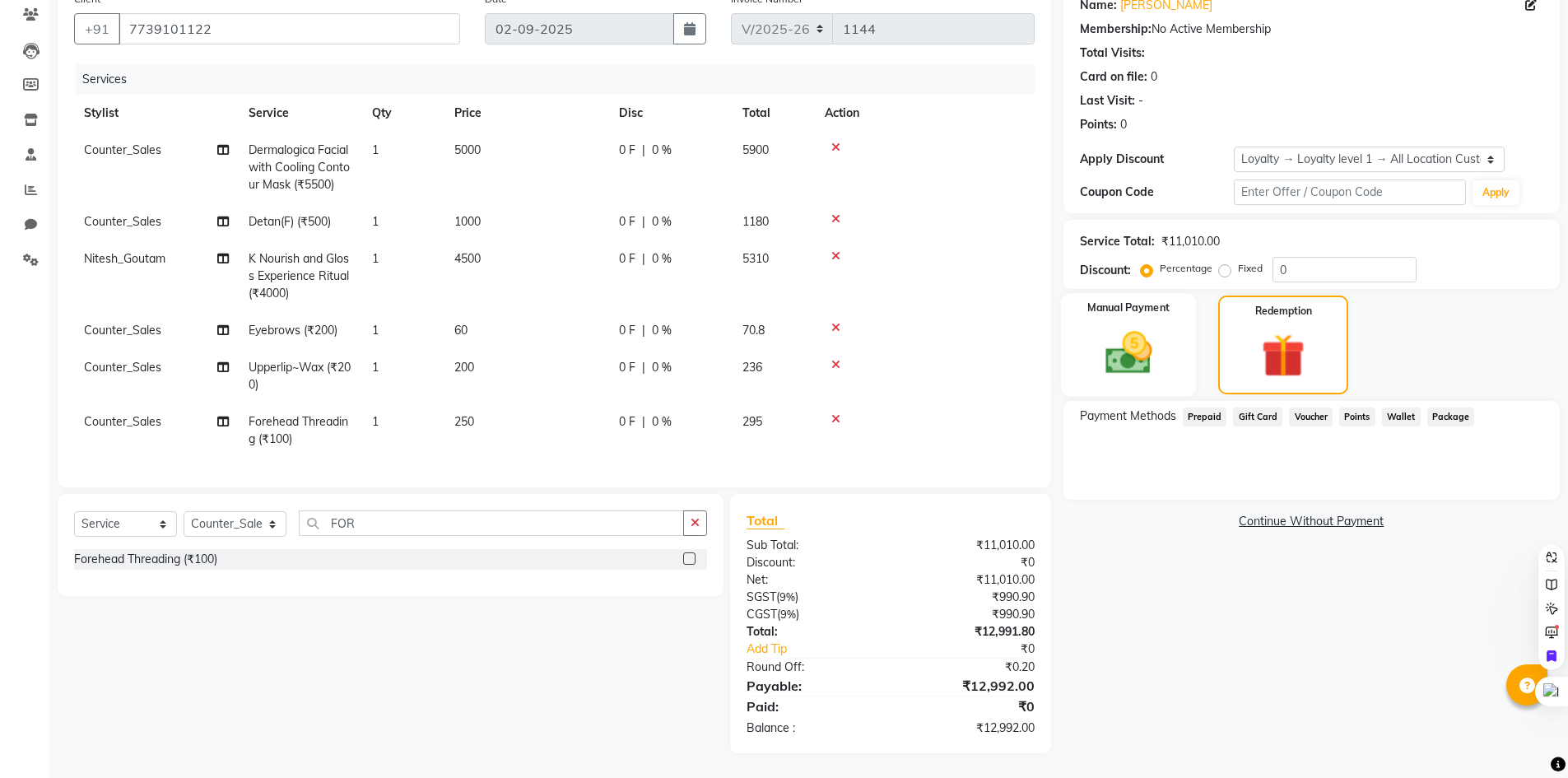
click at [1142, 354] on img at bounding box center [1128, 352] width 75 height 53
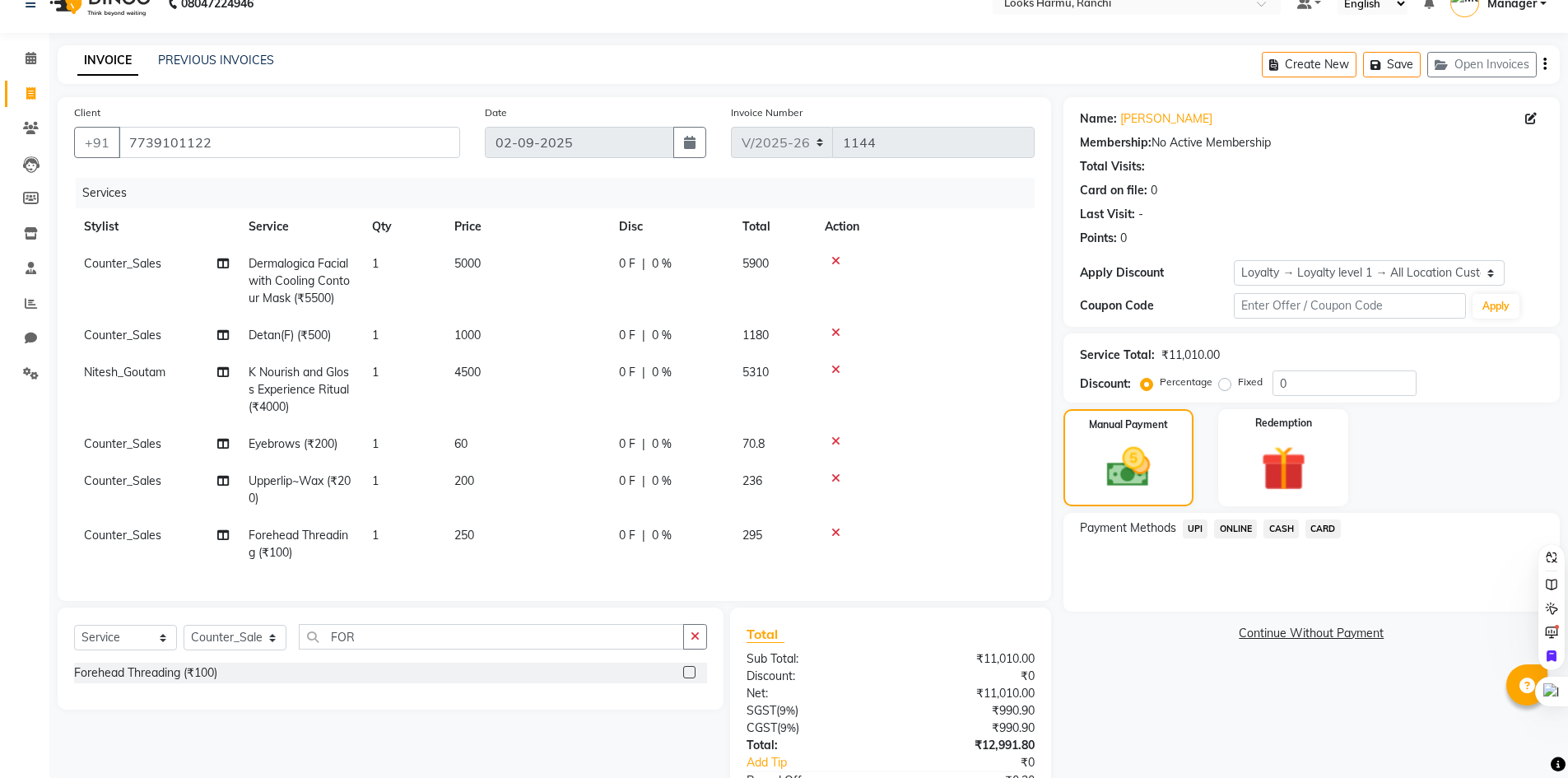
scroll to position [0, 0]
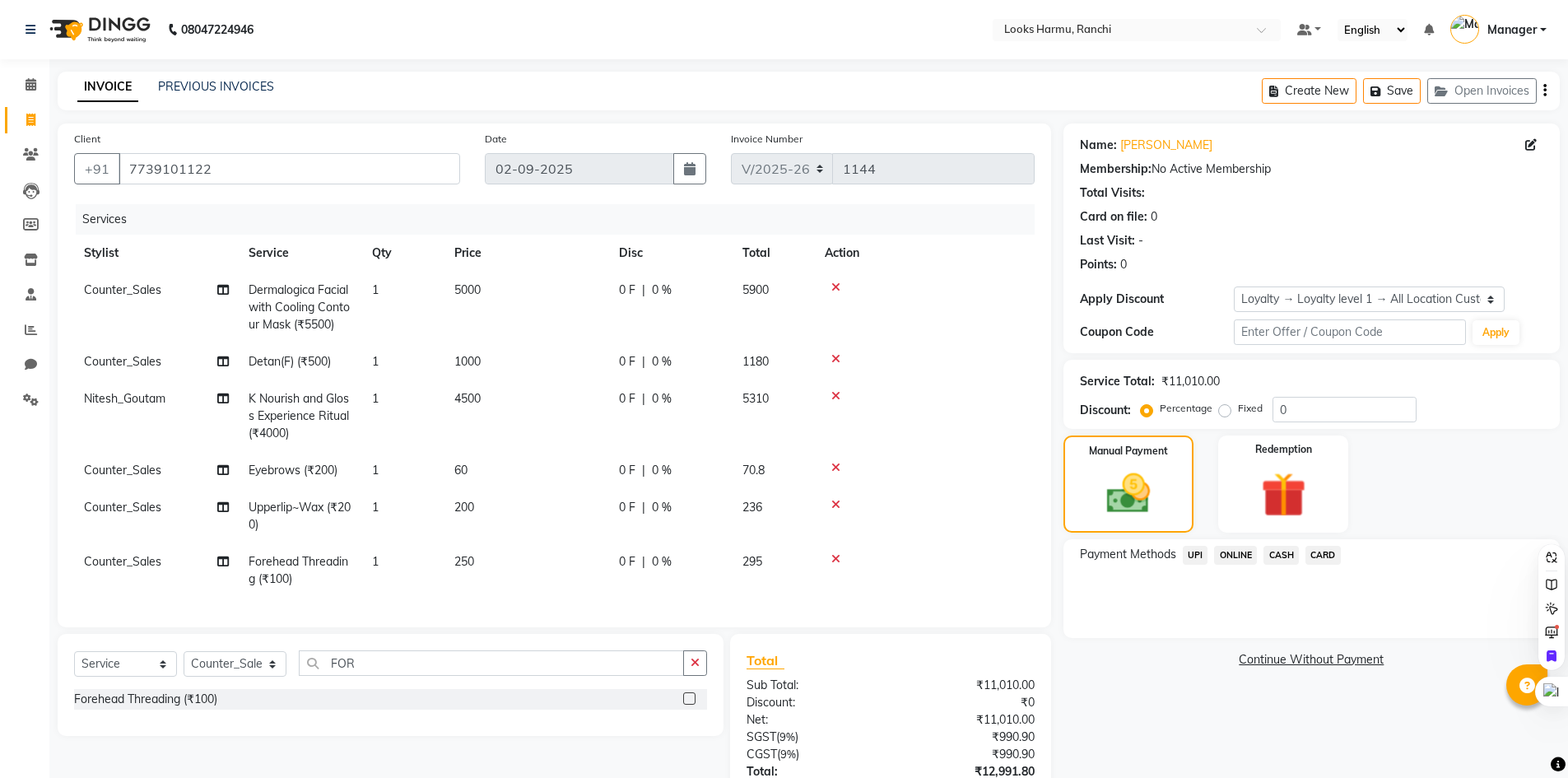
click at [1112, 64] on div "08047224946 Select Location × Looks Harmu, Ranchi Default Panel My Panel Englis…" at bounding box center [784, 458] width 1568 height 917
click at [1205, 557] on span "UPI" at bounding box center [1196, 556] width 26 height 19
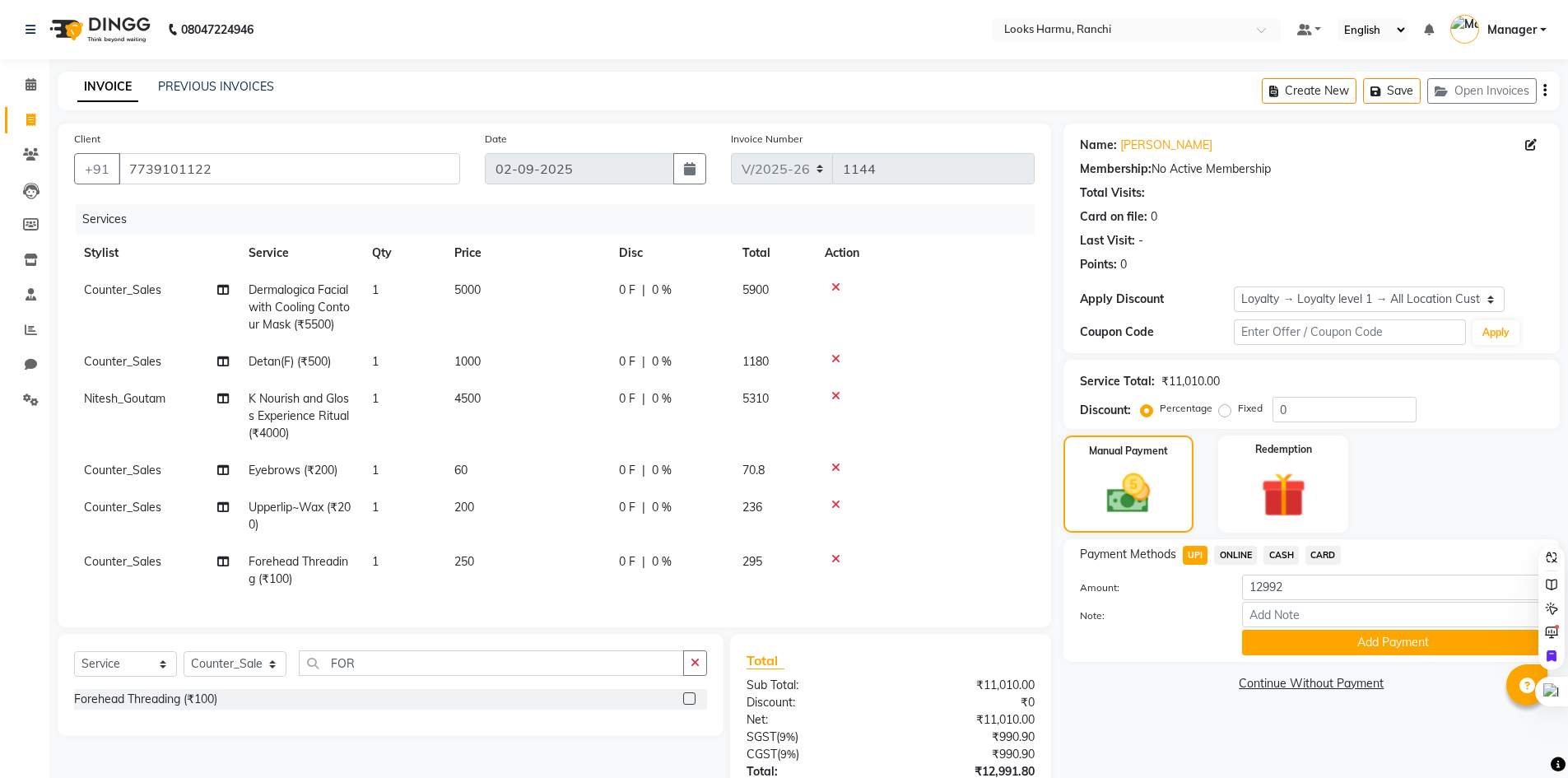
click at [1234, 559] on span "ONLINE" at bounding box center [1235, 556] width 43 height 19
click at [1283, 554] on span "CASH" at bounding box center [1281, 556] width 35 height 19
click at [1194, 551] on span "UPI" at bounding box center [1196, 556] width 26 height 19
drag, startPoint x: 976, startPoint y: 22, endPoint x: 1130, endPoint y: 14, distance: 154.2
click at [1130, 14] on nav "08047224946 Select Location × Looks Harmu, Ranchi Default Panel My Panel Englis…" at bounding box center [784, 30] width 1568 height 59
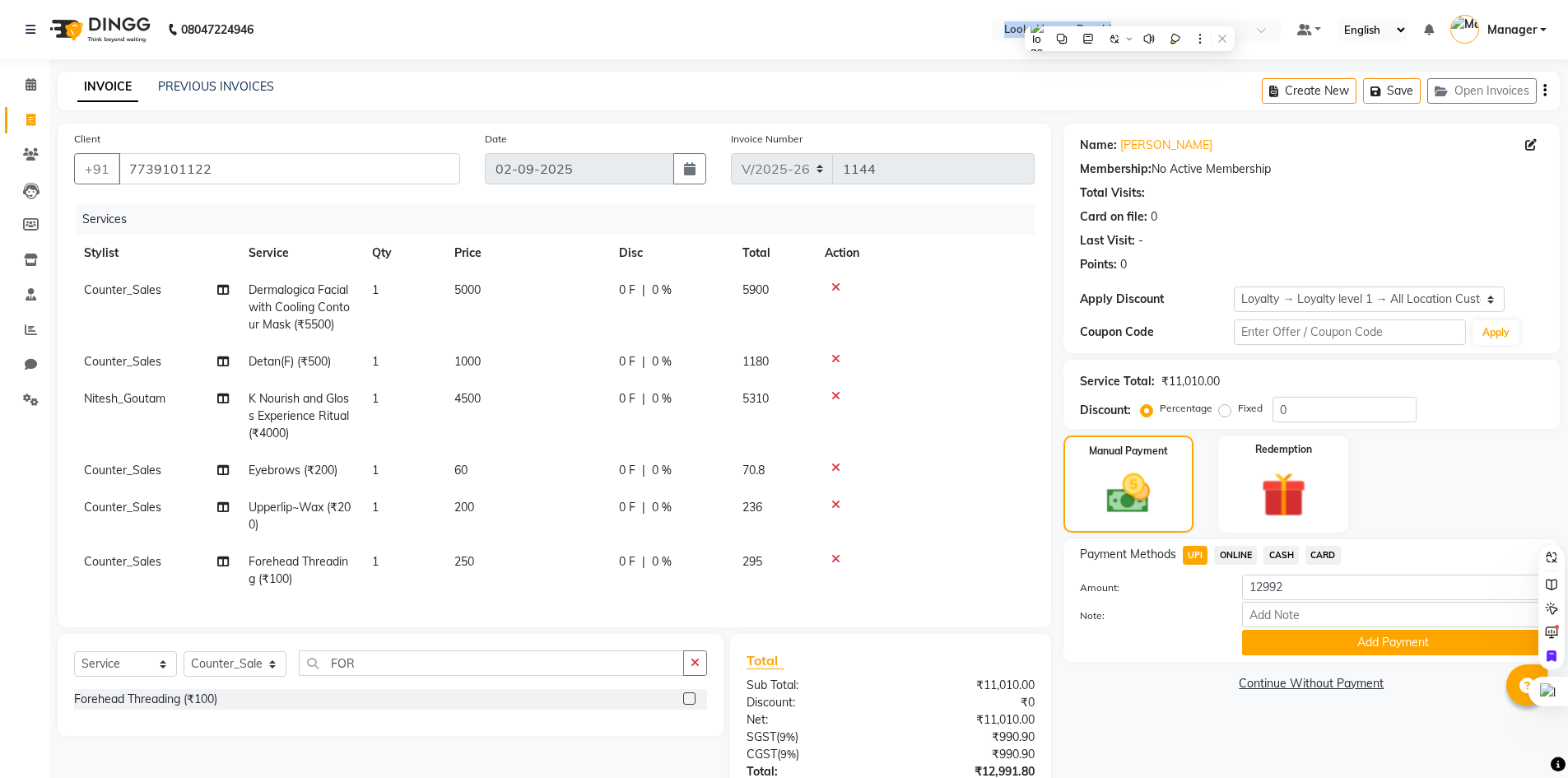
click at [892, 32] on nav "08047224946 Select Location × Looks Harmu, Ranchi Default Panel My Panel Englis…" at bounding box center [784, 30] width 1568 height 59
click at [931, 34] on nav "08047224946 Select Location × Looks Harmu, Ranchi Default Panel My Panel Englis…" at bounding box center [784, 30] width 1568 height 59
click at [889, 28] on nav "08047224946 Select Location × Looks Harmu, Ranchi Default Panel My Panel Englis…" at bounding box center [784, 30] width 1568 height 59
click at [967, 21] on nav "08047224946 Select Location × Looks Harmu, Ranchi Default Panel My Panel Englis…" at bounding box center [784, 30] width 1568 height 59
click at [214, 167] on input "7739101122" at bounding box center [289, 168] width 342 height 32
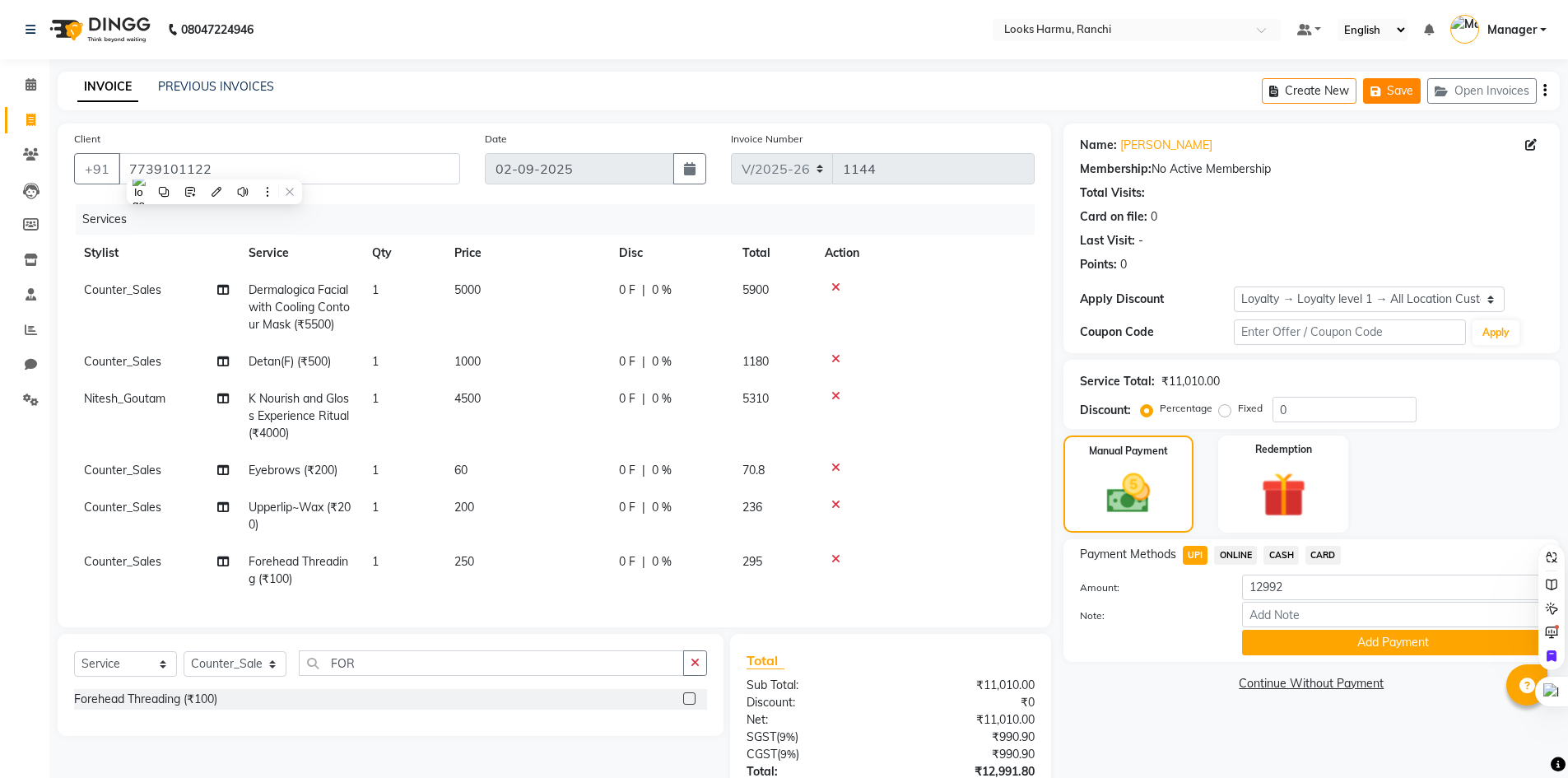
click at [1387, 91] on button "Save" at bounding box center [1391, 91] width 57 height 26
click at [34, 122] on icon at bounding box center [31, 119] width 9 height 12
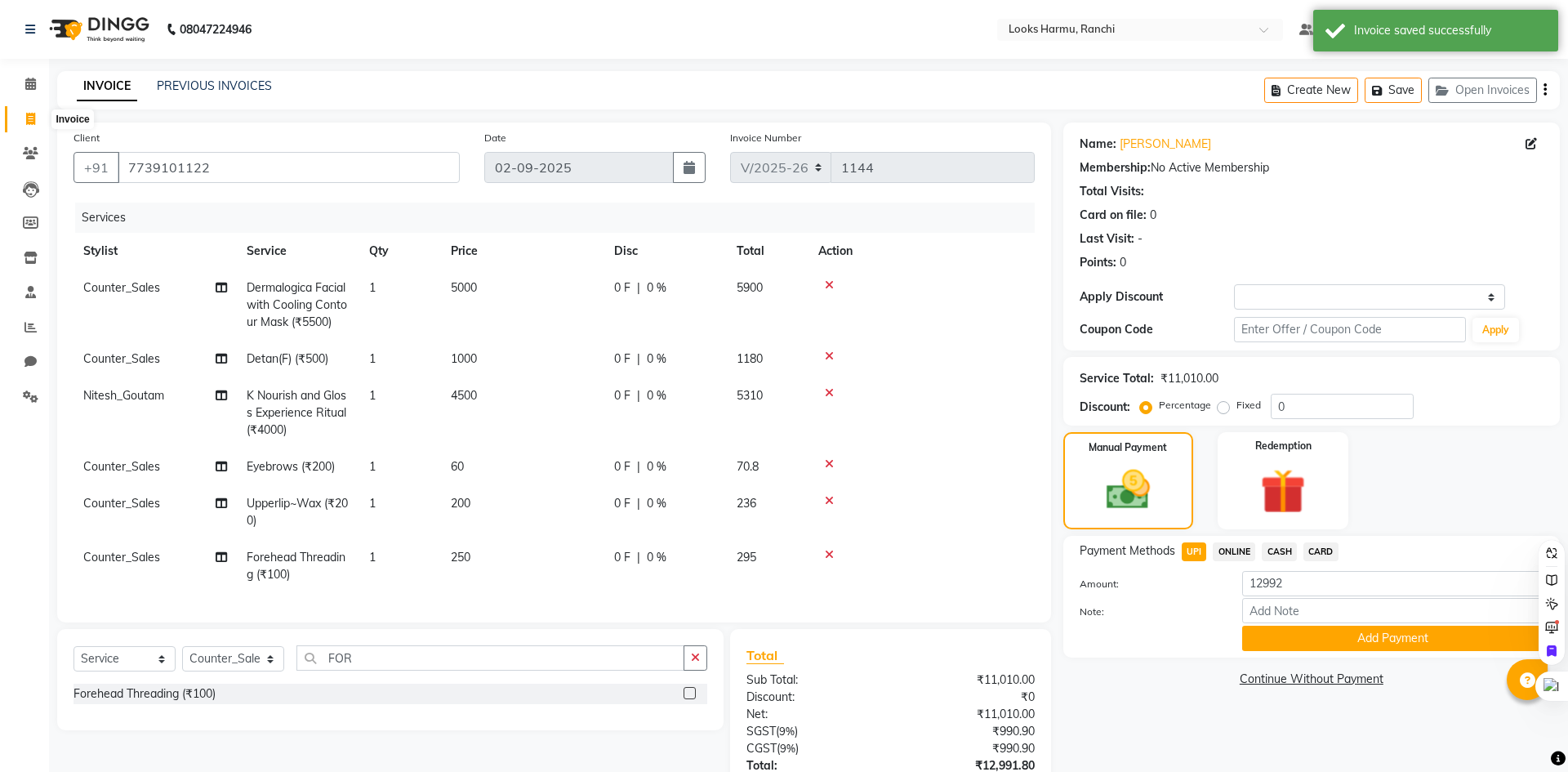
select select "service"
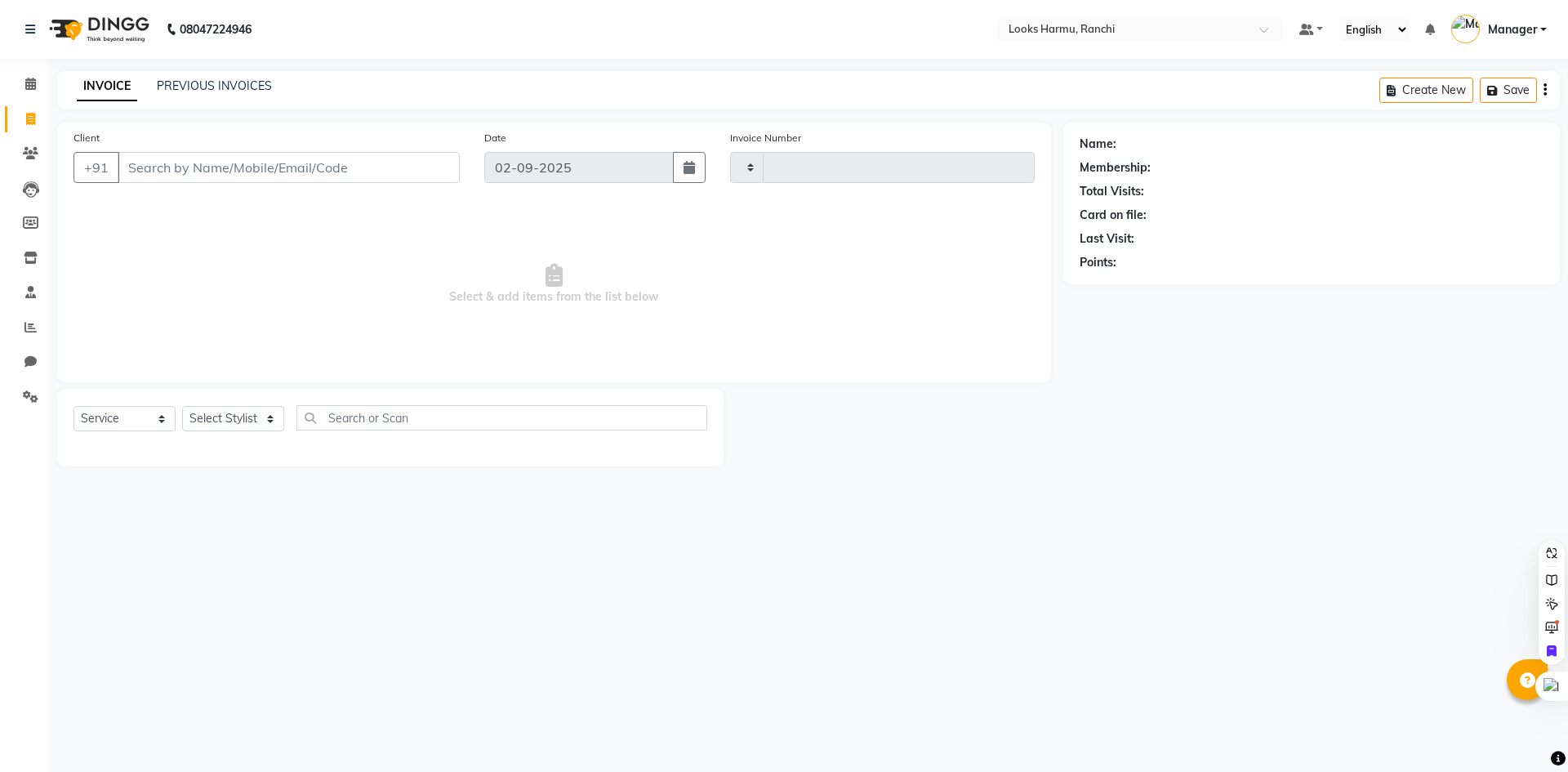
type input "1147"
select select "6247"
select select "V"
select select "47538"
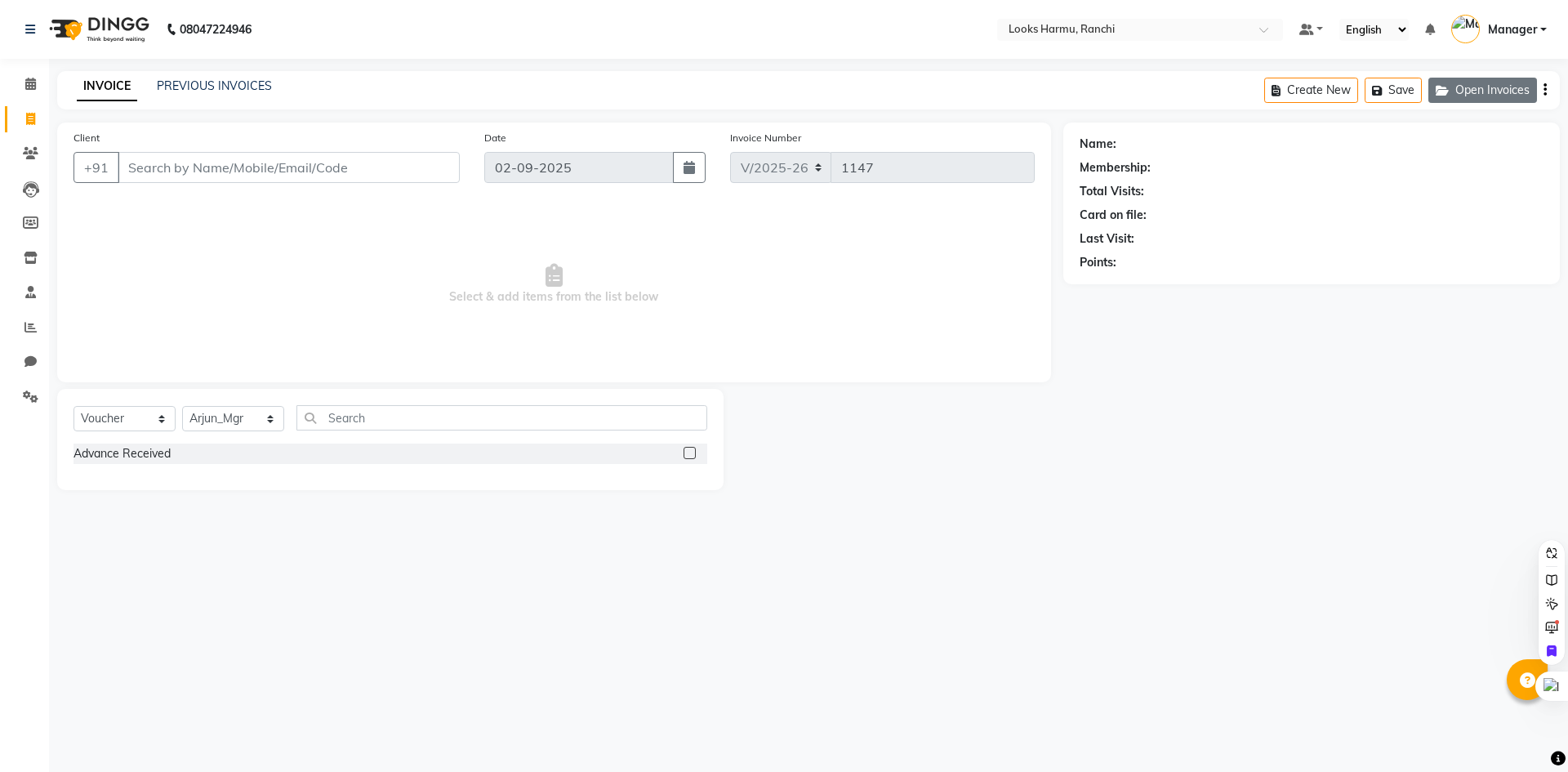
click at [1490, 90] on button "Open Invoices" at bounding box center [1483, 90] width 109 height 26
click at [1487, 92] on button "Open Invoices" at bounding box center [1483, 90] width 109 height 26
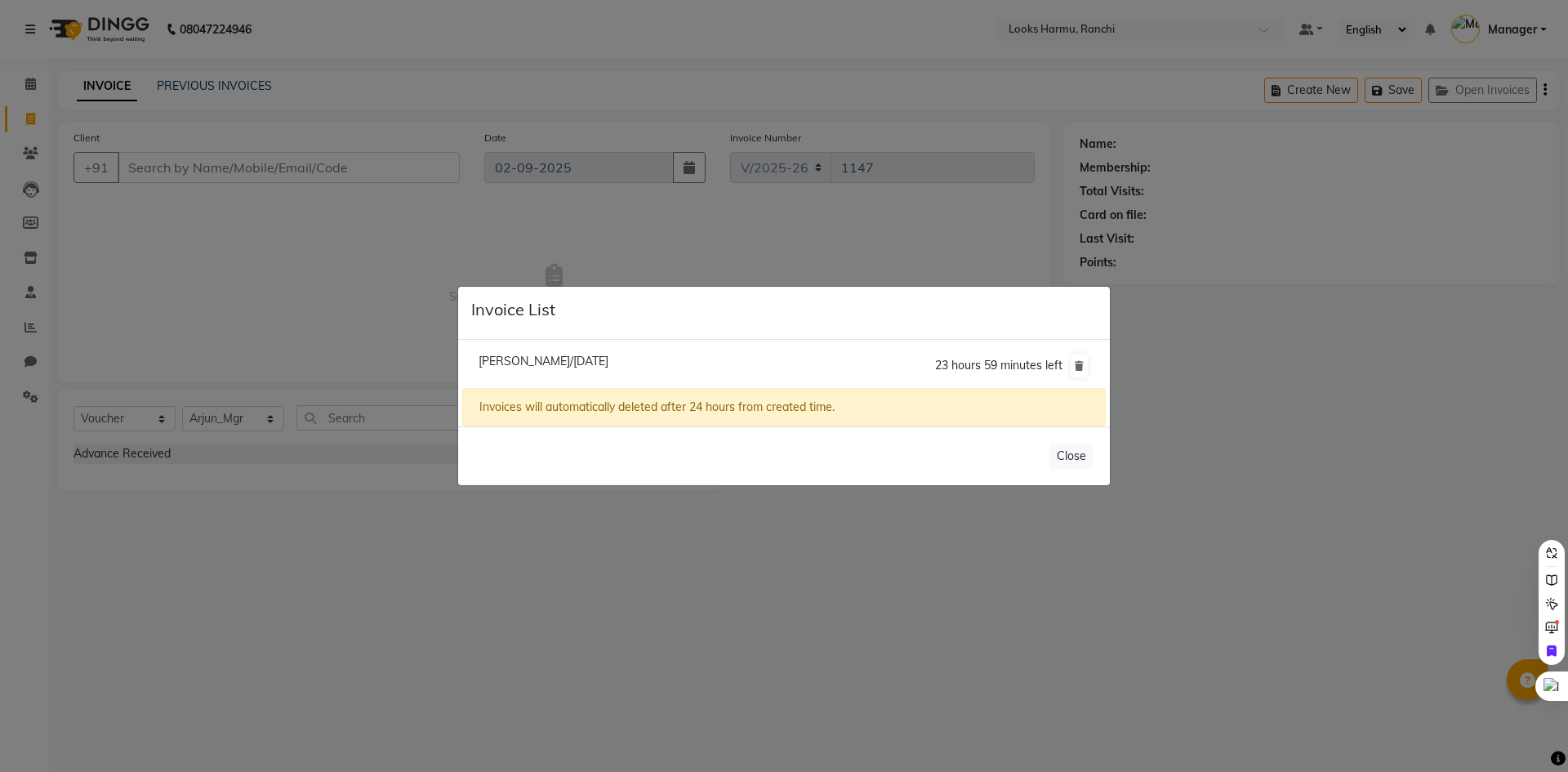
click at [605, 354] on span "Neetu Singh/02 September 2025" at bounding box center [543, 361] width 130 height 15
type input "7739101122"
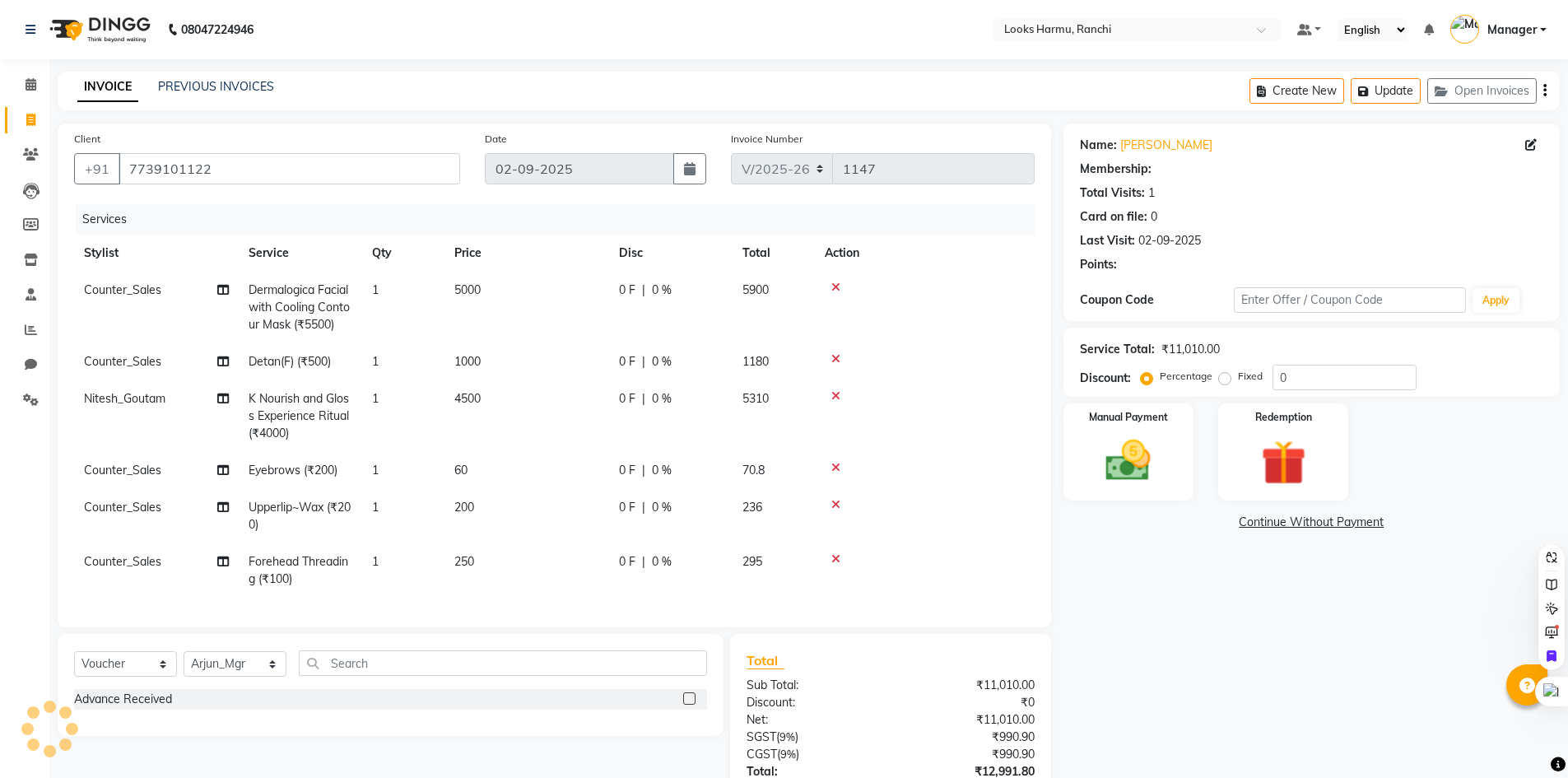
select select "1: Object"
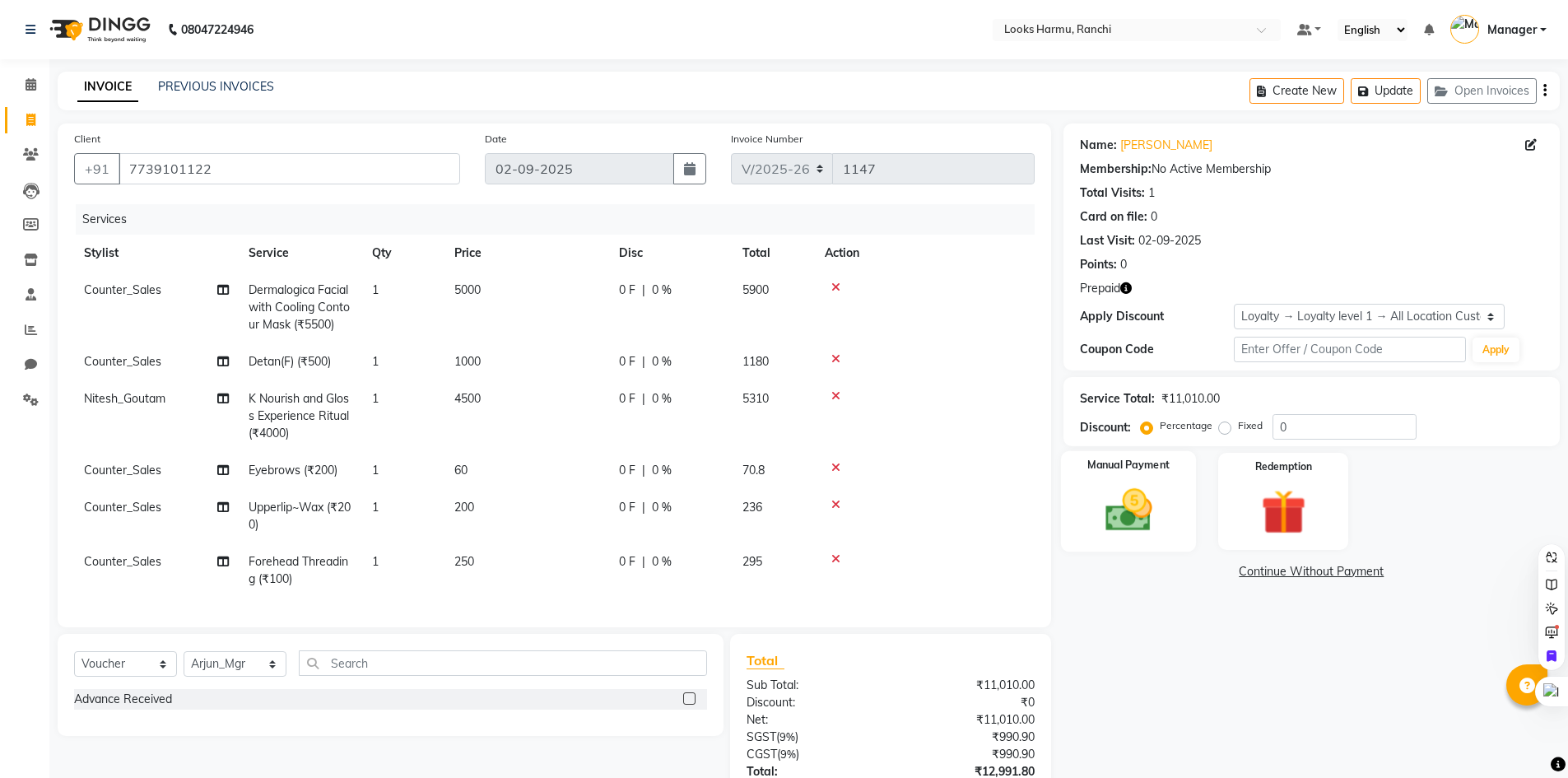
click at [1166, 486] on img at bounding box center [1128, 510] width 75 height 53
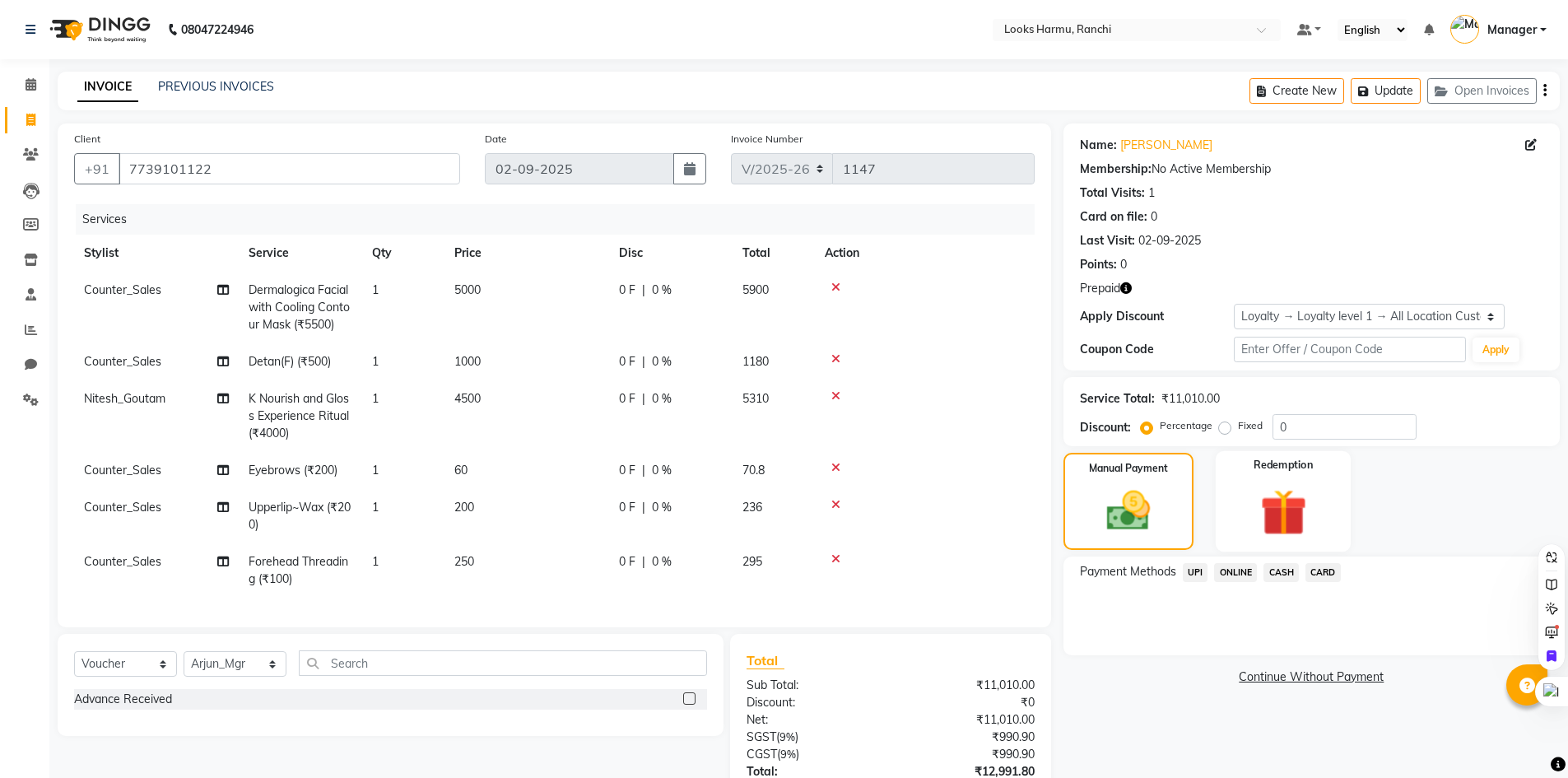
click at [1278, 508] on img at bounding box center [1282, 512] width 75 height 58
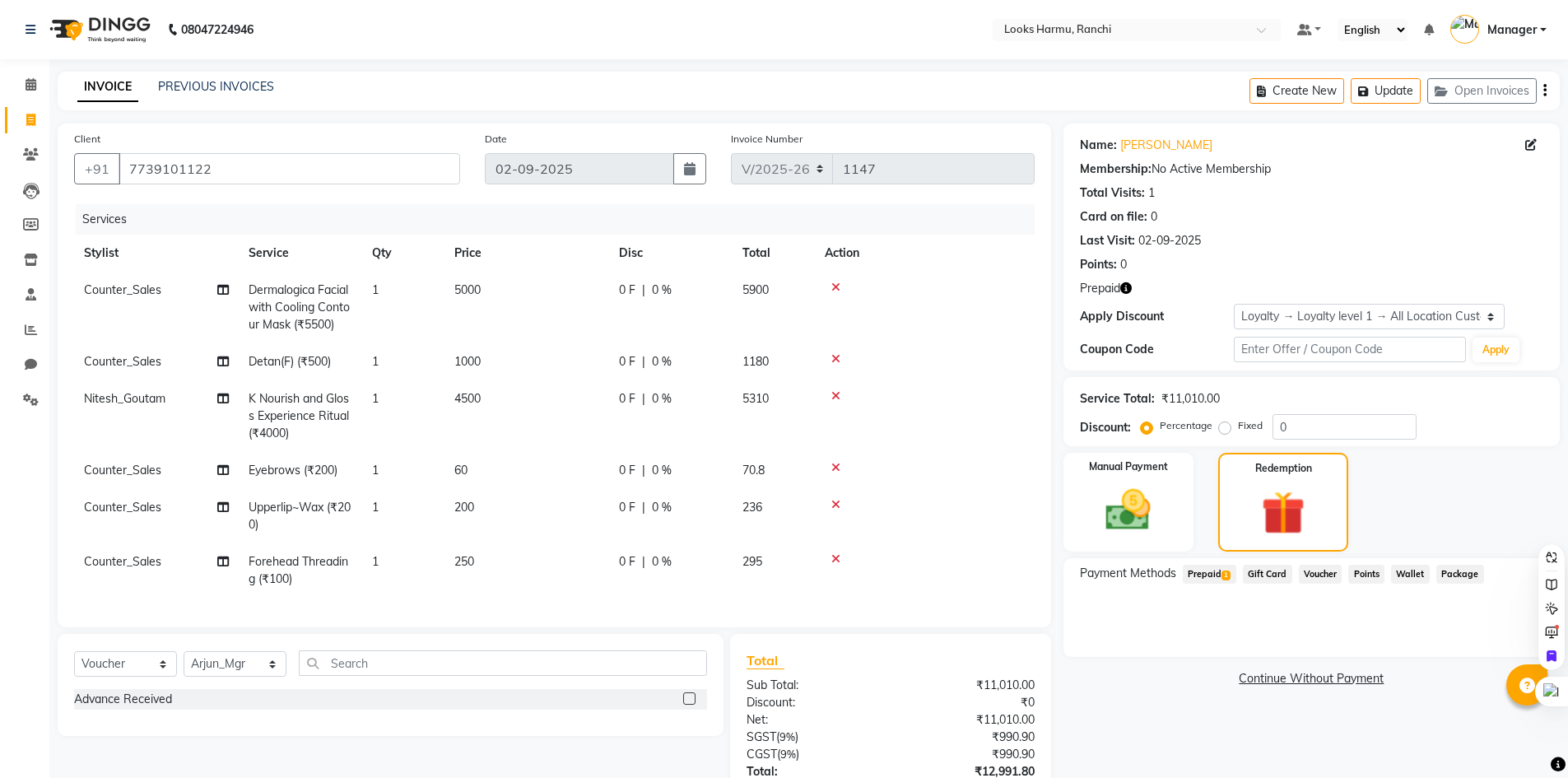
click at [1219, 576] on span "Prepaid 1" at bounding box center [1210, 574] width 53 height 19
click at [836, 360] on icon at bounding box center [836, 359] width 9 height 11
type input "22949"
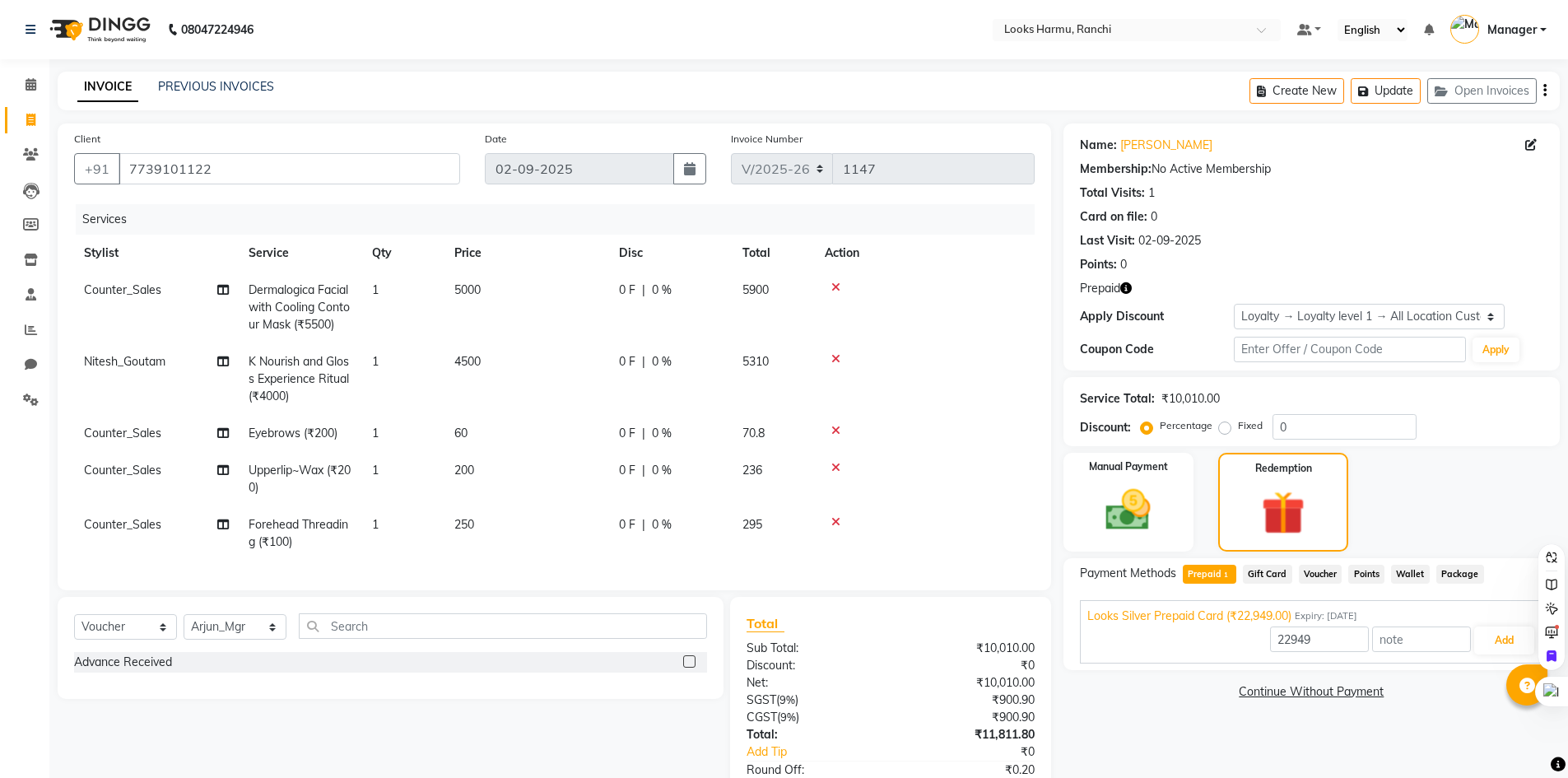
click at [838, 515] on icon at bounding box center [836, 521] width 9 height 11
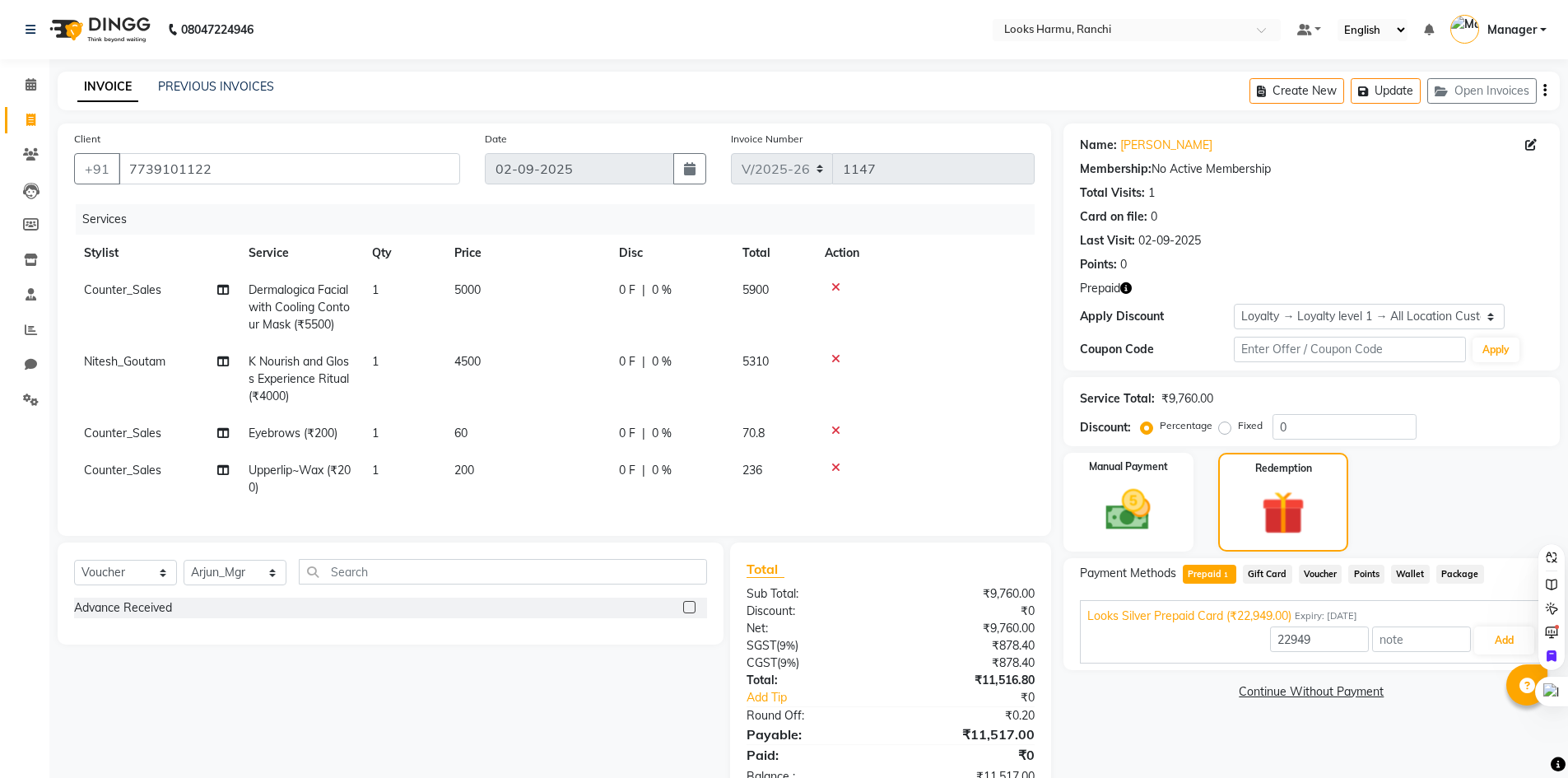
click at [1272, 571] on span "Gift Card" at bounding box center [1268, 574] width 50 height 19
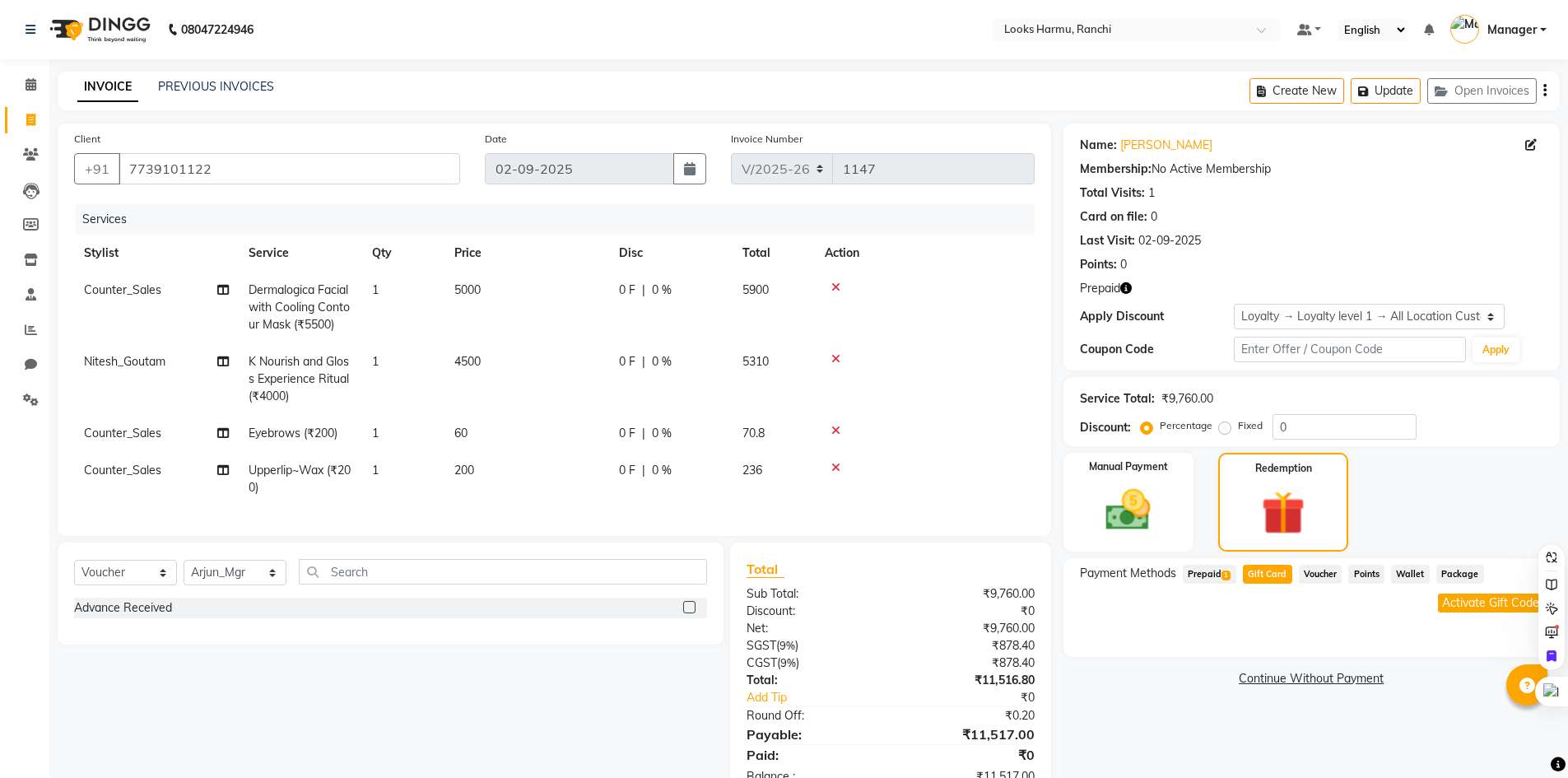
click at [1202, 576] on span "Prepaid 1" at bounding box center [1210, 574] width 53 height 19
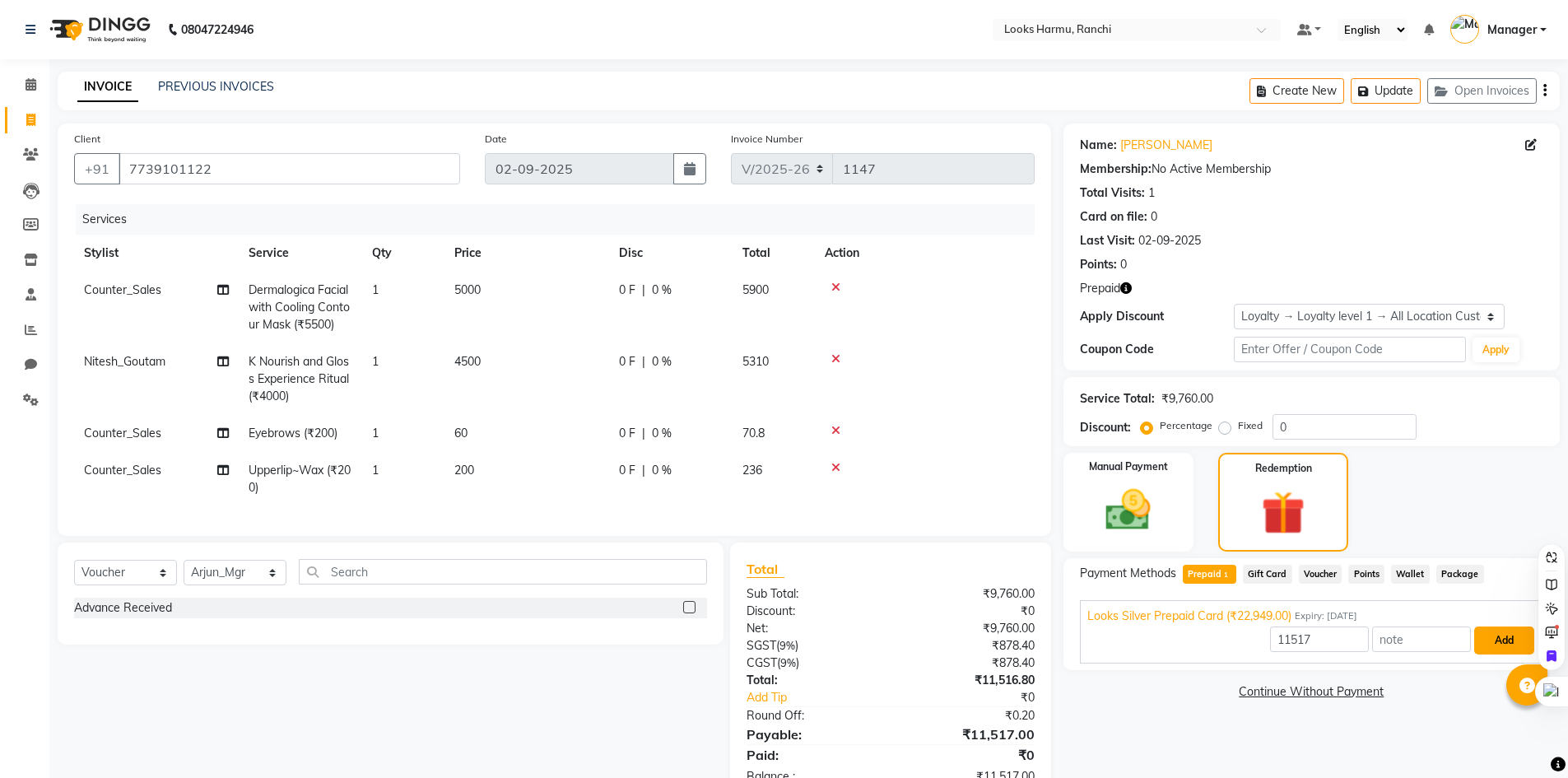
click at [1499, 647] on button "Add" at bounding box center [1504, 640] width 60 height 28
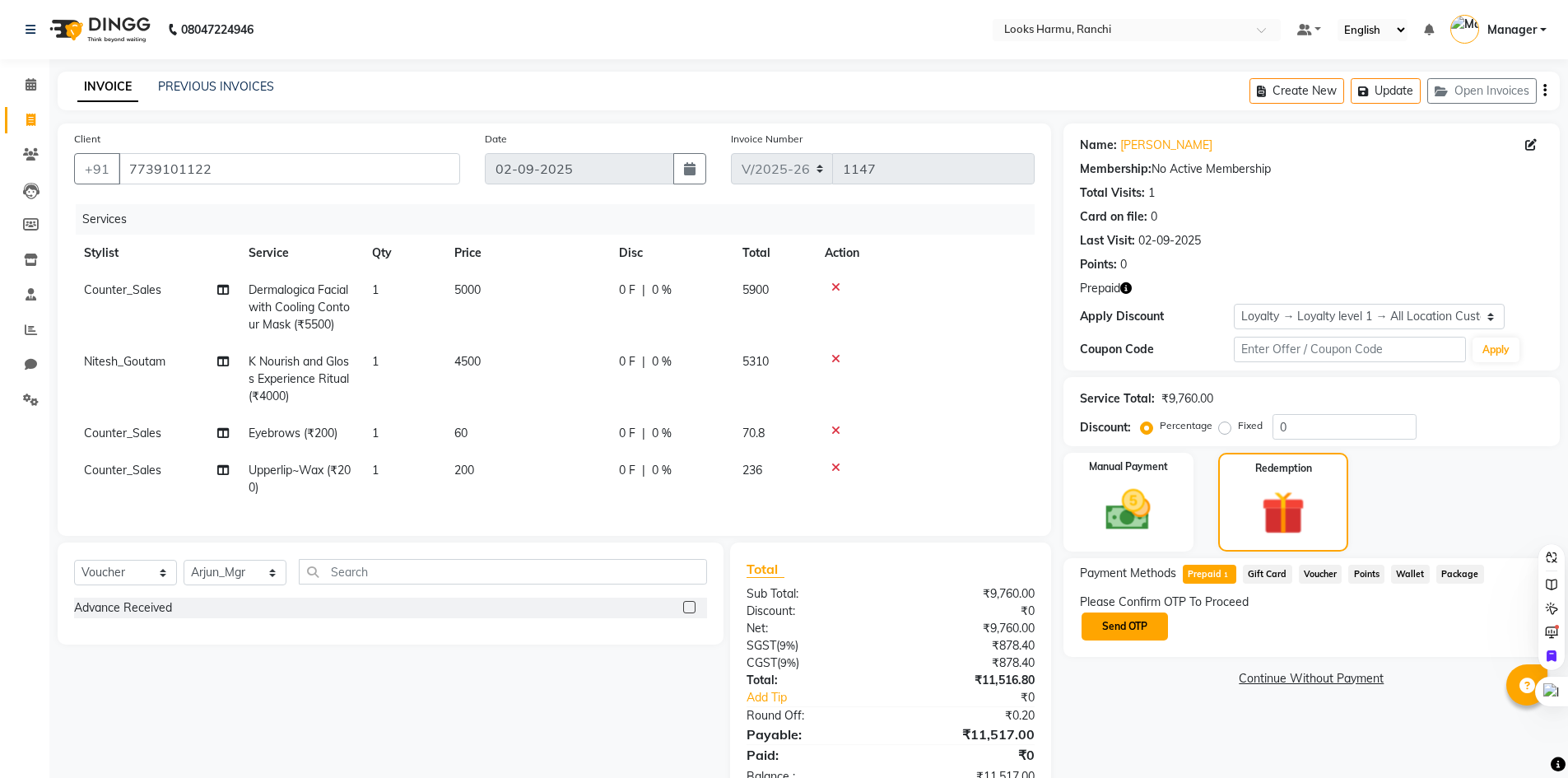
drag, startPoint x: 1100, startPoint y: 623, endPoint x: 1155, endPoint y: 629, distance: 55.3
click at [1101, 623] on button "Send OTP" at bounding box center [1125, 625] width 87 height 28
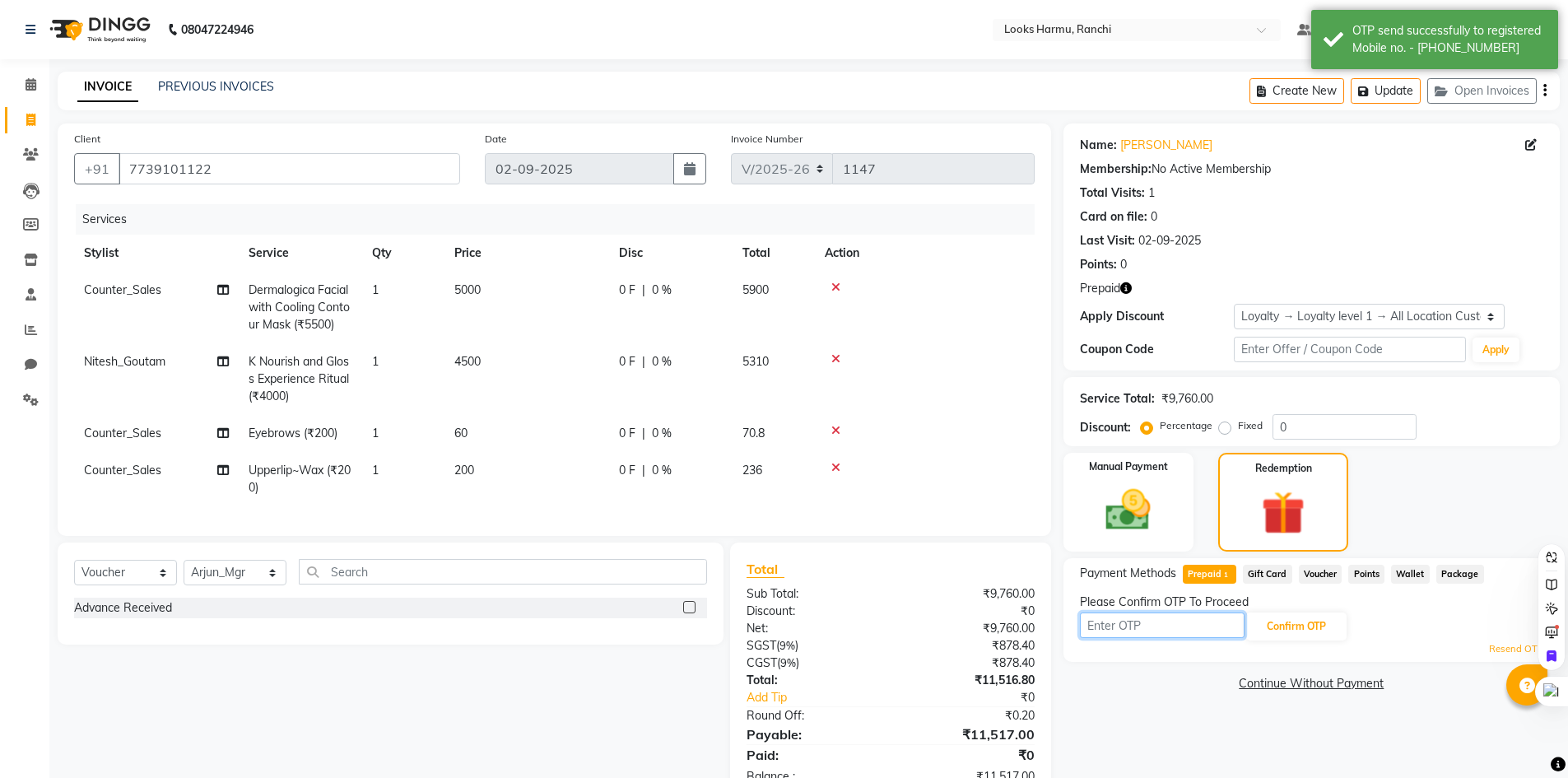
click at [1154, 621] on input "text" at bounding box center [1162, 624] width 164 height 26
type input "7736"
click at [1286, 618] on button "Confirm OTP" at bounding box center [1296, 625] width 100 height 28
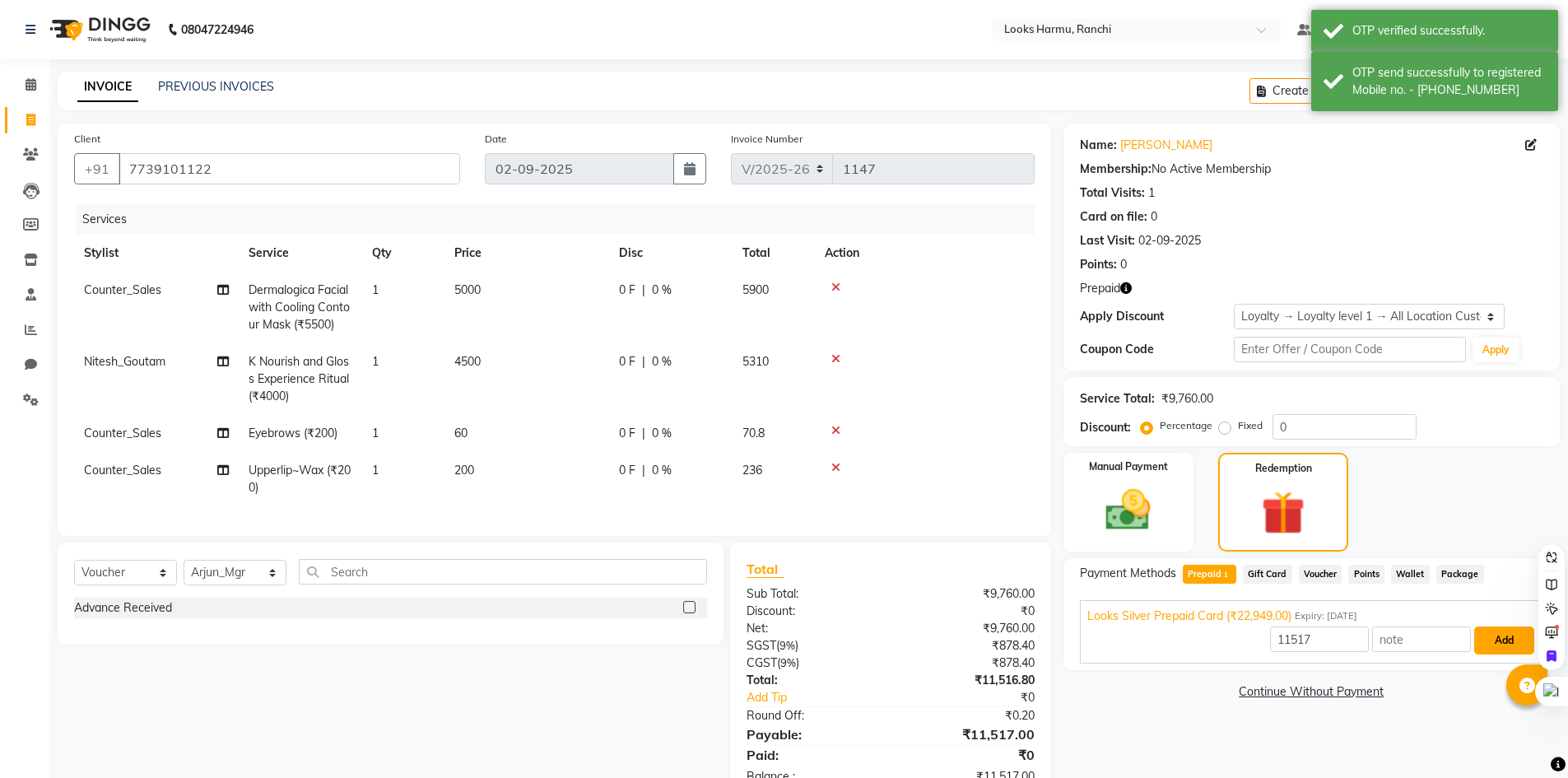
click at [1508, 629] on button "Add" at bounding box center [1504, 640] width 60 height 28
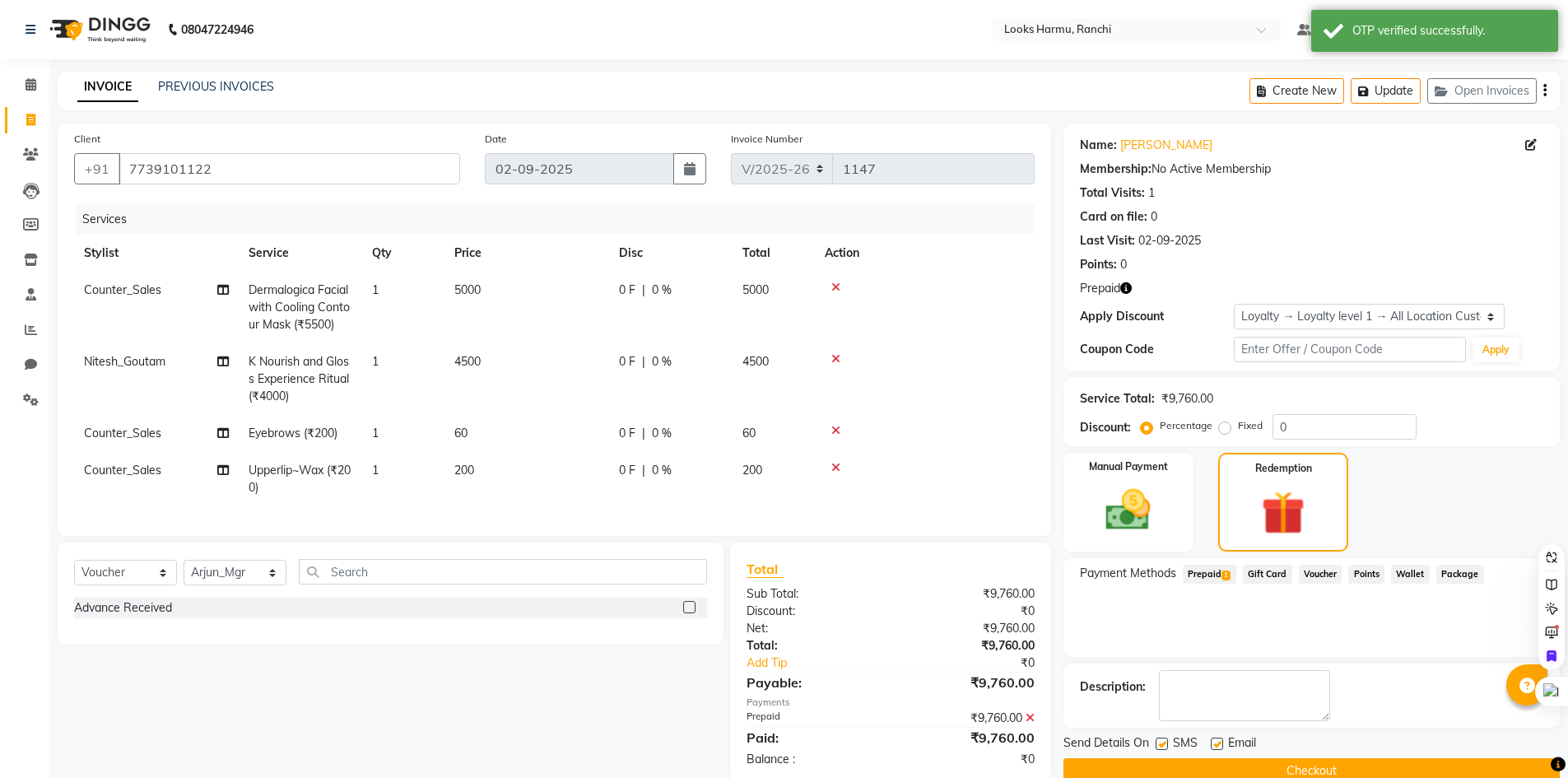
click at [1331, 768] on button "Checkout" at bounding box center [1312, 770] width 497 height 26
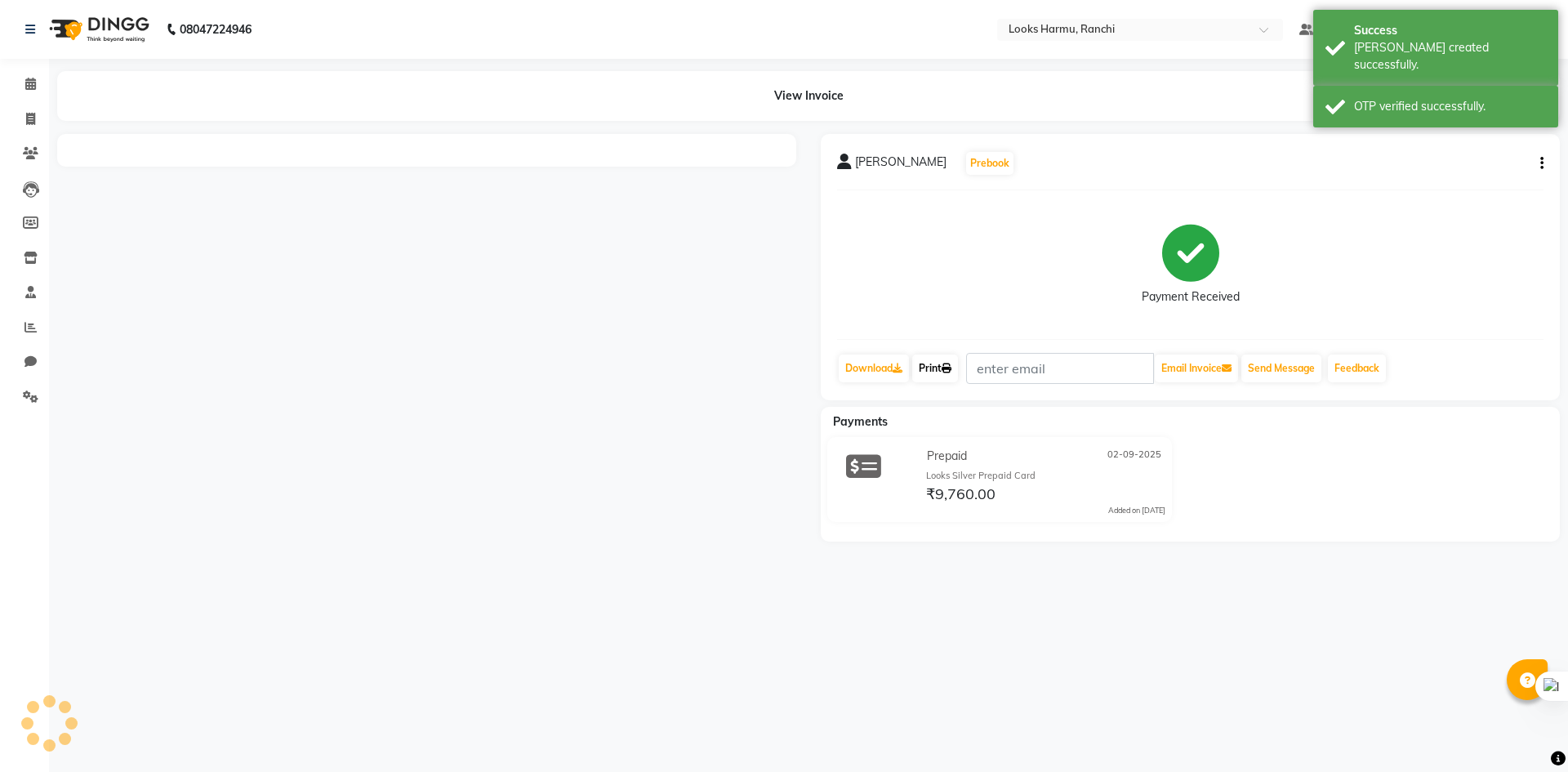
click at [938, 372] on link "Print" at bounding box center [935, 368] width 45 height 27
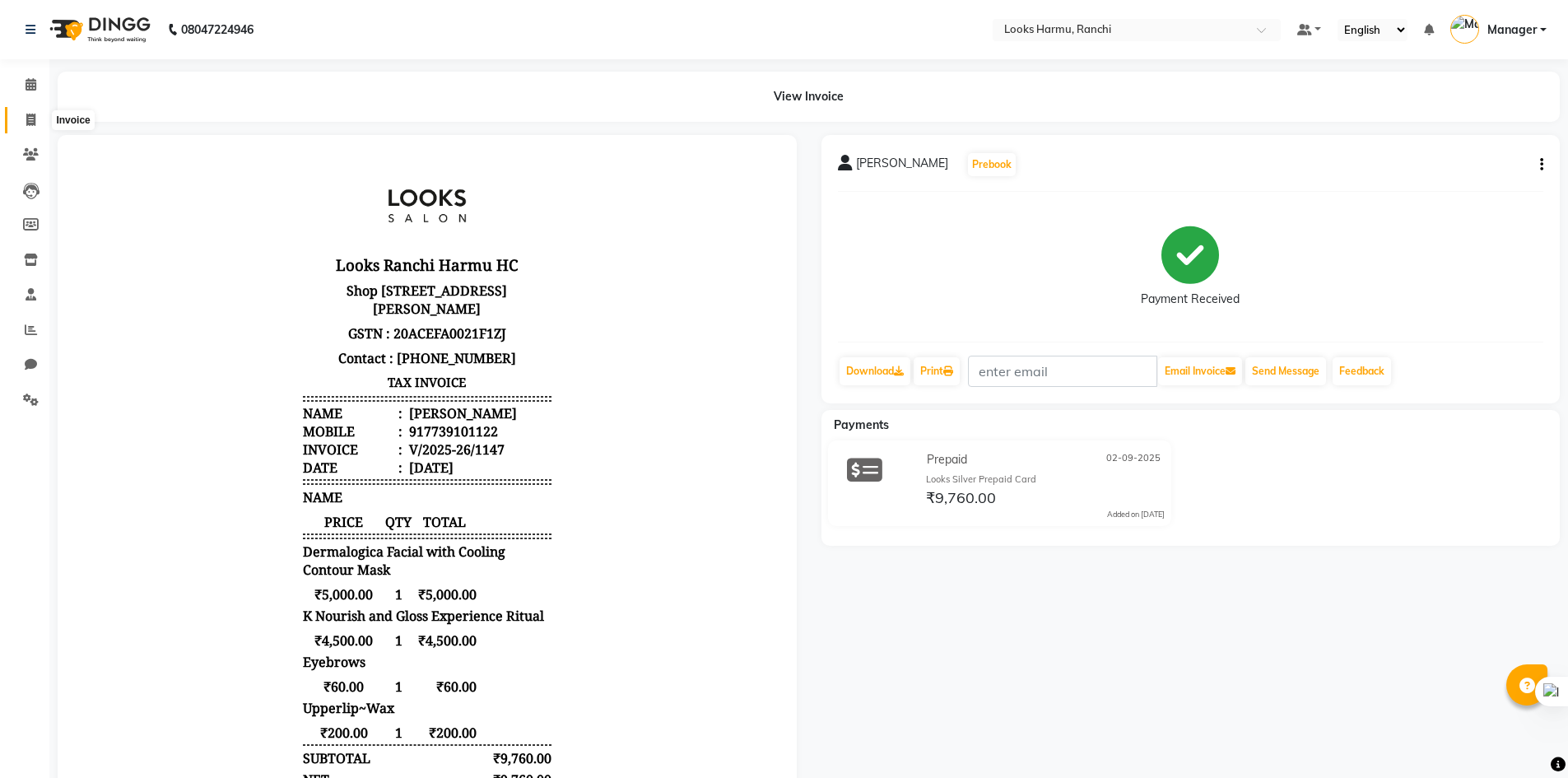
click at [29, 121] on icon at bounding box center [31, 119] width 9 height 12
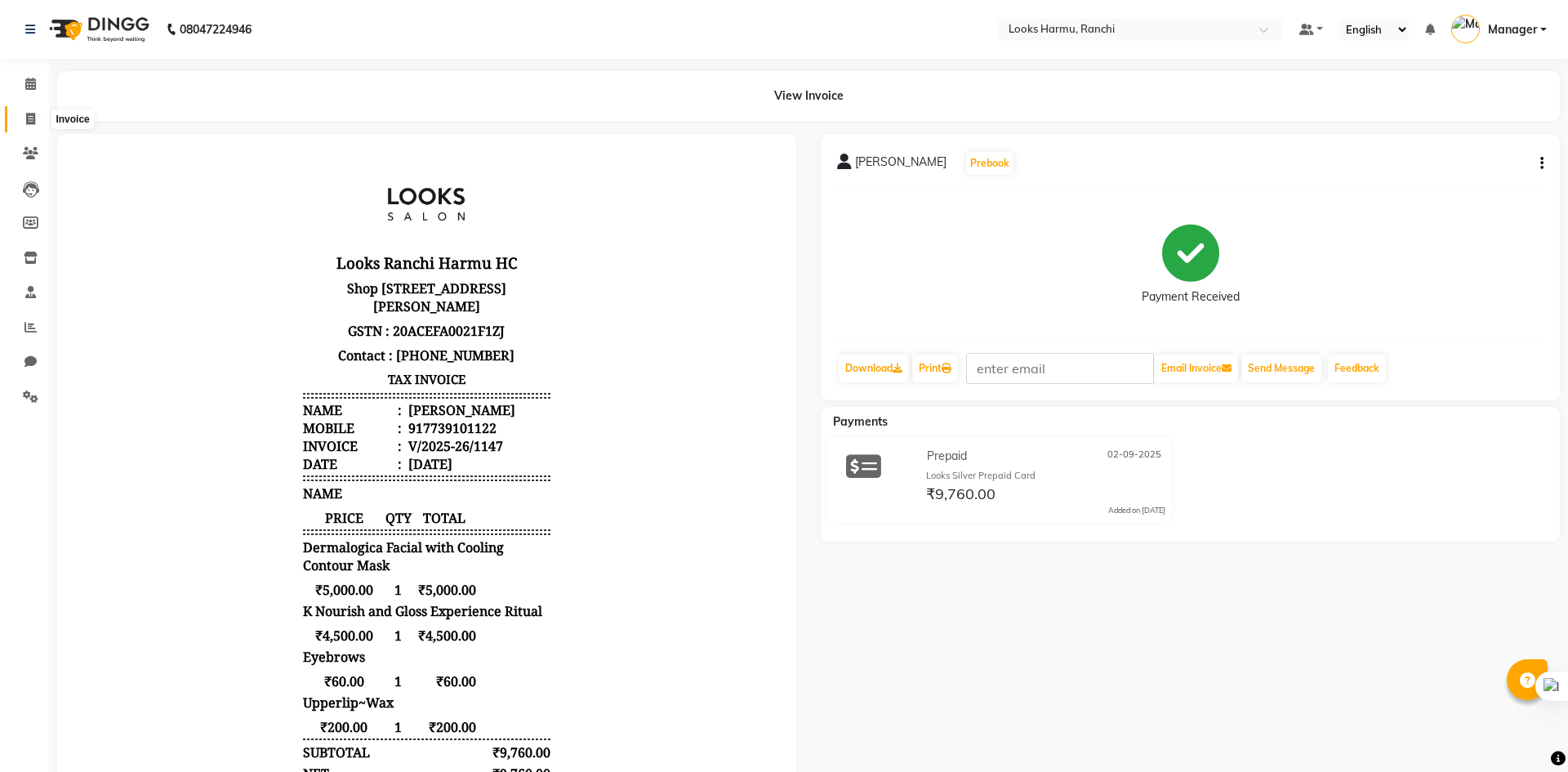
select select "service"
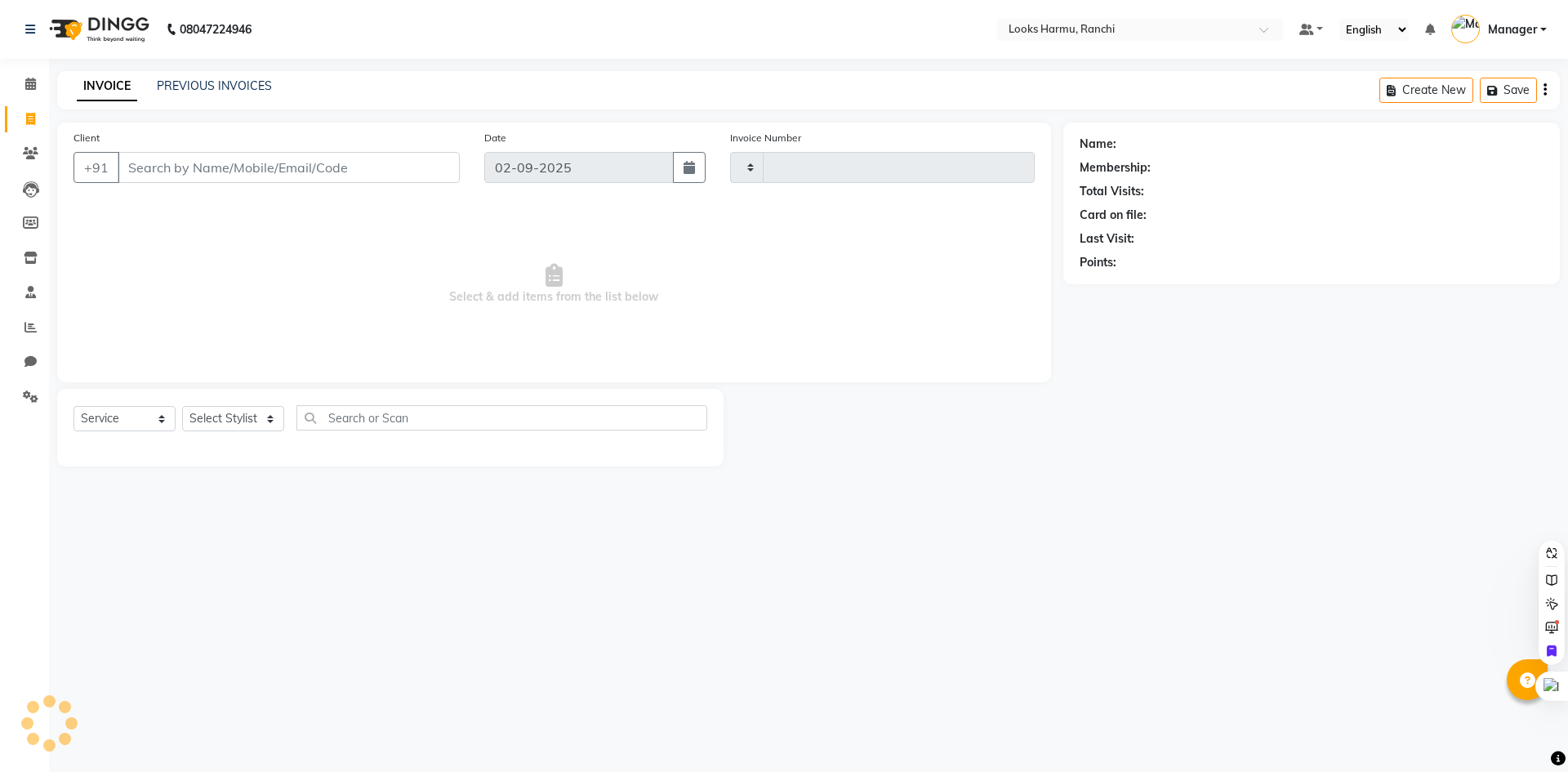
type input "1148"
select select "6247"
select select "V"
select select "47538"
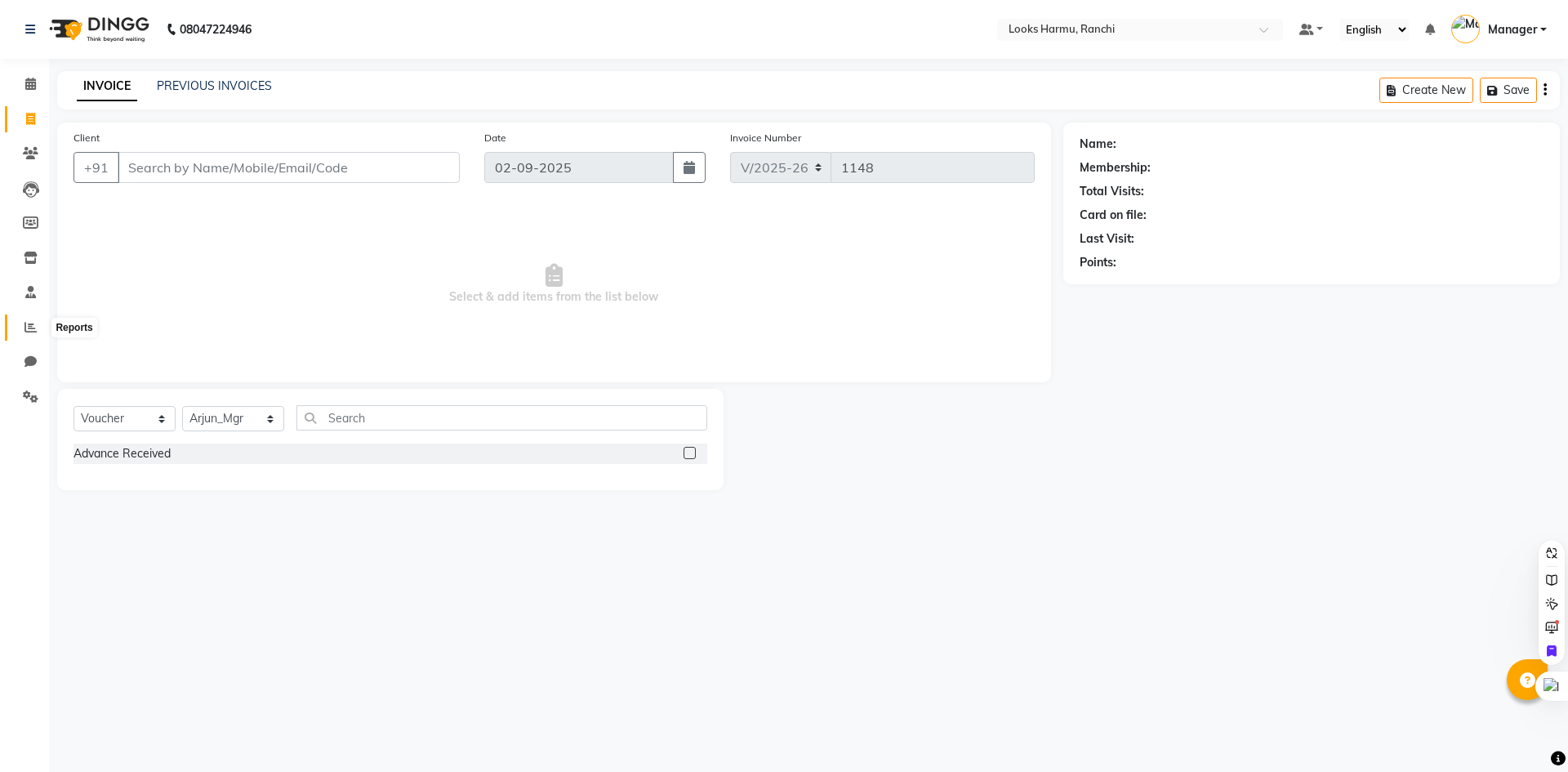
click at [28, 327] on icon at bounding box center [30, 327] width 12 height 12
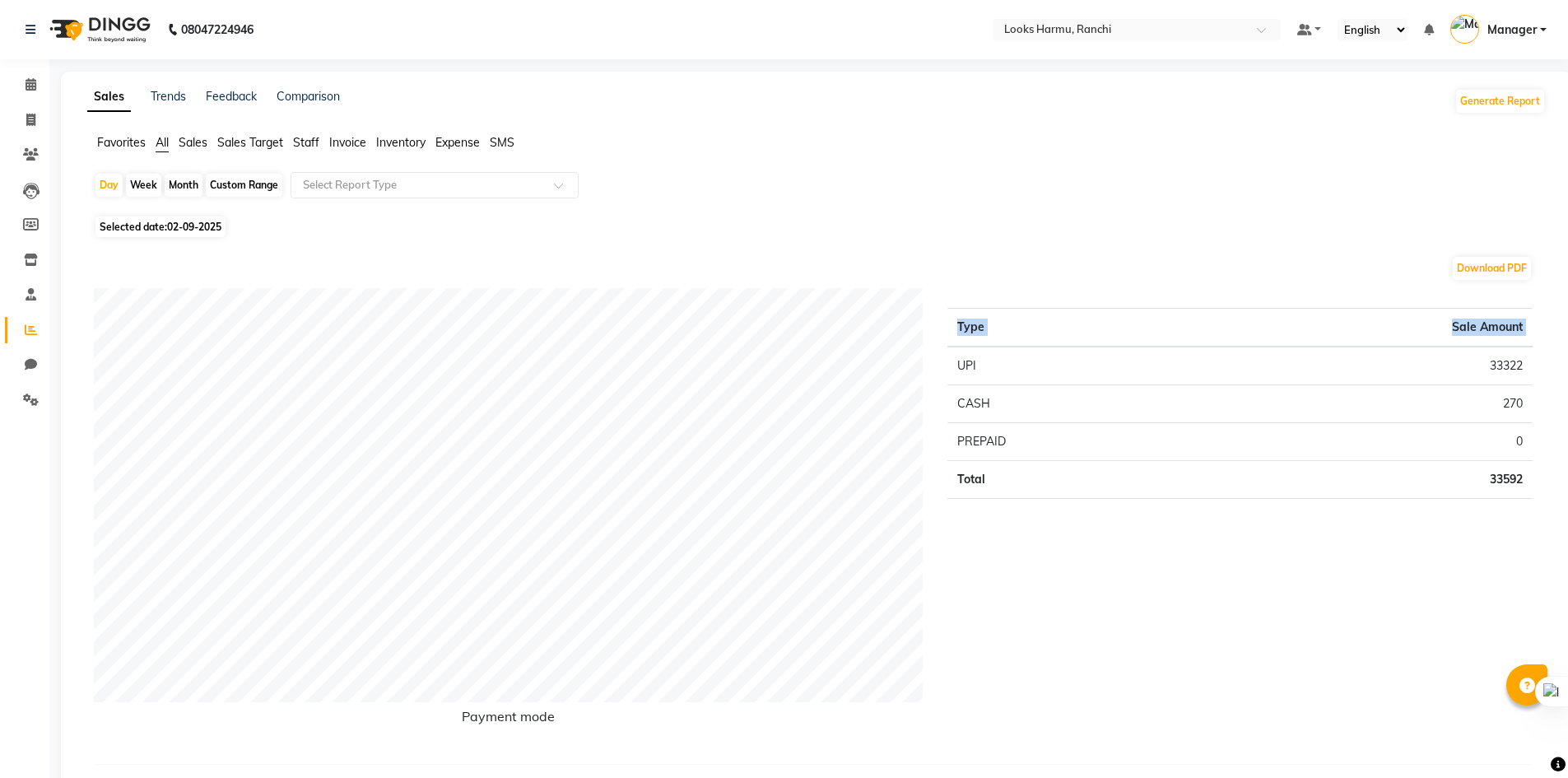
drag, startPoint x: 954, startPoint y: 365, endPoint x: 1579, endPoint y: 528, distance: 645.9
click at [1568, 528] on html "08047224946 Select Location × Looks Harmu, Ranchi Default Panel My Panel Englis…" at bounding box center [784, 389] width 1568 height 778
copy thead "Type Sale Amount"
